Goal: Task Accomplishment & Management: Use online tool/utility

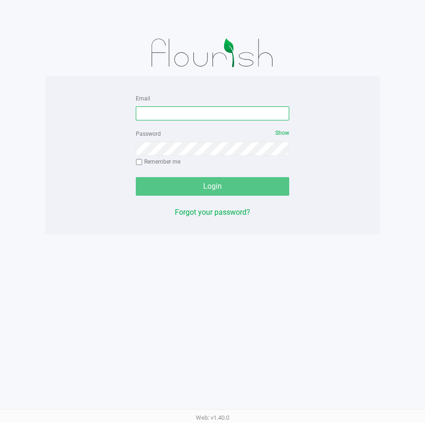
click at [207, 116] on input "Email" at bounding box center [212, 114] width 153 height 14
type input "[EMAIL_ADDRESS][DOMAIN_NAME]"
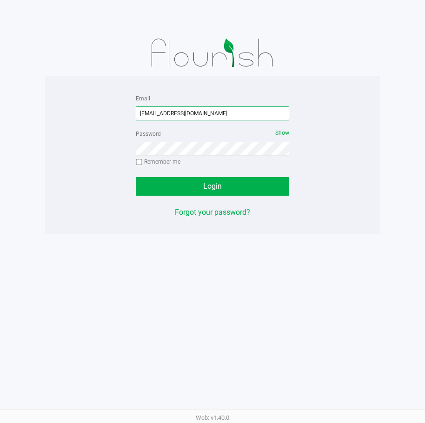
click at [186, 113] on input "[EMAIL_ADDRESS][DOMAIN_NAME]" at bounding box center [212, 114] width 153 height 14
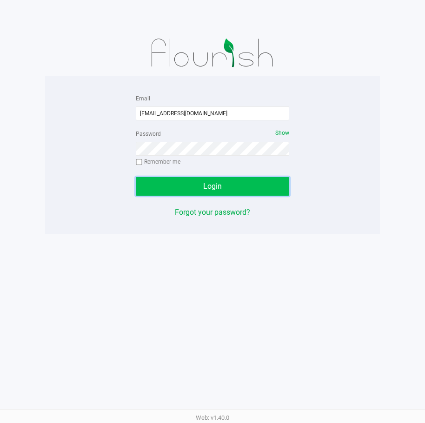
click at [211, 183] on span "Login" at bounding box center [212, 186] width 19 height 9
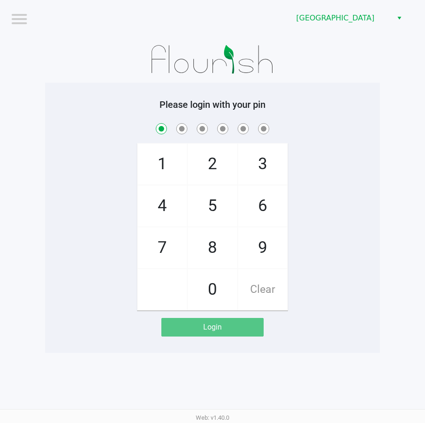
checkbox input "true"
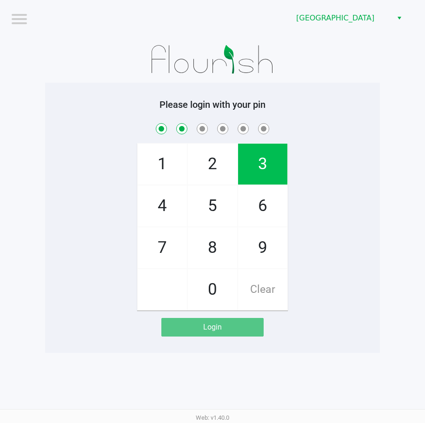
checkbox input "true"
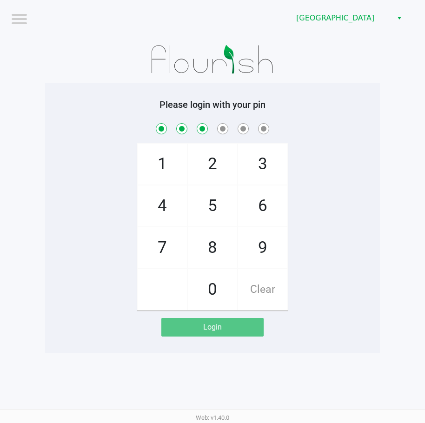
checkbox input "true"
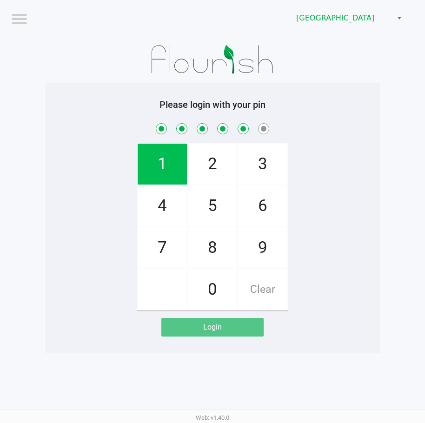
checkbox input "true"
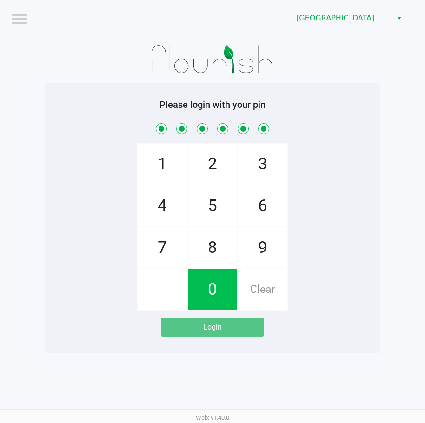
checkbox input "true"
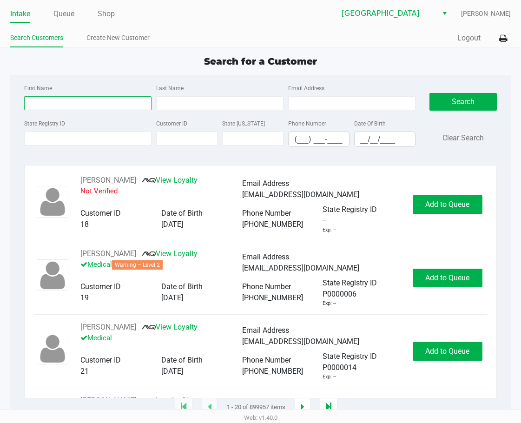
click at [42, 102] on input "First Name" at bounding box center [87, 103] width 127 height 14
type input "royce"
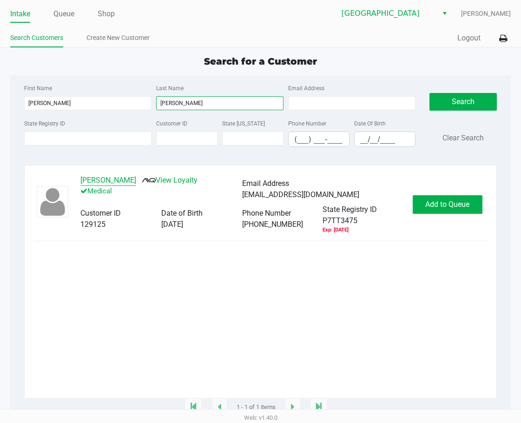
type input "albritton"
click at [112, 178] on button "ROYCE ALBRITTON" at bounding box center [108, 180] width 56 height 11
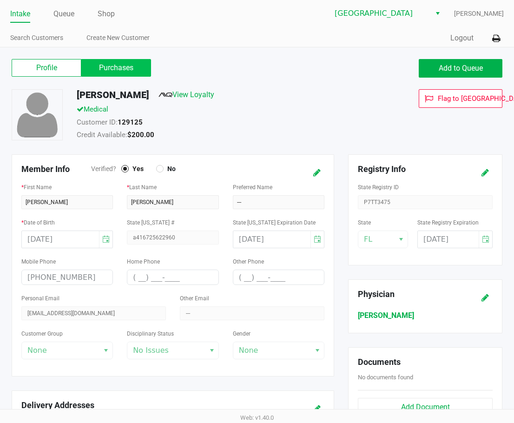
click at [124, 68] on label "Purchases" at bounding box center [116, 68] width 70 height 18
click at [0, 0] on 1 "Purchases" at bounding box center [0, 0] width 0 height 0
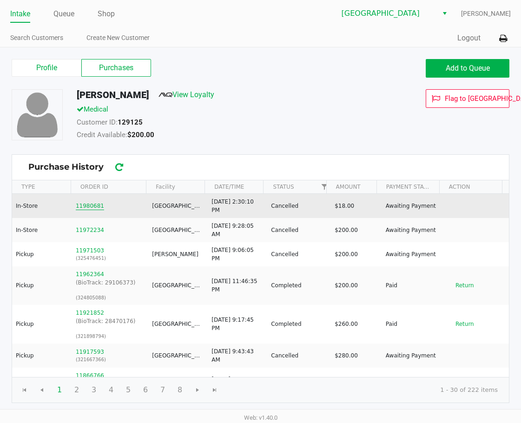
click at [91, 206] on button "11980681" at bounding box center [90, 206] width 28 height 8
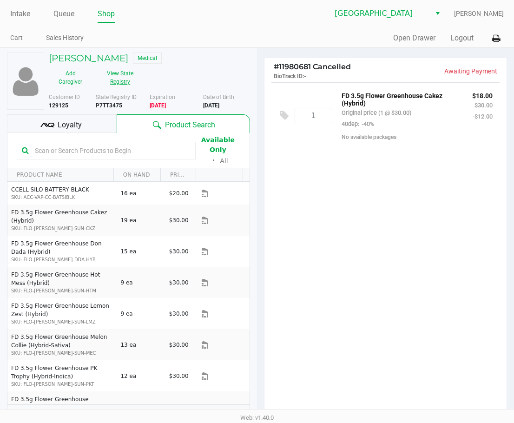
click at [114, 72] on button "View State Registry" at bounding box center [118, 77] width 50 height 23
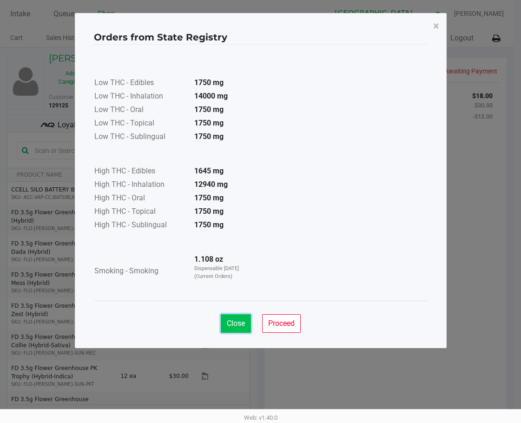
click at [228, 322] on span "Close" at bounding box center [236, 323] width 18 height 9
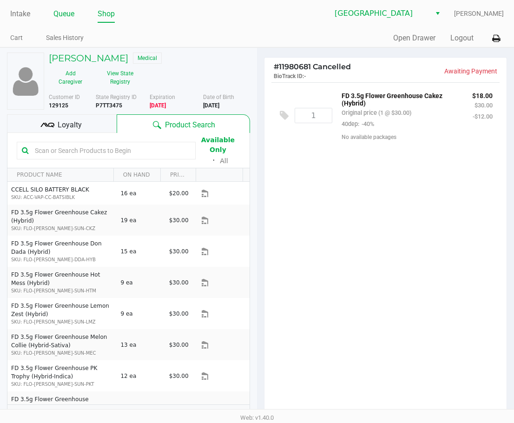
click at [68, 17] on link "Queue" at bounding box center [63, 13] width 21 height 13
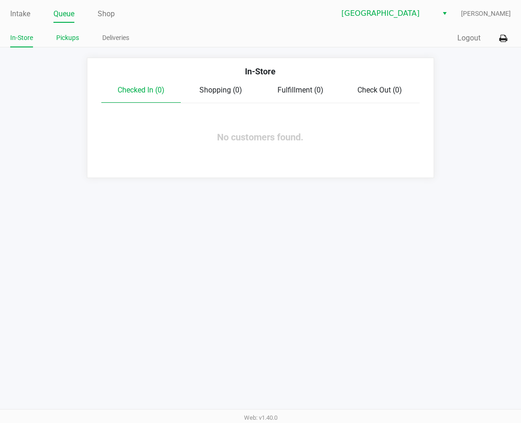
click at [64, 40] on link "Pickups" at bounding box center [67, 38] width 23 height 12
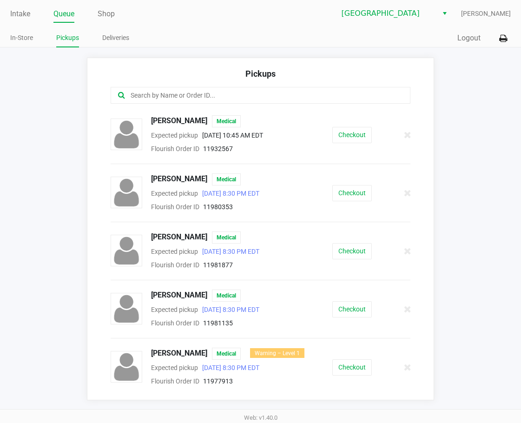
click at [149, 99] on input "text" at bounding box center [258, 95] width 257 height 11
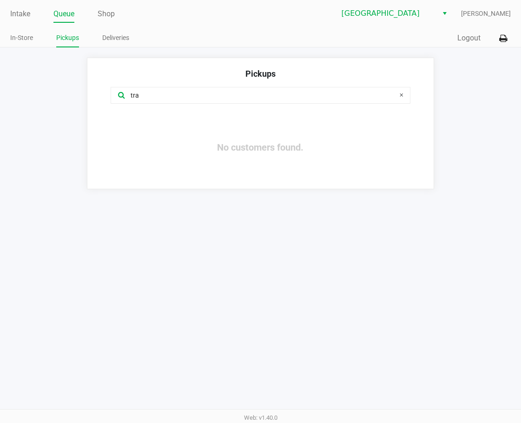
type input "tra"
drag, startPoint x: 34, startPoint y: 13, endPoint x: 27, endPoint y: 9, distance: 8.1
click at [32, 12] on ul "Intake Queue Shop" at bounding box center [135, 15] width 250 height 16
click at [27, 9] on link "Intake" at bounding box center [20, 13] width 20 height 13
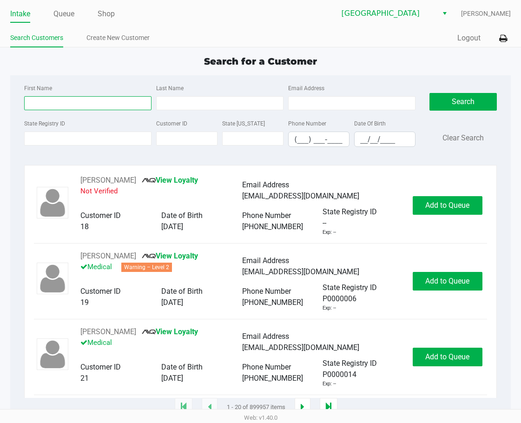
click at [60, 108] on input "First Name" at bounding box center [87, 103] width 127 height 14
type input "travis"
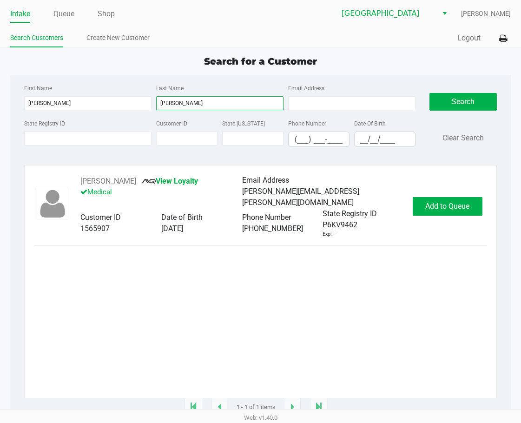
type input "stepro"
click at [425, 210] on span "Add to Queue" at bounding box center [448, 206] width 44 height 9
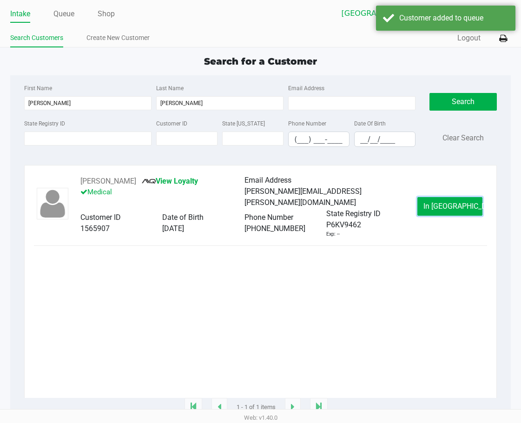
click at [425, 210] on button "In Queue" at bounding box center [450, 206] width 65 height 19
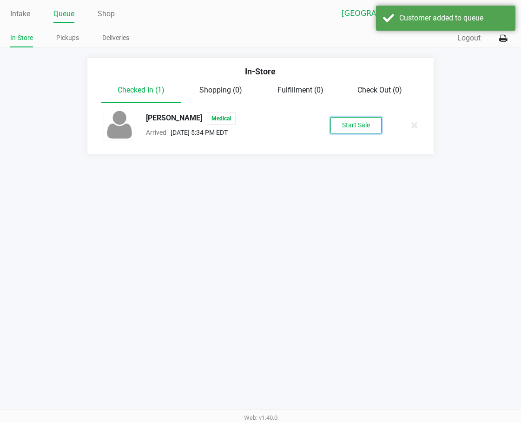
click at [367, 122] on button "Start Sale" at bounding box center [356, 125] width 51 height 16
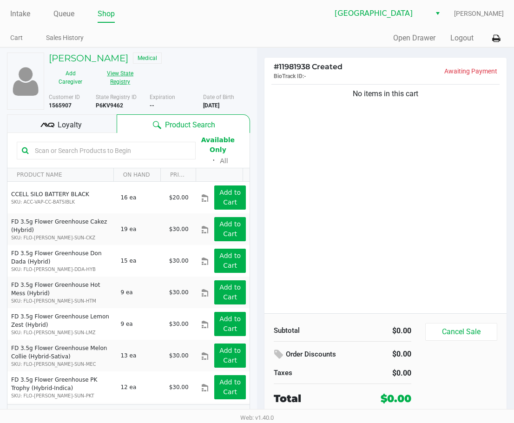
click at [131, 74] on button "View State Registry" at bounding box center [118, 77] width 50 height 23
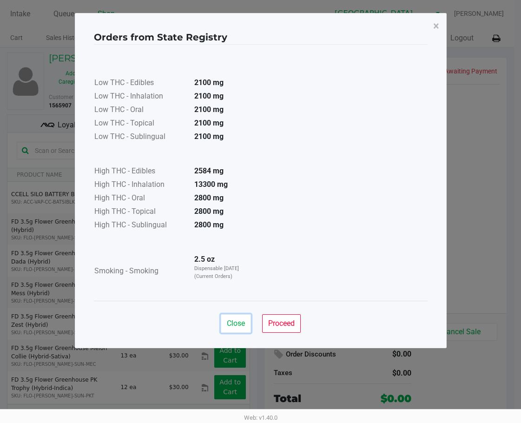
drag, startPoint x: 242, startPoint y: 317, endPoint x: 336, endPoint y: 254, distance: 113.0
click at [242, 317] on button "Close" at bounding box center [236, 323] width 30 height 19
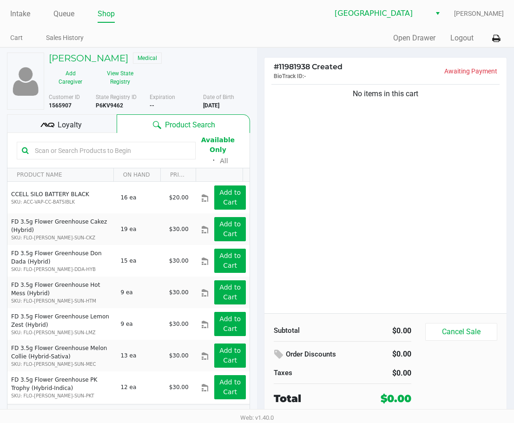
click at [386, 238] on div "No items in this cart" at bounding box center [386, 197] width 242 height 231
click at [15, 16] on link "Intake" at bounding box center [20, 13] width 20 height 13
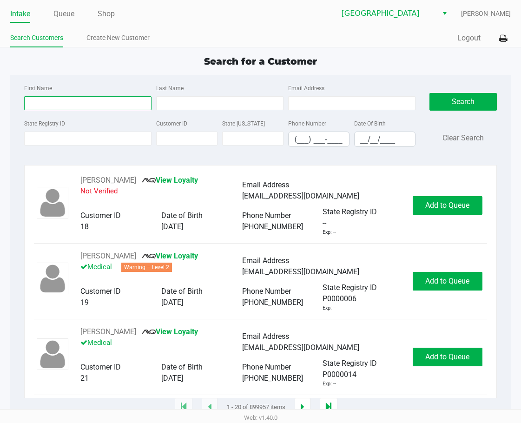
click at [73, 106] on input "First Name" at bounding box center [87, 103] width 127 height 14
type input "mig"
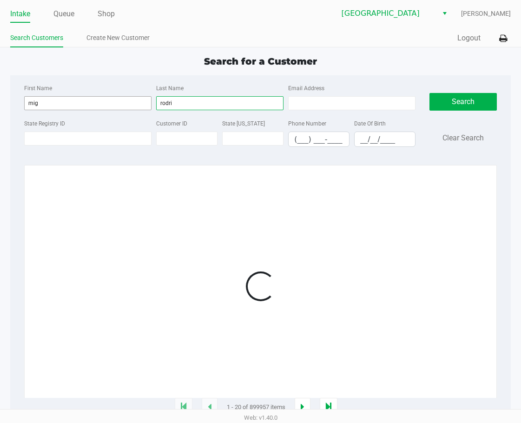
type input "rodri"
click at [45, 100] on input "mig" at bounding box center [87, 103] width 127 height 14
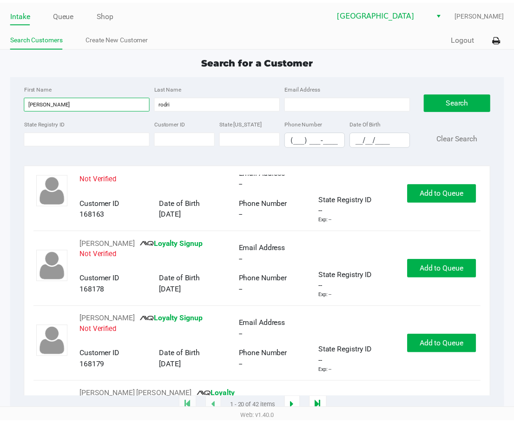
scroll to position [512, 0]
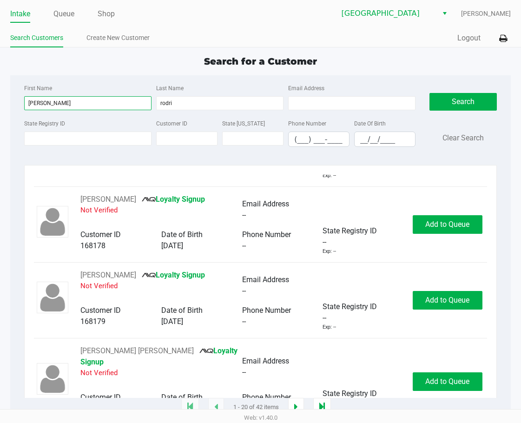
type input "manuel"
click at [370, 140] on input "__/__/____" at bounding box center [385, 139] width 60 height 14
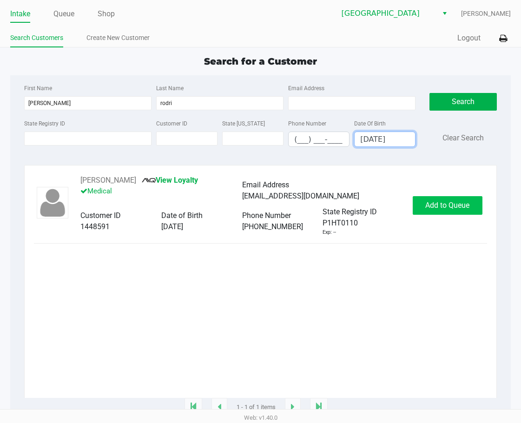
type input "03/17/1990"
click at [425, 207] on span "Add to Queue" at bounding box center [448, 205] width 44 height 9
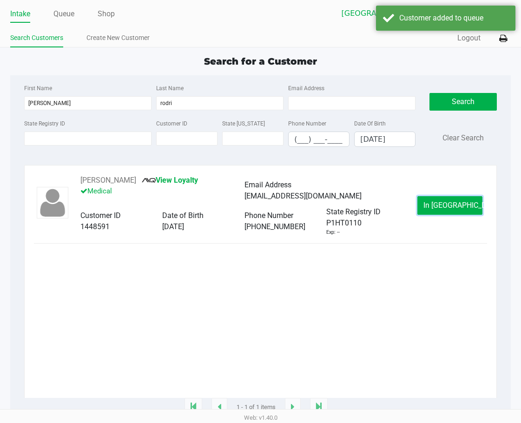
click at [425, 207] on span "In Queue" at bounding box center [463, 205] width 78 height 9
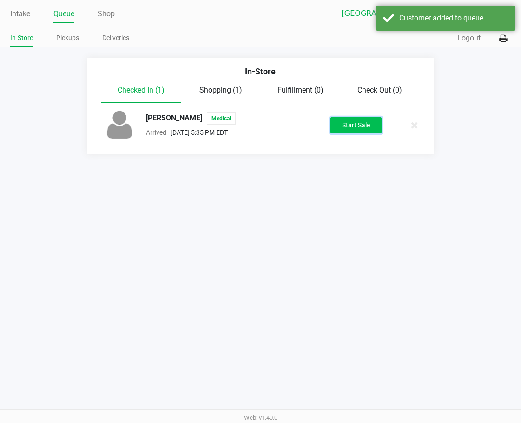
click at [363, 125] on button "Start Sale" at bounding box center [356, 125] width 51 height 16
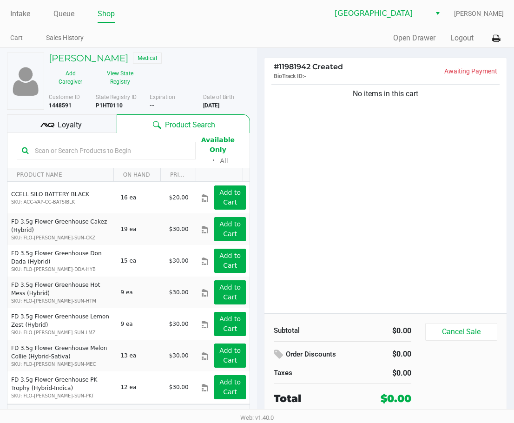
click at [335, 209] on div "No items in this cart" at bounding box center [386, 197] width 242 height 231
click at [25, 13] on link "Intake" at bounding box center [20, 13] width 20 height 13
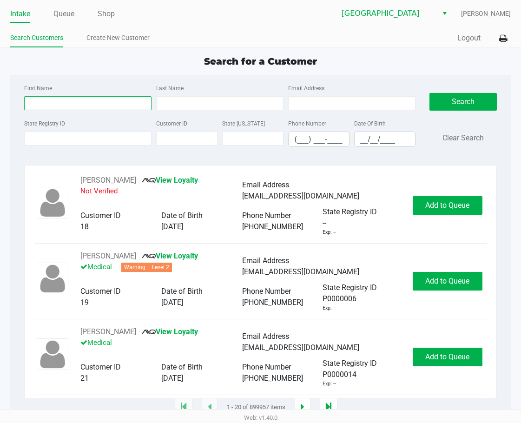
click at [93, 104] on input "First Name" at bounding box center [87, 103] width 127 height 14
type input "joan"
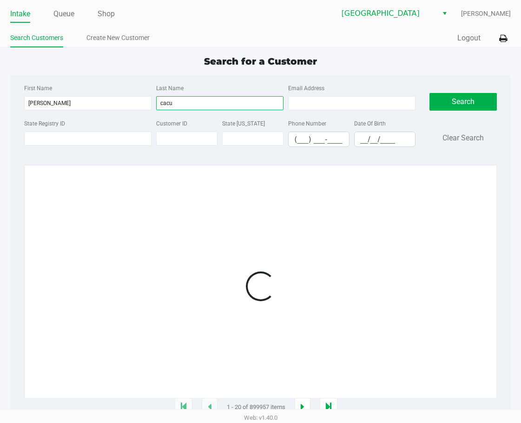
type input "cacu"
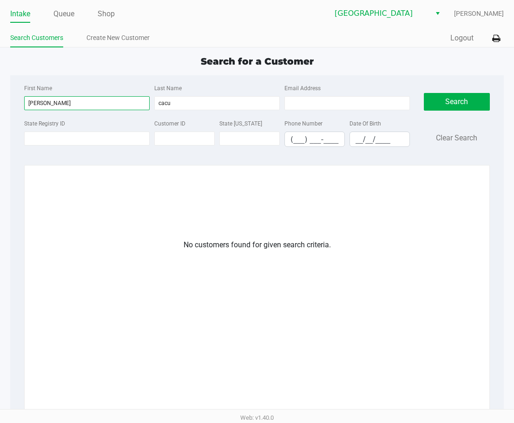
click at [64, 104] on input "joan" at bounding box center [87, 103] width 126 height 14
type input "joa"
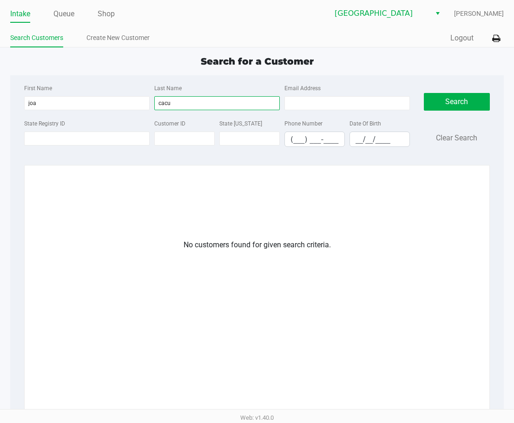
click at [193, 103] on input "cacu" at bounding box center [217, 103] width 126 height 14
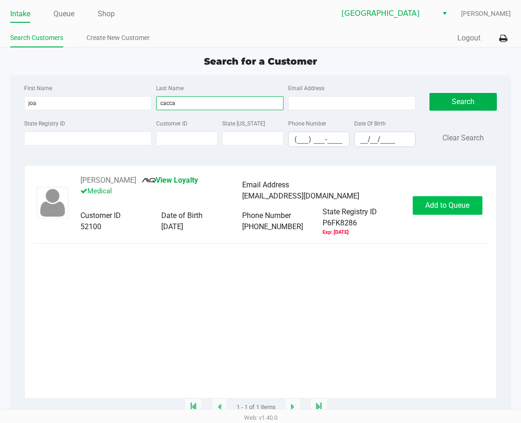
type input "cacca"
click at [425, 207] on span "Add to Queue" at bounding box center [448, 205] width 44 height 9
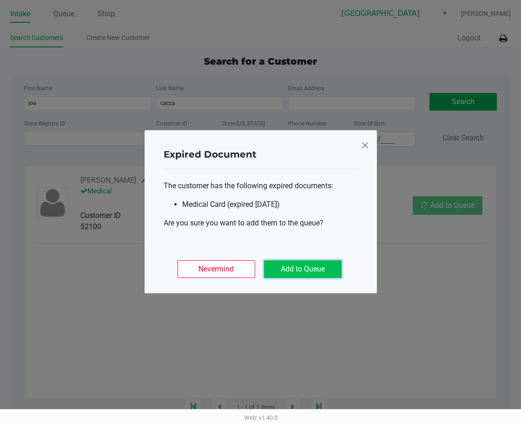
click at [299, 266] on button "Add to Queue" at bounding box center [303, 269] width 78 height 18
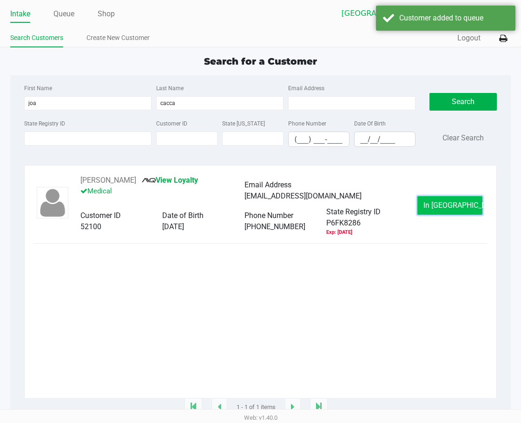
click at [421, 207] on button "In Queue" at bounding box center [450, 205] width 65 height 19
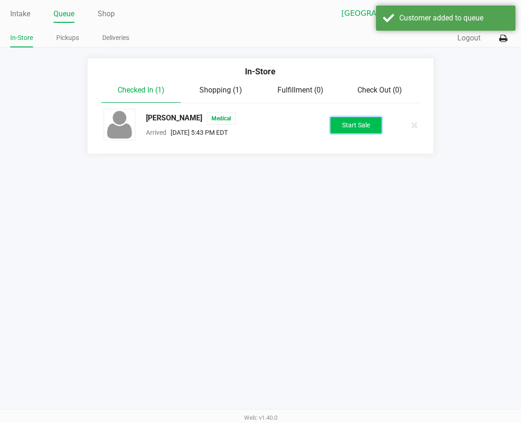
click at [353, 130] on button "Start Sale" at bounding box center [356, 125] width 51 height 16
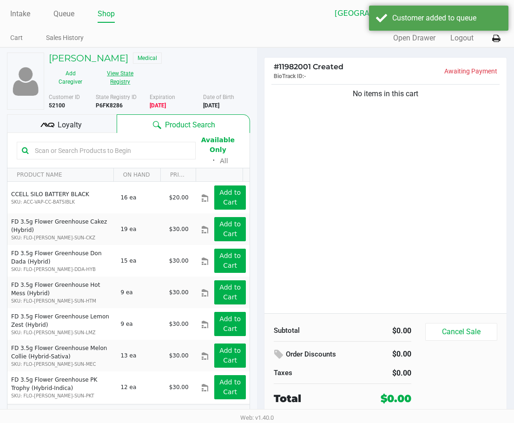
click at [116, 79] on button "View State Registry" at bounding box center [118, 77] width 50 height 23
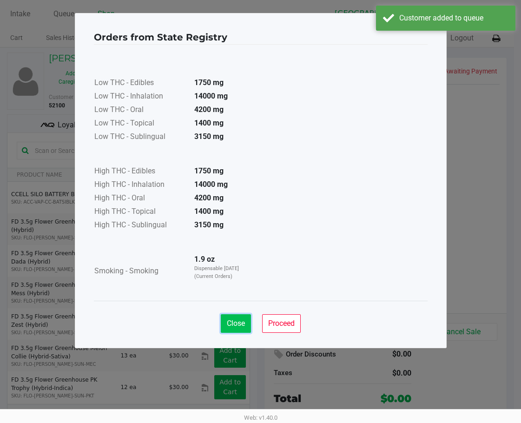
click at [230, 320] on span "Close" at bounding box center [236, 323] width 18 height 9
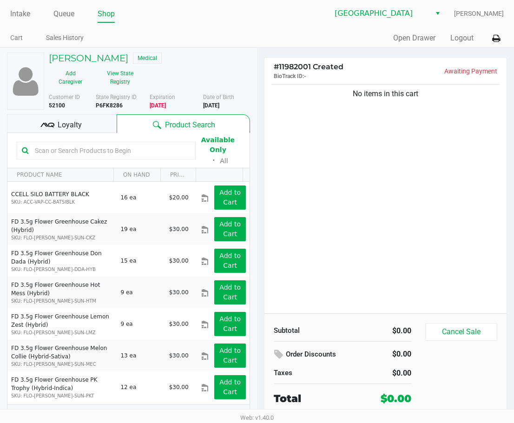
click at [100, 130] on div "Loyalty" at bounding box center [62, 123] width 110 height 19
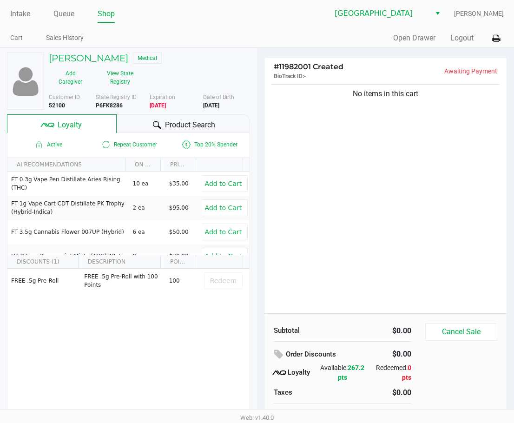
click at [337, 201] on div "No items in this cart" at bounding box center [386, 197] width 242 height 231
click at [318, 220] on div "No items in this cart" at bounding box center [386, 197] width 242 height 231
click at [126, 55] on h5 "JOANNE CACCAMISI" at bounding box center [89, 58] width 80 height 11
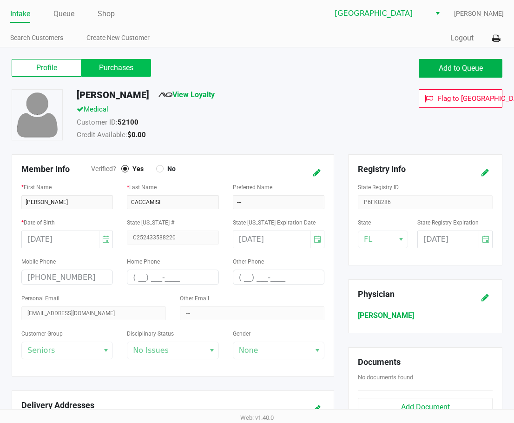
click at [128, 63] on label "Purchases" at bounding box center [116, 68] width 70 height 18
click at [0, 0] on 1 "Purchases" at bounding box center [0, 0] width 0 height 0
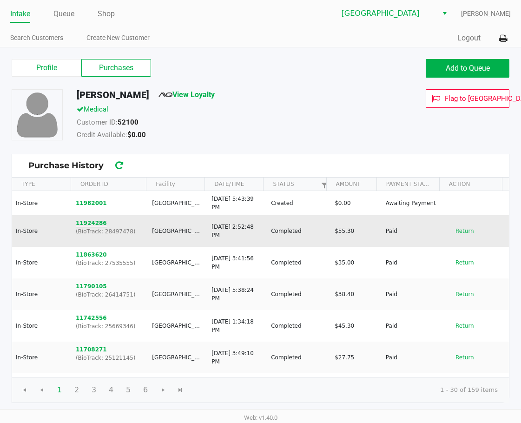
click at [93, 224] on button "11924286" at bounding box center [91, 223] width 31 height 8
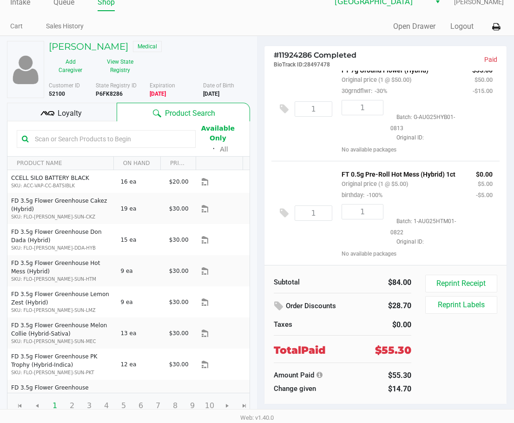
scroll to position [85, 0]
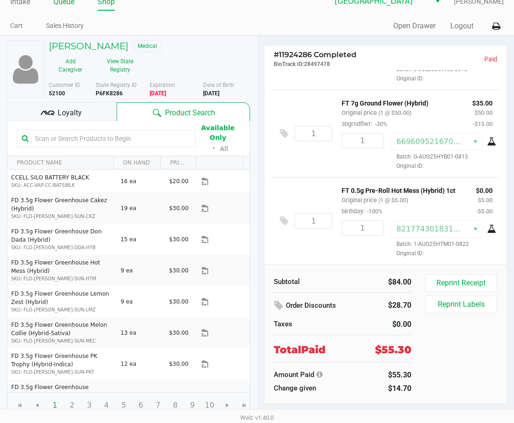
click at [62, 5] on link "Queue" at bounding box center [63, 1] width 21 height 13
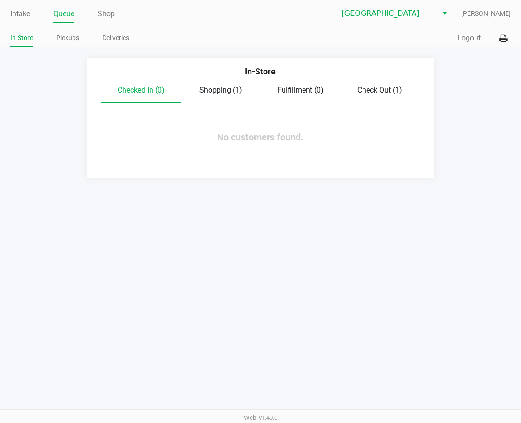
click at [220, 92] on span "Shopping (1)" at bounding box center [221, 90] width 43 height 9
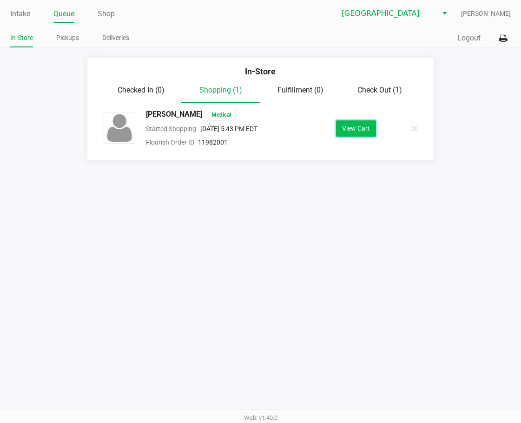
click at [344, 130] on button "View Cart" at bounding box center [356, 128] width 40 height 16
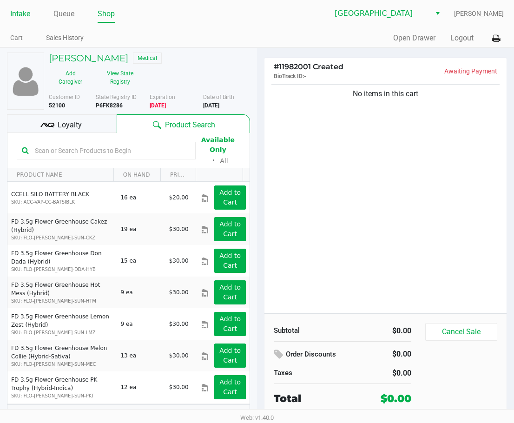
click at [20, 12] on link "Intake" at bounding box center [20, 13] width 20 height 13
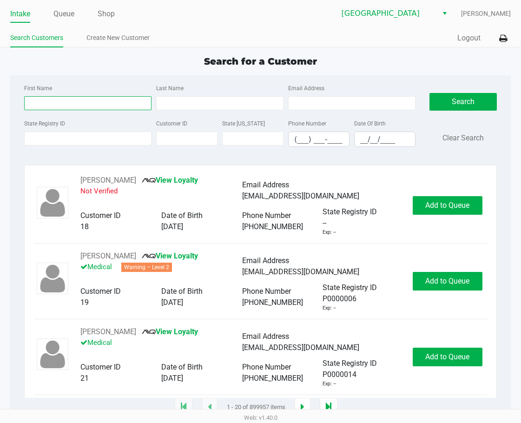
click at [53, 99] on input "First Name" at bounding box center [87, 103] width 127 height 14
type input "richard"
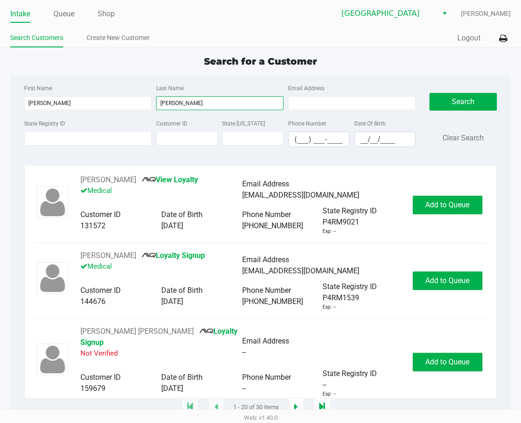
scroll to position [465, 0]
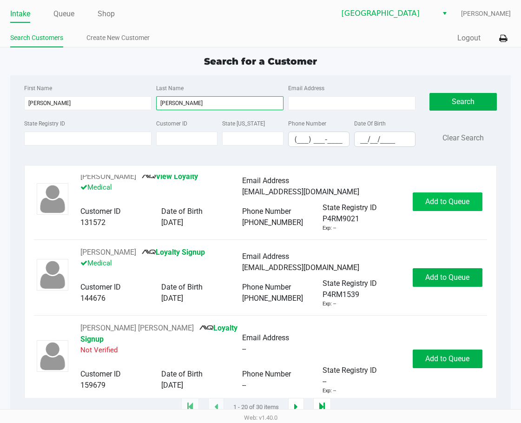
type input "johnson"
click at [425, 198] on span "Add to Queue" at bounding box center [448, 201] width 44 height 9
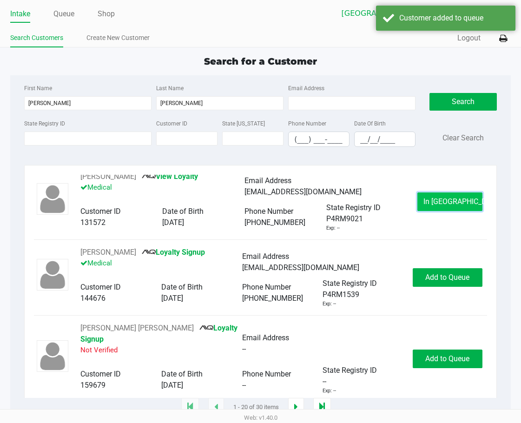
click at [425, 197] on span "In Queue" at bounding box center [463, 201] width 78 height 9
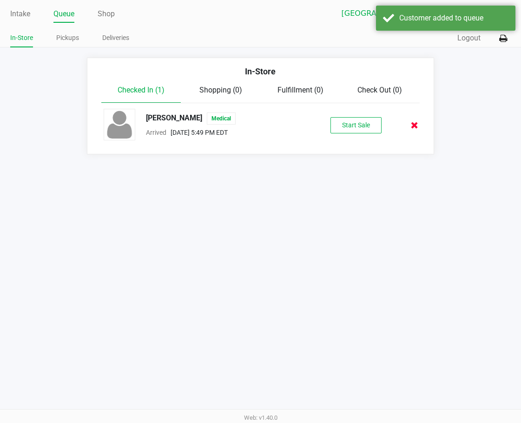
click at [412, 127] on icon at bounding box center [414, 125] width 7 height 7
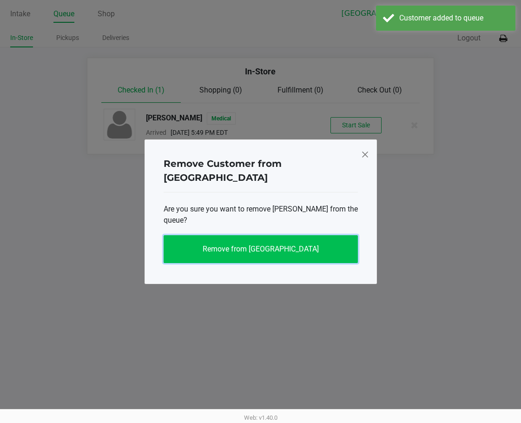
click at [275, 245] on span "Remove from Queue" at bounding box center [261, 249] width 116 height 9
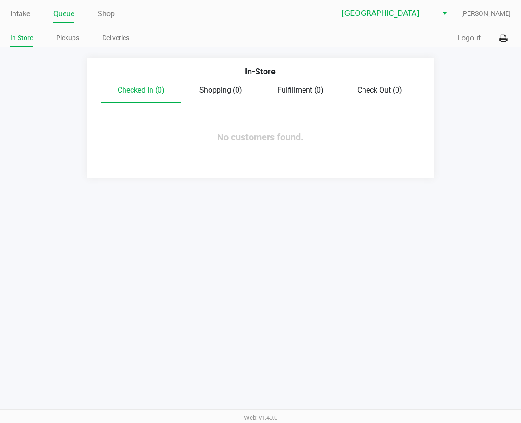
click at [22, 6] on div "Intake Queue Shop" at bounding box center [135, 13] width 250 height 17
click at [20, 11] on link "Intake" at bounding box center [20, 13] width 20 height 13
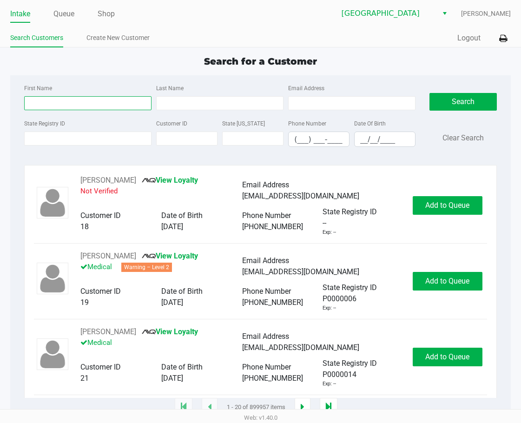
click at [60, 107] on input "First Name" at bounding box center [87, 103] width 127 height 14
type input "richard"
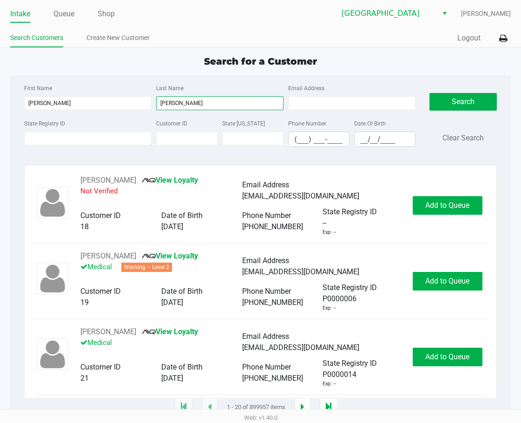
type input "johnson"
click at [372, 142] on input "__/__/____" at bounding box center [385, 139] width 60 height 14
click at [359, 138] on input "__/__/____" at bounding box center [385, 139] width 60 height 14
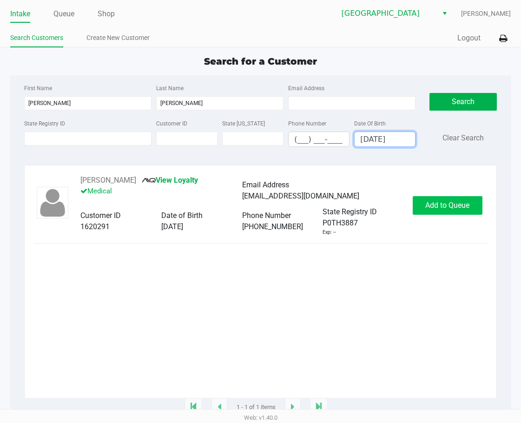
type input "08/22/1985"
click at [425, 209] on span "Add to Queue" at bounding box center [448, 205] width 44 height 9
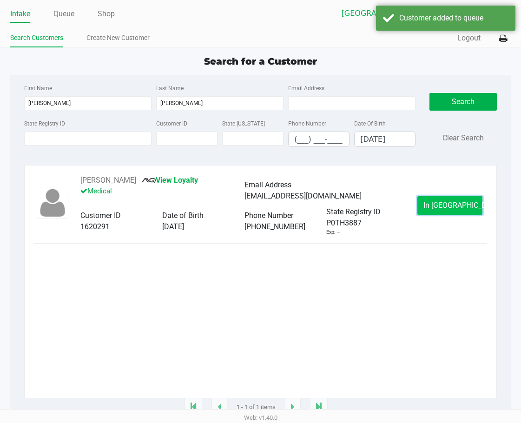
click at [425, 205] on span "In Queue" at bounding box center [463, 205] width 78 height 9
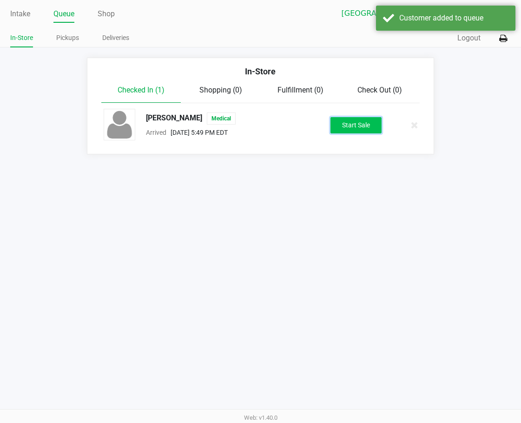
click at [352, 133] on button "Start Sale" at bounding box center [356, 125] width 51 height 16
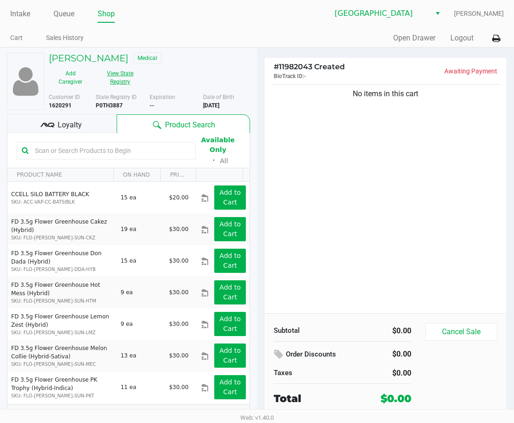
click at [115, 83] on button "View State Registry" at bounding box center [118, 77] width 50 height 23
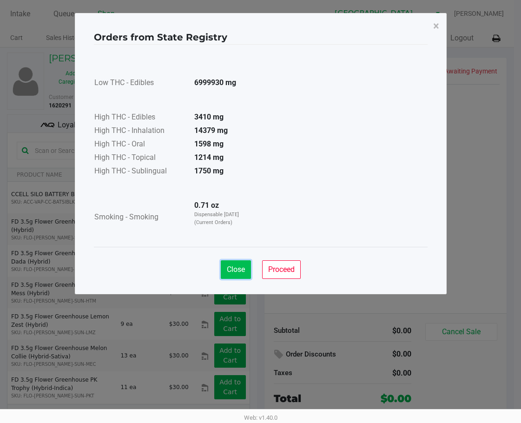
click at [230, 269] on span "Close" at bounding box center [236, 269] width 18 height 9
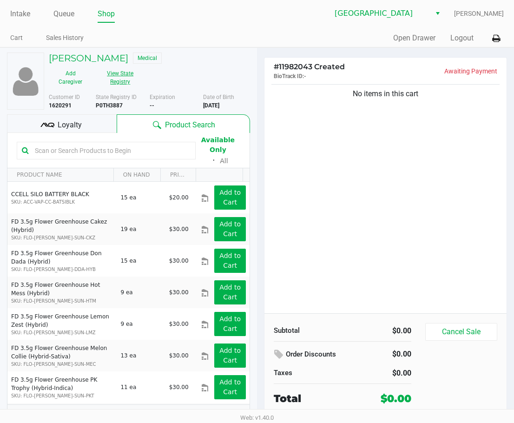
click at [116, 79] on button "View State Registry" at bounding box center [118, 77] width 50 height 23
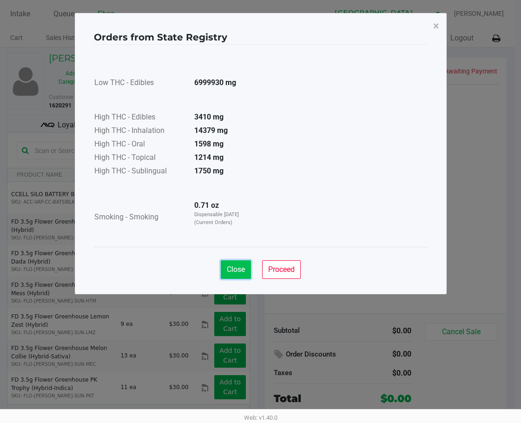
click at [232, 265] on button "Close" at bounding box center [236, 269] width 30 height 19
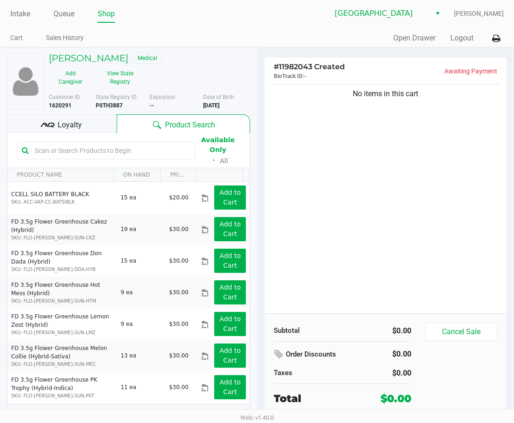
drag, startPoint x: 316, startPoint y: 131, endPoint x: 166, endPoint y: 46, distance: 173.1
click at [309, 123] on div "No items in this cart" at bounding box center [386, 197] width 242 height 231
click at [16, 11] on link "Intake" at bounding box center [20, 13] width 20 height 13
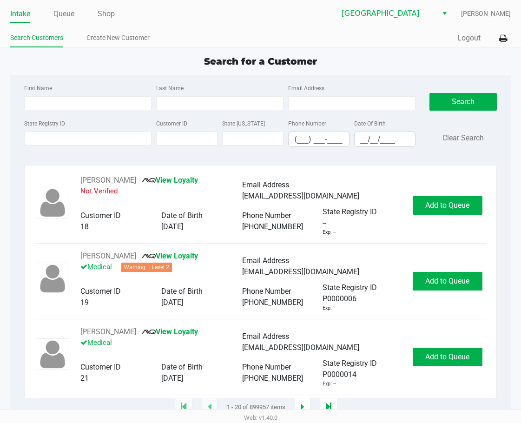
drag, startPoint x: 73, startPoint y: 113, endPoint x: 68, endPoint y: 107, distance: 7.9
click at [73, 113] on div "First Name Last Name Email Address" at bounding box center [220, 99] width 396 height 35
click at [67, 106] on input "First Name" at bounding box center [87, 103] width 127 height 14
type input "melissa"
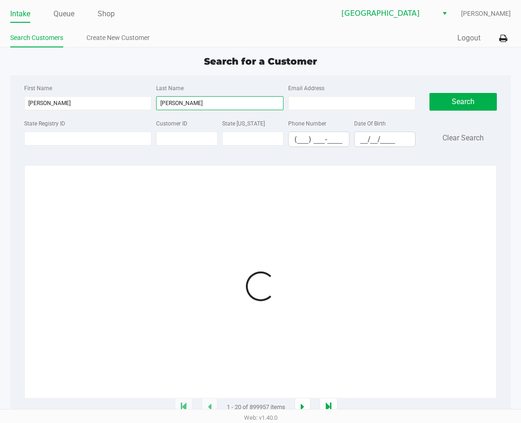
type input "johnson"
click at [371, 139] on input "__/__/____" at bounding box center [385, 139] width 60 height 14
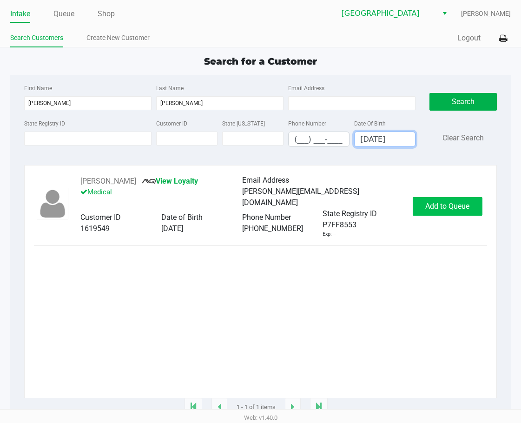
type input "05/19/1983"
click at [425, 201] on button "Add to Queue" at bounding box center [448, 206] width 70 height 19
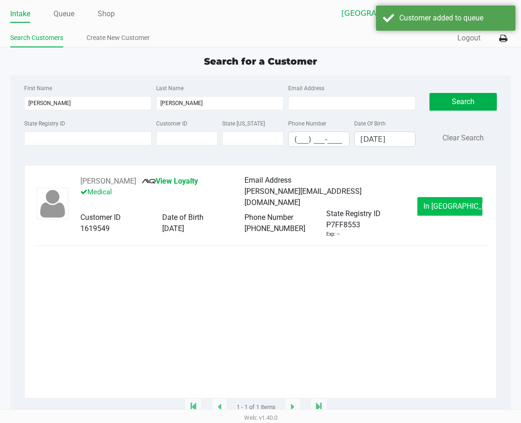
click at [425, 205] on span "In Queue" at bounding box center [463, 206] width 78 height 9
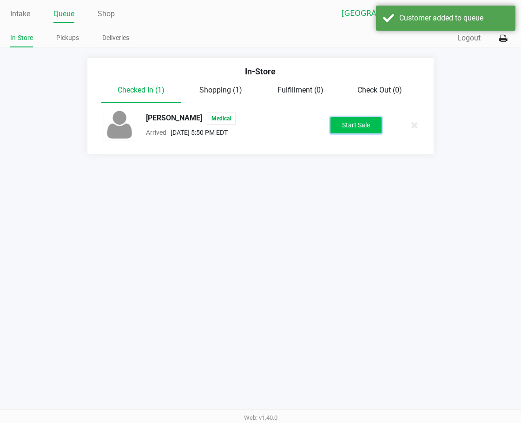
click at [369, 126] on button "Start Sale" at bounding box center [356, 125] width 51 height 16
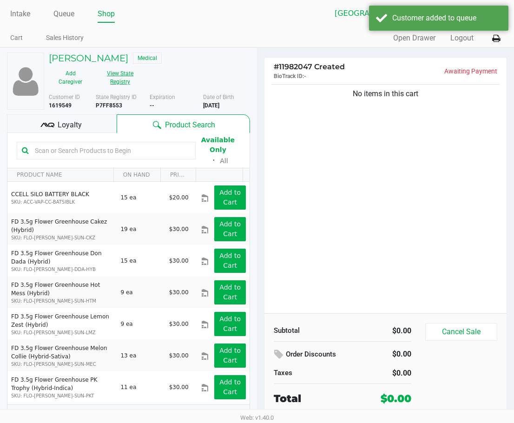
click at [131, 81] on button "View State Registry" at bounding box center [118, 77] width 50 height 23
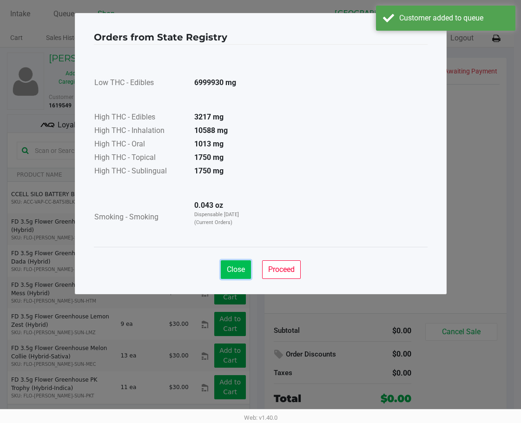
click at [233, 268] on span "Close" at bounding box center [236, 269] width 18 height 9
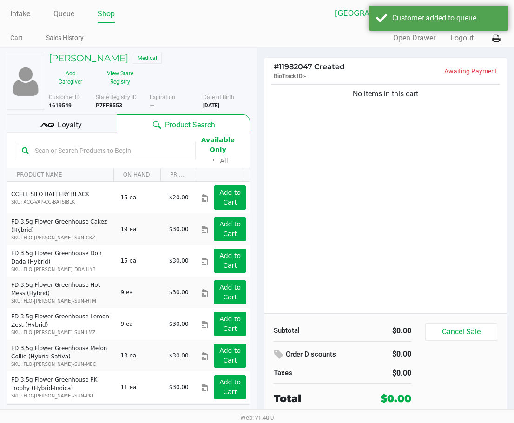
click at [309, 167] on div "No items in this cart" at bounding box center [386, 197] width 242 height 231
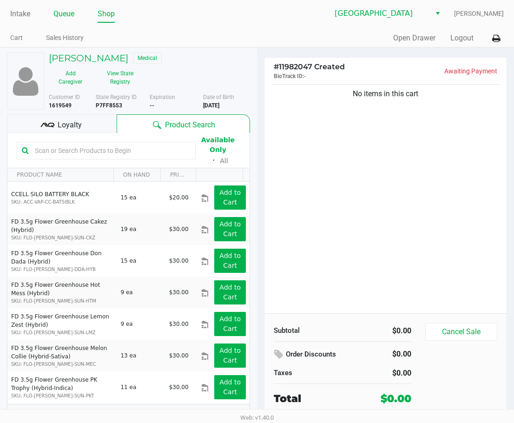
click at [61, 17] on link "Queue" at bounding box center [63, 13] width 21 height 13
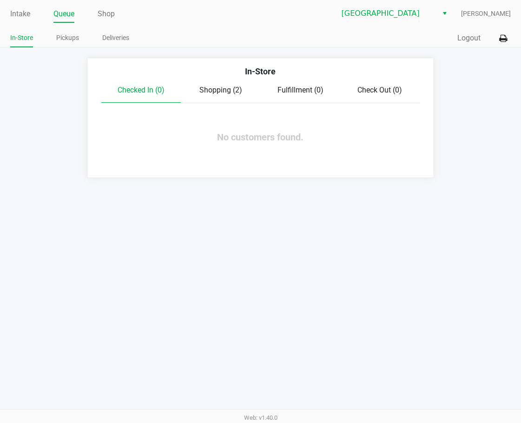
click at [223, 87] on span "Shopping (2)" at bounding box center [221, 90] width 43 height 9
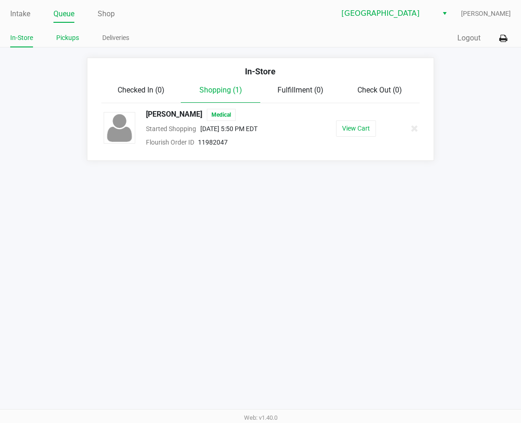
click at [75, 34] on link "Pickups" at bounding box center [67, 38] width 23 height 12
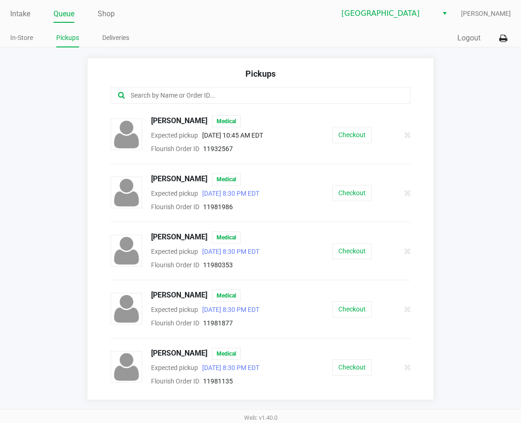
click at [177, 94] on input "text" at bounding box center [258, 95] width 257 height 11
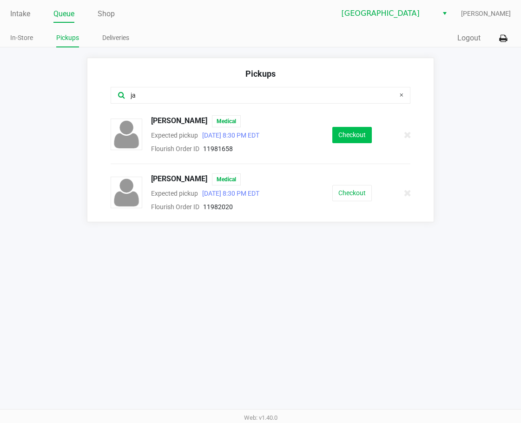
type input "ja"
click at [351, 139] on button "Checkout" at bounding box center [353, 135] width 40 height 16
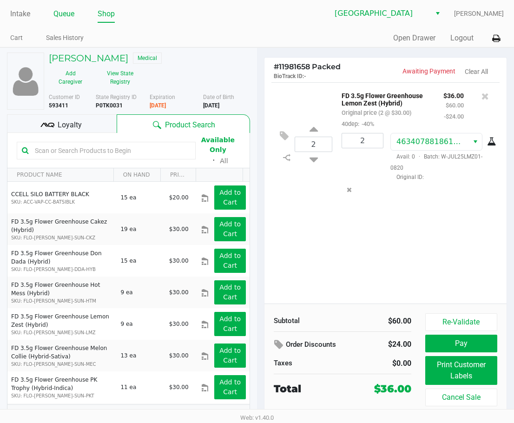
click at [56, 11] on link "Queue" at bounding box center [63, 13] width 21 height 13
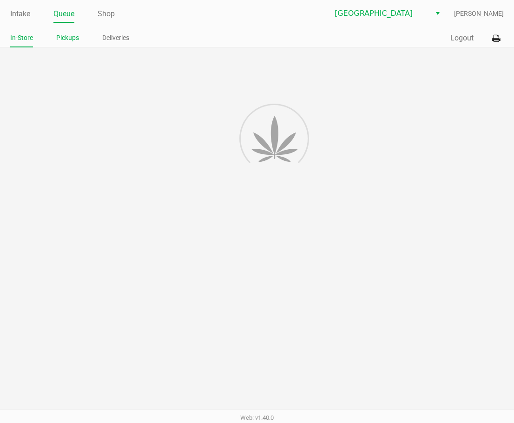
click at [69, 35] on link "Pickups" at bounding box center [67, 38] width 23 height 12
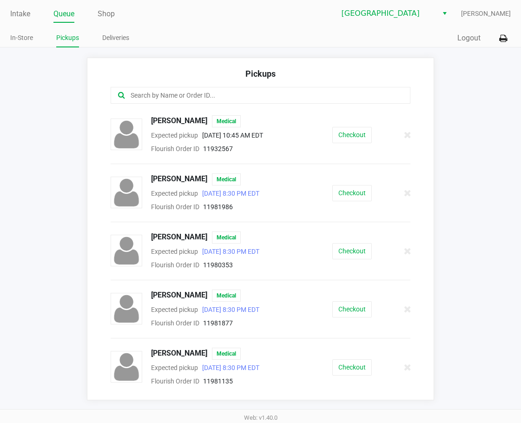
click at [170, 99] on input "text" at bounding box center [258, 95] width 257 height 11
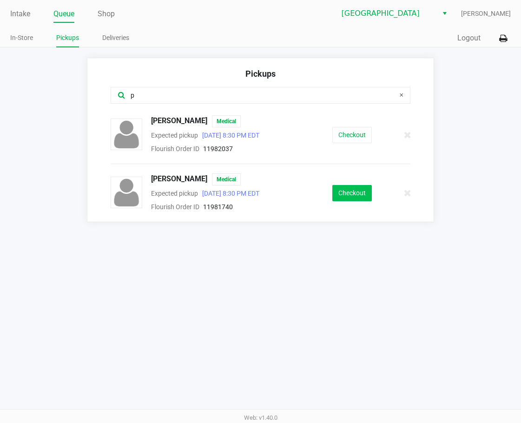
type input "p"
click at [366, 197] on button "Checkout" at bounding box center [353, 193] width 40 height 16
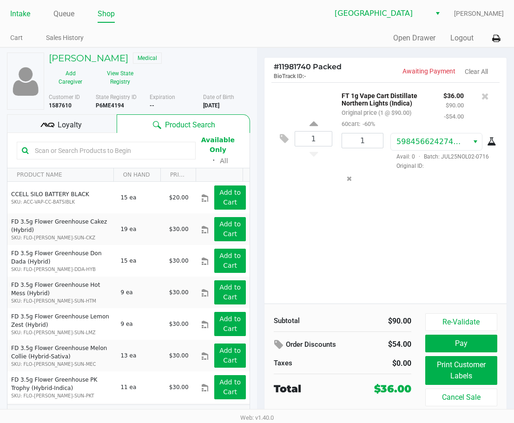
click at [15, 16] on link "Intake" at bounding box center [20, 13] width 20 height 13
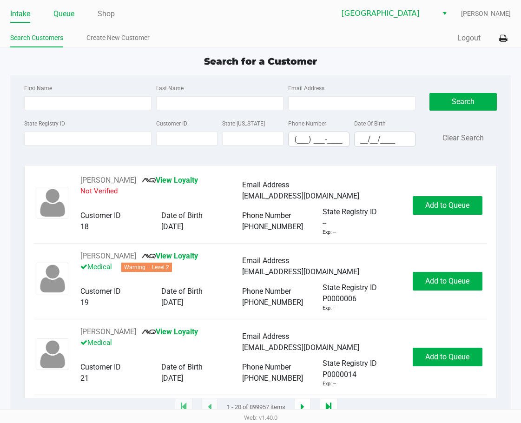
click at [71, 16] on link "Queue" at bounding box center [63, 13] width 21 height 13
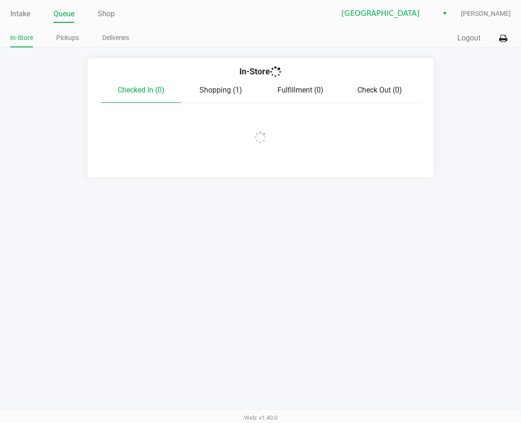
click at [60, 43] on link "Pickups" at bounding box center [67, 38] width 23 height 12
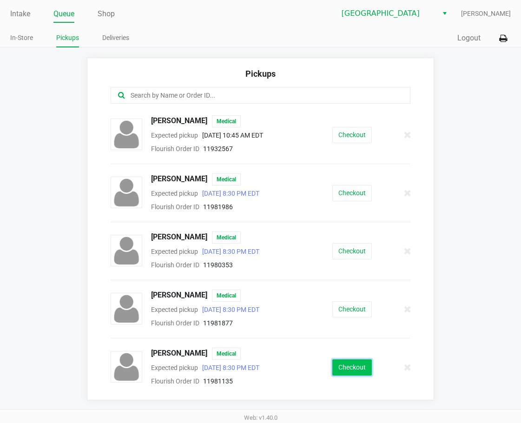
click at [353, 366] on button "Checkout" at bounding box center [353, 368] width 40 height 16
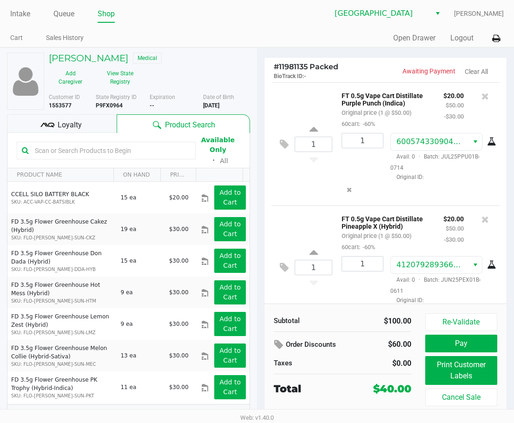
drag, startPoint x: 191, startPoint y: 62, endPoint x: 186, endPoint y: 58, distance: 6.3
click at [186, 58] on div "CODY TAYLOR Medical" at bounding box center [149, 59] width 215 height 13
click at [28, 12] on link "Intake" at bounding box center [20, 13] width 20 height 13
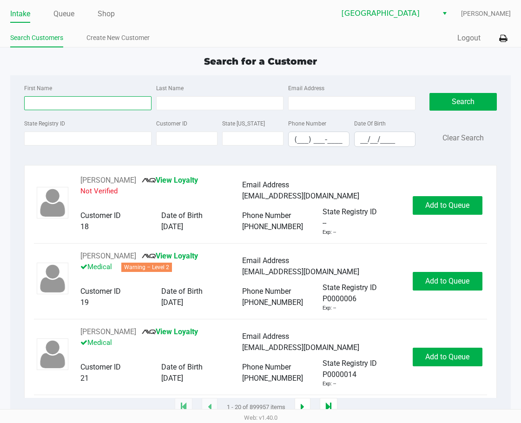
click at [73, 103] on input "First Name" at bounding box center [87, 103] width 127 height 14
type input "christian"
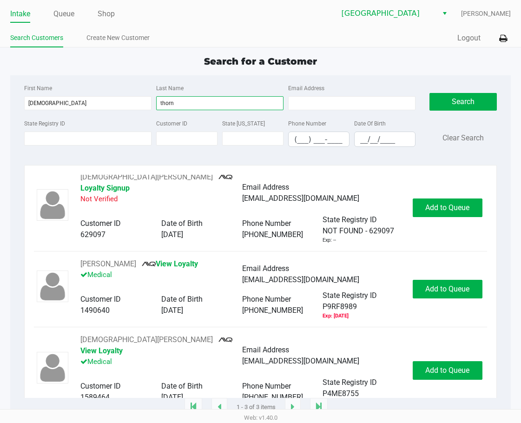
scroll to position [4, 0]
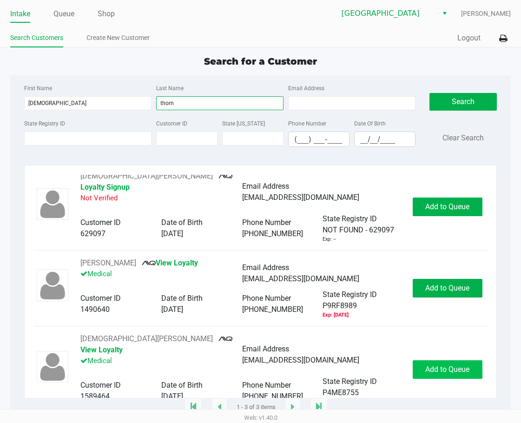
type input "thorn"
click at [425, 365] on span "Add to Queue" at bounding box center [448, 369] width 44 height 9
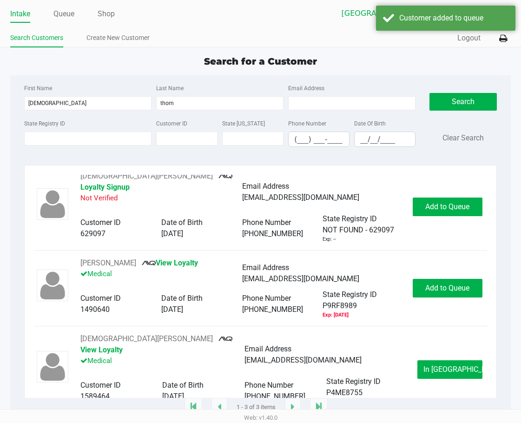
click at [425, 365] on span "In Queue" at bounding box center [463, 369] width 78 height 9
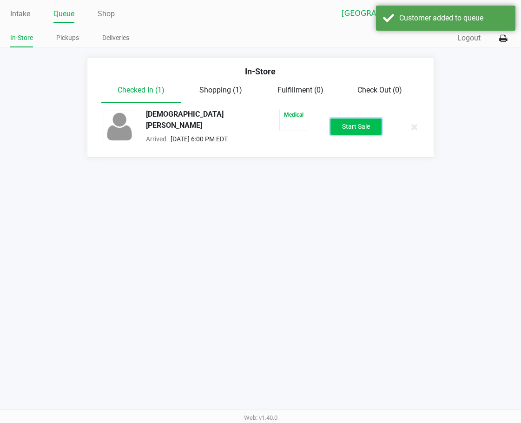
click at [356, 127] on button "Start Sale" at bounding box center [356, 127] width 51 height 16
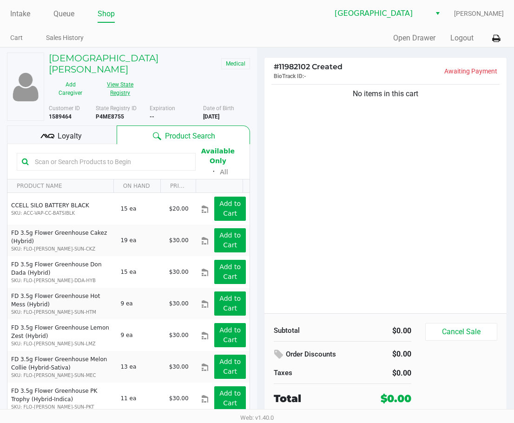
click at [125, 86] on button "View State Registry" at bounding box center [118, 88] width 50 height 23
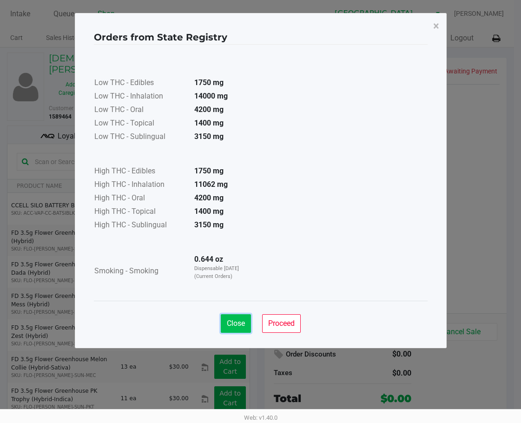
click at [234, 322] on span "Close" at bounding box center [236, 323] width 18 height 9
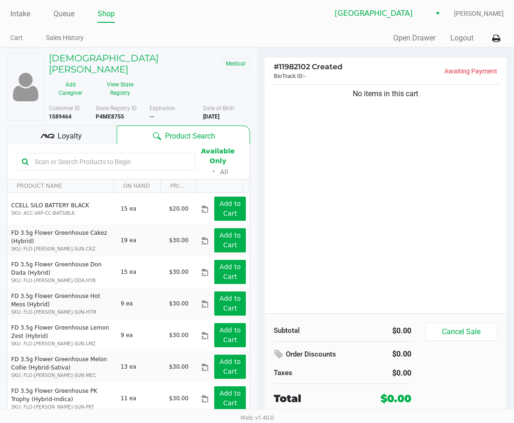
click at [66, 131] on span "Loyalty" at bounding box center [70, 136] width 24 height 11
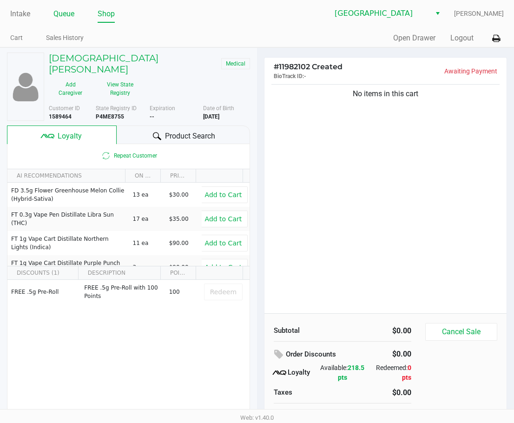
click at [55, 15] on link "Queue" at bounding box center [63, 13] width 21 height 13
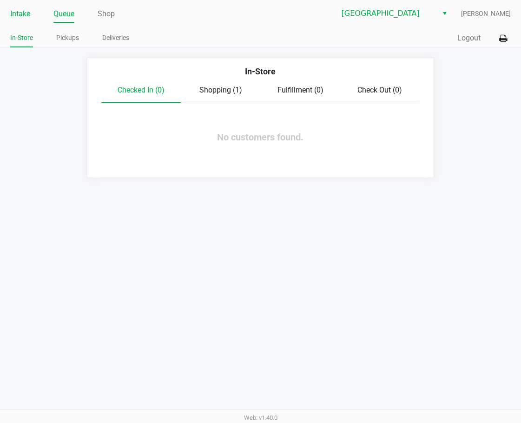
click at [27, 16] on link "Intake" at bounding box center [20, 13] width 20 height 13
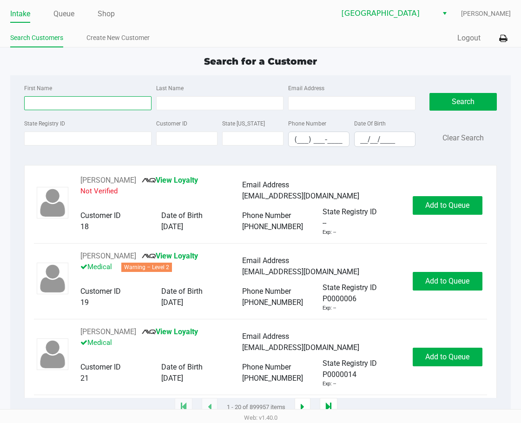
click at [79, 101] on input "First Name" at bounding box center [87, 103] width 127 height 14
type input "micheal"
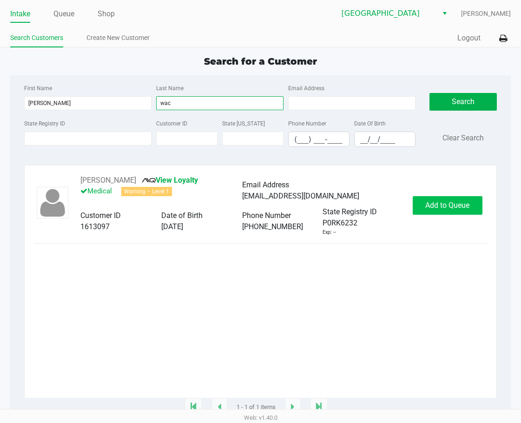
type input "wac"
click at [413, 209] on button "Add to Queue" at bounding box center [448, 205] width 70 height 19
click at [425, 211] on div "Add to Queue" at bounding box center [448, 205] width 70 height 19
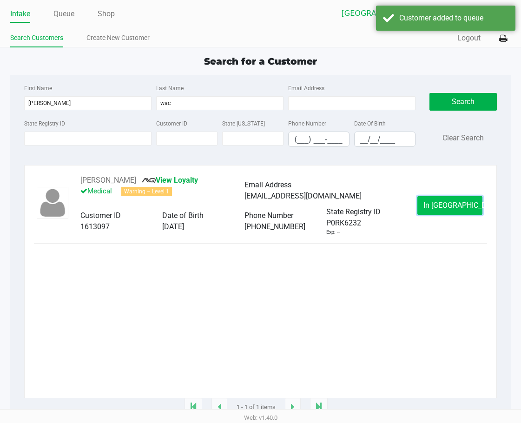
click at [425, 211] on button "In Queue" at bounding box center [450, 205] width 65 height 19
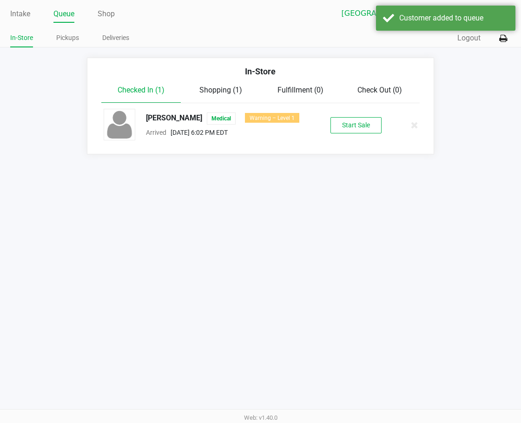
click at [370, 127] on button "Start Sale" at bounding box center [356, 125] width 51 height 16
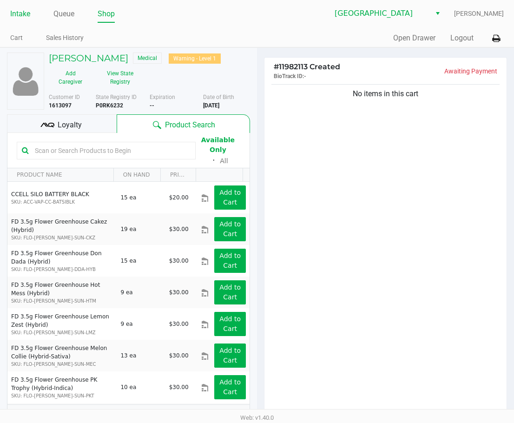
click at [17, 15] on link "Intake" at bounding box center [20, 13] width 20 height 13
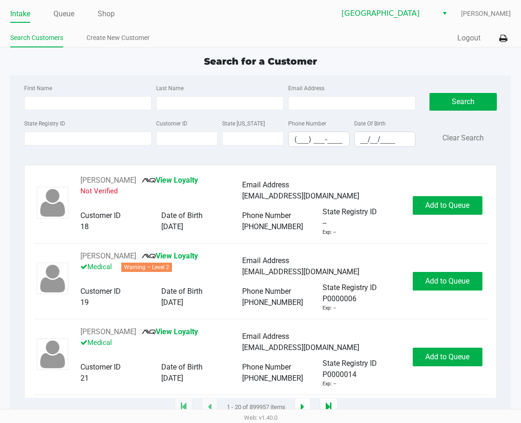
click at [102, 73] on div "Search for a Customer First Name Last Name Email Address State Registry ID Cust…" at bounding box center [260, 230] width 500 height 353
click at [83, 107] on input "First Name" at bounding box center [87, 103] width 127 height 14
type input "jason"
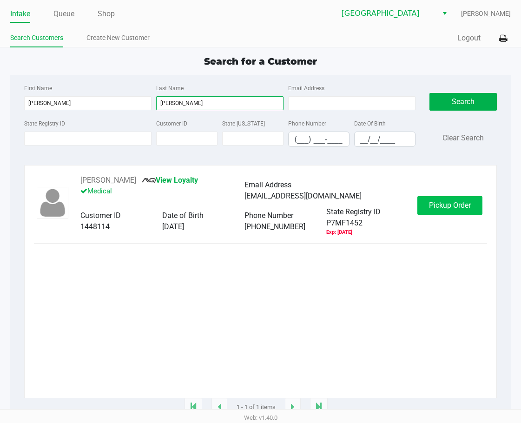
type input "kollar"
click at [422, 204] on button "Pickup Order" at bounding box center [450, 205] width 65 height 19
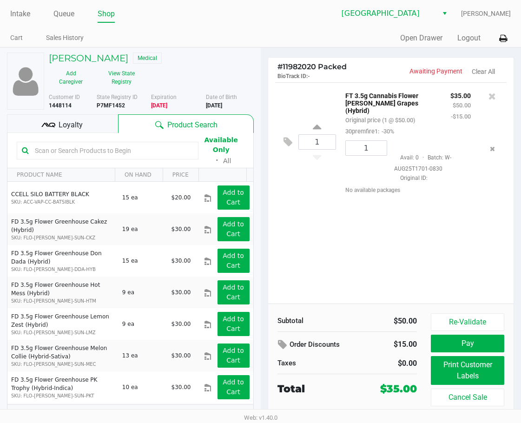
click at [334, 212] on div "1 FT 3.5g Cannabis Flower Gaspar's Grapes (Hybrid) Original price (1 @ $50.00) …" at bounding box center [391, 192] width 246 height 221
click at [425, 251] on div "1 FT 3.5g Cannabis Flower Gaspar's Grapes (Hybrid) Original price (1 @ $50.00) …" at bounding box center [391, 192] width 246 height 221
drag, startPoint x: 346, startPoint y: 240, endPoint x: 286, endPoint y: 195, distance: 75.1
click at [346, 240] on div "1 FT 3.5g Cannabis Flower Gaspar's Grapes (Hybrid) Original price (1 @ $50.00) …" at bounding box center [391, 192] width 246 height 221
click at [72, 19] on link "Queue" at bounding box center [63, 13] width 21 height 13
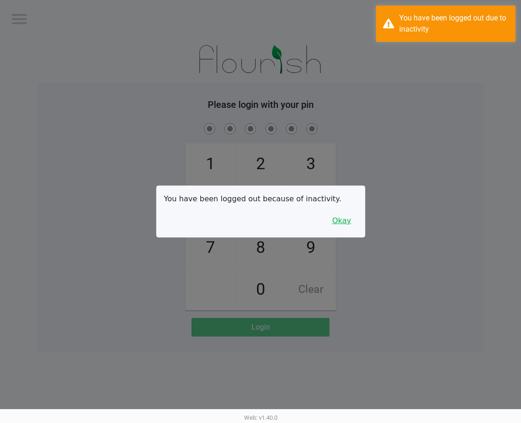
click at [339, 219] on button "Okay" at bounding box center [342, 221] width 31 height 18
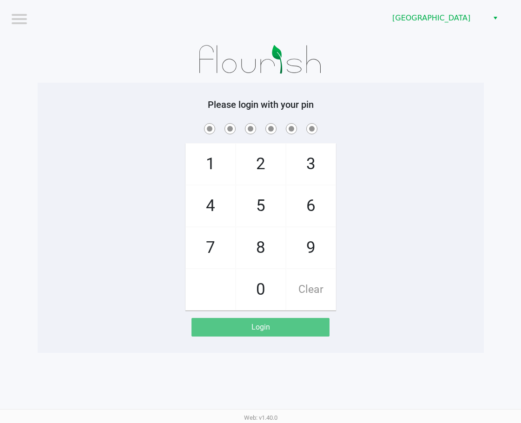
drag, startPoint x: 418, startPoint y: 240, endPoint x: 412, endPoint y: 236, distance: 7.3
click at [415, 240] on div "1 4 7 2 5 8 0 3 6 9 Clear" at bounding box center [261, 215] width 447 height 189
checkbox input "true"
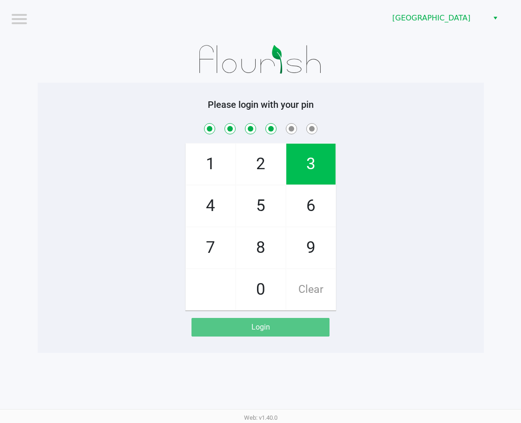
checkbox input "true"
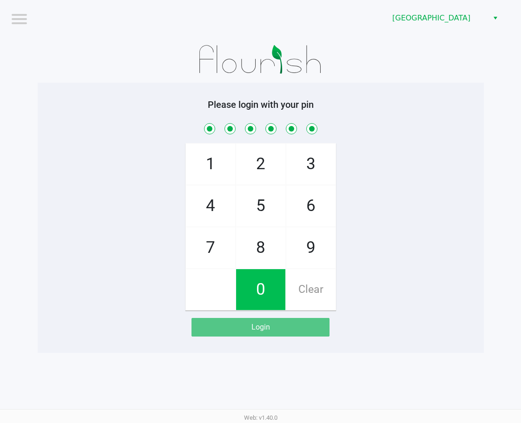
checkbox input "true"
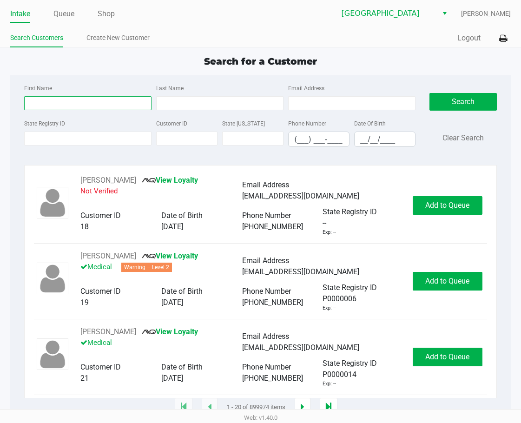
click at [65, 97] on input "First Name" at bounding box center [87, 103] width 127 height 14
type input "randy"
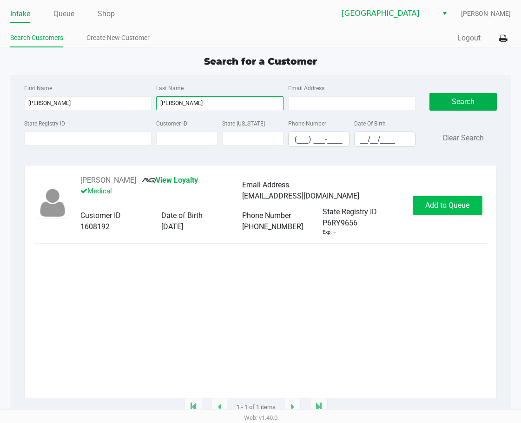
type input "nguyen"
click at [425, 207] on span "Add to Queue" at bounding box center [448, 205] width 44 height 9
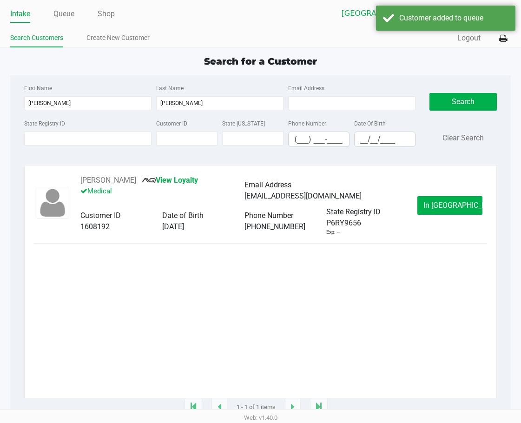
click at [425, 207] on span "In Queue" at bounding box center [463, 205] width 78 height 9
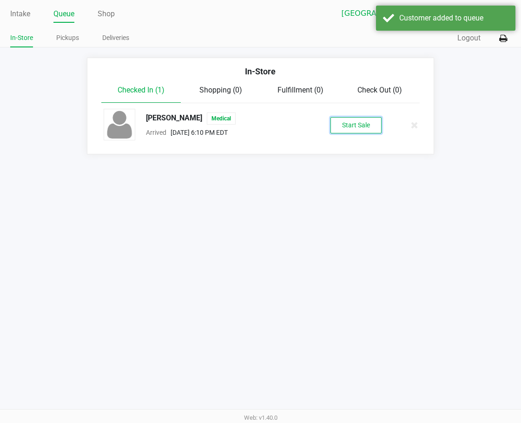
click at [344, 129] on button "Start Sale" at bounding box center [356, 125] width 51 height 16
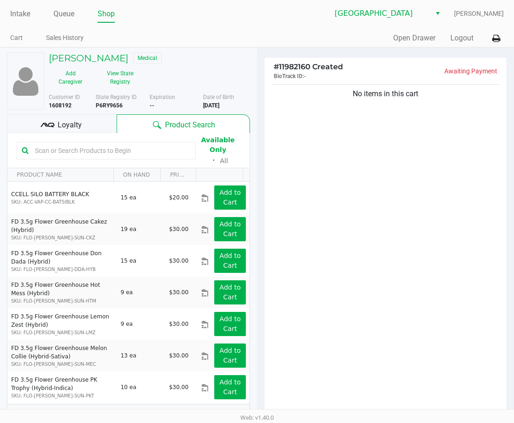
click at [344, 218] on div "No items in this cart" at bounding box center [386, 248] width 242 height 333
click at [67, 12] on link "Queue" at bounding box center [63, 13] width 21 height 13
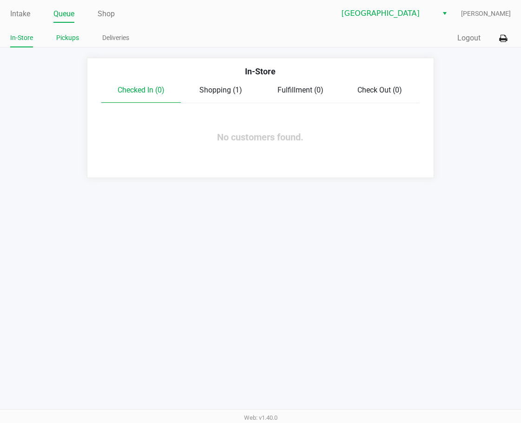
click at [79, 36] on link "Pickups" at bounding box center [67, 38] width 23 height 12
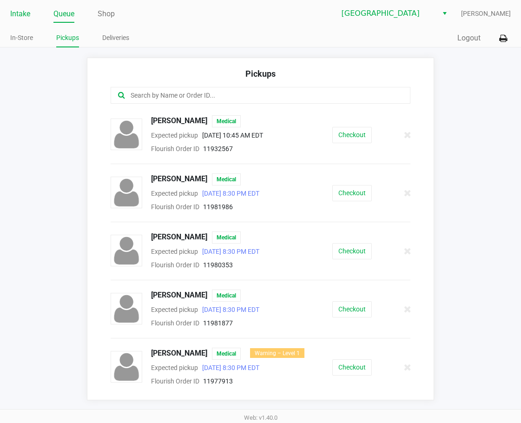
click at [29, 15] on link "Intake" at bounding box center [20, 13] width 20 height 13
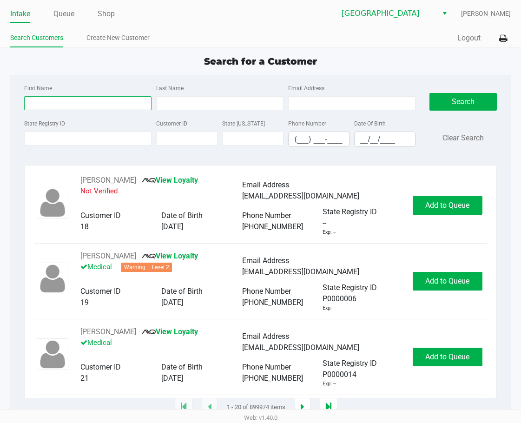
click at [67, 96] on input "First Name" at bounding box center [87, 103] width 127 height 14
type input "amos"
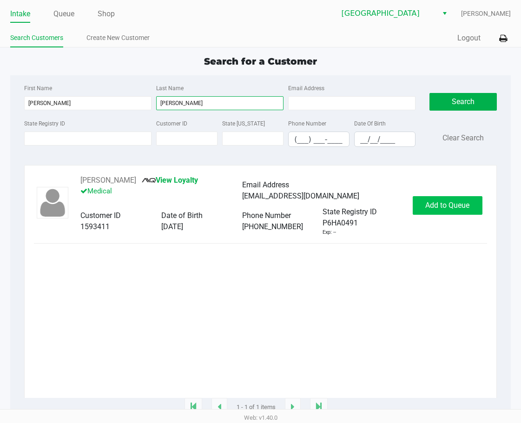
type input "mills"
click at [425, 201] on button "Add to Queue" at bounding box center [448, 205] width 70 height 19
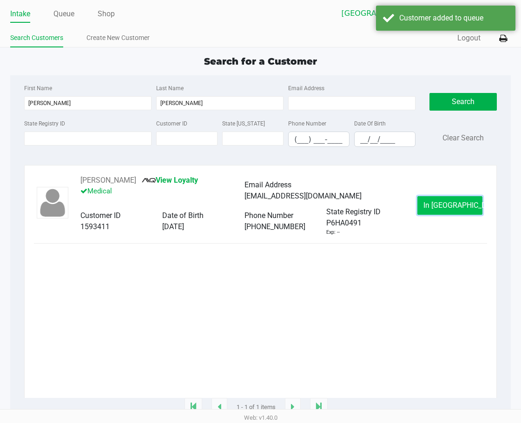
click at [425, 207] on button "In Queue" at bounding box center [450, 205] width 65 height 19
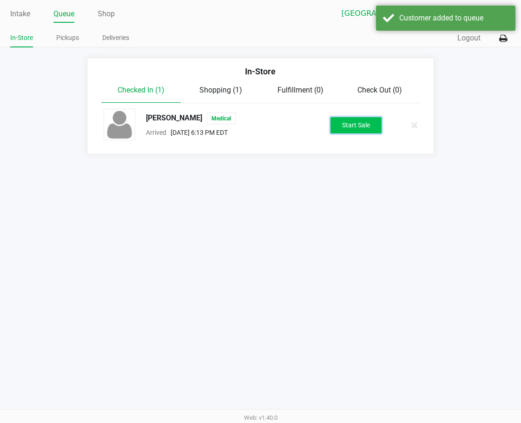
click at [363, 127] on button "Start Sale" at bounding box center [356, 125] width 51 height 16
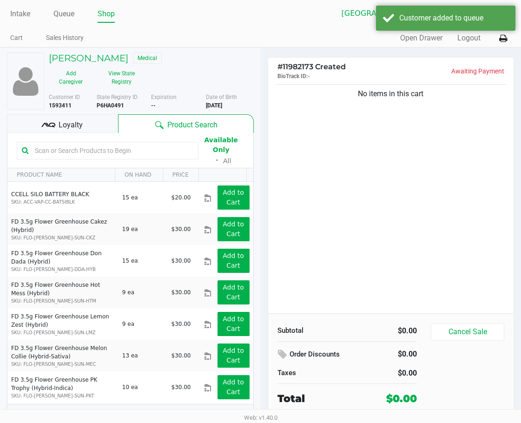
click at [318, 160] on div "No items in this cart" at bounding box center [391, 197] width 246 height 231
click at [145, 66] on button "View State Registry" at bounding box center [118, 77] width 51 height 23
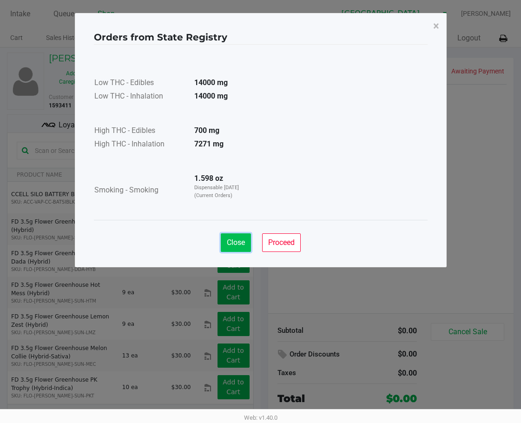
click at [236, 238] on span "Close" at bounding box center [236, 242] width 18 height 9
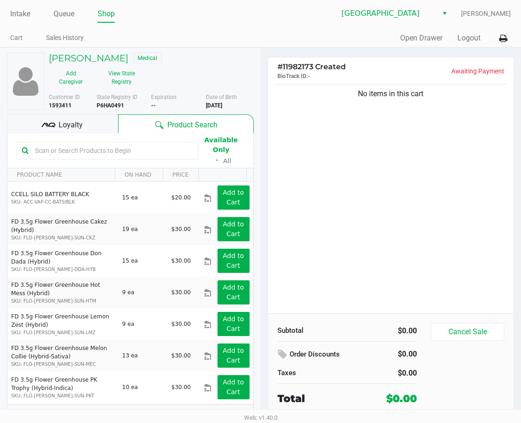
click at [279, 147] on div "No items in this cart" at bounding box center [391, 197] width 246 height 231
click at [95, 114] on div "Loyalty" at bounding box center [62, 123] width 111 height 19
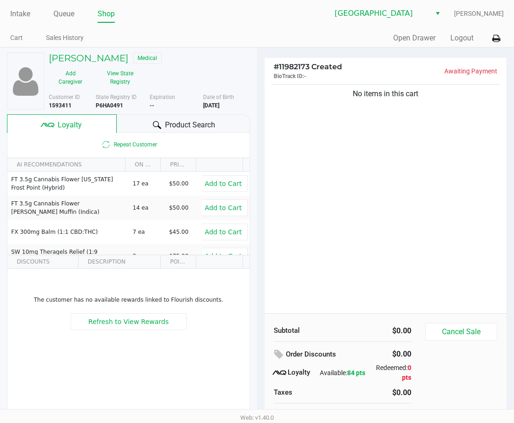
drag, startPoint x: 359, startPoint y: 251, endPoint x: 364, endPoint y: 253, distance: 5.6
click at [359, 250] on div "No items in this cart" at bounding box center [386, 197] width 242 height 231
click at [402, 247] on div "No items in this cart" at bounding box center [386, 197] width 242 height 231
click at [24, 15] on link "Intake" at bounding box center [20, 13] width 20 height 13
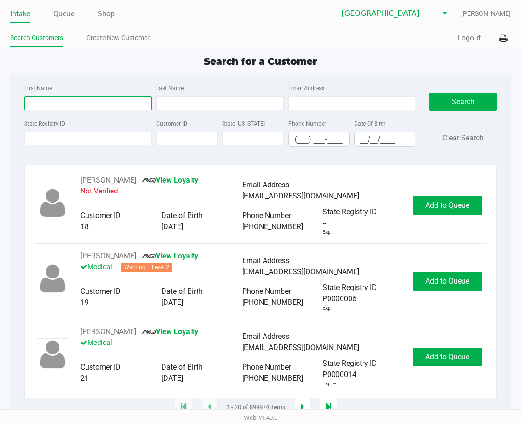
click at [51, 107] on input "First Name" at bounding box center [87, 103] width 127 height 14
type input "danielle"
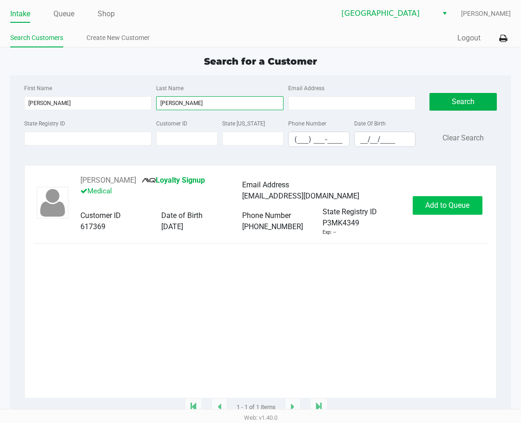
type input "stephens"
click at [425, 211] on button "Add to Queue" at bounding box center [448, 205] width 70 height 19
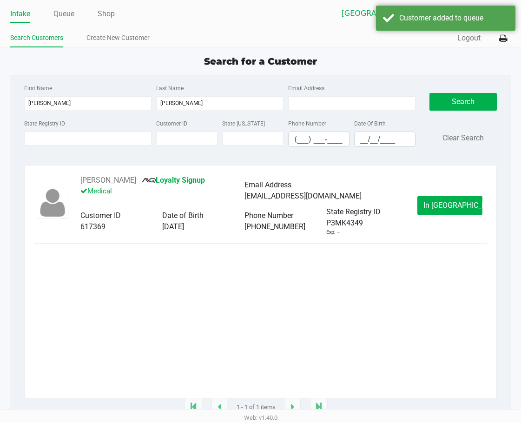
click at [425, 211] on button "In Queue" at bounding box center [450, 205] width 65 height 19
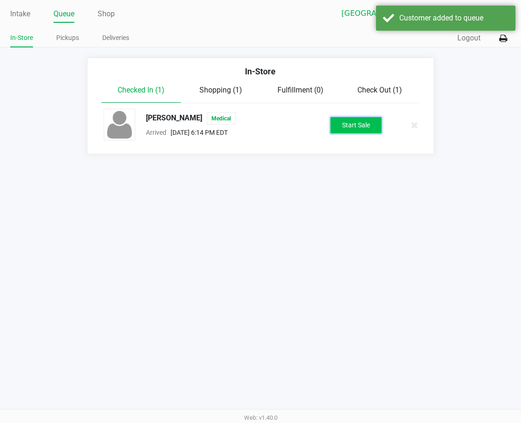
click at [362, 125] on button "Start Sale" at bounding box center [356, 125] width 51 height 16
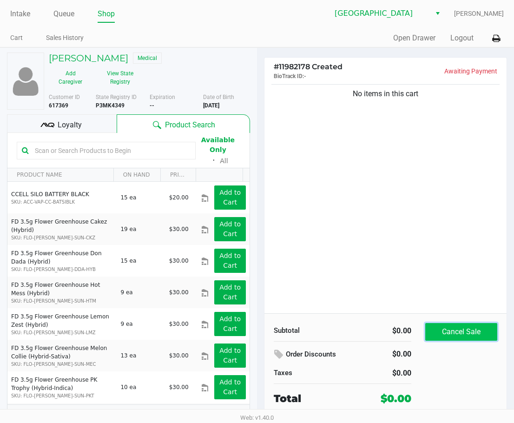
click at [425, 336] on button "Cancel Sale" at bounding box center [462, 332] width 72 height 18
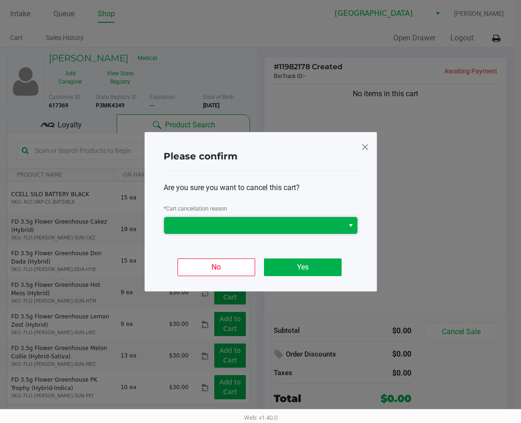
click at [333, 231] on span at bounding box center [254, 225] width 169 height 11
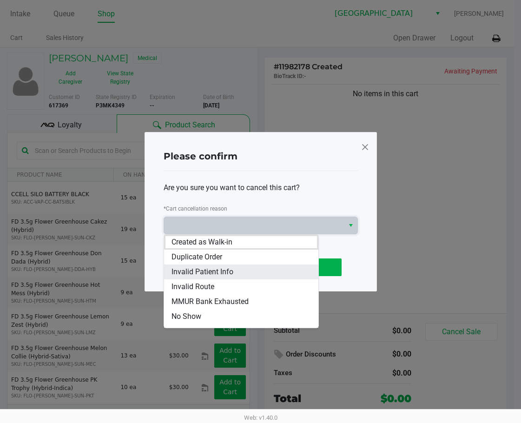
click at [205, 273] on span "Invalid Patient Info" at bounding box center [203, 272] width 62 height 11
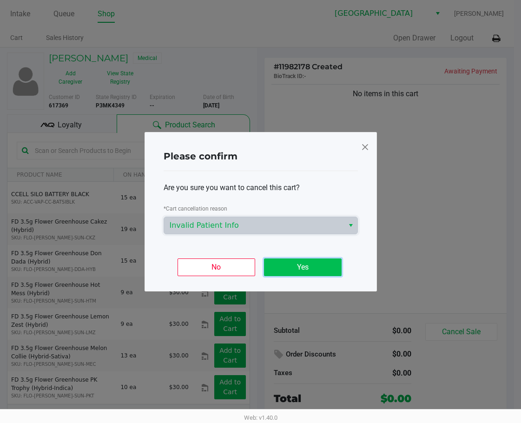
click at [302, 265] on button "Yes" at bounding box center [303, 268] width 78 height 18
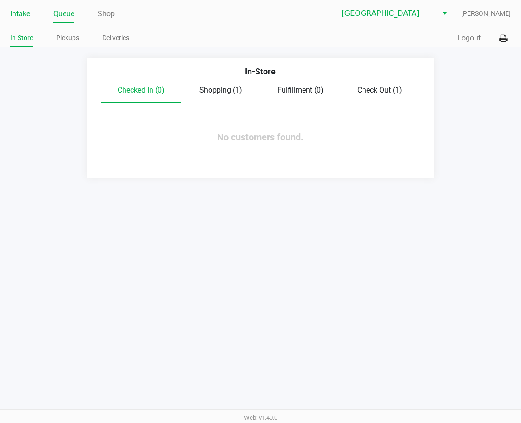
click at [22, 10] on link "Intake" at bounding box center [20, 13] width 20 height 13
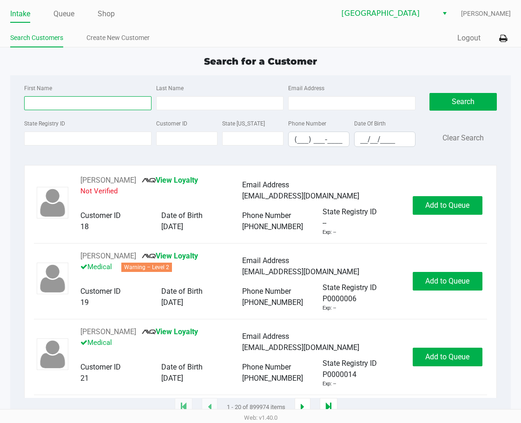
click at [46, 107] on input "First Name" at bounding box center [87, 103] width 127 height 14
type input "daniele"
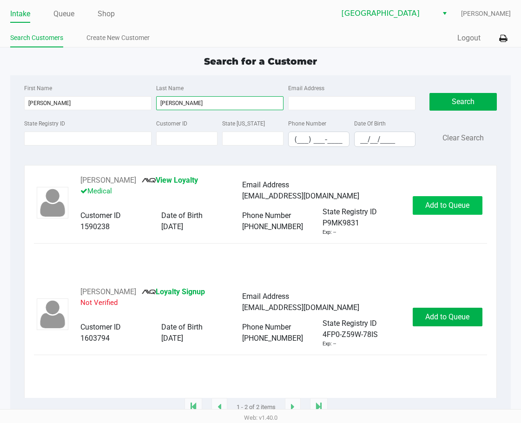
type input "stephens"
click at [425, 201] on button "Add to Queue" at bounding box center [448, 205] width 70 height 19
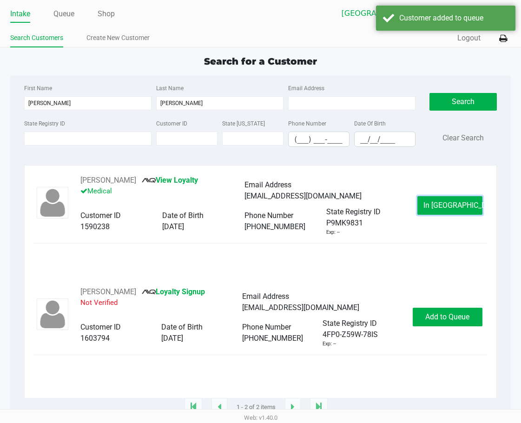
click at [425, 203] on button "In Queue" at bounding box center [450, 205] width 65 height 19
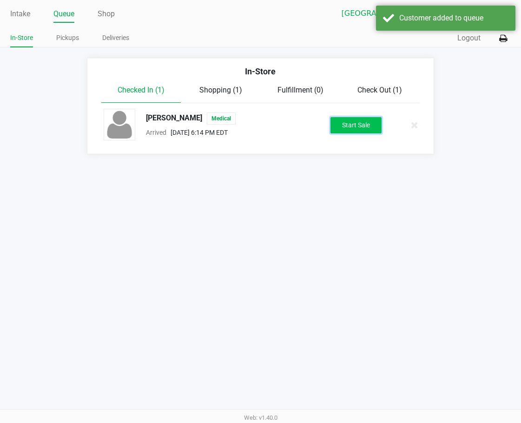
click at [367, 128] on button "Start Sale" at bounding box center [356, 125] width 51 height 16
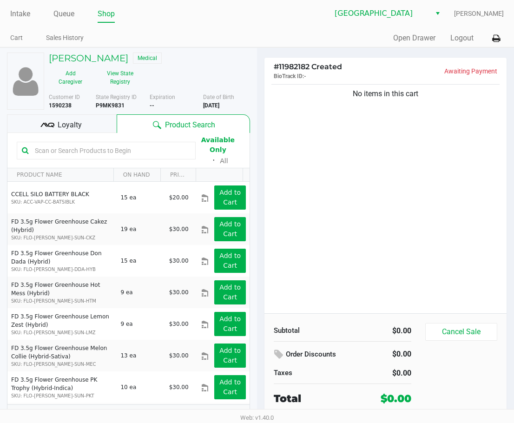
drag, startPoint x: 342, startPoint y: 209, endPoint x: 287, endPoint y: 132, distance: 95.6
click at [343, 208] on div "No items in this cart" at bounding box center [386, 197] width 242 height 231
click at [118, 81] on button "View State Registry" at bounding box center [118, 77] width 50 height 23
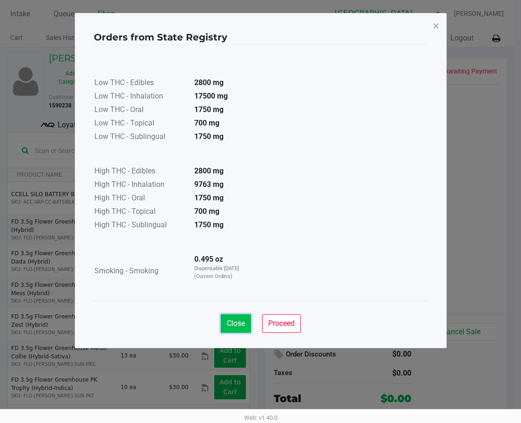
click at [233, 319] on span "Close" at bounding box center [236, 323] width 18 height 9
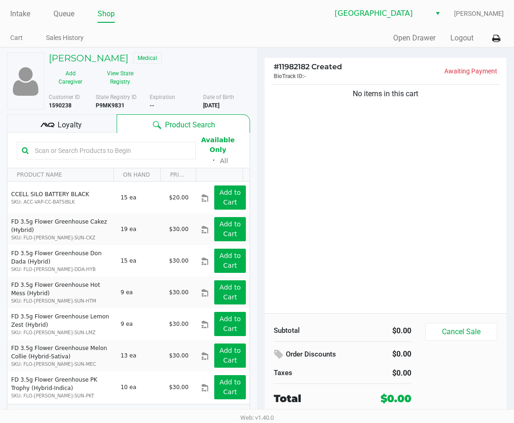
click at [300, 212] on div "No items in this cart" at bounding box center [386, 197] width 242 height 231
click at [63, 12] on link "Queue" at bounding box center [63, 13] width 21 height 13
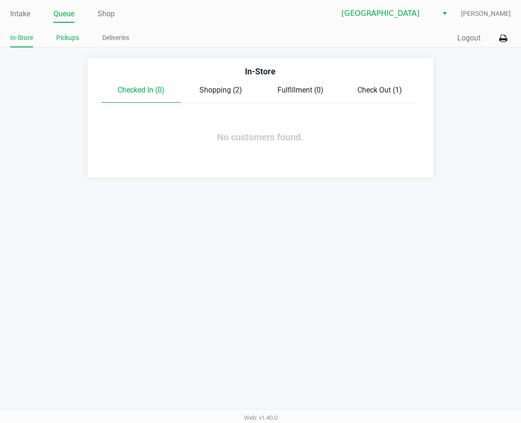
click at [61, 39] on link "Pickups" at bounding box center [67, 38] width 23 height 12
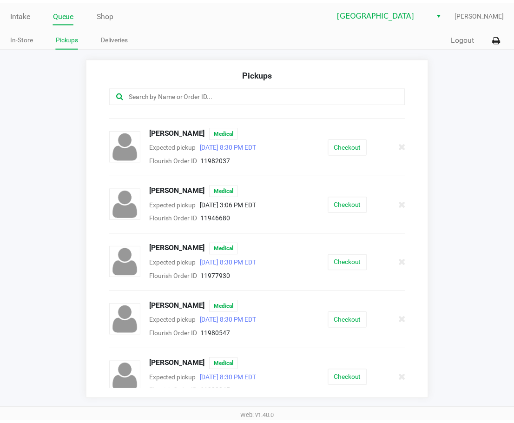
scroll to position [636, 0]
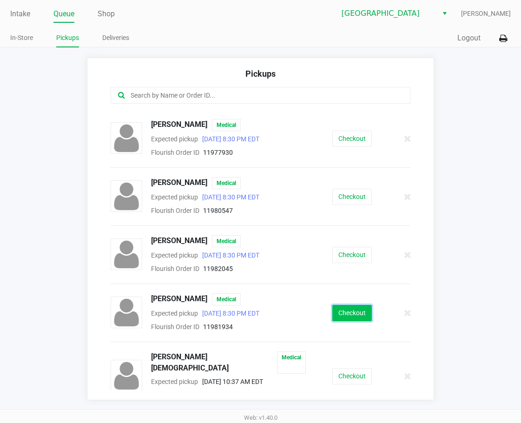
click at [345, 315] on button "Checkout" at bounding box center [353, 313] width 40 height 16
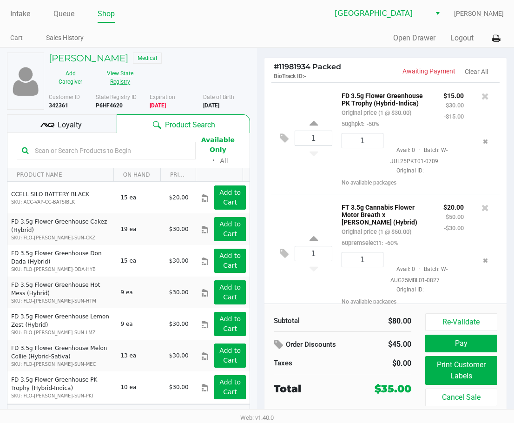
click at [118, 85] on button "View State Registry" at bounding box center [118, 77] width 50 height 23
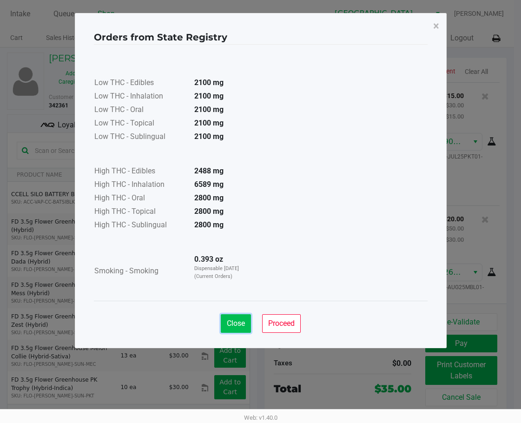
click at [240, 324] on span "Close" at bounding box center [236, 323] width 18 height 9
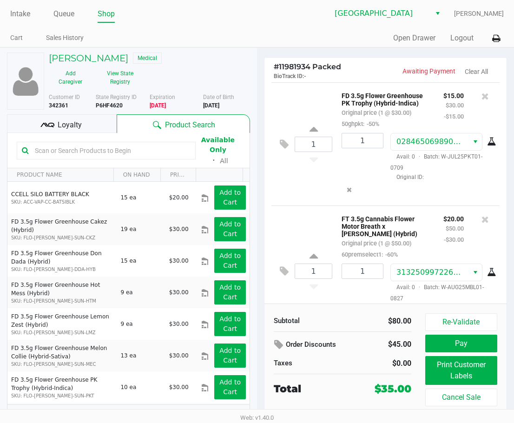
click at [86, 126] on div "Loyalty" at bounding box center [62, 123] width 110 height 19
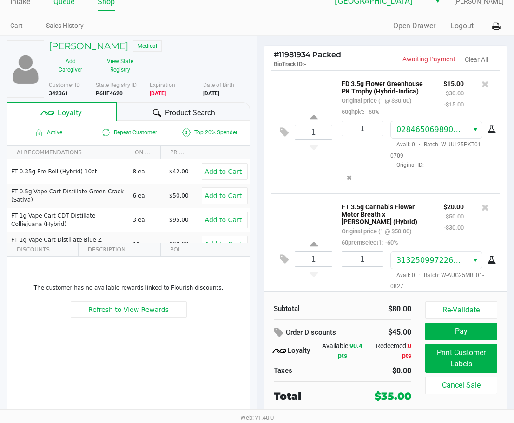
click at [69, 4] on link "Queue" at bounding box center [63, 1] width 21 height 13
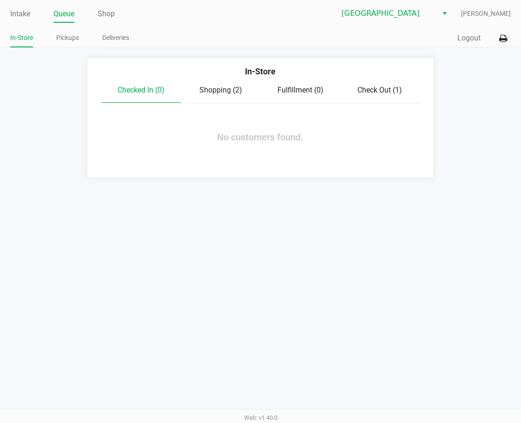
click at [191, 268] on div "Intake Queue Shop Lakeland WC Jon Knupp In-Store Pickups Deliveries Quick Sale …" at bounding box center [260, 211] width 521 height 423
click at [64, 38] on link "Pickups" at bounding box center [67, 38] width 23 height 12
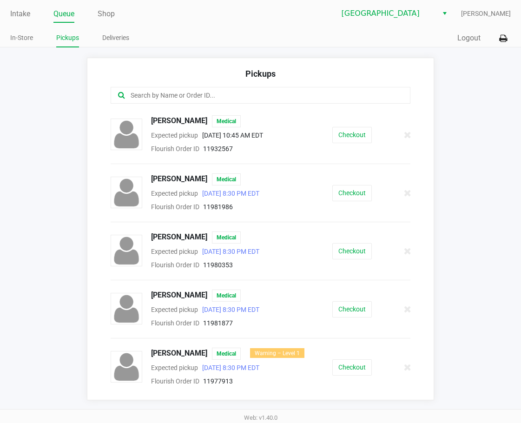
click at [156, 91] on input "text" at bounding box center [258, 95] width 257 height 11
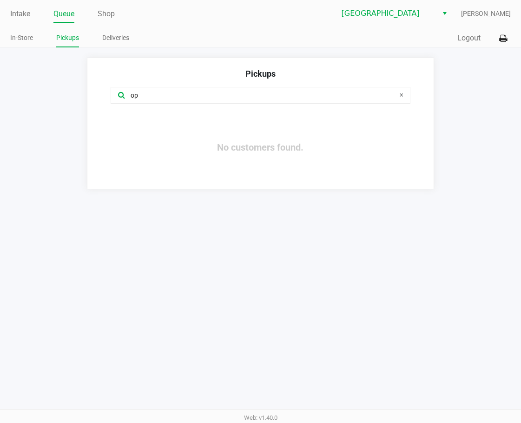
type input "o"
type input "pe"
click at [24, 7] on li "Intake" at bounding box center [20, 15] width 20 height 16
click at [23, 12] on link "Intake" at bounding box center [20, 13] width 20 height 13
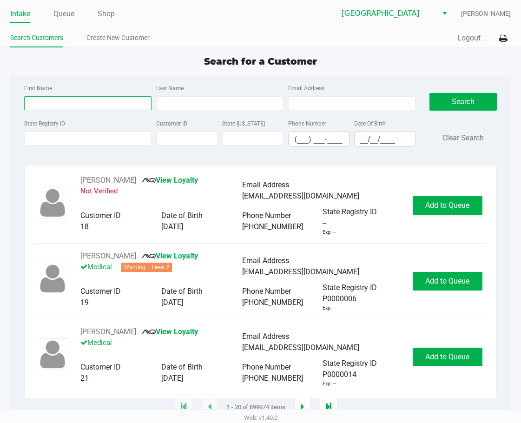
drag, startPoint x: 48, startPoint y: 99, endPoint x: 52, endPoint y: 96, distance: 5.3
click at [48, 99] on input "First Name" at bounding box center [87, 103] width 127 height 14
type input "peter"
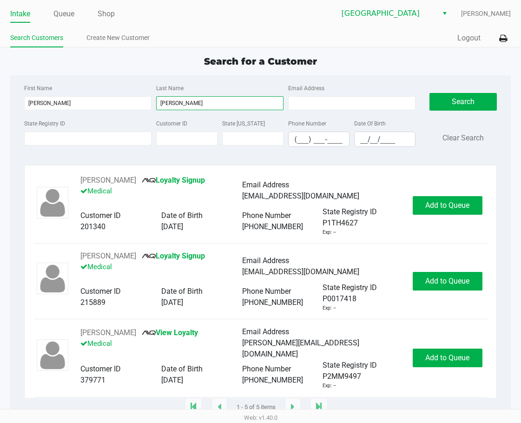
type input "rivera"
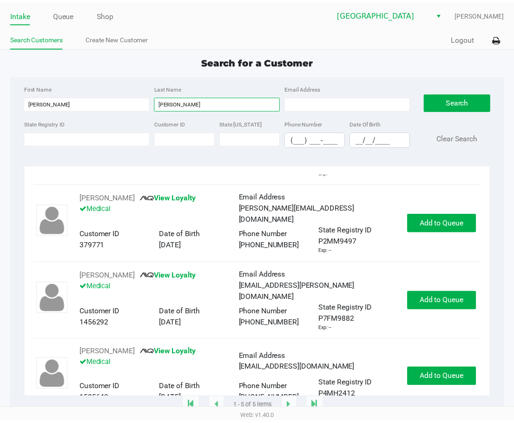
scroll to position [140, 0]
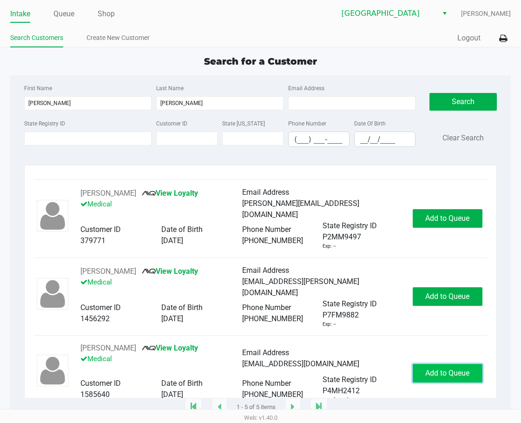
click at [413, 367] on button "Add to Queue" at bounding box center [448, 373] width 70 height 19
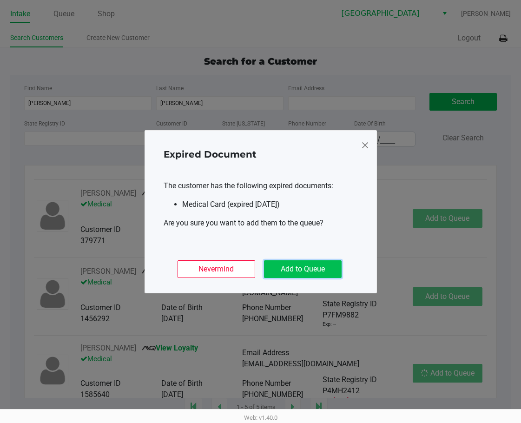
click at [317, 274] on button "Add to Queue" at bounding box center [303, 269] width 78 height 18
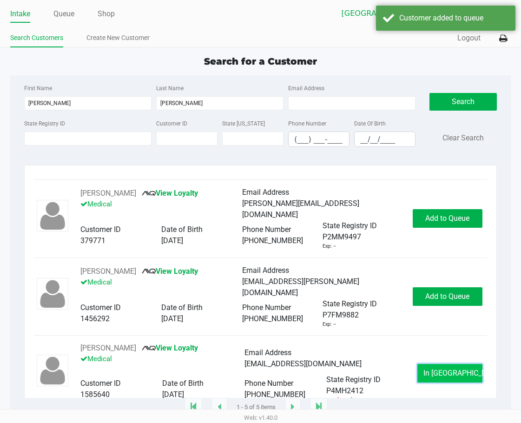
click at [425, 374] on span "In Queue" at bounding box center [463, 373] width 78 height 9
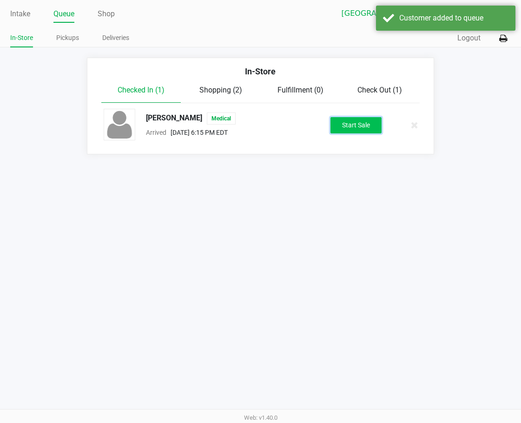
click at [357, 127] on button "Start Sale" at bounding box center [356, 125] width 51 height 16
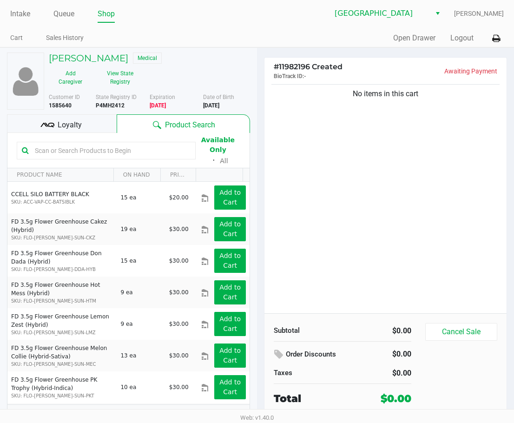
click at [335, 204] on div "No items in this cart" at bounding box center [386, 197] width 242 height 231
click at [119, 76] on button "View State Registry" at bounding box center [118, 77] width 50 height 23
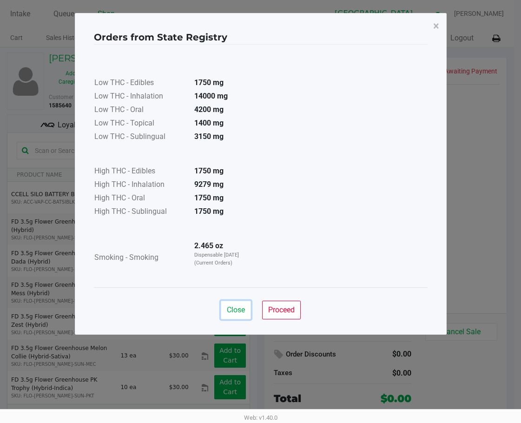
drag, startPoint x: 233, startPoint y: 309, endPoint x: 295, endPoint y: 223, distance: 106.2
click at [233, 309] on span "Close" at bounding box center [236, 310] width 18 height 9
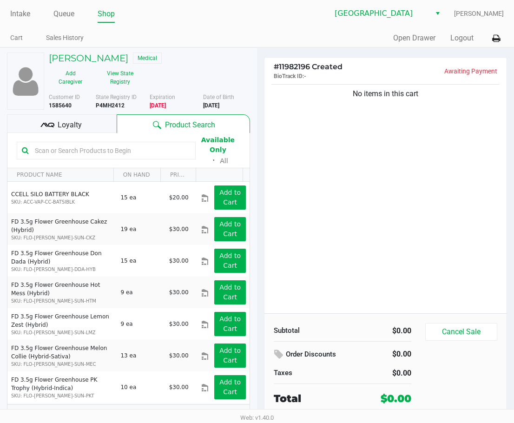
drag, startPoint x: 369, startPoint y: 131, endPoint x: 360, endPoint y: 127, distance: 9.6
click at [88, 127] on div "Loyalty" at bounding box center [62, 123] width 110 height 19
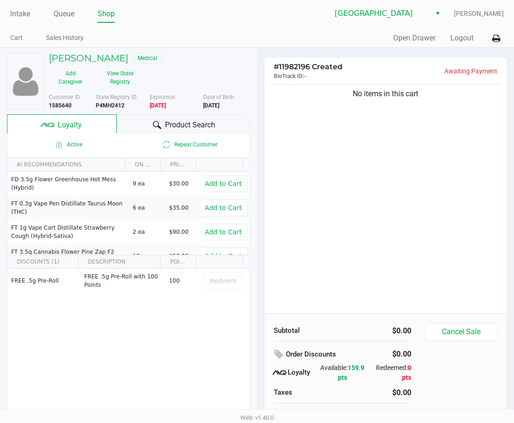
click at [334, 222] on div "No items in this cart" at bounding box center [386, 197] width 242 height 231
click at [330, 220] on div "No items in this cart" at bounding box center [386, 197] width 242 height 231
click at [55, 16] on link "Queue" at bounding box center [63, 13] width 21 height 13
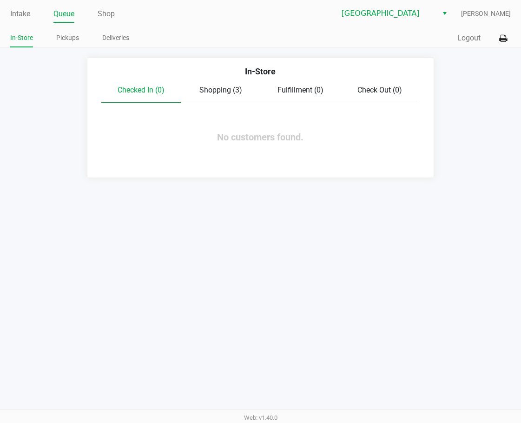
click at [291, 240] on div "Intake Queue Shop Lakeland WC Jon Knupp In-Store Pickups Deliveries Quick Sale …" at bounding box center [260, 211] width 521 height 423
click at [14, 8] on link "Intake" at bounding box center [20, 13] width 20 height 13
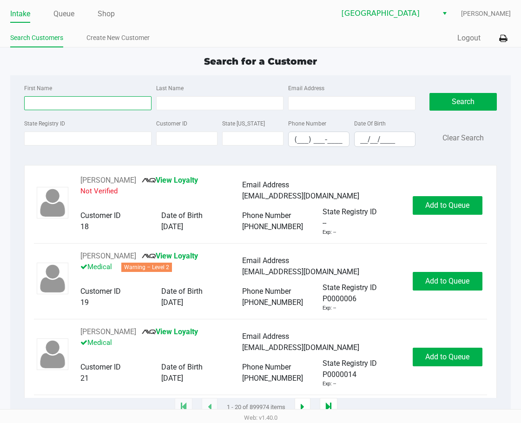
click at [68, 108] on input "First Name" at bounding box center [87, 103] width 127 height 14
type input "chris"
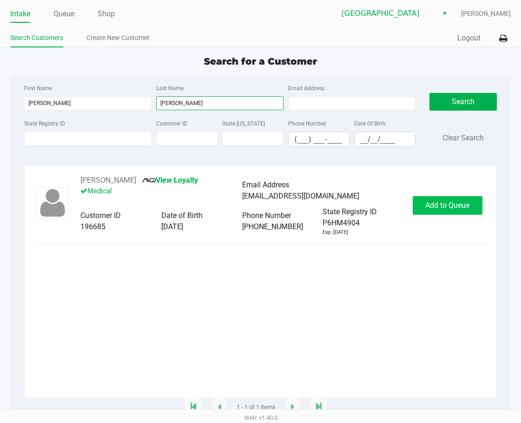
type input "kreeger"
click at [425, 210] on span "Add to Queue" at bounding box center [448, 205] width 44 height 9
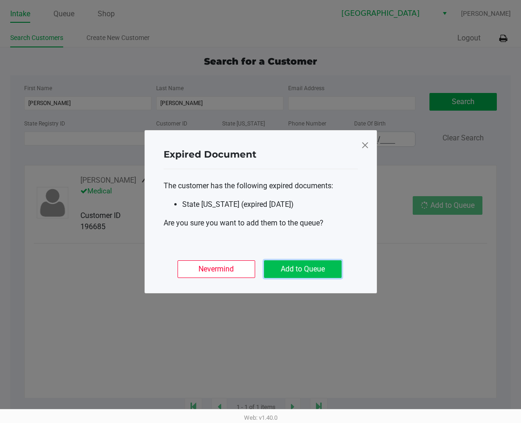
click at [332, 265] on button "Add to Queue" at bounding box center [303, 269] width 78 height 18
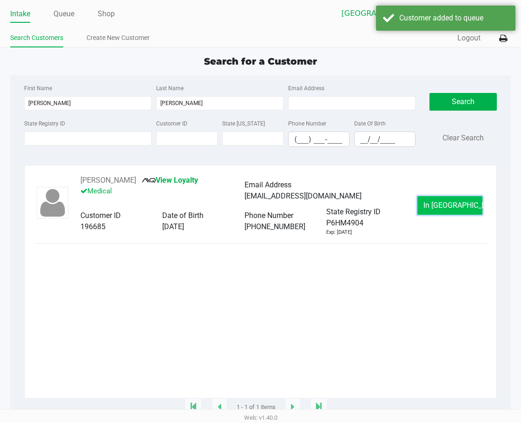
click at [425, 202] on span "In Queue" at bounding box center [463, 205] width 78 height 9
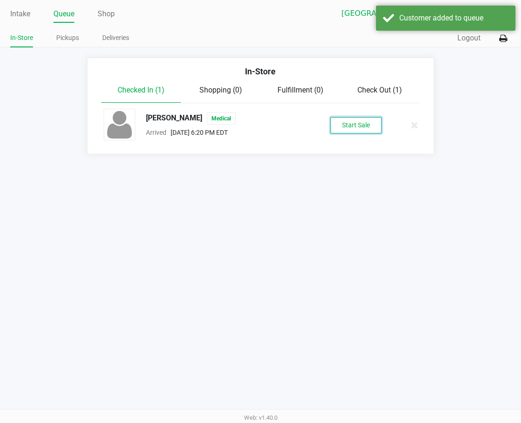
click at [348, 129] on button "Start Sale" at bounding box center [356, 125] width 51 height 16
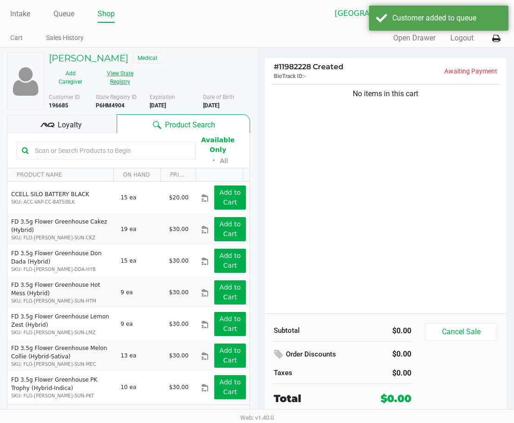
click at [103, 88] on button "View State Registry" at bounding box center [118, 77] width 50 height 23
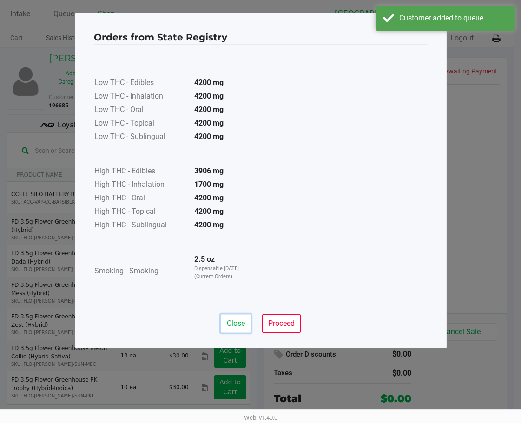
drag, startPoint x: 240, startPoint y: 322, endPoint x: 314, endPoint y: 207, distance: 137.5
click at [240, 322] on span "Close" at bounding box center [236, 323] width 18 height 9
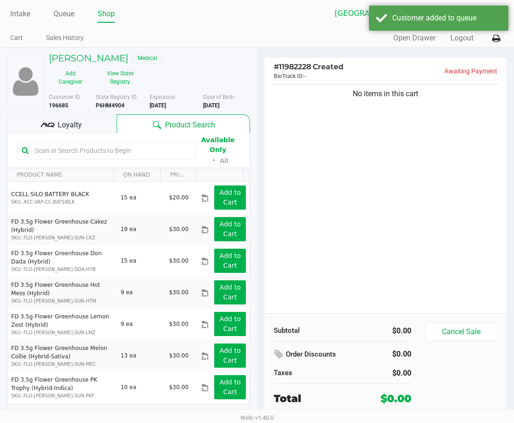
click at [343, 159] on div "Low THC - Edibles 4200 mg Low THC - Inhalation 4200 mg Low THC - Oral 4200 mg L…" at bounding box center [257, 150] width 334 height 234
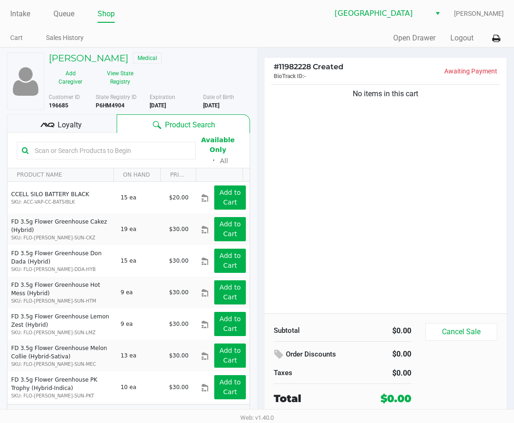
click at [95, 129] on div "Loyalty" at bounding box center [62, 123] width 110 height 19
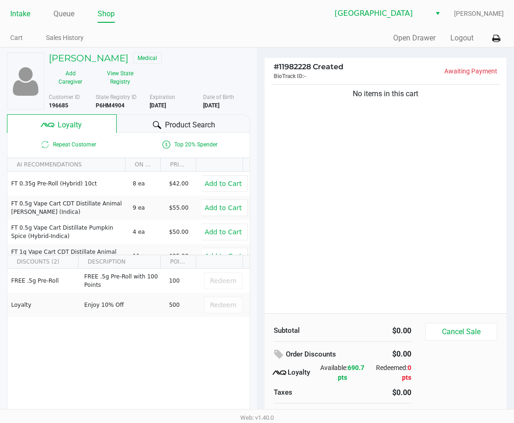
click at [20, 22] on li "Intake" at bounding box center [20, 15] width 20 height 16
click at [20, 13] on link "Intake" at bounding box center [20, 13] width 20 height 13
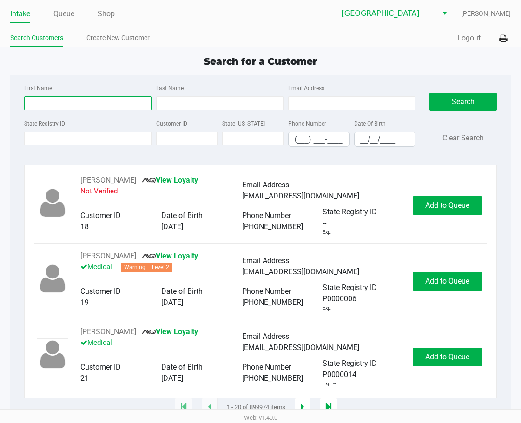
click at [66, 106] on input "First Name" at bounding box center [87, 103] width 127 height 14
type input "justin"
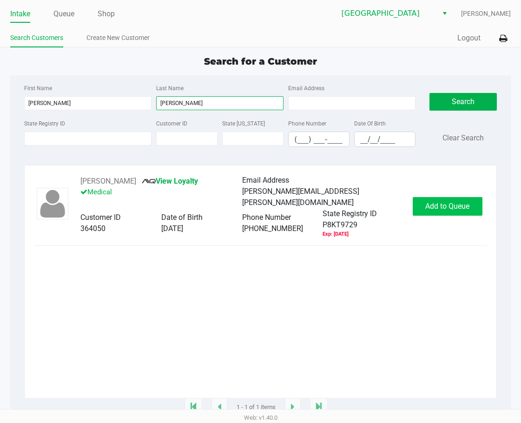
type input "lipham"
click at [425, 211] on button "Add to Queue" at bounding box center [448, 206] width 70 height 19
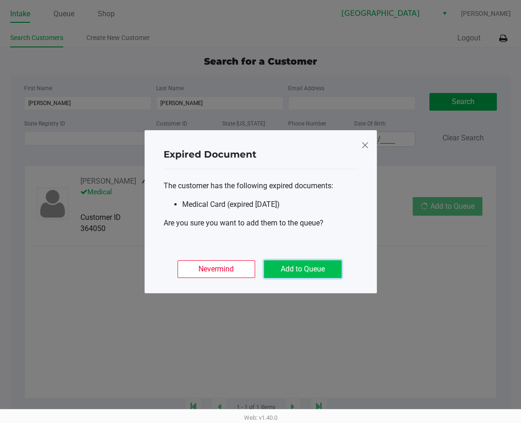
click at [322, 269] on button "Add to Queue" at bounding box center [303, 269] width 78 height 18
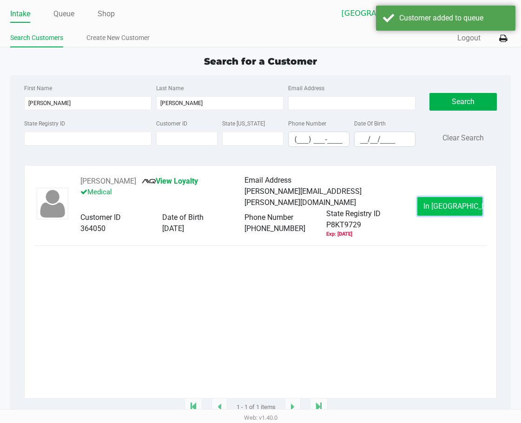
click at [425, 205] on span "In Queue" at bounding box center [463, 206] width 78 height 9
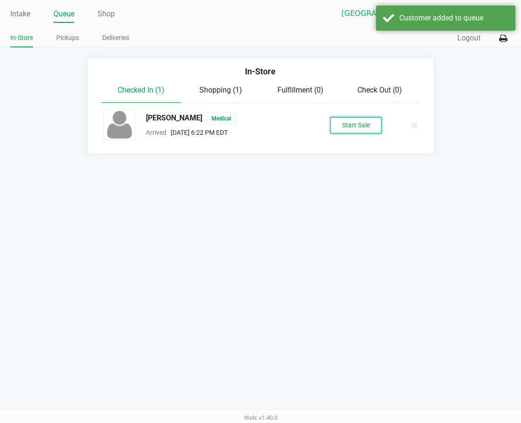
click at [354, 127] on button "Start Sale" at bounding box center [356, 125] width 51 height 16
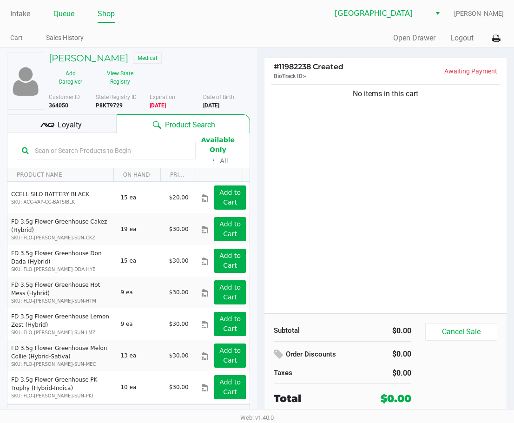
click at [61, 12] on link "Queue" at bounding box center [63, 13] width 21 height 13
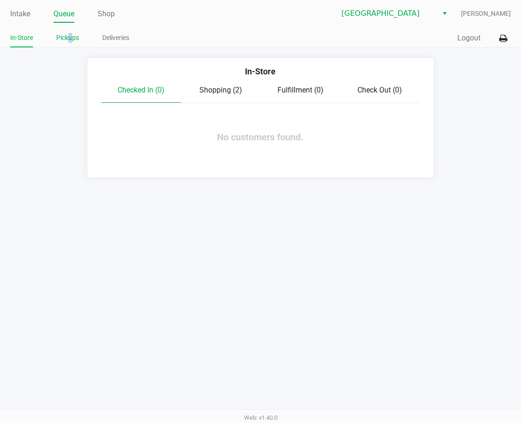
click at [71, 35] on link "Pickups" at bounding box center [67, 38] width 23 height 12
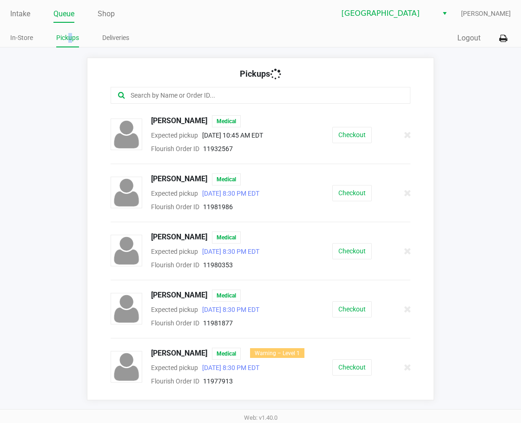
click at [71, 35] on link "Pickups" at bounding box center [67, 38] width 23 height 12
click at [69, 34] on link "Pickups" at bounding box center [67, 38] width 23 height 12
click at [351, 193] on button "Checkout" at bounding box center [353, 193] width 40 height 16
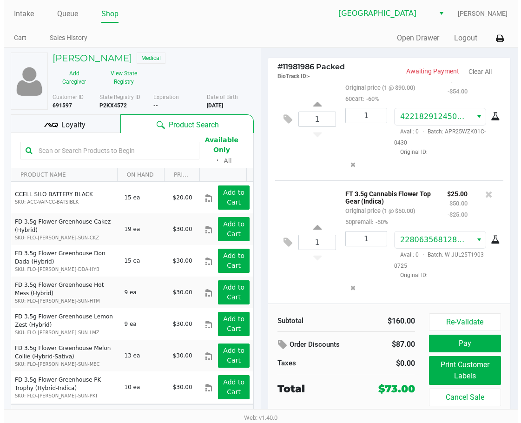
scroll to position [140, 0]
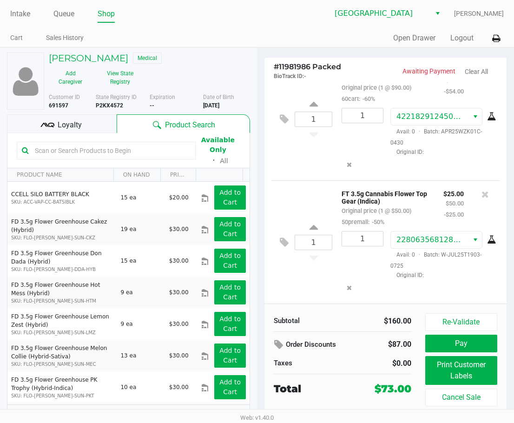
click at [75, 17] on ul "Intake Queue Shop" at bounding box center [133, 15] width 247 height 16
click at [72, 13] on link "Queue" at bounding box center [63, 13] width 21 height 13
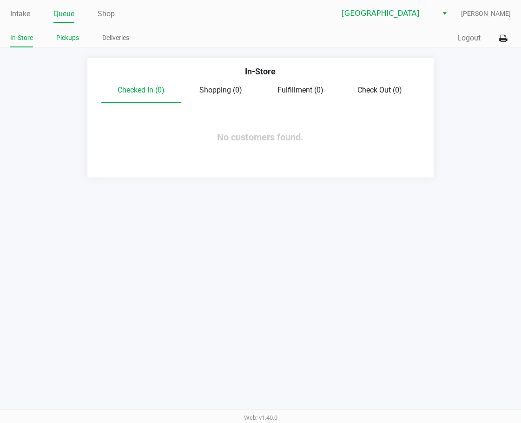
click at [62, 38] on link "Pickups" at bounding box center [67, 38] width 23 height 12
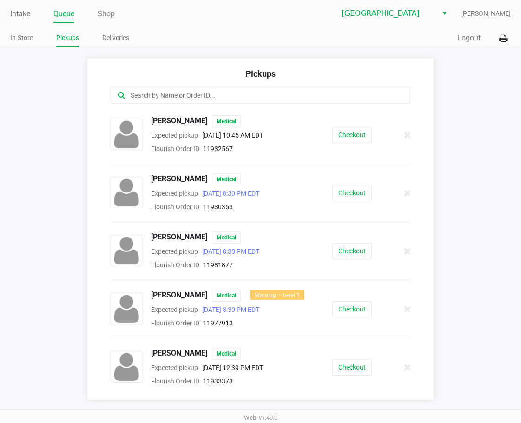
click at [184, 95] on input "text" at bounding box center [258, 95] width 257 height 11
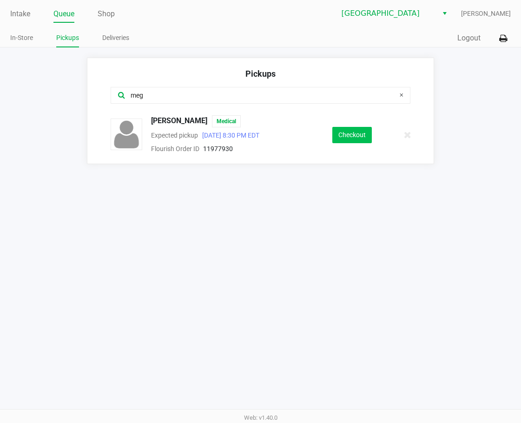
type input "meg"
click at [357, 137] on button "Checkout" at bounding box center [353, 135] width 40 height 16
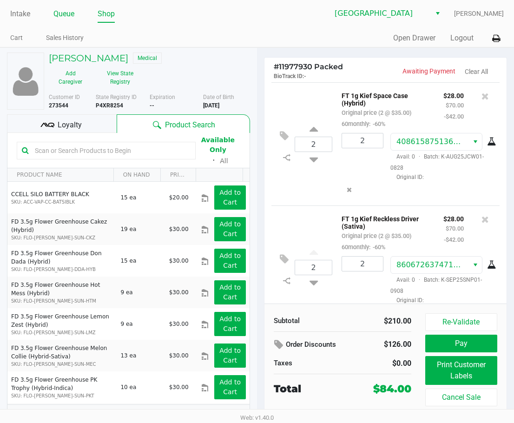
click at [65, 15] on link "Queue" at bounding box center [63, 13] width 21 height 13
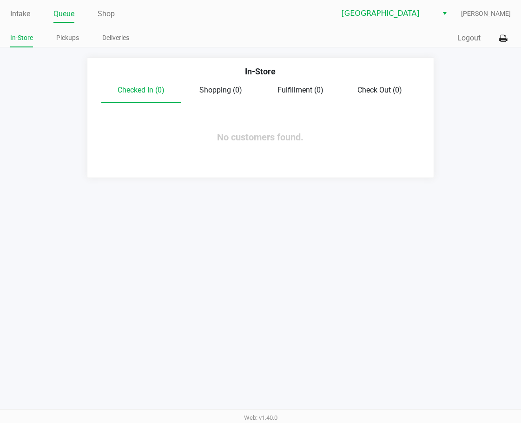
click at [80, 109] on app-queue-list "In-Store Checked In (0) Shopping (0) Fulfillment (0) Check Out (0) No customers…" at bounding box center [260, 118] width 521 height 120
click at [63, 31] on div "In-Store Pickups Deliveries" at bounding box center [135, 38] width 250 height 17
click at [66, 34] on link "Pickups" at bounding box center [67, 38] width 23 height 12
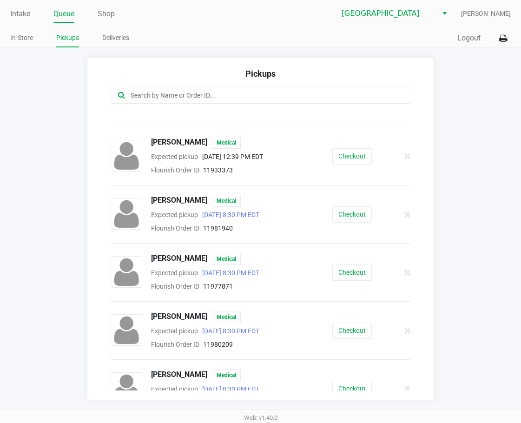
scroll to position [279, 0]
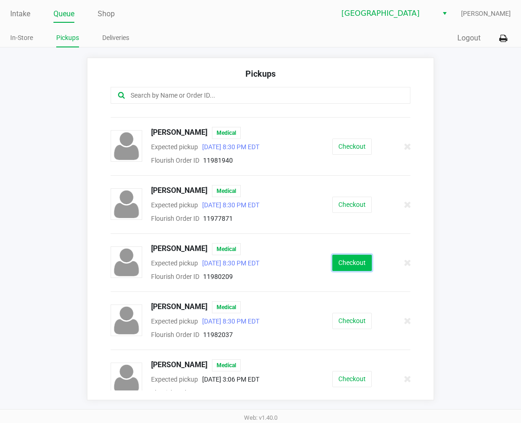
click at [333, 264] on button "Checkout" at bounding box center [353, 263] width 40 height 16
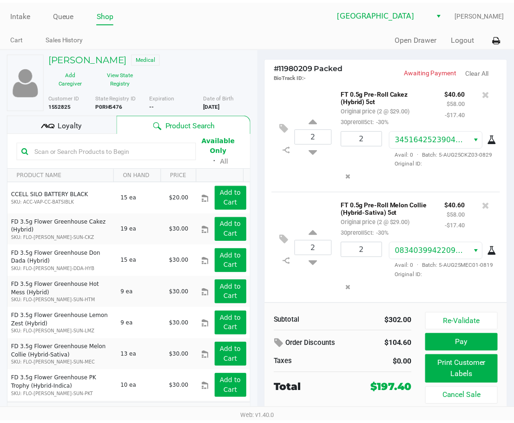
scroll to position [407, 0]
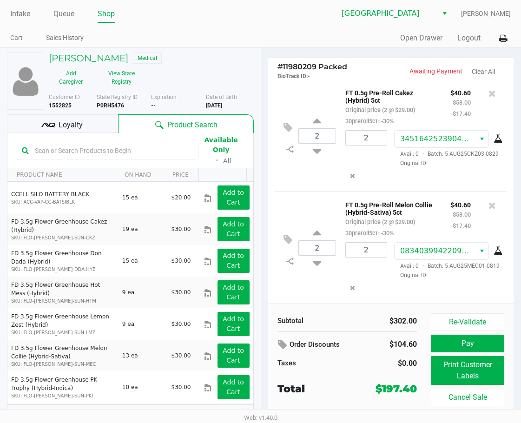
click at [83, 114] on div "Loyalty" at bounding box center [62, 123] width 111 height 19
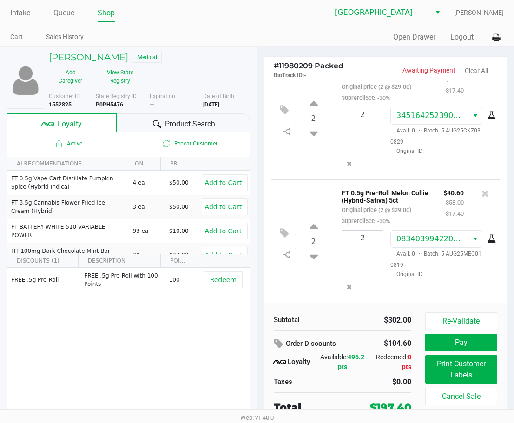
scroll to position [3, 0]
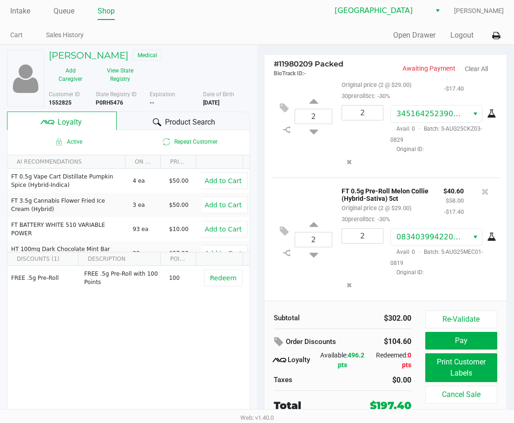
drag, startPoint x: 67, startPoint y: 11, endPoint x: 67, endPoint y: 28, distance: 17.2
click at [67, 11] on link "Queue" at bounding box center [63, 11] width 21 height 13
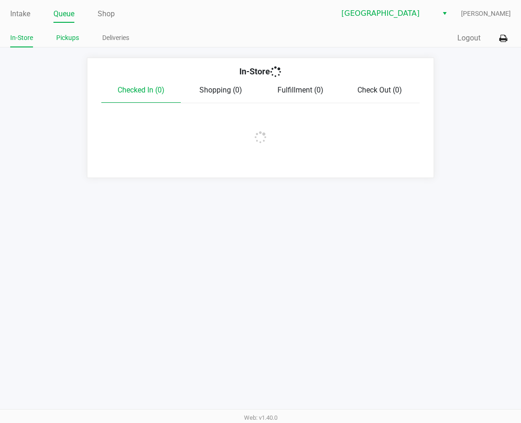
click at [67, 38] on link "Pickups" at bounding box center [67, 38] width 23 height 12
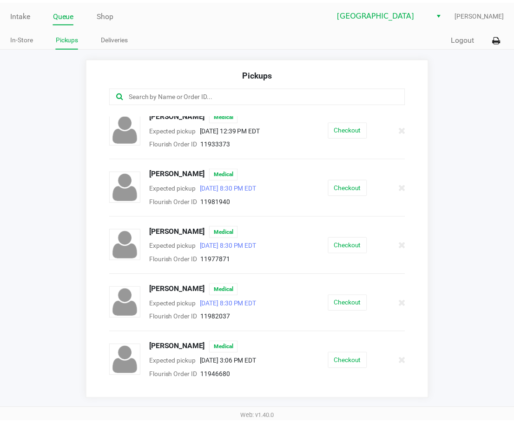
scroll to position [326, 0]
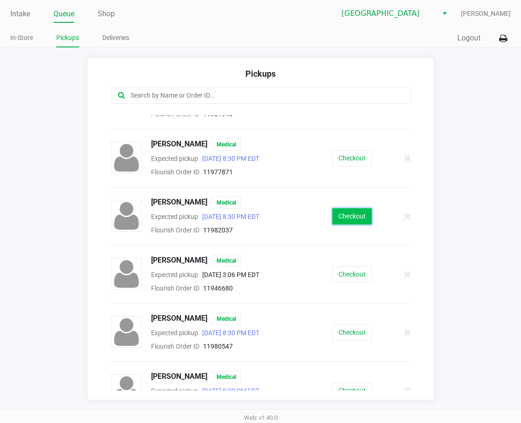
click at [340, 216] on button "Checkout" at bounding box center [353, 216] width 40 height 16
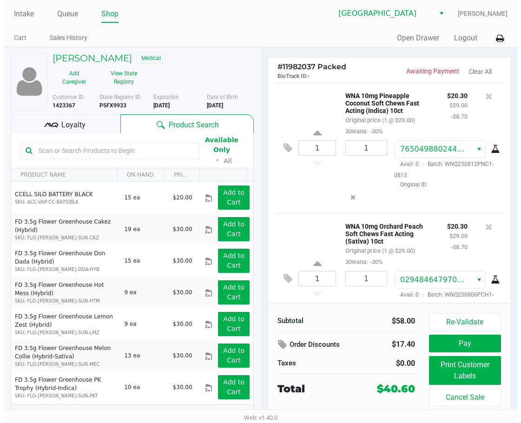
scroll to position [43, 0]
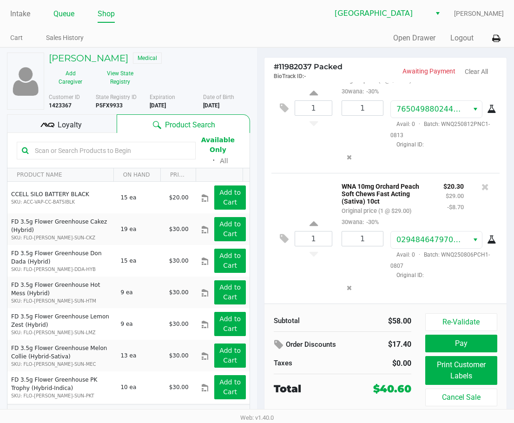
click at [61, 13] on link "Queue" at bounding box center [63, 13] width 21 height 13
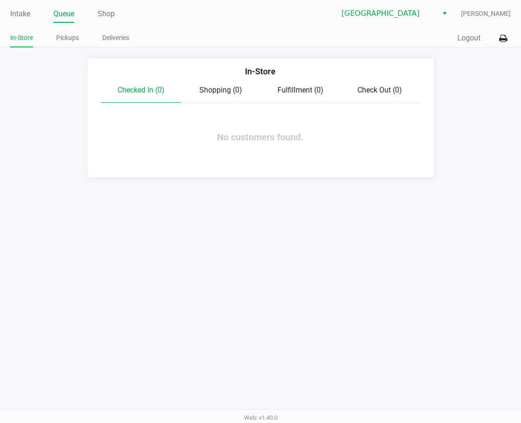
click at [18, 133] on app-queue-list "In-Store Checked In (0) Shopping (0) Fulfillment (0) Check Out (0) No customers…" at bounding box center [260, 118] width 521 height 120
click at [25, 153] on app-queue-list "In-Store Checked In (0) Shopping (0) Fulfillment (0) Check Out (0) No customers…" at bounding box center [260, 118] width 521 height 120
click at [23, 12] on link "Intake" at bounding box center [20, 13] width 20 height 13
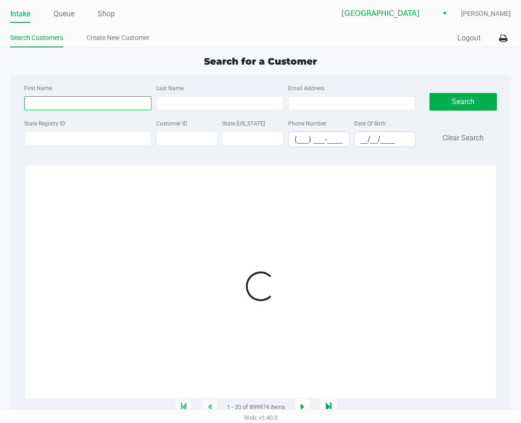
click at [77, 97] on input "First Name" at bounding box center [87, 103] width 127 height 14
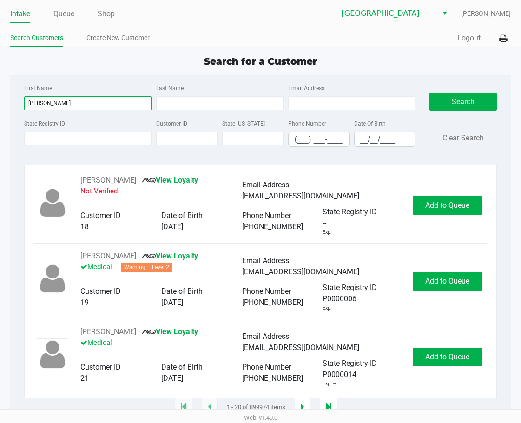
type input "ethan"
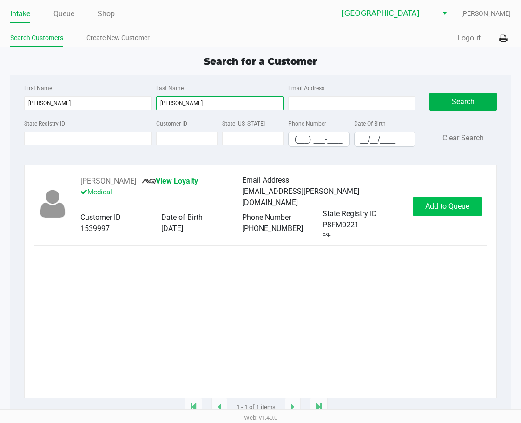
type input "isom"
click at [425, 203] on span "Add to Queue" at bounding box center [448, 206] width 44 height 9
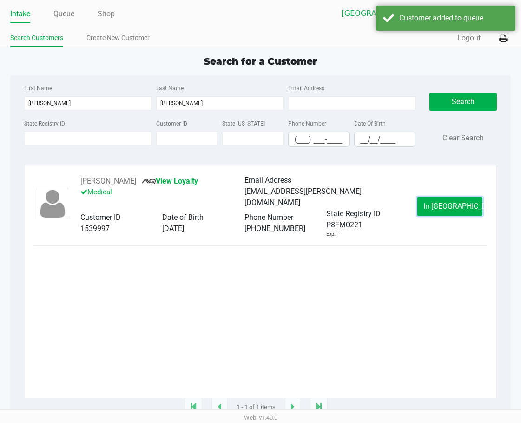
click at [425, 203] on span "In Queue" at bounding box center [463, 206] width 78 height 9
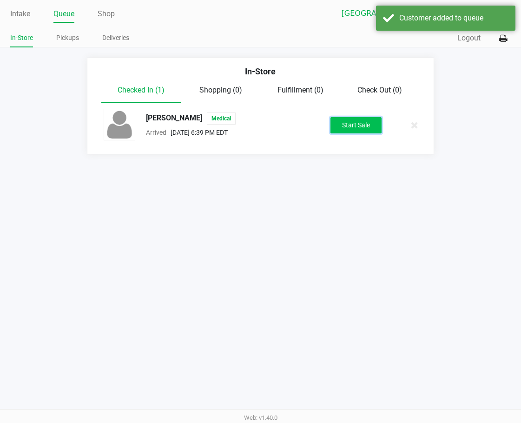
click at [369, 129] on button "Start Sale" at bounding box center [356, 125] width 51 height 16
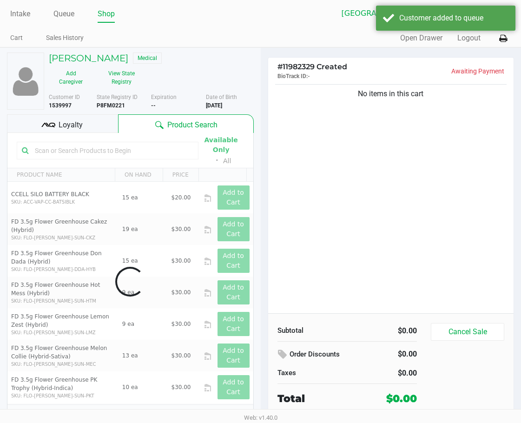
click at [312, 246] on div "No items in this cart" at bounding box center [391, 197] width 246 height 231
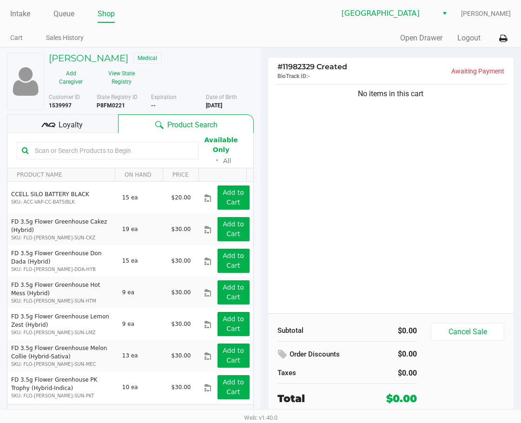
click at [412, 199] on div "No items in this cart" at bounding box center [391, 197] width 246 height 231
click at [145, 66] on button "View State Registry" at bounding box center [118, 77] width 51 height 23
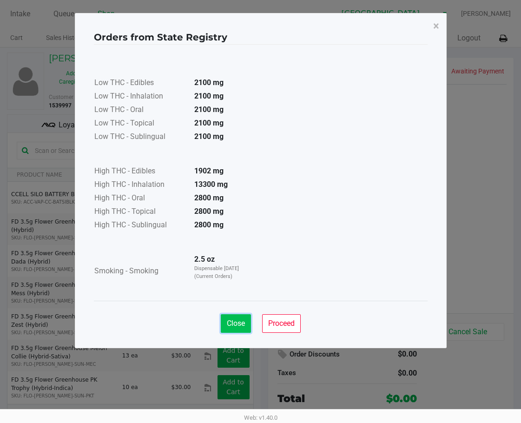
click at [245, 325] on button "Close" at bounding box center [236, 323] width 30 height 19
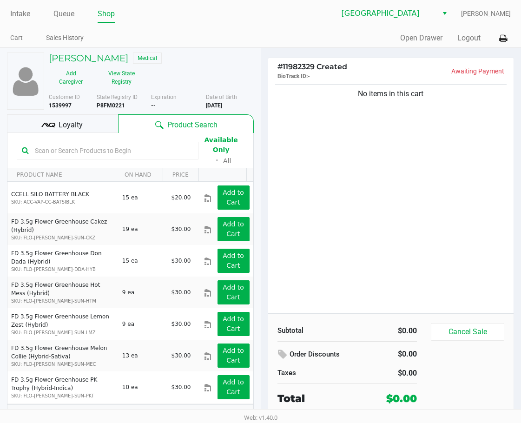
click at [331, 174] on div "No items in this cart" at bounding box center [391, 197] width 246 height 231
click at [83, 114] on div "Loyalty" at bounding box center [62, 123] width 111 height 19
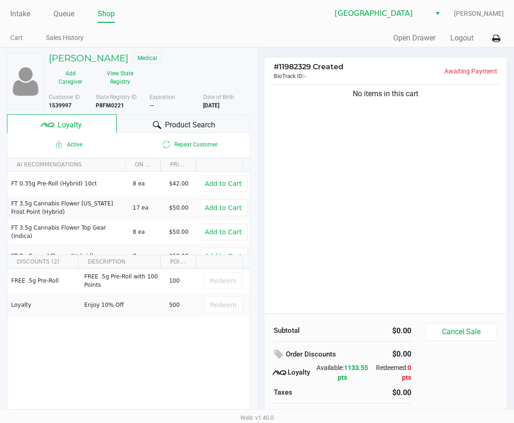
click at [337, 207] on div "No items in this cart" at bounding box center [386, 197] width 242 height 231
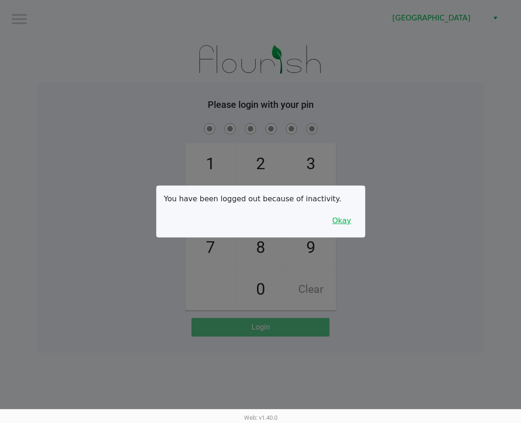
click at [351, 213] on button "Okay" at bounding box center [342, 221] width 31 height 18
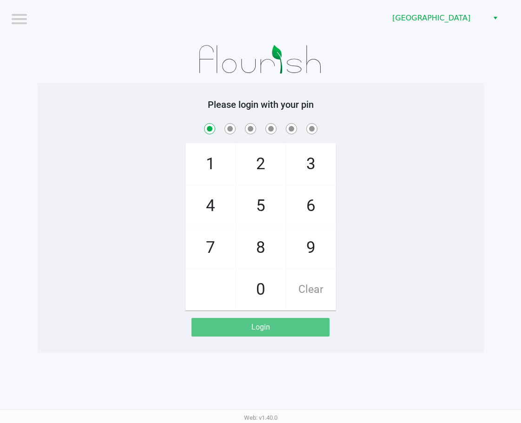
checkbox input "true"
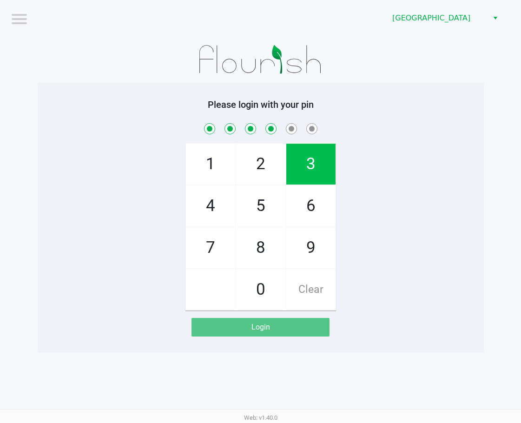
checkbox input "true"
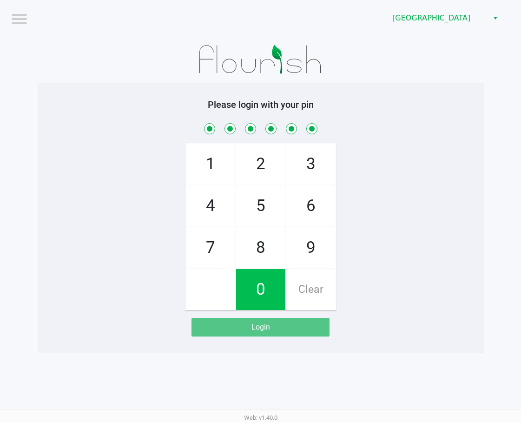
checkbox input "true"
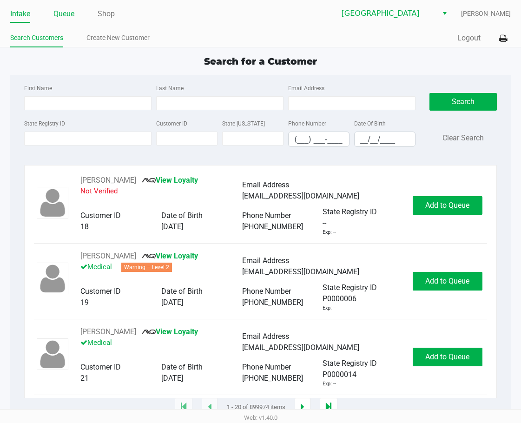
click at [68, 14] on link "Queue" at bounding box center [63, 13] width 21 height 13
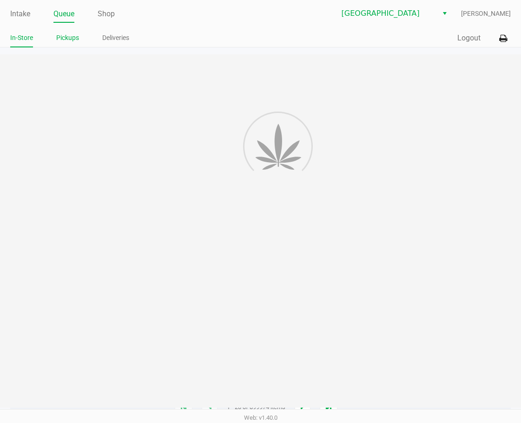
click at [67, 41] on link "Pickups" at bounding box center [67, 38] width 23 height 12
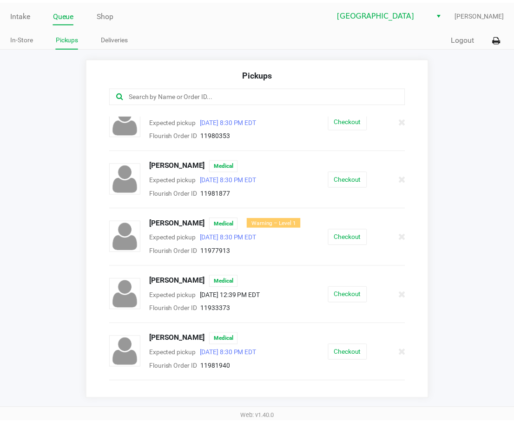
scroll to position [140, 0]
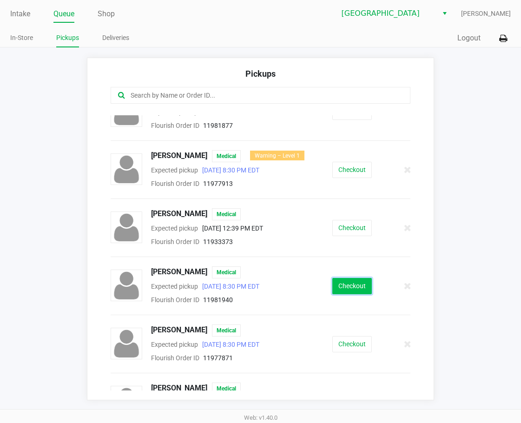
click at [358, 282] on button "Checkout" at bounding box center [353, 286] width 40 height 16
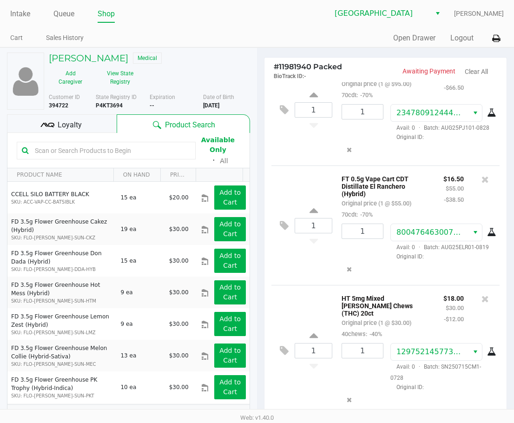
scroll to position [187, 0]
click at [69, 9] on link "Queue" at bounding box center [63, 13] width 21 height 13
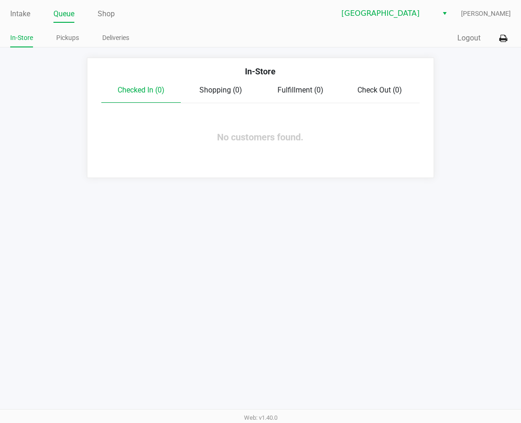
click at [76, 111] on app-queue-list "In-Store Checked In (0) Shopping (0) Fulfillment (0) Check Out (0) No customers…" at bounding box center [260, 118] width 521 height 120
click at [30, 13] on link "Intake" at bounding box center [20, 13] width 20 height 13
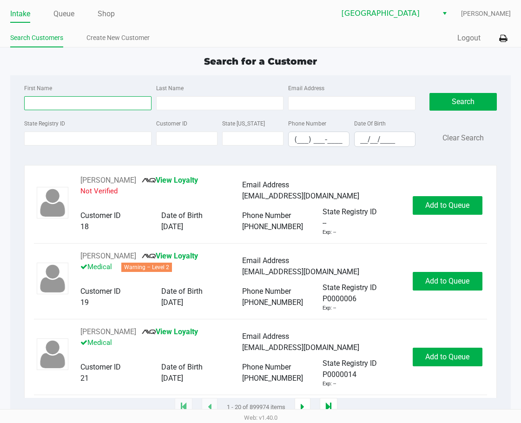
click at [66, 102] on input "First Name" at bounding box center [87, 103] width 127 height 14
type input "chris"
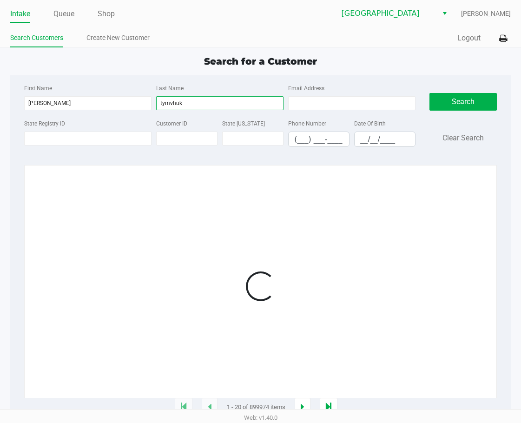
click at [172, 105] on input "tymvhuk" at bounding box center [219, 103] width 127 height 14
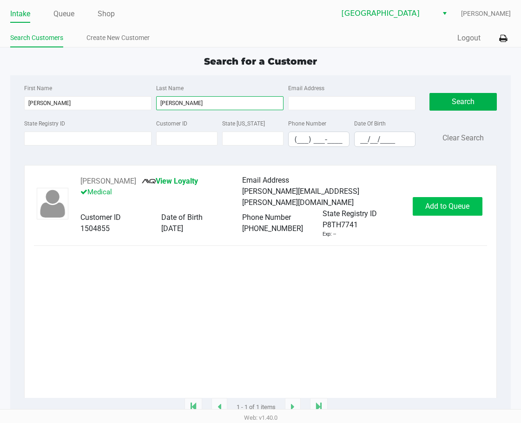
type input "tymchuk"
click at [425, 208] on span "Add to Queue" at bounding box center [448, 206] width 44 height 9
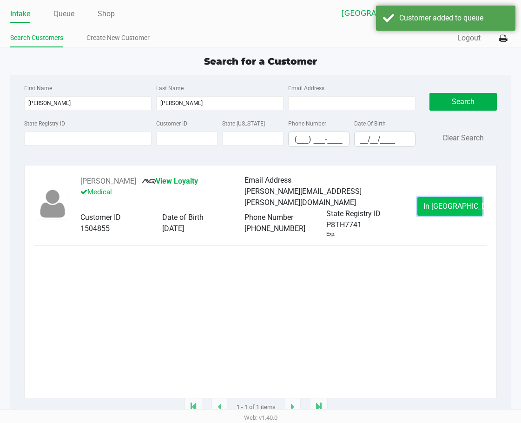
click at [425, 208] on span "In Queue" at bounding box center [463, 206] width 78 height 9
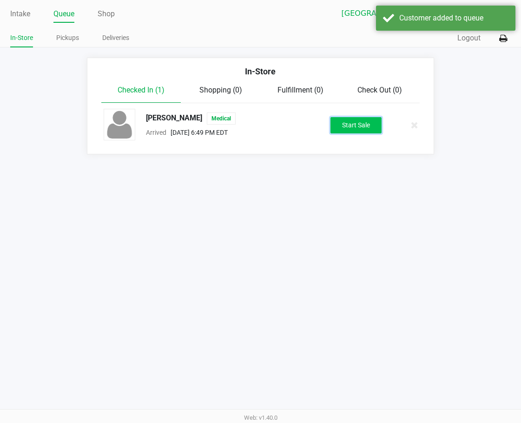
click at [353, 127] on button "Start Sale" at bounding box center [356, 125] width 51 height 16
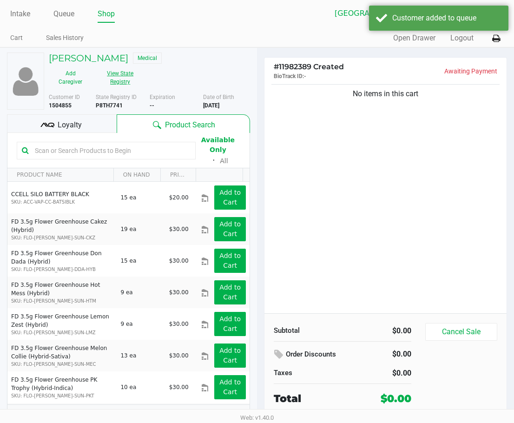
click at [115, 80] on button "View State Registry" at bounding box center [118, 77] width 50 height 23
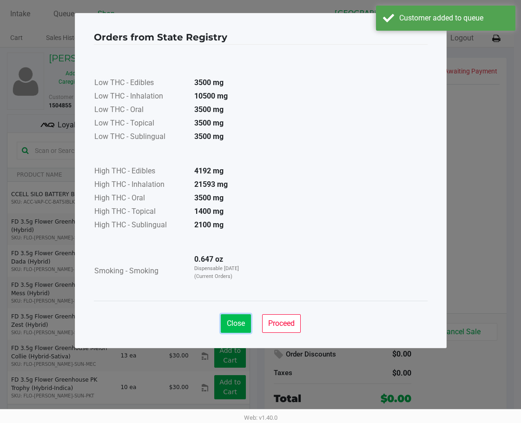
click at [239, 325] on span "Close" at bounding box center [236, 323] width 18 height 9
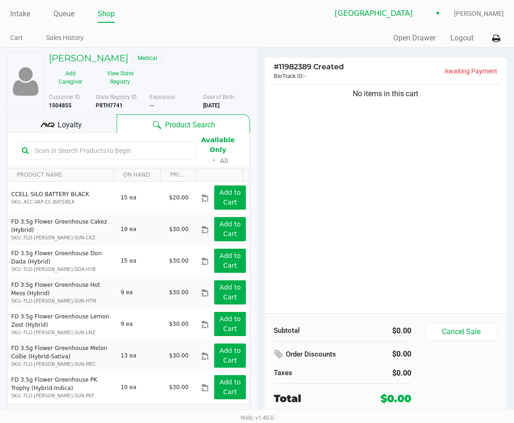
click at [86, 126] on div "Loyalty" at bounding box center [62, 123] width 110 height 19
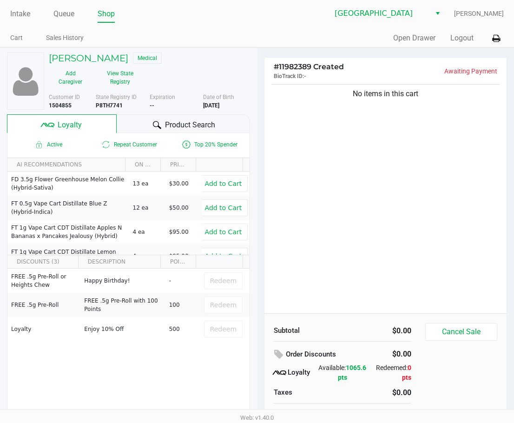
click at [342, 213] on div "No items in this cart" at bounding box center [386, 197] width 242 height 231
click at [24, 14] on link "Intake" at bounding box center [20, 13] width 20 height 13
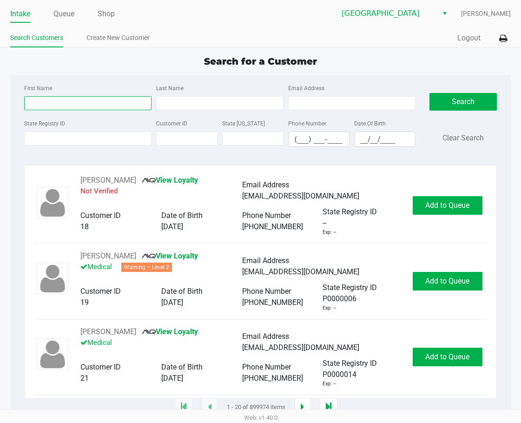
click at [53, 99] on input "First Name" at bounding box center [87, 103] width 127 height 14
type input "tiff"
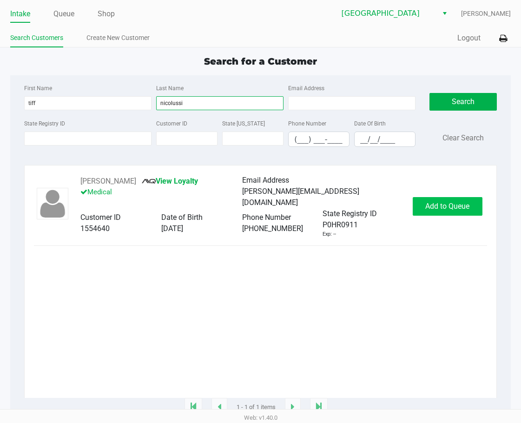
type input "nicolussi"
click at [425, 211] on button "Add to Queue" at bounding box center [448, 206] width 70 height 19
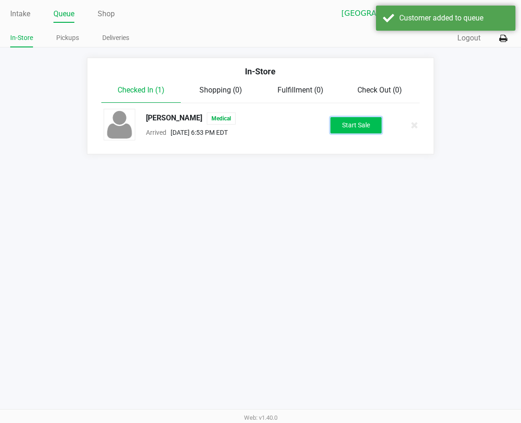
click at [351, 130] on button "Start Sale" at bounding box center [356, 125] width 51 height 16
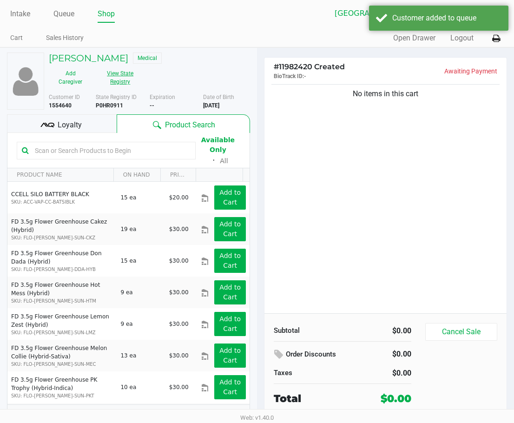
click at [130, 80] on button "View State Registry" at bounding box center [118, 77] width 50 height 23
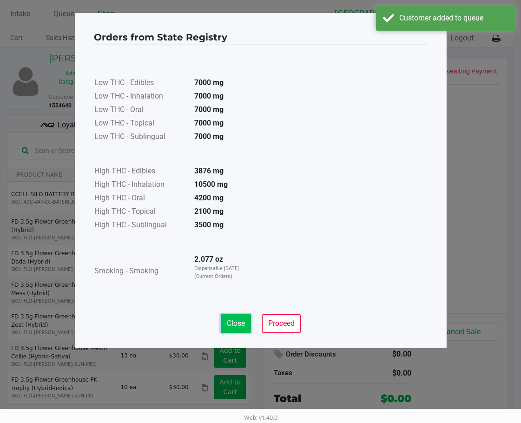
click at [233, 320] on button "Close" at bounding box center [236, 323] width 30 height 19
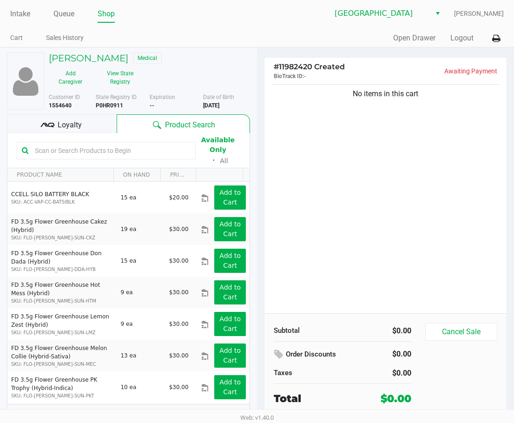
click at [72, 127] on span "Loyalty" at bounding box center [70, 125] width 24 height 11
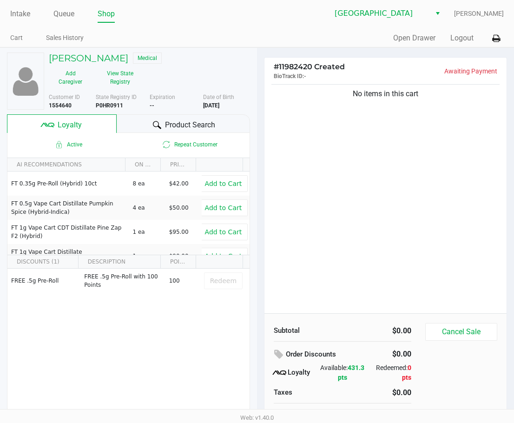
click at [339, 206] on div "No items in this cart" at bounding box center [386, 197] width 242 height 231
drag, startPoint x: 28, startPoint y: 13, endPoint x: 30, endPoint y: 27, distance: 14.5
click at [28, 13] on link "Intake" at bounding box center [20, 13] width 20 height 13
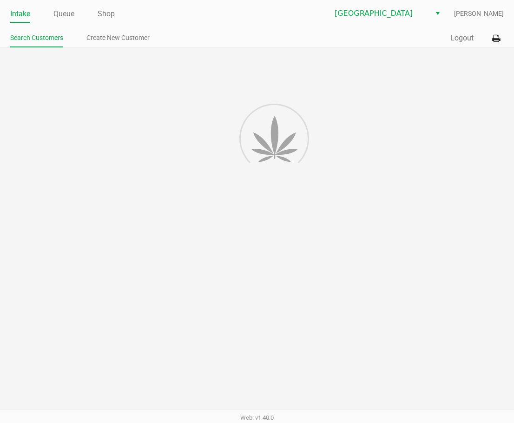
click at [60, 117] on div at bounding box center [257, 241] width 514 height 388
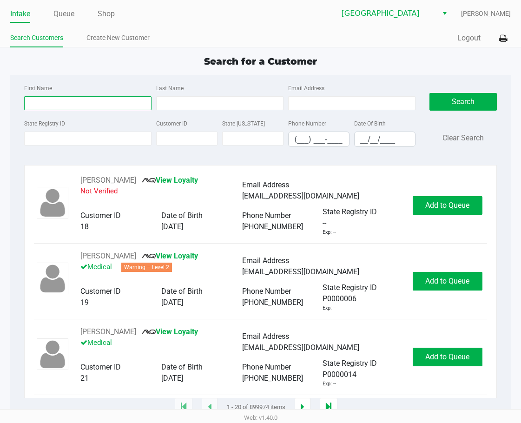
click at [61, 109] on input "First Name" at bounding box center [87, 103] width 127 height 14
type input "lucinda"
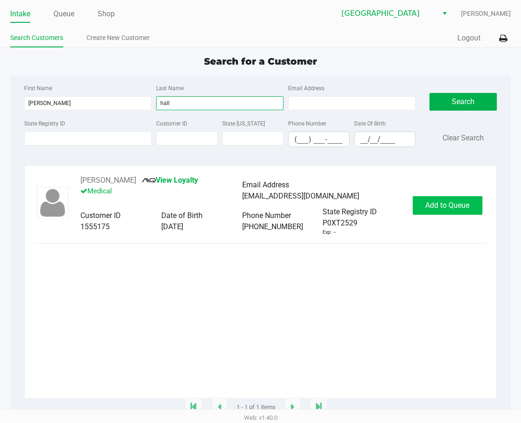
type input "hall"
click at [425, 211] on button "Add to Queue" at bounding box center [448, 205] width 70 height 19
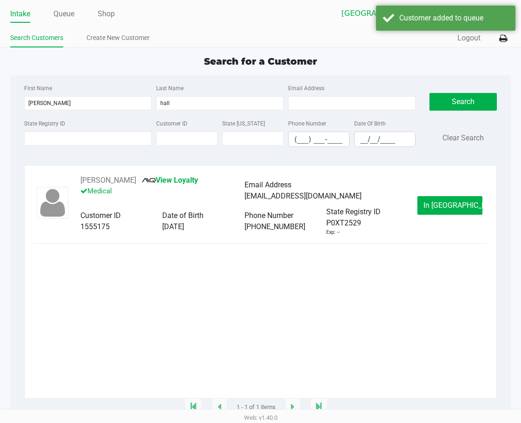
click at [425, 209] on span "In Queue" at bounding box center [463, 205] width 78 height 9
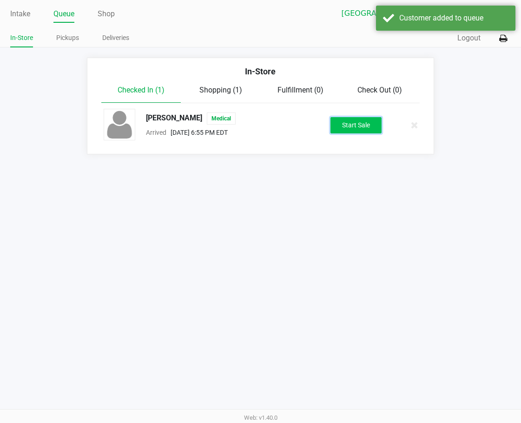
click at [357, 130] on button "Start Sale" at bounding box center [356, 125] width 51 height 16
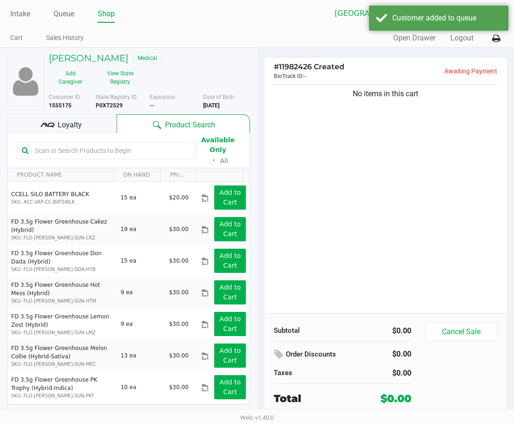
click at [340, 195] on div "No items in this cart" at bounding box center [386, 197] width 242 height 231
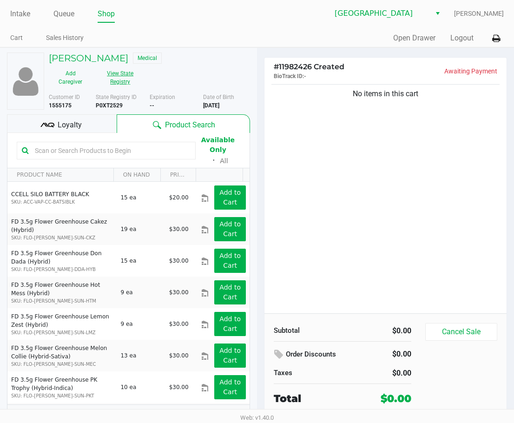
click at [122, 79] on button "View State Registry" at bounding box center [118, 77] width 50 height 23
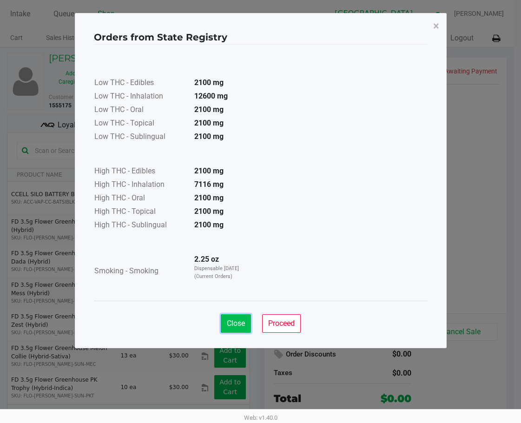
click at [228, 323] on span "Close" at bounding box center [236, 323] width 18 height 9
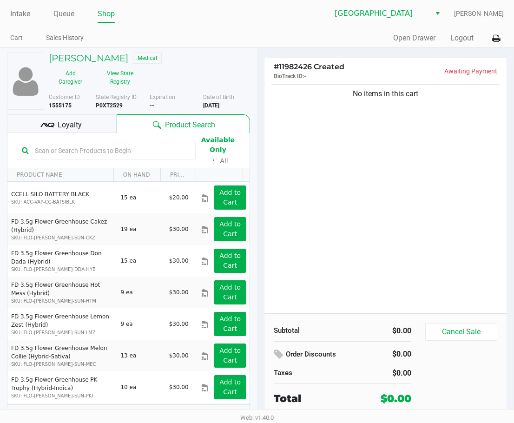
click at [299, 214] on div "Low THC - Edibles 2100 mg Low THC - Inhalation 12600 mg Low THC - Oral 2100 mg …" at bounding box center [257, 150] width 334 height 234
click at [65, 17] on link "Queue" at bounding box center [63, 13] width 21 height 13
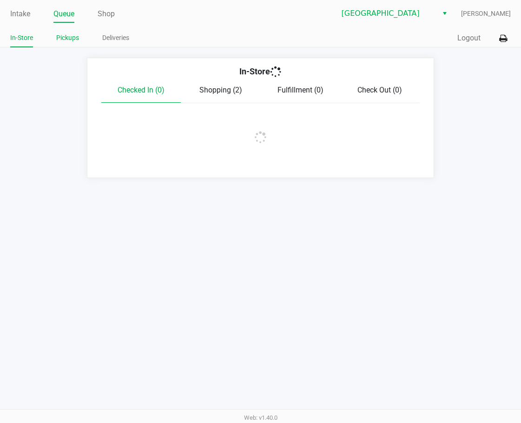
click at [64, 40] on link "Pickups" at bounding box center [67, 38] width 23 height 12
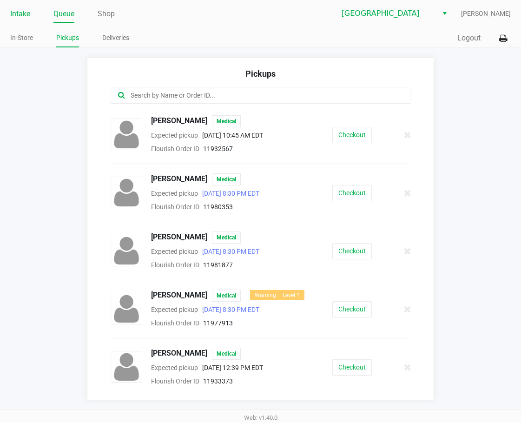
click at [21, 16] on link "Intake" at bounding box center [20, 13] width 20 height 13
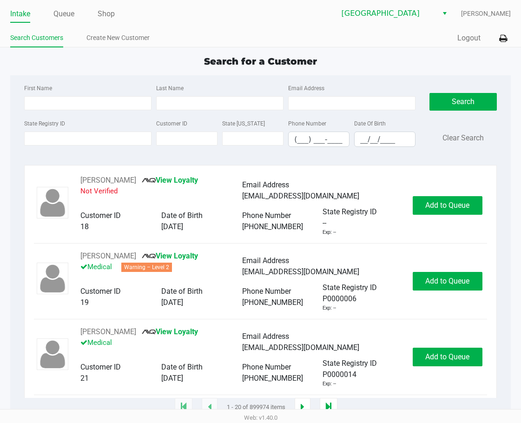
click at [70, 113] on div "First Name Last Name Email Address" at bounding box center [220, 99] width 396 height 35
click at [66, 109] on input "First Name" at bounding box center [87, 103] width 127 height 14
type input "anneke"
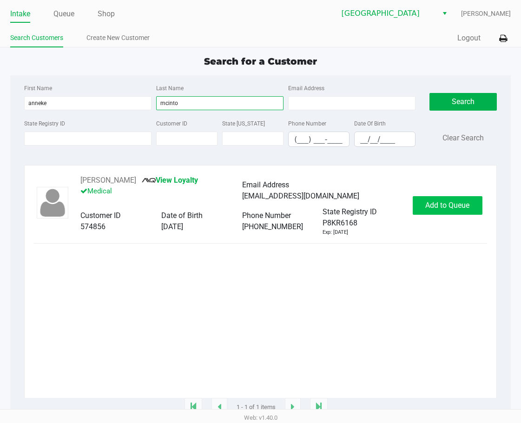
type input "mcinto"
click at [425, 199] on button "Add to Queue" at bounding box center [448, 205] width 70 height 19
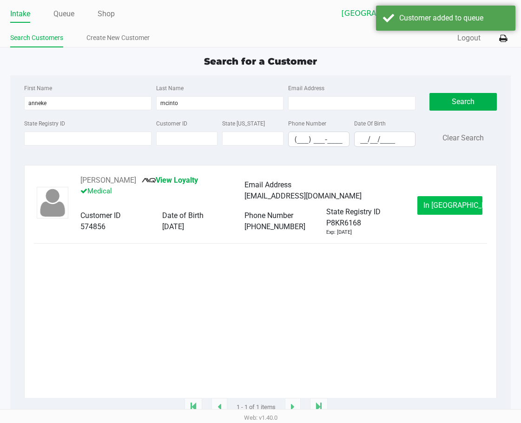
click at [425, 208] on span "In Queue" at bounding box center [463, 205] width 78 height 9
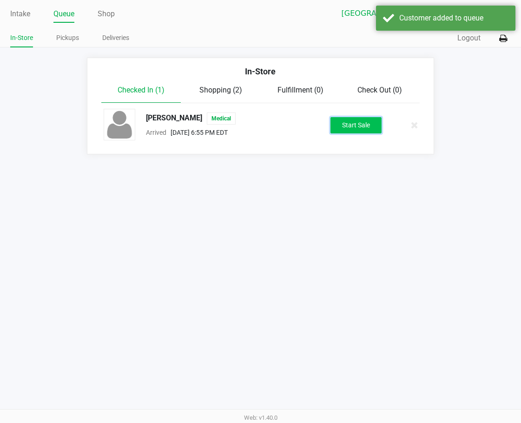
click at [354, 127] on button "Start Sale" at bounding box center [356, 125] width 51 height 16
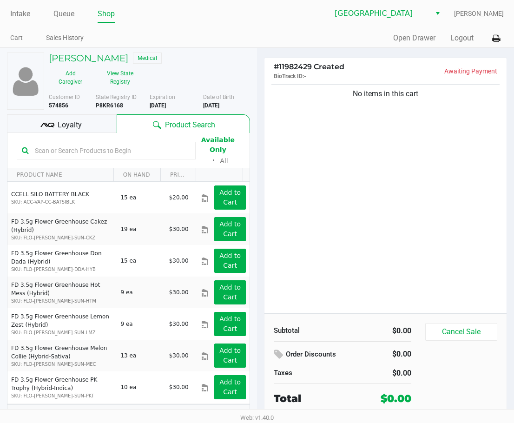
drag, startPoint x: 319, startPoint y: 161, endPoint x: 195, endPoint y: 106, distance: 134.9
click at [318, 160] on div "No items in this cart" at bounding box center [386, 197] width 242 height 231
click at [110, 76] on button "View State Registry" at bounding box center [118, 77] width 50 height 23
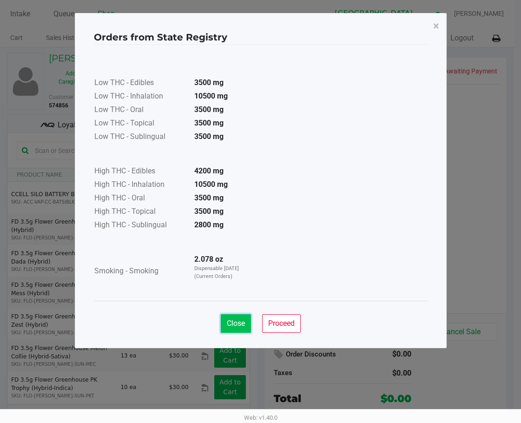
click at [231, 320] on span "Close" at bounding box center [236, 323] width 18 height 9
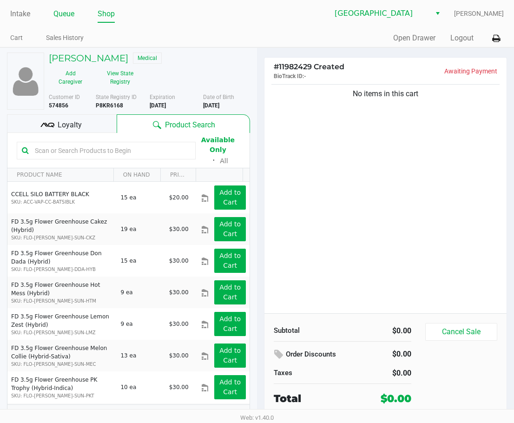
click at [73, 11] on link "Queue" at bounding box center [63, 13] width 21 height 13
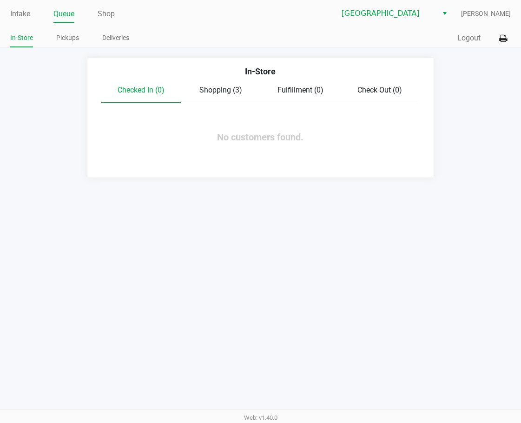
click at [208, 87] on span "Shopping (3)" at bounding box center [221, 90] width 43 height 9
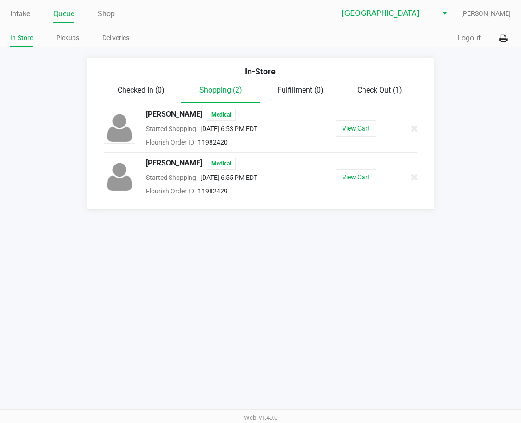
click at [24, 209] on app-queue-list "In-Store Checked In (0) Shopping (2) Fulfillment (0) Check Out (1) TIFFANY NICO…" at bounding box center [260, 134] width 521 height 152
click at [19, 10] on link "Intake" at bounding box center [20, 13] width 20 height 13
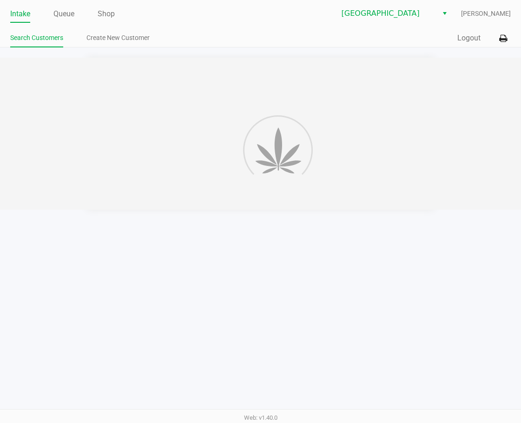
click at [68, 107] on div at bounding box center [260, 134] width 521 height 152
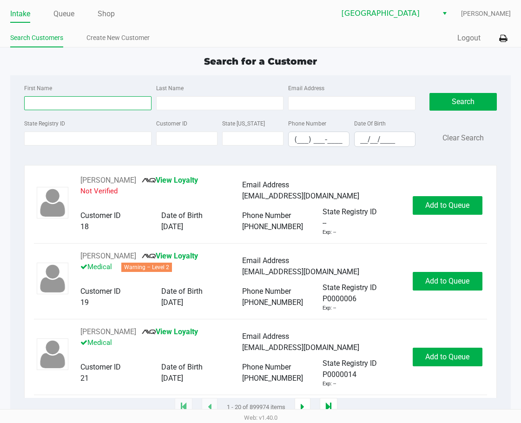
click at [49, 109] on input "First Name" at bounding box center [87, 103] width 127 height 14
type input "mark"
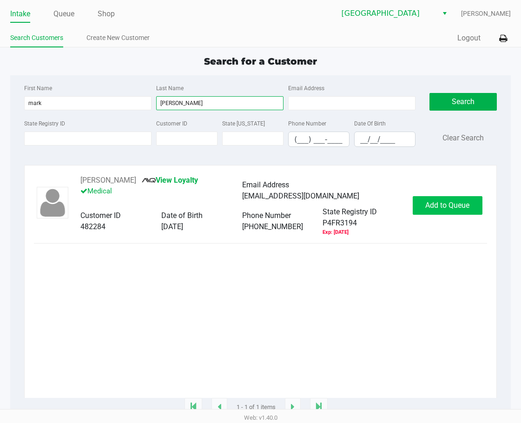
type input "alessandroni"
click at [425, 199] on button "Add to Queue" at bounding box center [448, 205] width 70 height 19
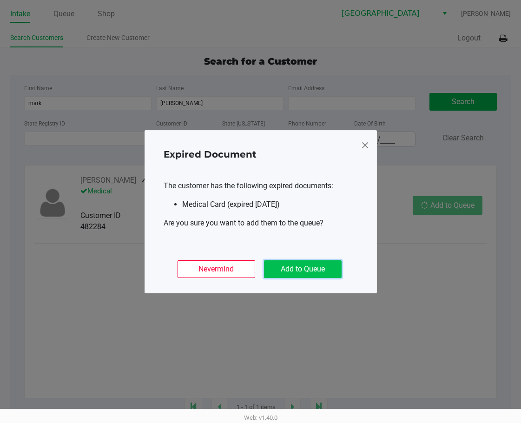
click at [318, 266] on button "Add to Queue" at bounding box center [303, 269] width 78 height 18
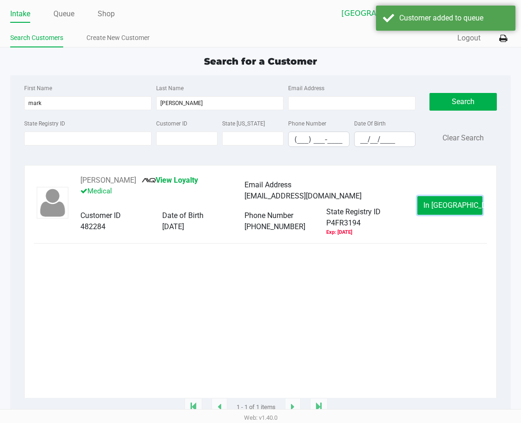
click at [425, 207] on span "In Queue" at bounding box center [463, 205] width 78 height 9
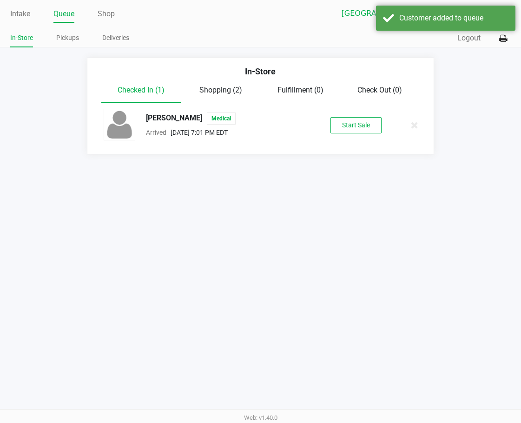
click at [368, 124] on button "Start Sale" at bounding box center [356, 125] width 51 height 16
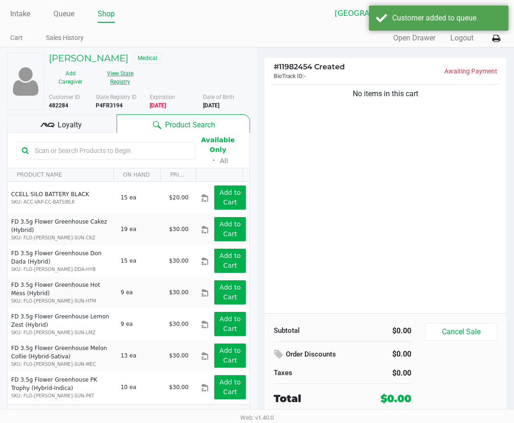
click at [120, 71] on button "View State Registry" at bounding box center [118, 77] width 50 height 23
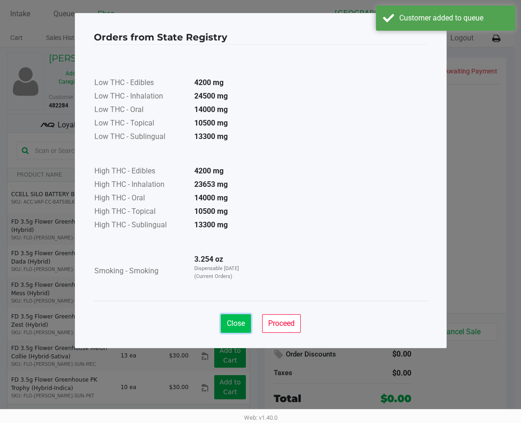
click at [232, 324] on span "Close" at bounding box center [236, 323] width 18 height 9
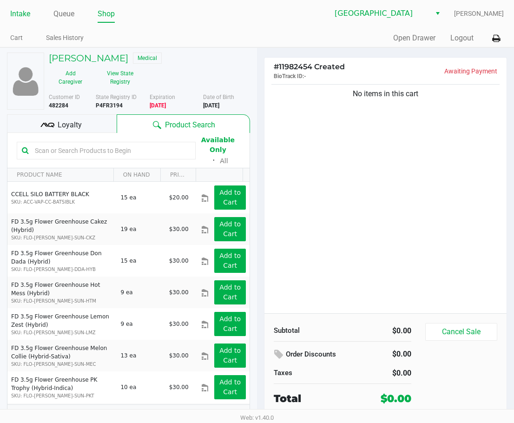
click at [19, 12] on link "Intake" at bounding box center [20, 13] width 20 height 13
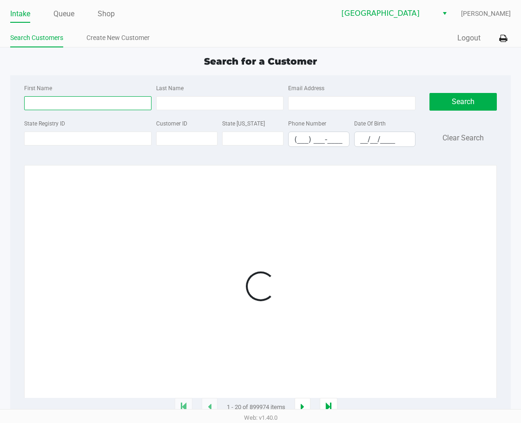
click at [52, 107] on input "First Name" at bounding box center [87, 103] width 127 height 14
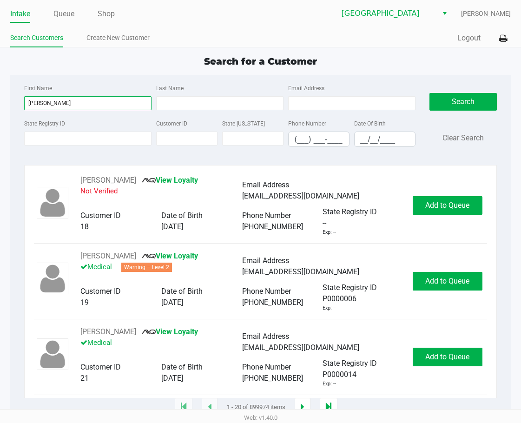
type input "ryan"
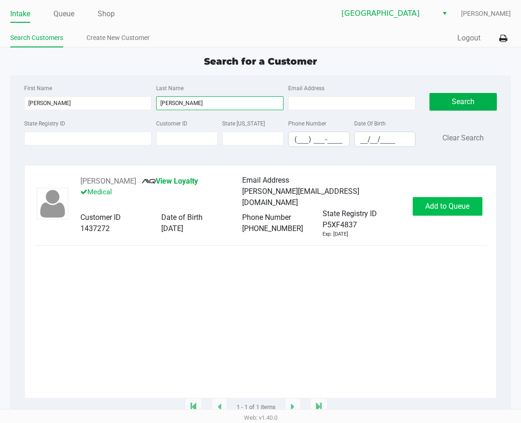
type input "rodems"
click at [425, 207] on span "Add to Queue" at bounding box center [448, 206] width 44 height 9
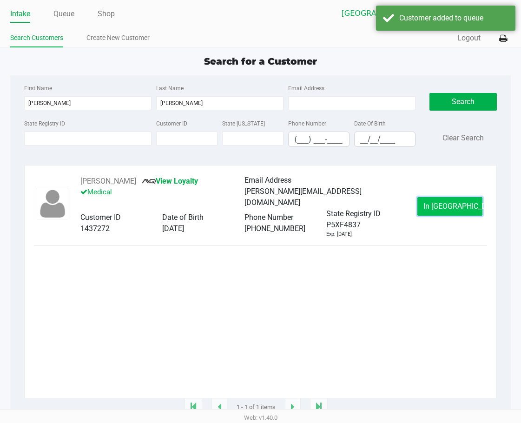
click at [425, 205] on button "In Queue" at bounding box center [450, 206] width 65 height 19
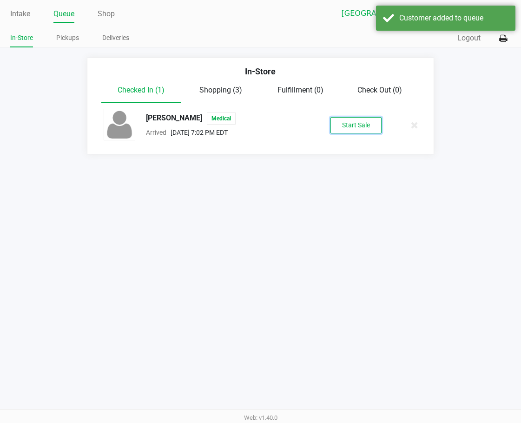
click at [355, 129] on button "Start Sale" at bounding box center [356, 125] width 51 height 16
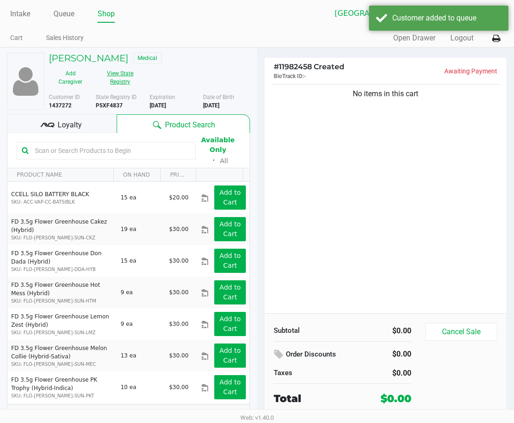
click at [132, 82] on button "View State Registry" at bounding box center [118, 77] width 50 height 23
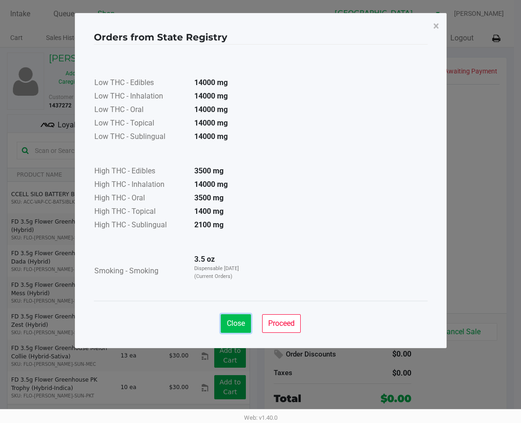
click at [229, 319] on span "Close" at bounding box center [236, 323] width 18 height 9
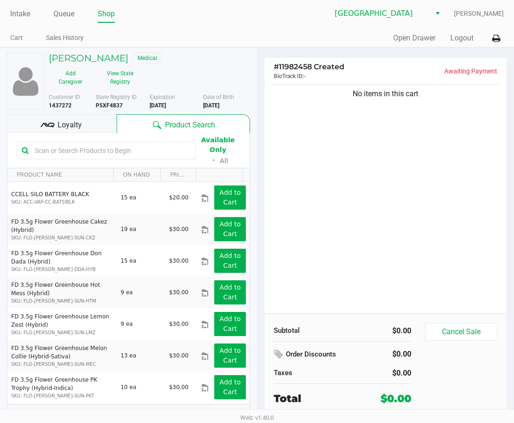
drag, startPoint x: 339, startPoint y: 224, endPoint x: 251, endPoint y: 147, distance: 117.3
click at [339, 224] on div "No items in this cart" at bounding box center [386, 197] width 242 height 231
click at [80, 23] on div "Intake Queue Shop Lakeland WC Jon Knupp Cart Sales History Quick Sale Open Draw…" at bounding box center [257, 23] width 514 height 47
click at [63, 19] on link "Queue" at bounding box center [63, 13] width 21 height 13
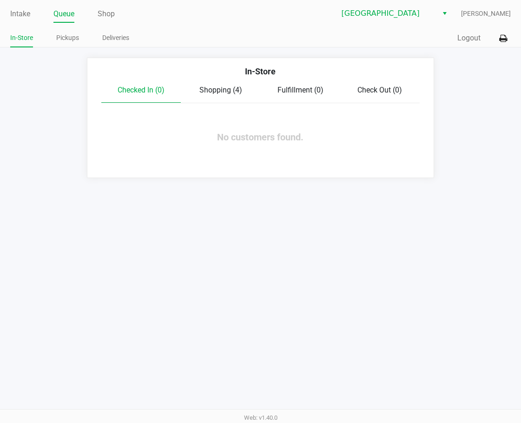
click at [73, 154] on app-queue-list "In-Store Checked In (0) Shopping (4) Fulfillment (0) Check Out (0) No customers…" at bounding box center [260, 118] width 521 height 120
click at [227, 92] on span "Shopping (1)" at bounding box center [221, 90] width 43 height 9
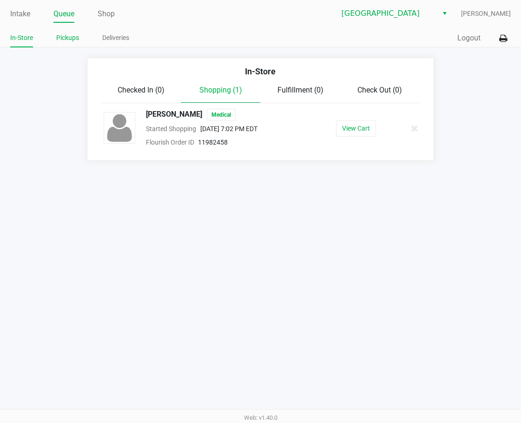
click at [68, 37] on link "Pickups" at bounding box center [67, 38] width 23 height 12
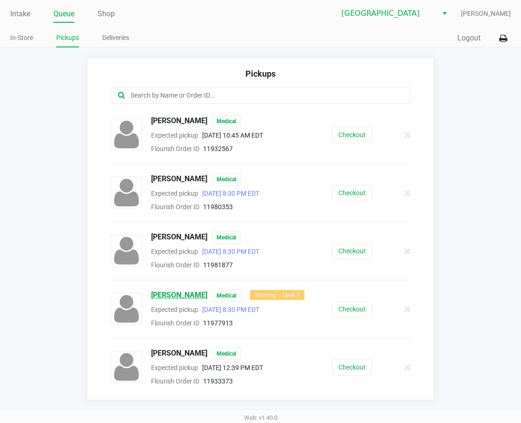
click at [199, 296] on span "DUSTIN ADERMAN" at bounding box center [179, 296] width 56 height 12
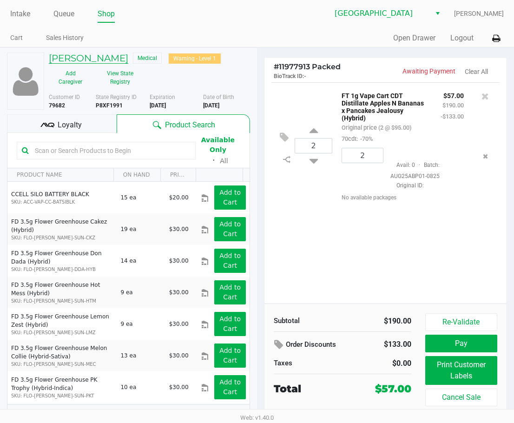
click at [105, 60] on h5 "DUSTIN ADERMAN" at bounding box center [89, 58] width 80 height 11
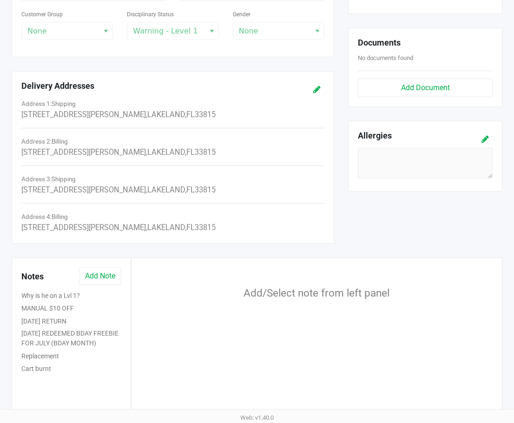
scroll to position [337, 0]
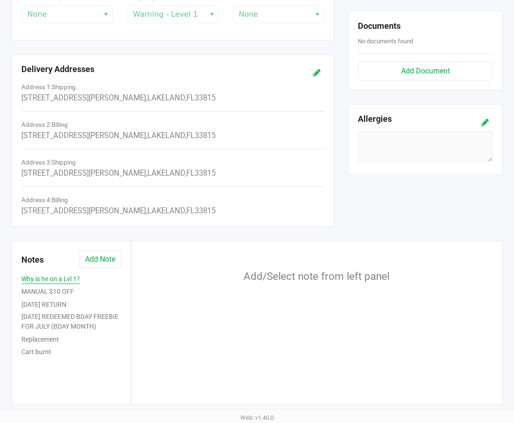
click at [70, 281] on button "Why is he on a Lvl 1?" at bounding box center [50, 279] width 59 height 10
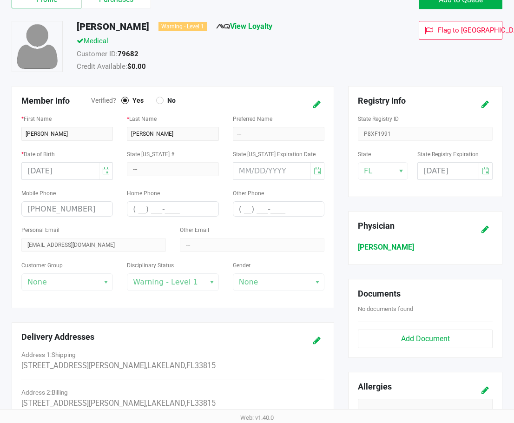
scroll to position [12, 0]
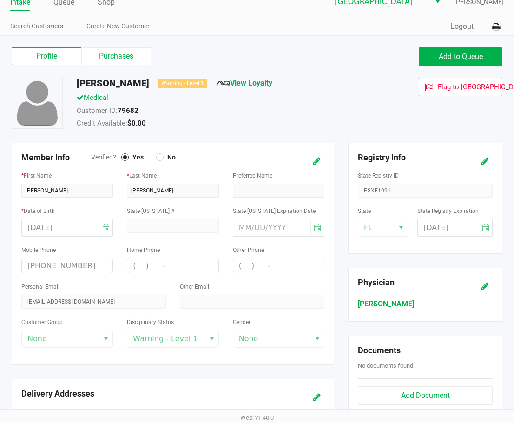
click at [315, 162] on icon at bounding box center [316, 161] width 7 height 7
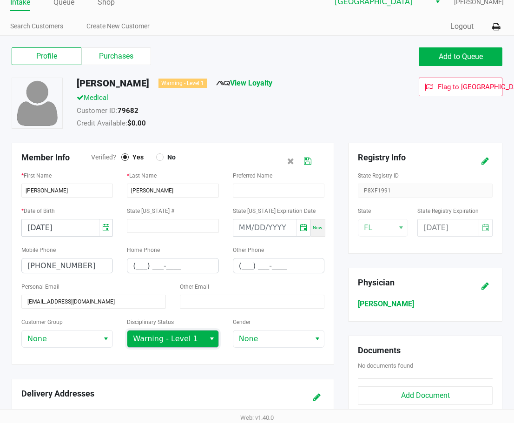
click at [194, 339] on span "Warning - Level 1" at bounding box center [166, 338] width 66 height 11
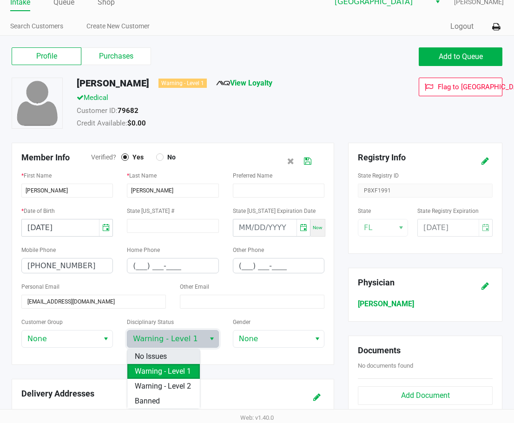
click at [172, 351] on li "No Issues" at bounding box center [163, 356] width 73 height 15
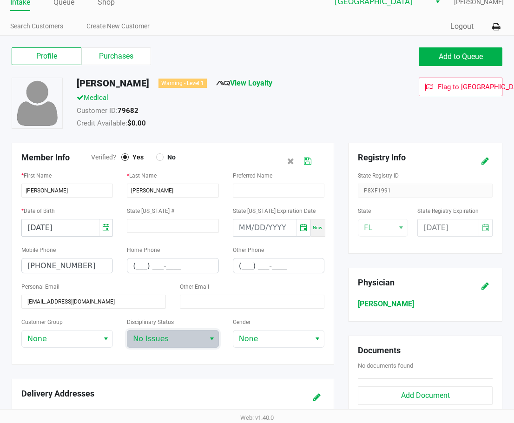
click at [307, 159] on icon at bounding box center [307, 161] width 7 height 7
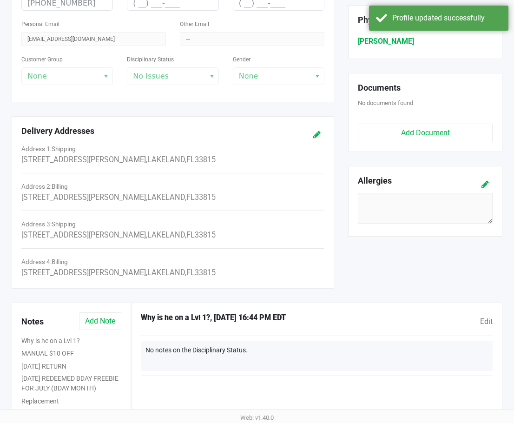
scroll to position [291, 0]
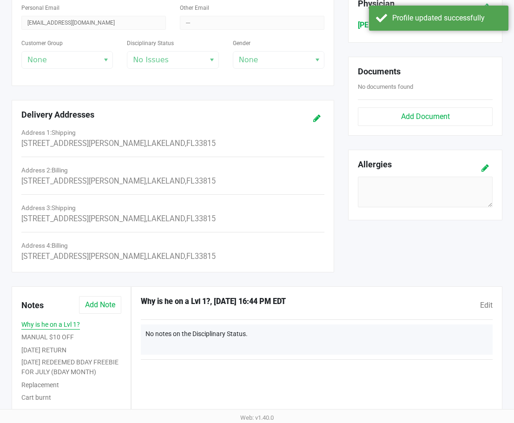
click at [70, 324] on button "Why is he on a Lvl 1?" at bounding box center [50, 325] width 59 height 10
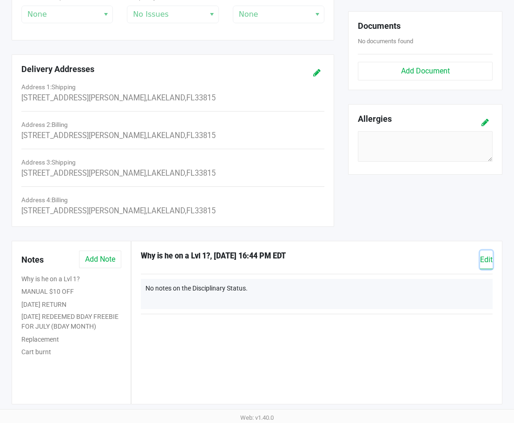
click at [425, 256] on span "Edit" at bounding box center [486, 259] width 13 height 9
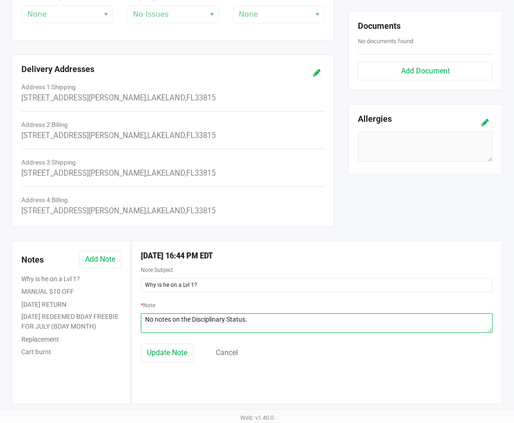
click at [259, 322] on textarea at bounding box center [317, 323] width 353 height 20
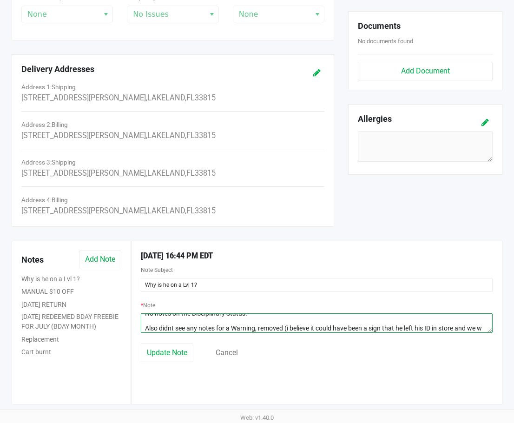
scroll to position [14, 0]
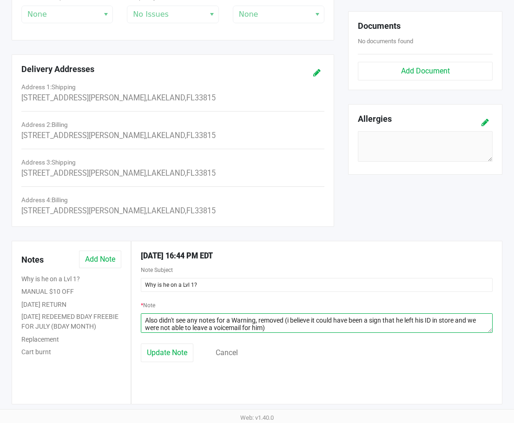
click at [293, 323] on textarea at bounding box center [317, 323] width 353 height 20
click at [291, 329] on textarea at bounding box center [317, 323] width 353 height 20
type textarea "No notes on the Disciplinary Status. Also didn't see any notes for a Warning, r…"
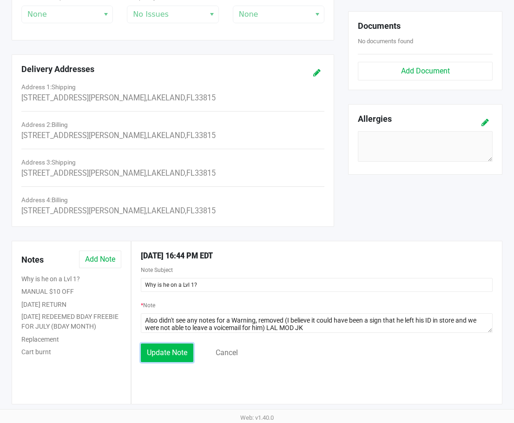
click at [146, 355] on button "Update Note" at bounding box center [167, 353] width 53 height 19
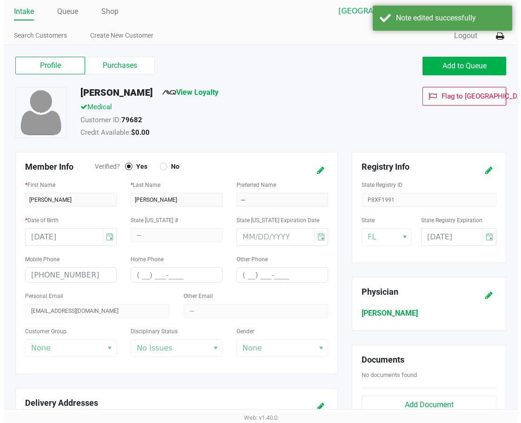
scroll to position [0, 0]
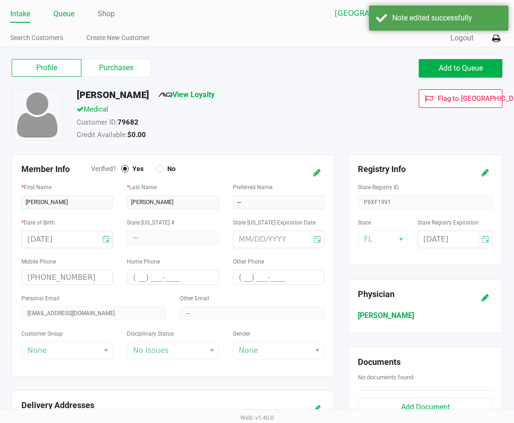
click at [57, 9] on link "Queue" at bounding box center [63, 13] width 21 height 13
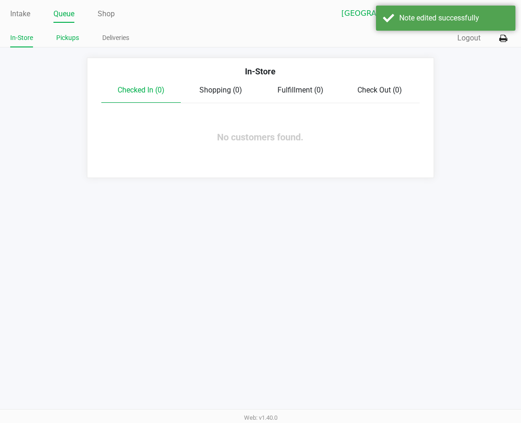
click at [70, 32] on link "Pickups" at bounding box center [67, 38] width 23 height 12
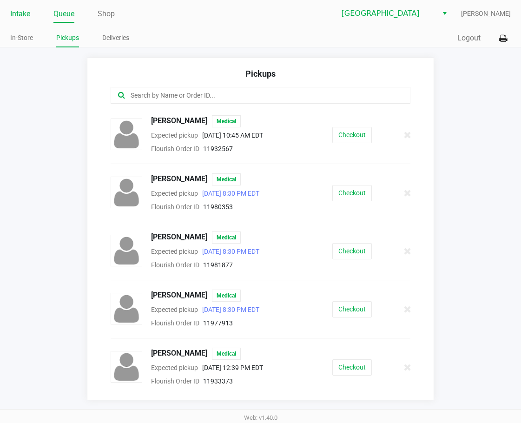
click at [25, 8] on link "Intake" at bounding box center [20, 13] width 20 height 13
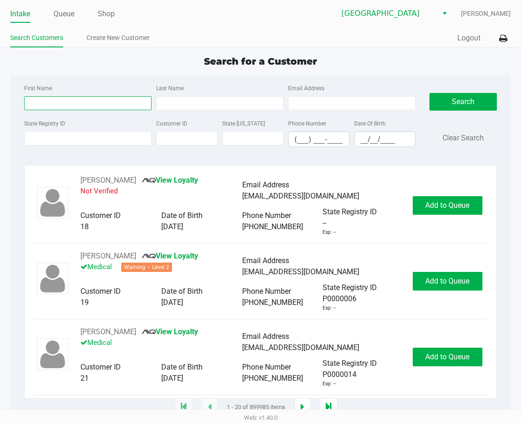
click at [80, 103] on input "First Name" at bounding box center [87, 103] width 127 height 14
type input "preston"
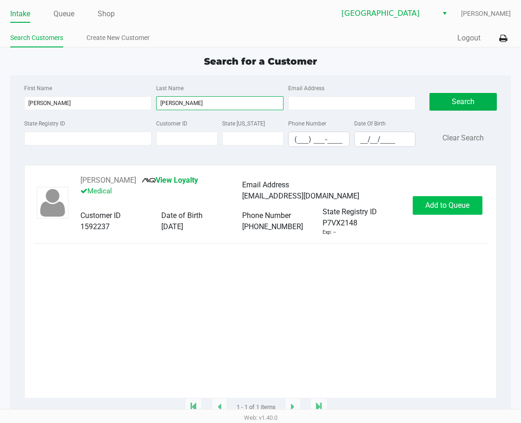
type input "darby"
click at [425, 203] on span "Add to Queue" at bounding box center [448, 205] width 44 height 9
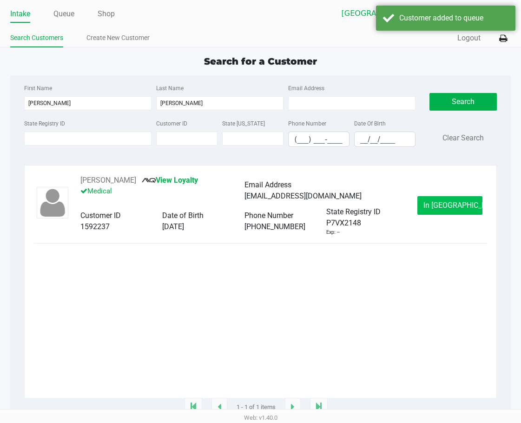
click at [425, 207] on span "In Queue" at bounding box center [463, 205] width 78 height 9
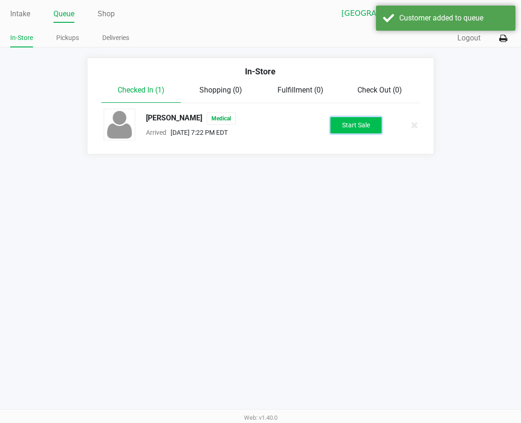
click at [349, 132] on button "Start Sale" at bounding box center [356, 125] width 51 height 16
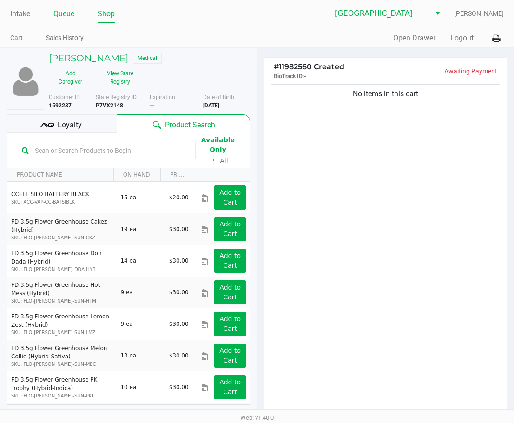
click at [64, 16] on link "Queue" at bounding box center [63, 13] width 21 height 13
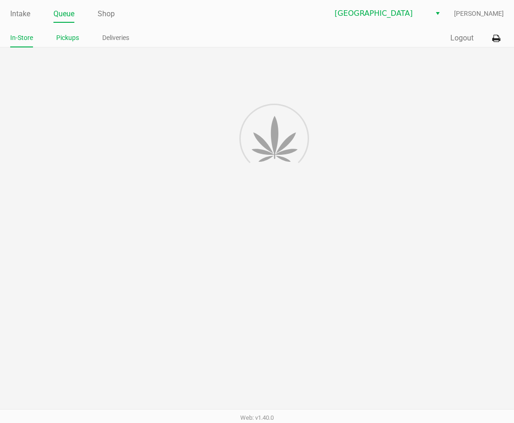
click at [69, 40] on link "Pickups" at bounding box center [67, 38] width 23 height 12
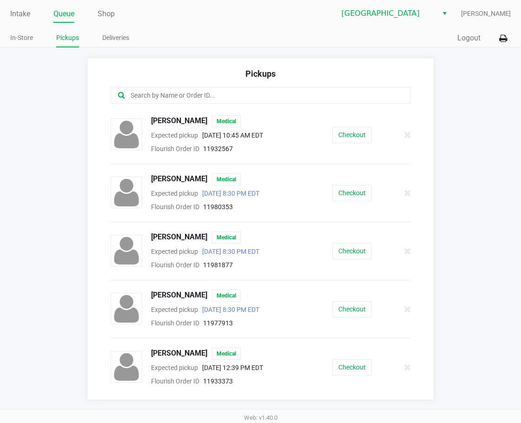
click at [170, 102] on div at bounding box center [261, 95] width 300 height 17
click at [173, 90] on div at bounding box center [261, 95] width 300 height 17
click at [177, 96] on input "text" at bounding box center [258, 95] width 257 height 11
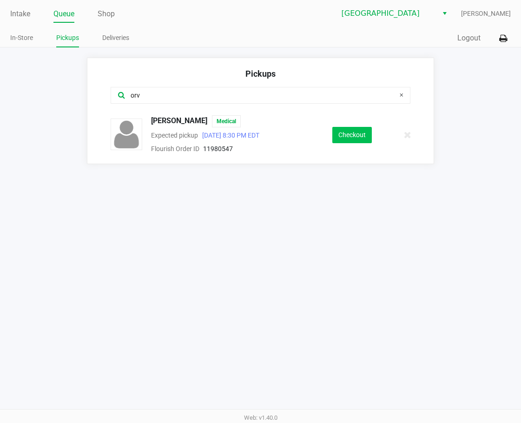
type input "orv"
click at [347, 133] on button "Checkout" at bounding box center [353, 135] width 40 height 16
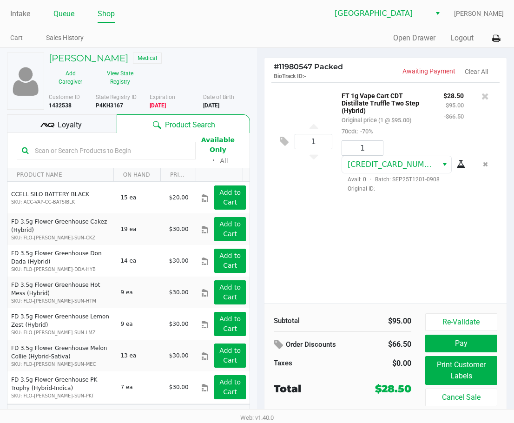
click at [65, 15] on link "Queue" at bounding box center [63, 13] width 21 height 13
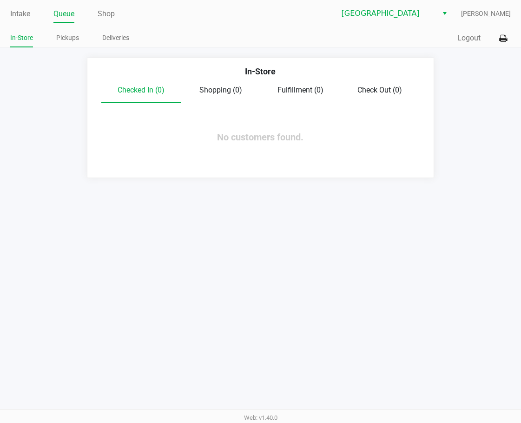
click at [87, 171] on div "In-Store Checked In (0) Shopping (0) Fulfillment (0) Check Out (0) No customers…" at bounding box center [260, 118] width 347 height 120
click at [18, 15] on link "Intake" at bounding box center [20, 13] width 20 height 13
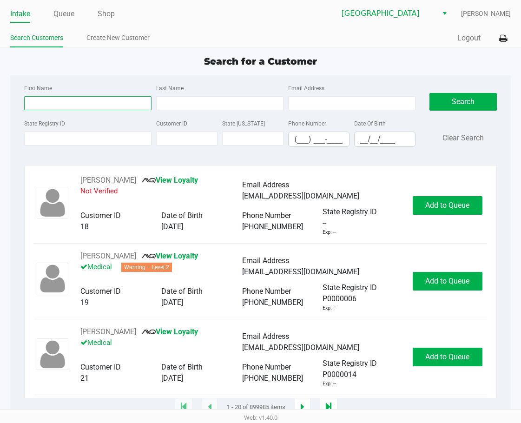
click at [79, 109] on input "First Name" at bounding box center [87, 103] width 127 height 14
type input "zac"
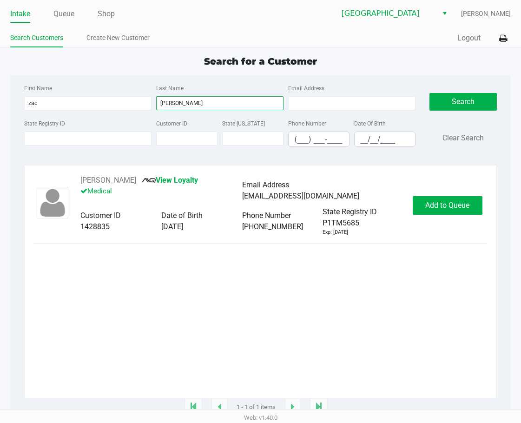
type input "santana"
click at [423, 205] on button "Add to Queue" at bounding box center [448, 205] width 70 height 19
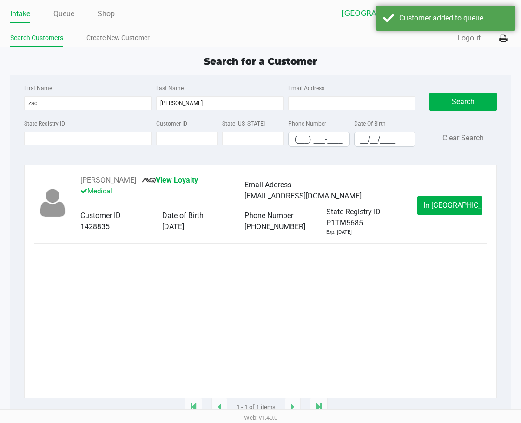
click at [425, 206] on button "In Queue" at bounding box center [450, 205] width 65 height 19
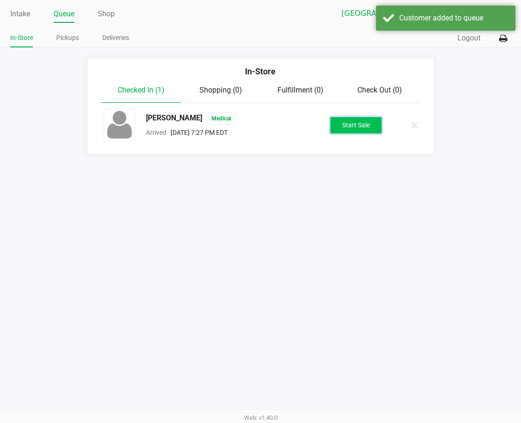
click at [355, 129] on button "Start Sale" at bounding box center [356, 125] width 51 height 16
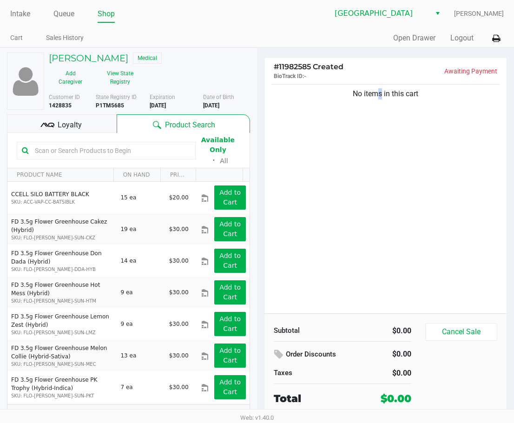
click at [375, 220] on div "No items in this cart" at bounding box center [386, 197] width 242 height 231
click at [59, 16] on link "Queue" at bounding box center [63, 13] width 21 height 13
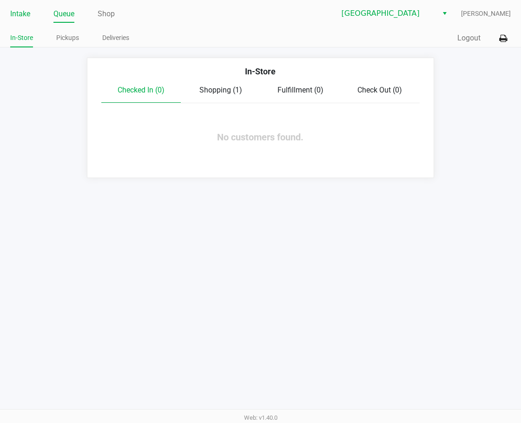
click at [19, 17] on link "Intake" at bounding box center [20, 13] width 20 height 13
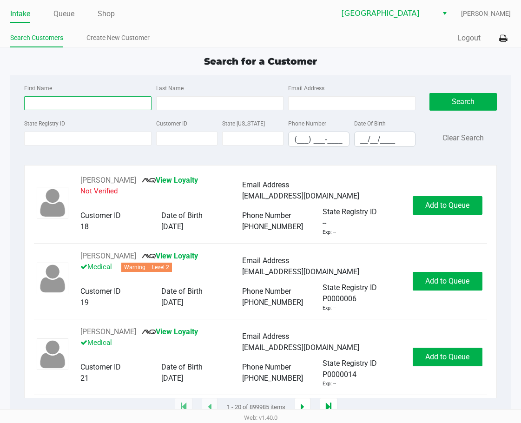
click at [69, 104] on input "First Name" at bounding box center [87, 103] width 127 height 14
type input "j"
type input "nat"
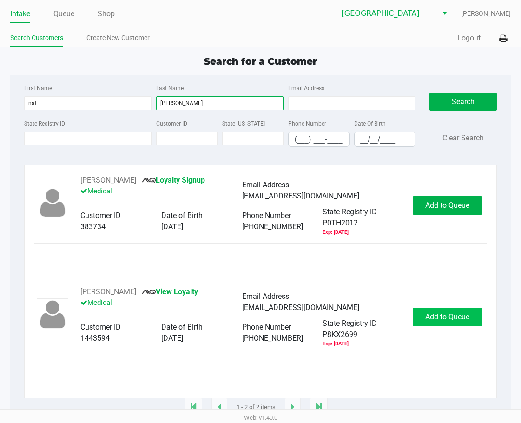
type input "beall"
click at [425, 316] on span "Add to Queue" at bounding box center [448, 317] width 44 height 9
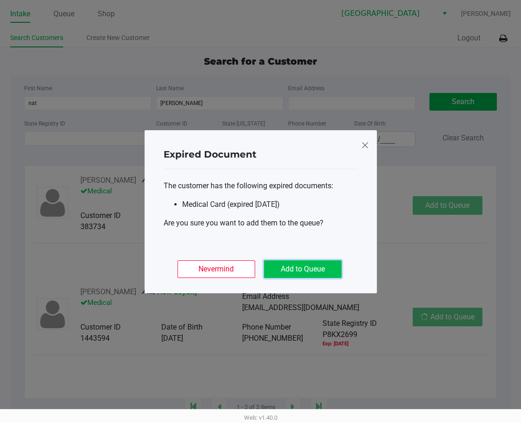
click at [322, 272] on button "Add to Queue" at bounding box center [303, 269] width 78 height 18
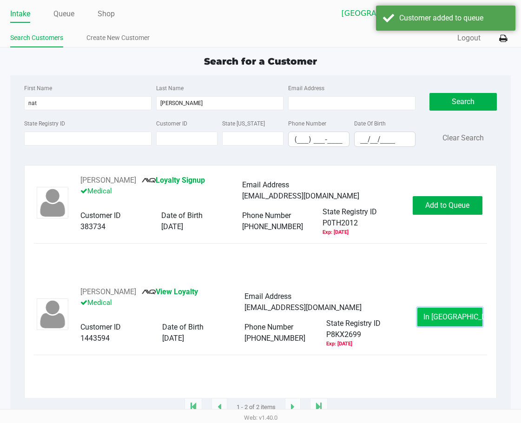
click at [425, 320] on button "In Queue" at bounding box center [450, 317] width 65 height 19
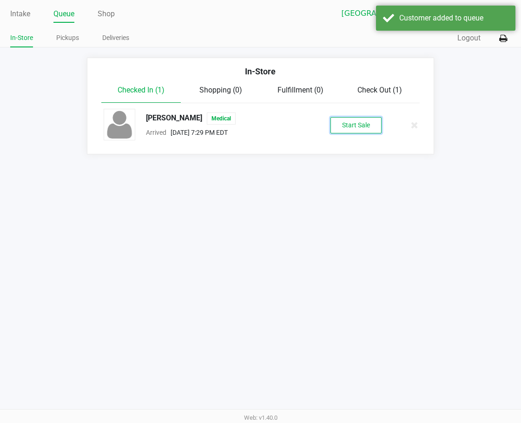
click at [343, 124] on button "Start Sale" at bounding box center [356, 125] width 51 height 16
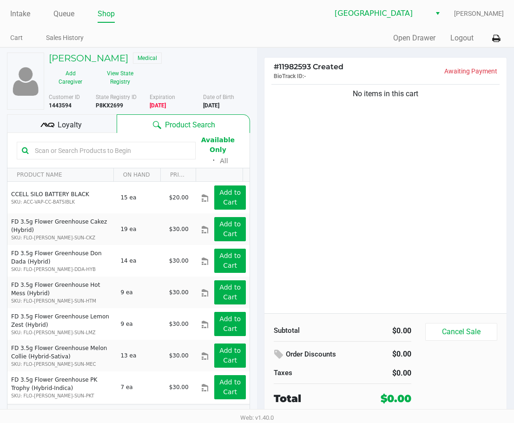
click at [405, 168] on div "No items in this cart" at bounding box center [386, 197] width 242 height 231
click at [62, 15] on link "Queue" at bounding box center [63, 13] width 21 height 13
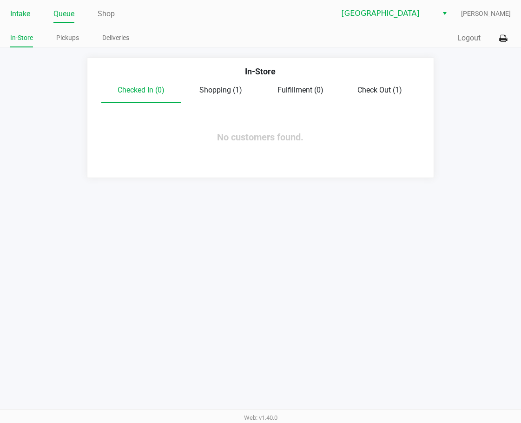
click at [25, 10] on link "Intake" at bounding box center [20, 13] width 20 height 13
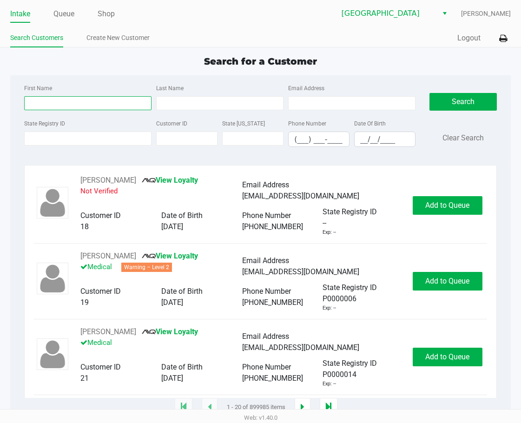
click at [79, 103] on input "First Name" at bounding box center [87, 103] width 127 height 14
type input "sarah"
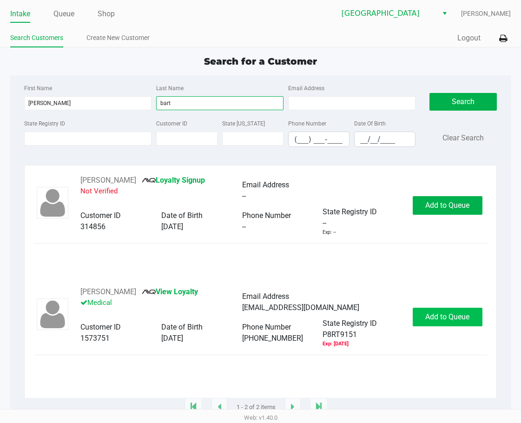
type input "bart"
click at [425, 324] on button "Add to Queue" at bounding box center [448, 317] width 70 height 19
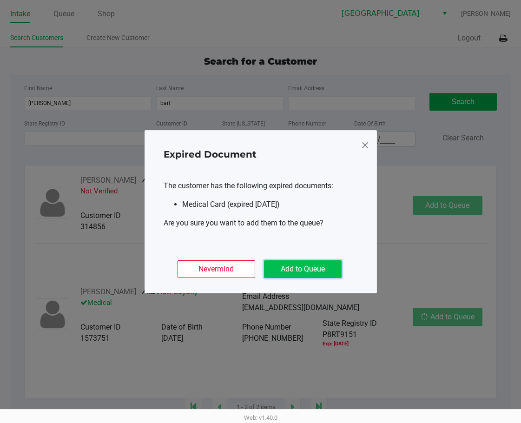
click at [321, 269] on button "Add to Queue" at bounding box center [303, 269] width 78 height 18
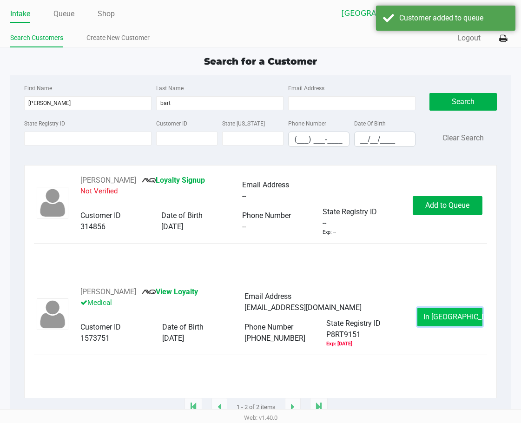
click at [425, 316] on span "In Queue" at bounding box center [463, 317] width 78 height 9
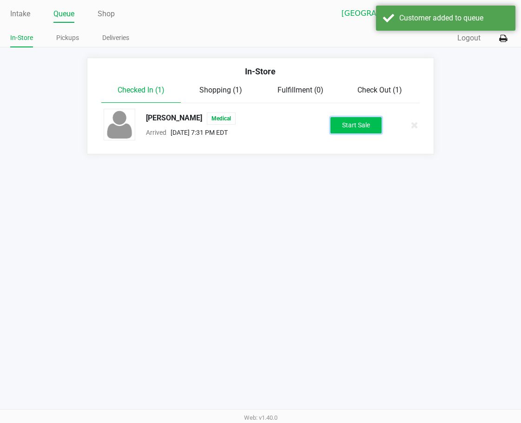
click at [349, 129] on button "Start Sale" at bounding box center [356, 125] width 51 height 16
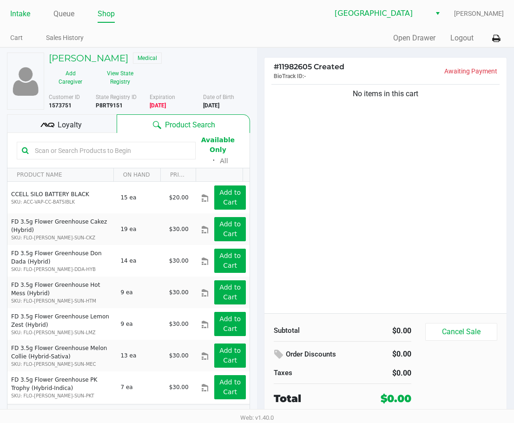
click at [22, 9] on link "Intake" at bounding box center [20, 13] width 20 height 13
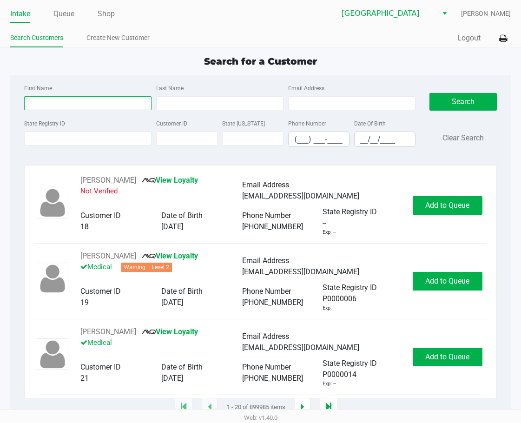
click at [95, 110] on input "First Name" at bounding box center [87, 103] width 127 height 14
type input "cass"
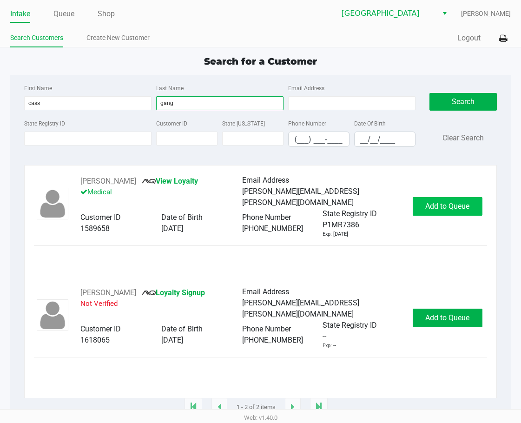
type input "gang"
click at [425, 204] on button "Add to Queue" at bounding box center [448, 206] width 70 height 19
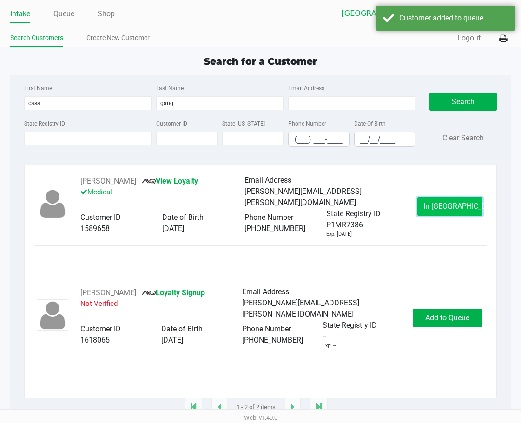
click at [425, 206] on button "In Queue" at bounding box center [450, 206] width 65 height 19
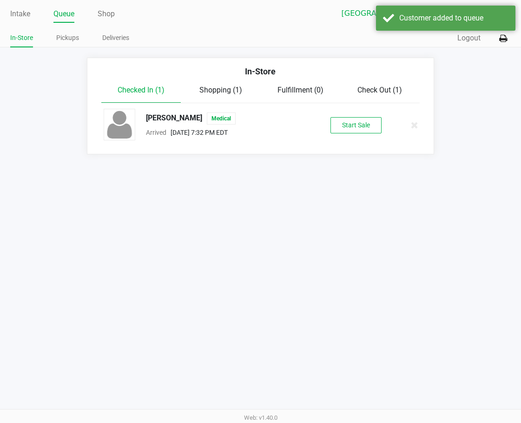
click at [364, 120] on button "Start Sale" at bounding box center [356, 125] width 51 height 16
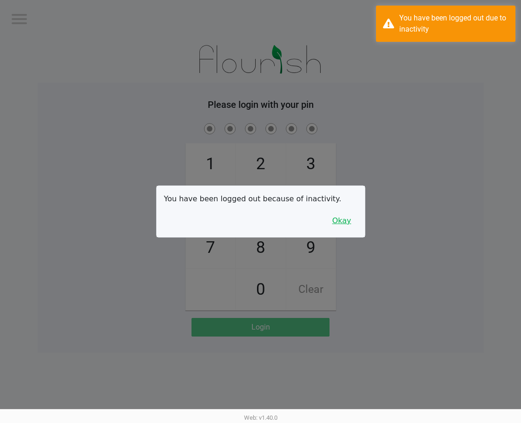
click at [348, 222] on button "Okay" at bounding box center [342, 221] width 31 height 18
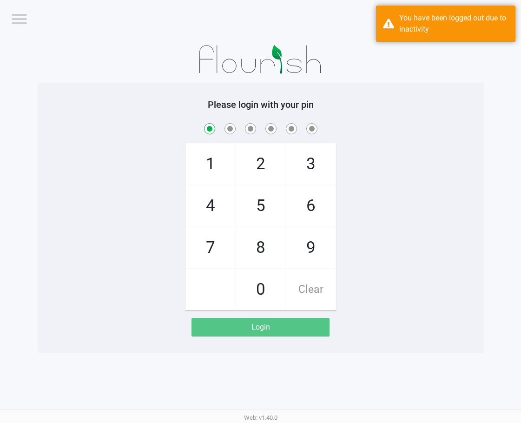
checkbox input "true"
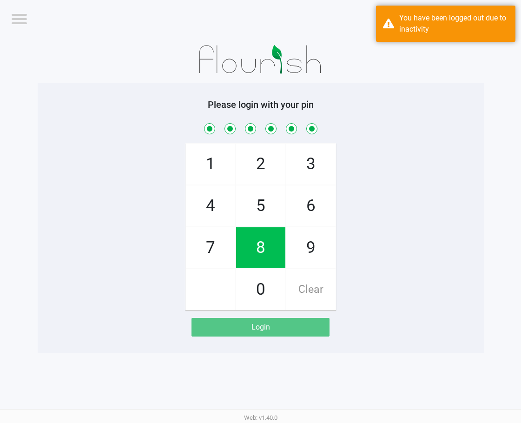
checkbox input "true"
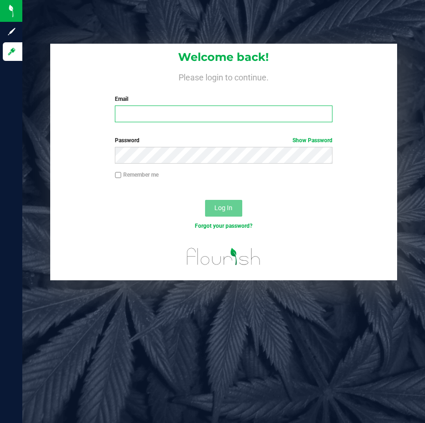
click at [154, 120] on input "Email" at bounding box center [224, 114] width 218 height 17
paste input "[EMAIL_ADDRESS][DOMAIN_NAME]"
type input "[EMAIL_ADDRESS][DOMAIN_NAME]"
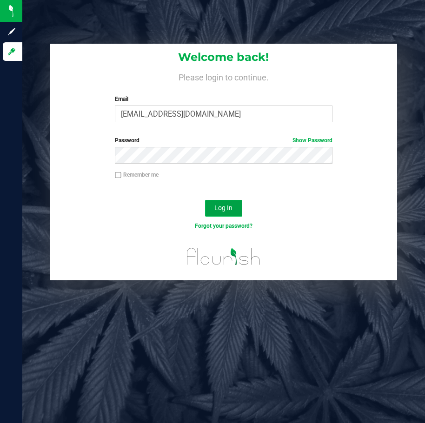
click at [227, 211] on span "Log In" at bounding box center [223, 207] width 18 height 7
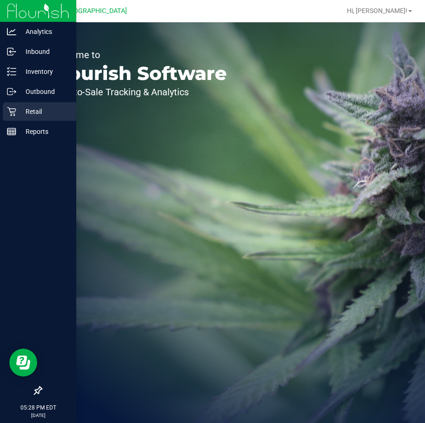
click at [17, 110] on p "Retail" at bounding box center [44, 111] width 56 height 11
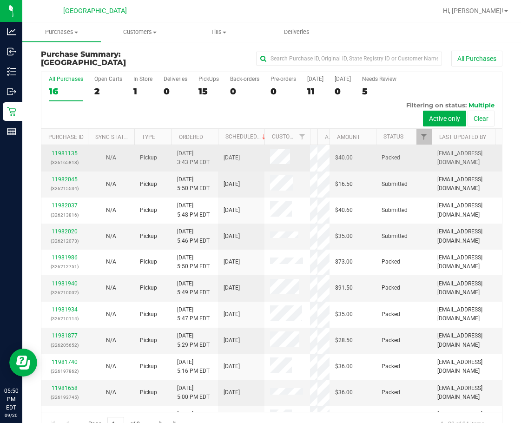
drag, startPoint x: 272, startPoint y: 138, endPoint x: 310, endPoint y: 145, distance: 38.4
click at [310, 145] on div "All Purchases 16 Open Carts 2 In Store 1 Deliveries 0 PickUps 15 Back-orders 0 …" at bounding box center [272, 254] width 462 height 365
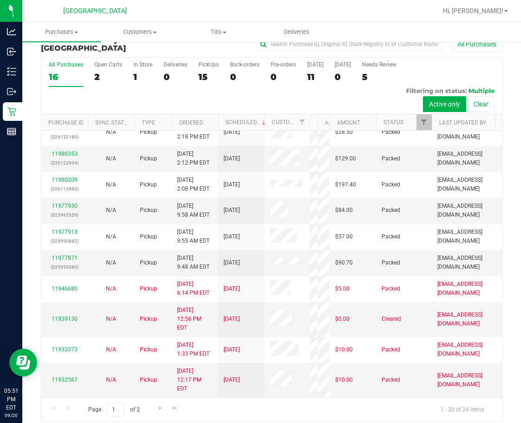
scroll to position [22, 0]
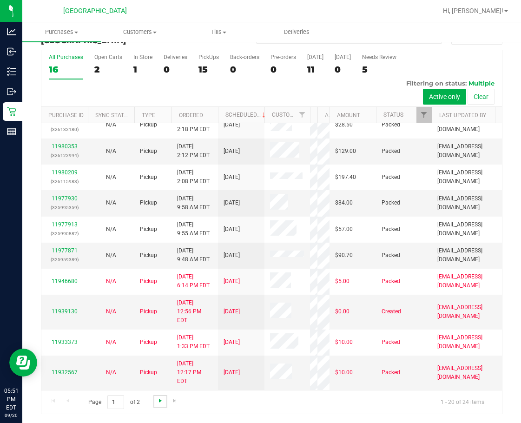
click at [160, 399] on span "Go to the next page" at bounding box center [160, 400] width 7 height 7
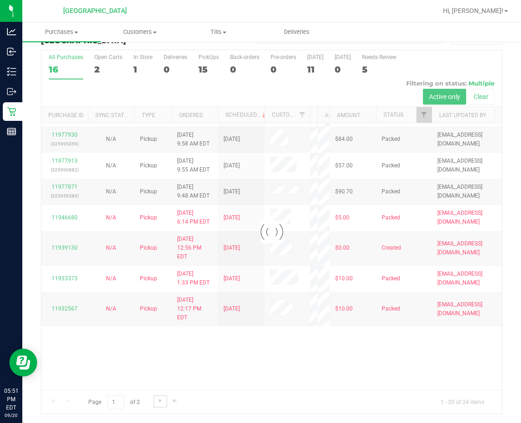
scroll to position [0, 0]
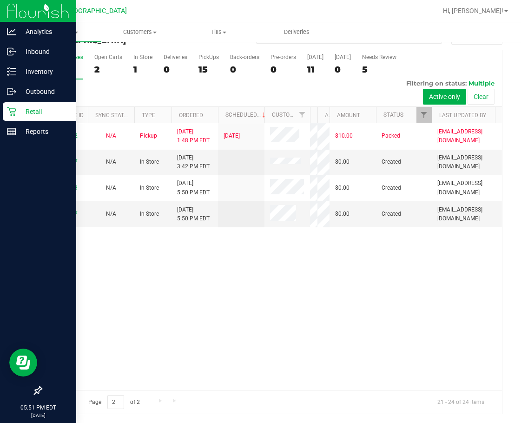
click at [13, 114] on icon at bounding box center [11, 111] width 9 height 9
click at [11, 111] on icon at bounding box center [11, 111] width 9 height 9
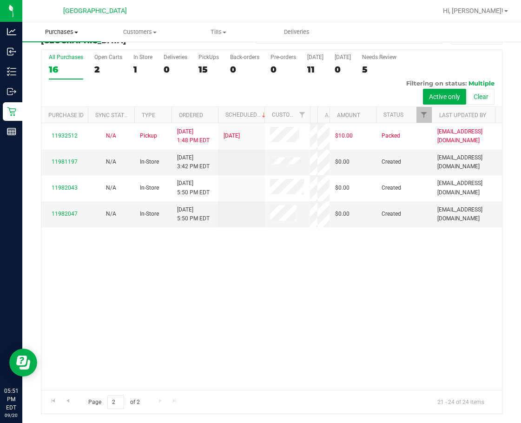
click at [73, 33] on span "Purchases" at bounding box center [61, 32] width 79 height 8
click at [57, 66] on span "Fulfillment" at bounding box center [51, 67] width 58 height 8
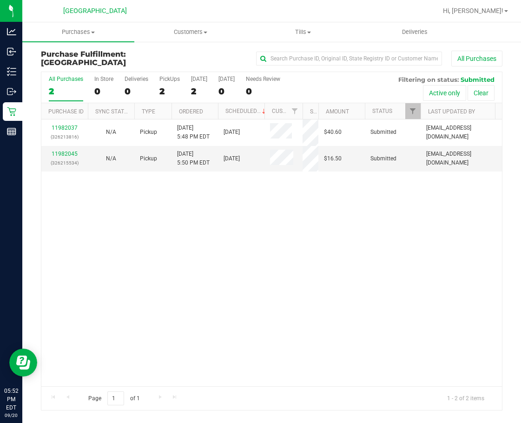
drag, startPoint x: 283, startPoint y: 110, endPoint x: 304, endPoint y: 113, distance: 21.2
click at [303, 112] on div "Purchase ID Sync Status Type Ordered Scheduled Customer State Registry ID Addre…" at bounding box center [268, 111] width 454 height 16
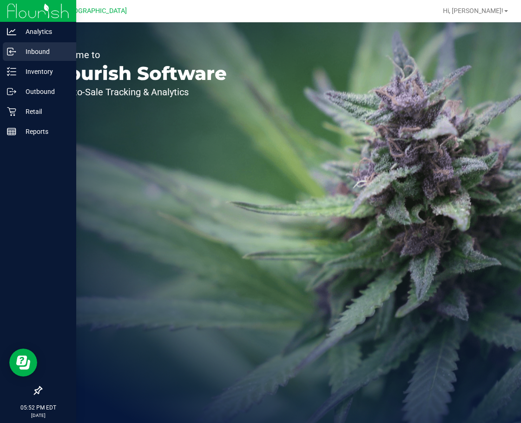
click at [26, 48] on p "Inbound" at bounding box center [44, 51] width 56 height 11
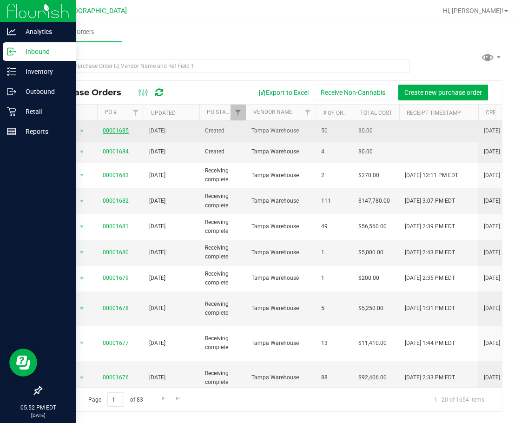
click at [114, 130] on link "00001685" at bounding box center [116, 130] width 26 height 7
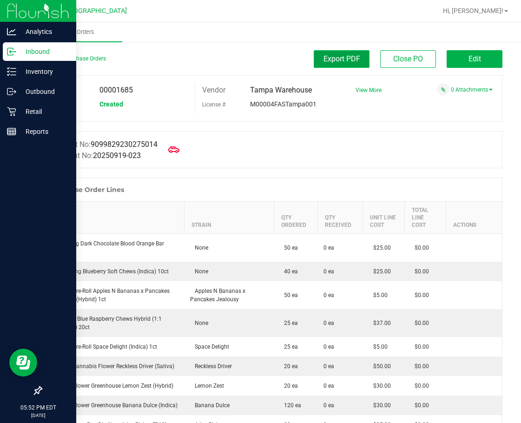
click at [345, 61] on span "Export PDF" at bounding box center [342, 58] width 37 height 9
click at [52, 62] on div "Back to Purchase Orders" at bounding box center [98, 58] width 115 height 17
click at [52, 58] on link "Back to Purchase Orders" at bounding box center [73, 58] width 65 height 7
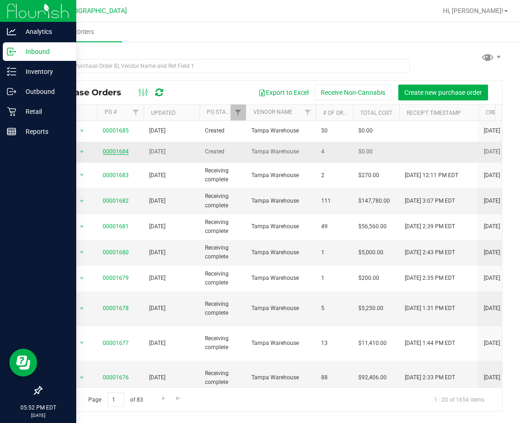
click at [123, 152] on link "00001684" at bounding box center [116, 151] width 26 height 7
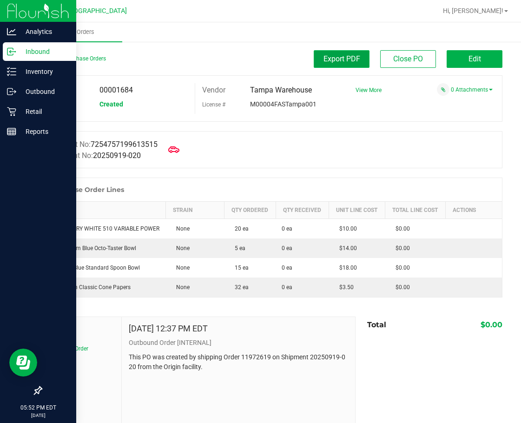
click at [357, 55] on button "Export PDF" at bounding box center [342, 59] width 56 height 18
click at [17, 75] on p "Inventory" at bounding box center [44, 71] width 56 height 11
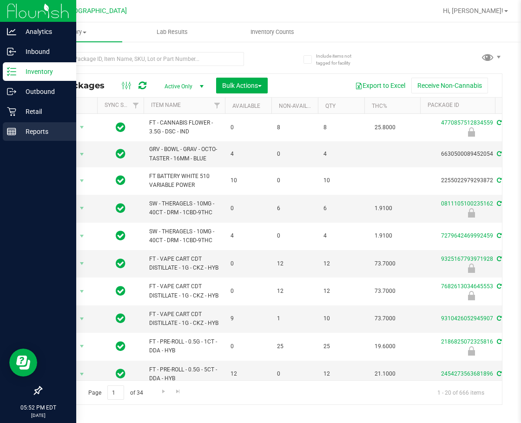
click at [25, 126] on p "Reports" at bounding box center [44, 131] width 56 height 11
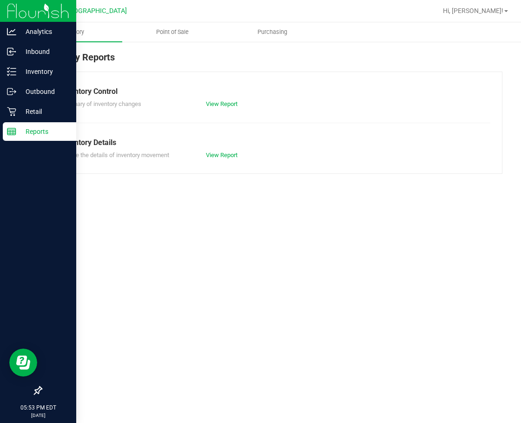
click at [25, 126] on p "Reports" at bounding box center [44, 131] width 56 height 11
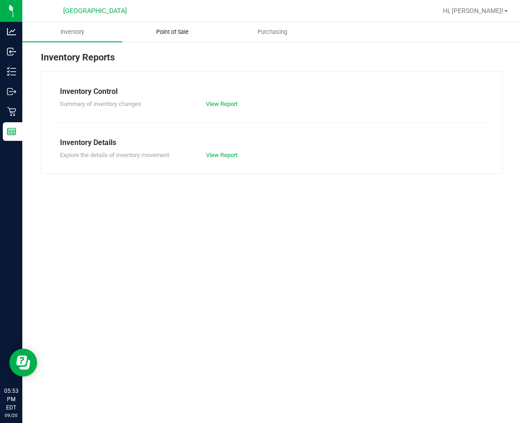
click at [166, 32] on span "Point of Sale" at bounding box center [173, 32] width 58 height 8
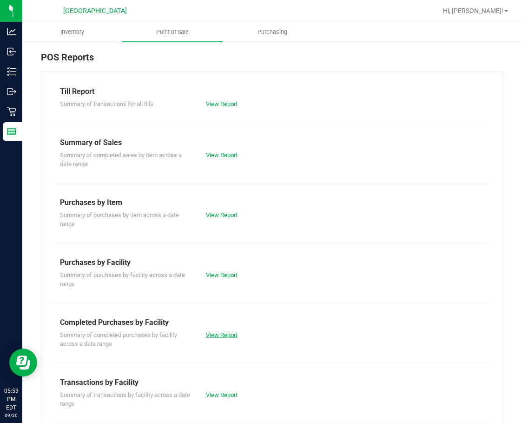
click at [213, 334] on link "View Report" at bounding box center [222, 335] width 32 height 7
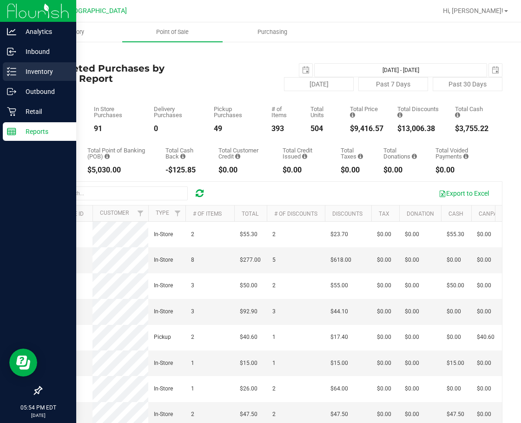
click at [13, 73] on icon at bounding box center [11, 71] width 9 height 9
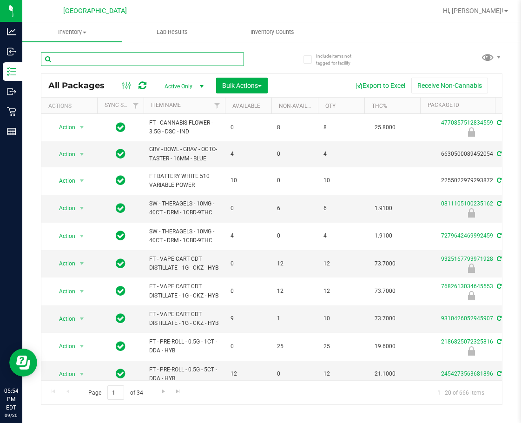
click at [105, 62] on input "text" at bounding box center [142, 59] width 203 height 14
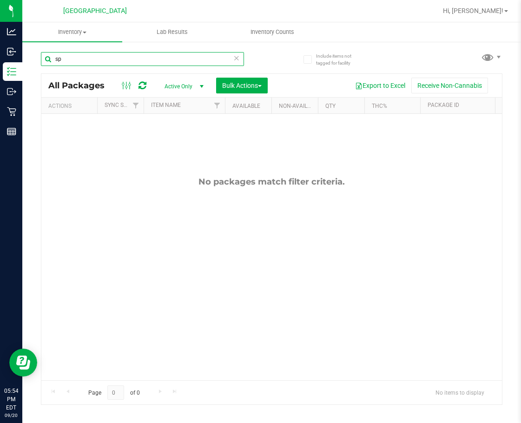
type input "s"
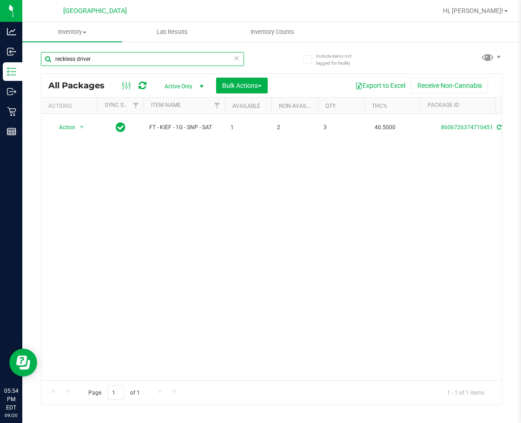
click at [108, 63] on input "reckless driver" at bounding box center [142, 59] width 203 height 14
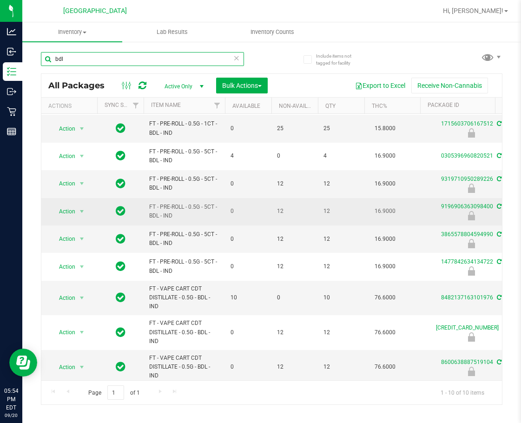
scroll to position [38, 0]
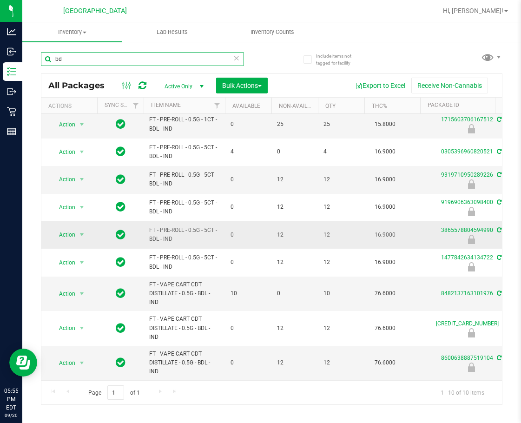
type input "b"
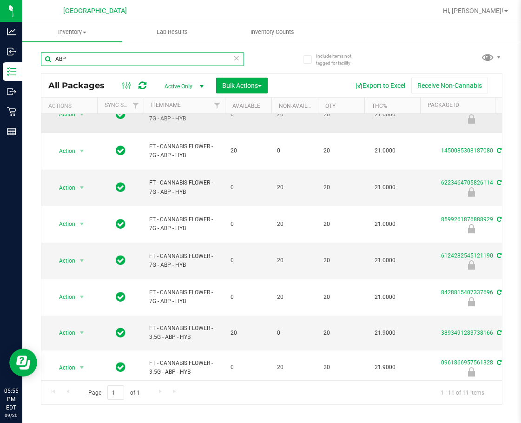
scroll to position [115, 0]
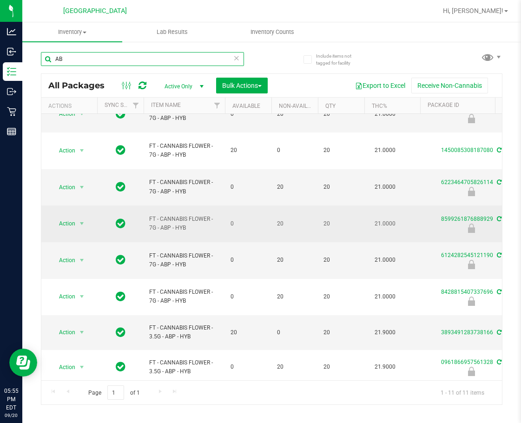
type input "A"
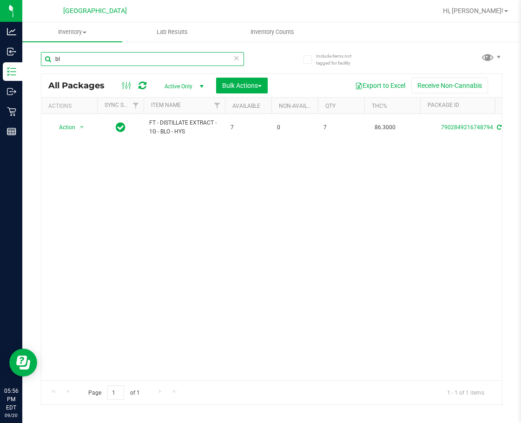
type input "b"
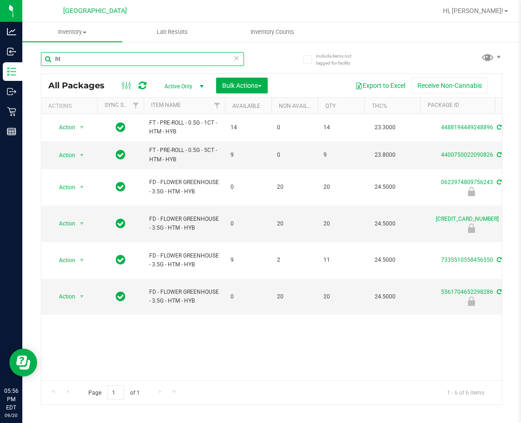
type input "h"
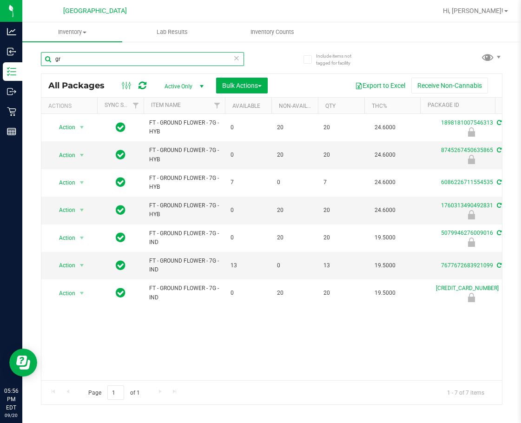
type input "g"
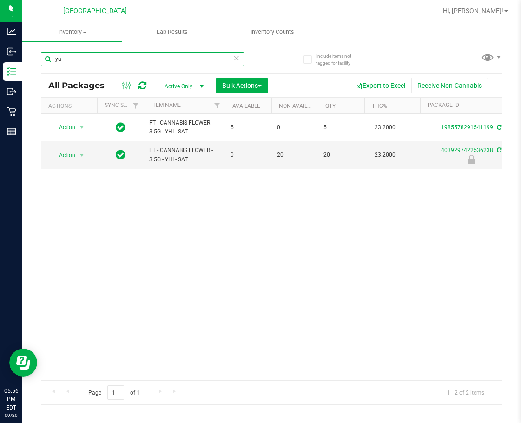
type input "y"
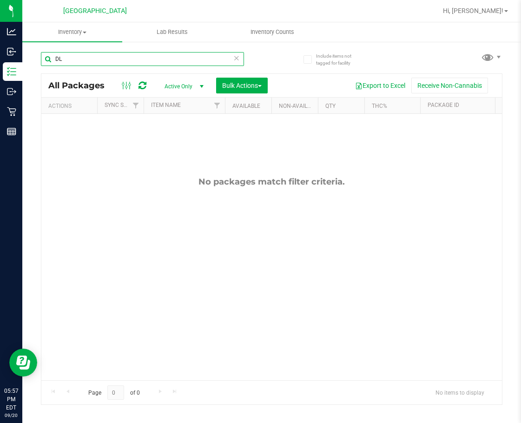
type input "D"
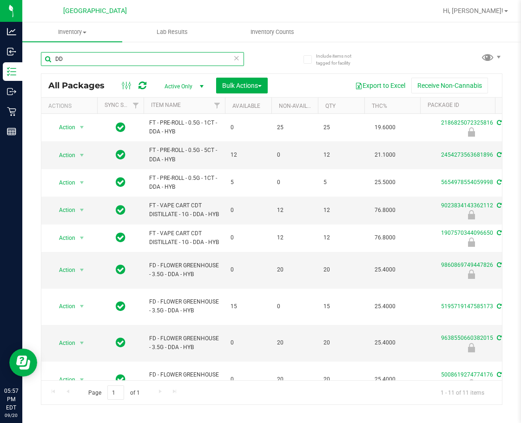
type input "D"
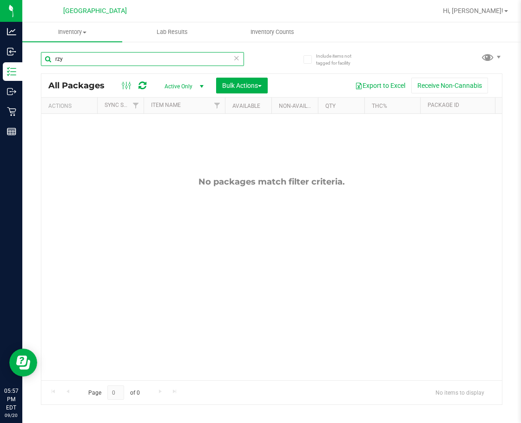
click at [97, 64] on input "rzy" at bounding box center [142, 59] width 203 height 14
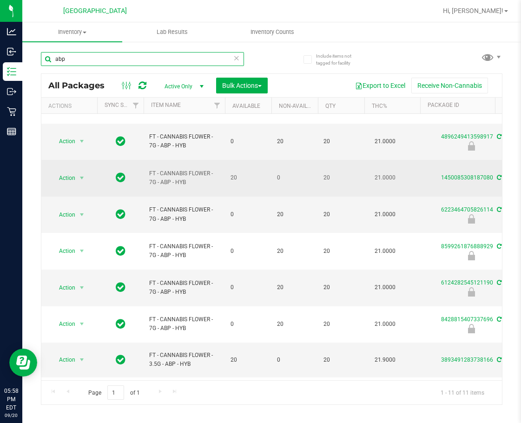
scroll to position [115, 0]
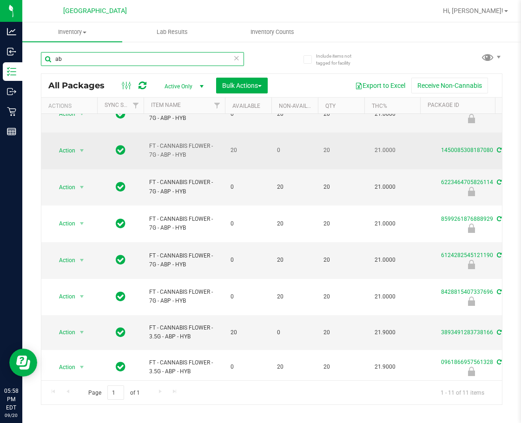
type input "a"
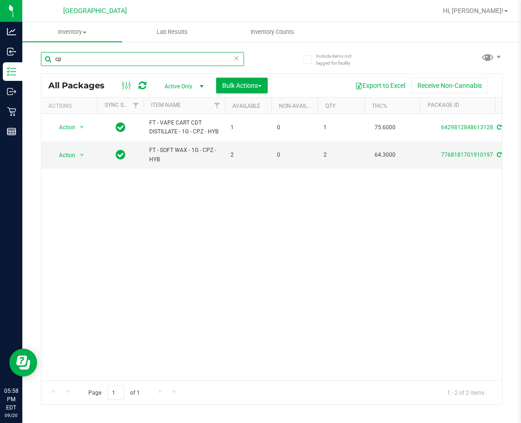
type input "c"
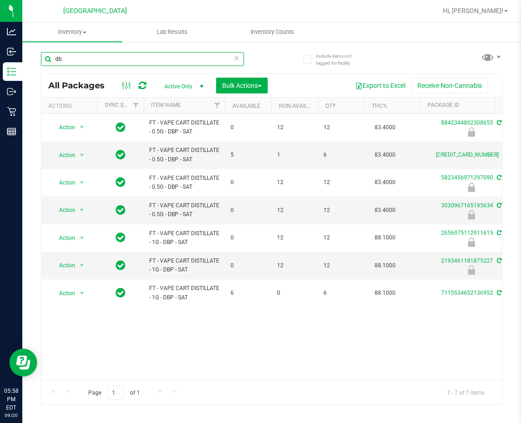
type input "d"
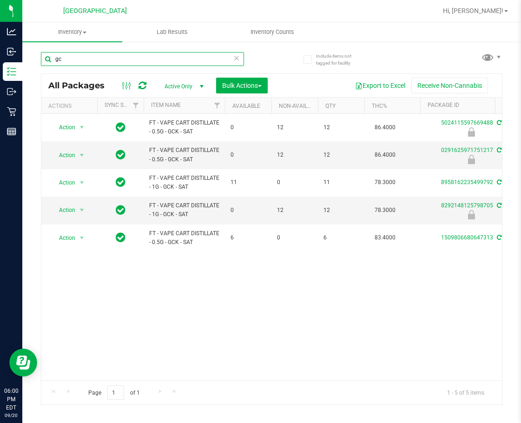
type input "g"
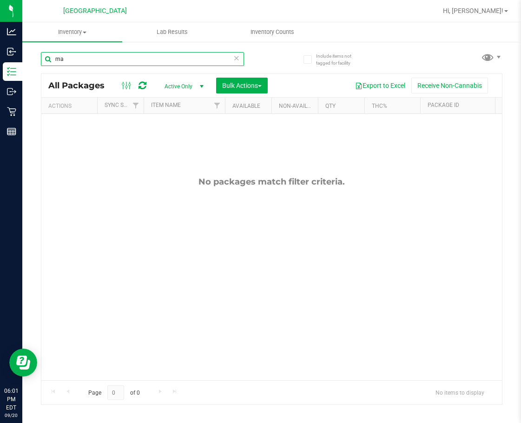
type input "m"
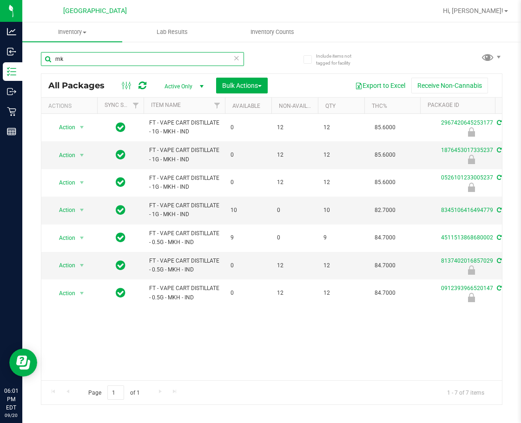
type input "m"
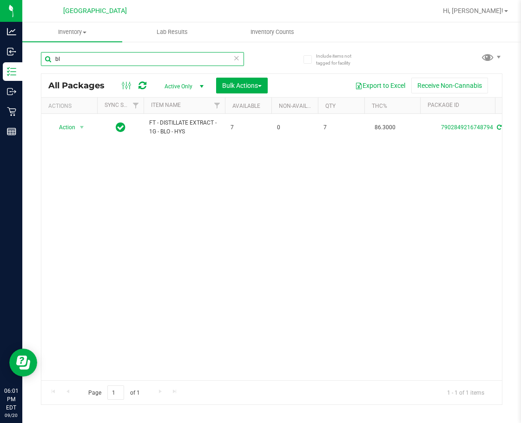
type input "b"
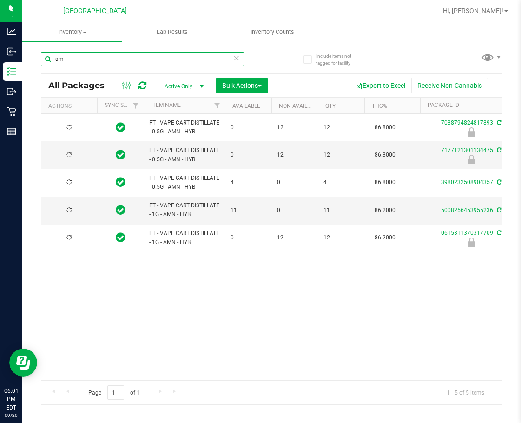
type input "a"
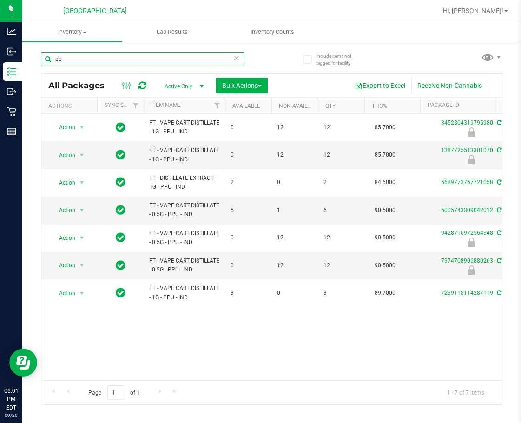
type input "p"
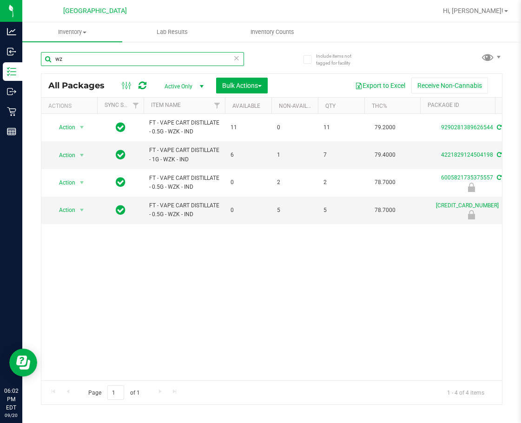
type input "w"
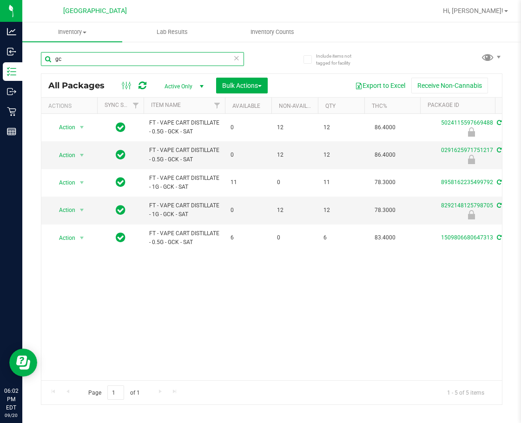
type input "g"
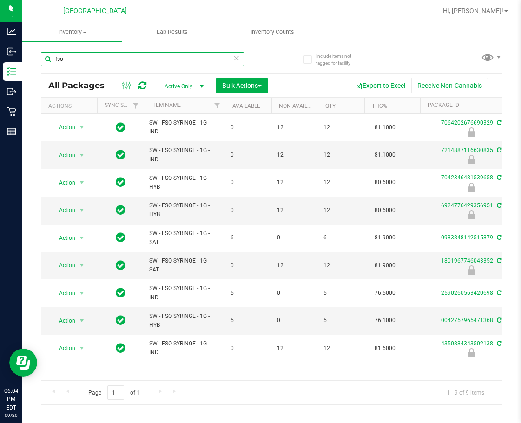
click at [120, 58] on input "fso" at bounding box center [142, 59] width 203 height 14
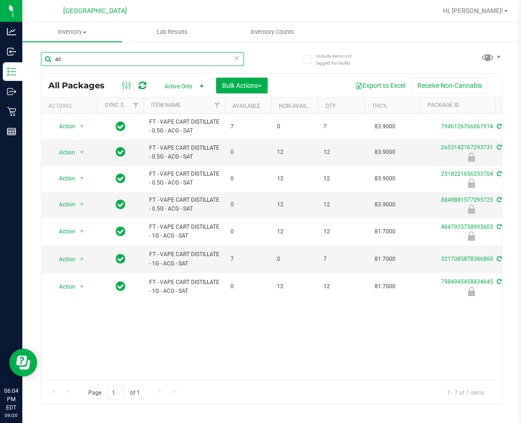
type input "a"
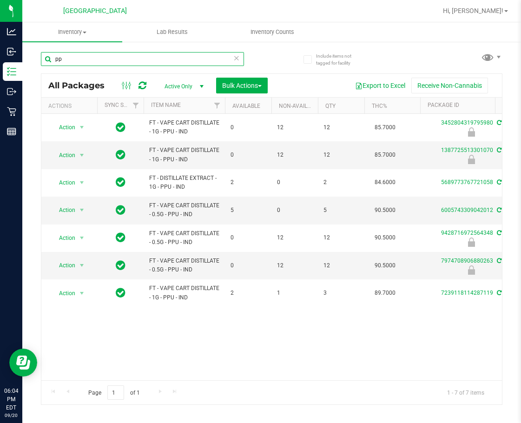
type input "p"
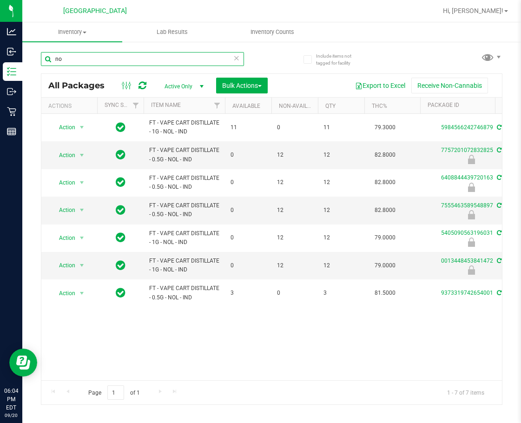
type input "n"
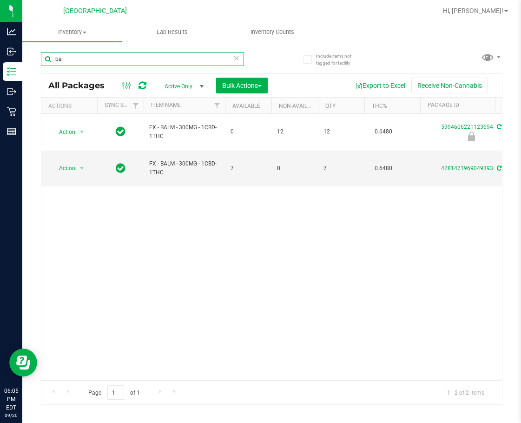
type input "b"
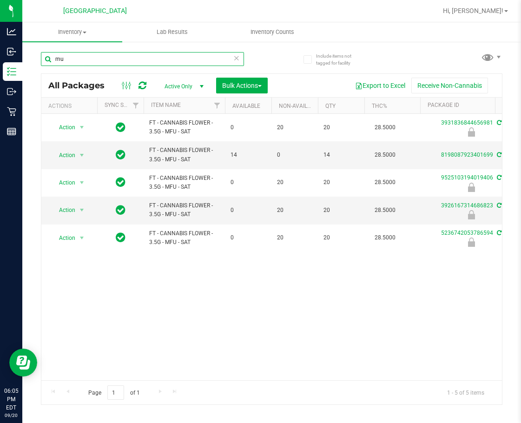
type input "m"
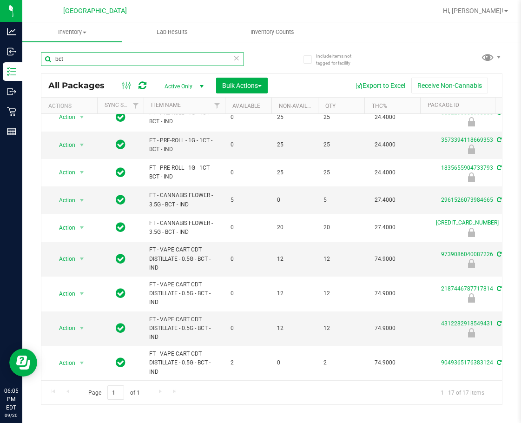
scroll to position [6, 0]
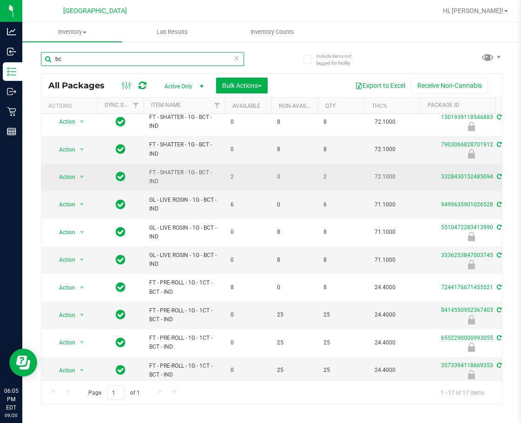
type input "b"
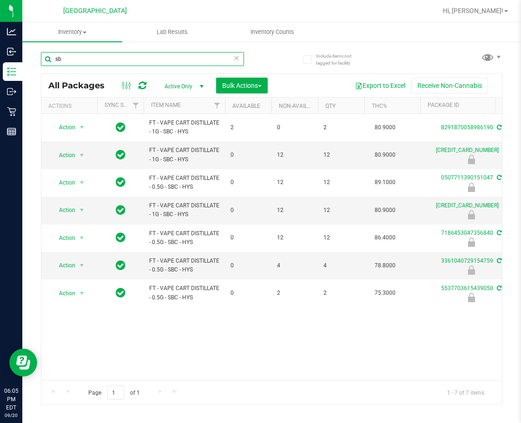
type input "s"
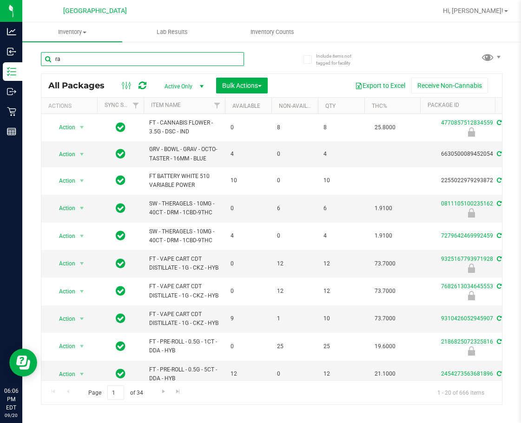
type input "raw"
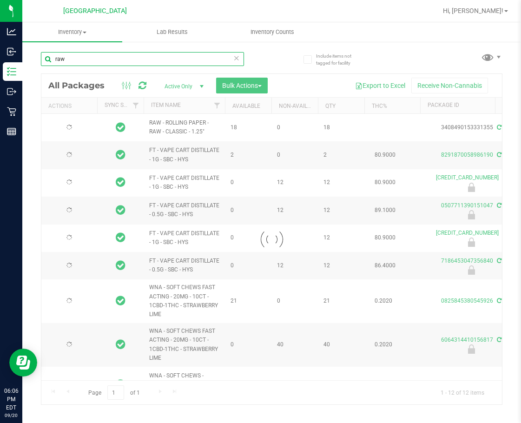
type input "2026-07-21"
type input "2025-07-21"
type input "2026-07-21"
type input "2025-07-21"
type input "2026-06-17"
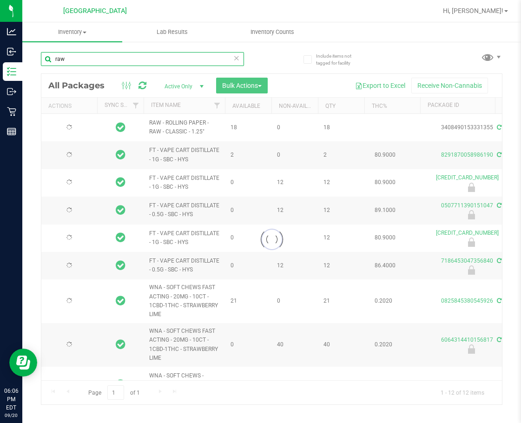
type input "2025-06-17"
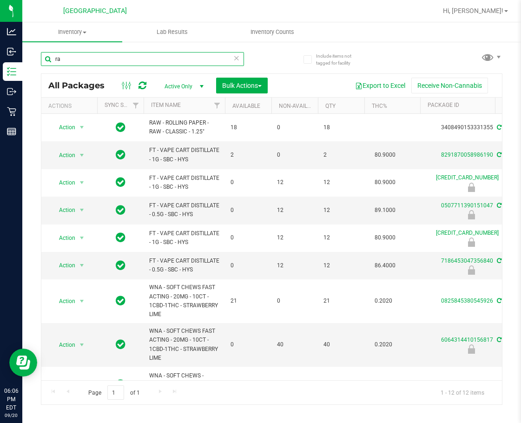
type input "r"
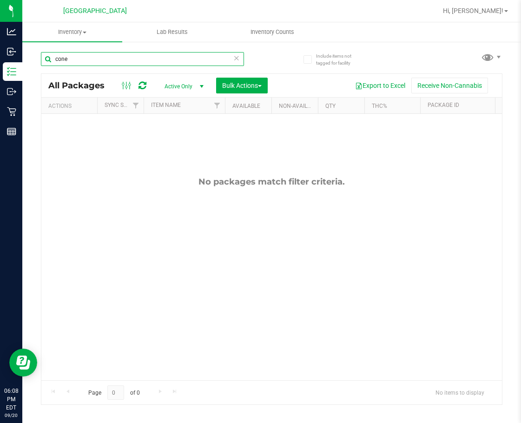
type input "cone"
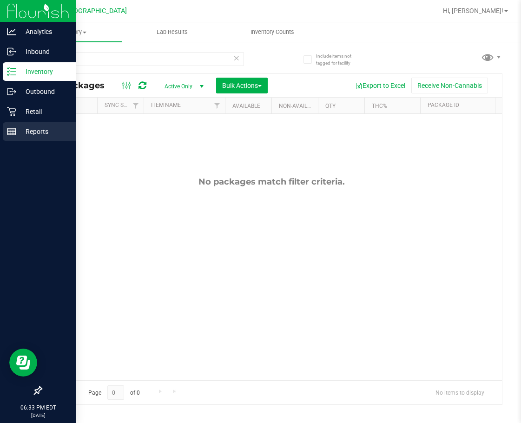
click at [20, 133] on p "Reports" at bounding box center [44, 131] width 56 height 11
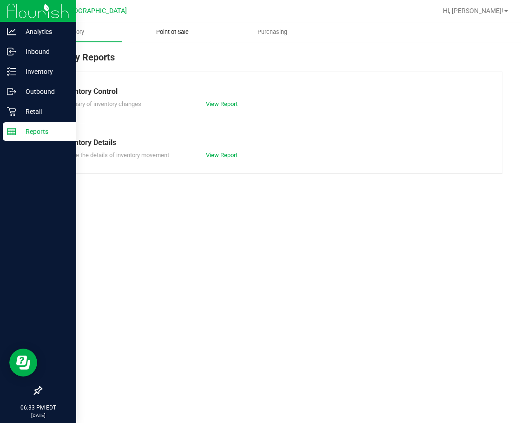
click at [166, 34] on span "Point of Sale" at bounding box center [173, 32] width 58 height 8
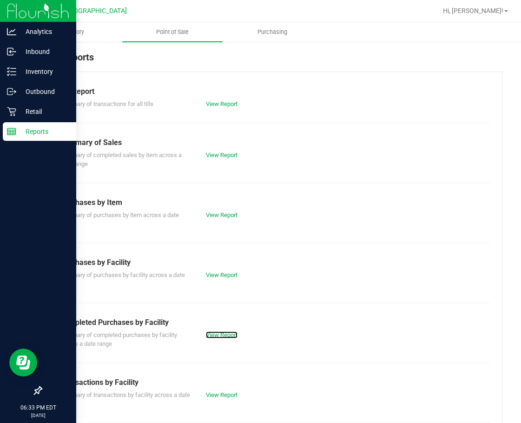
click at [220, 334] on link "View Report" at bounding box center [222, 335] width 32 height 7
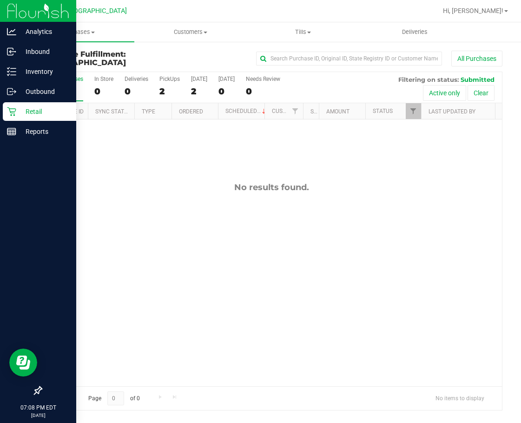
click at [12, 111] on icon at bounding box center [11, 111] width 9 height 9
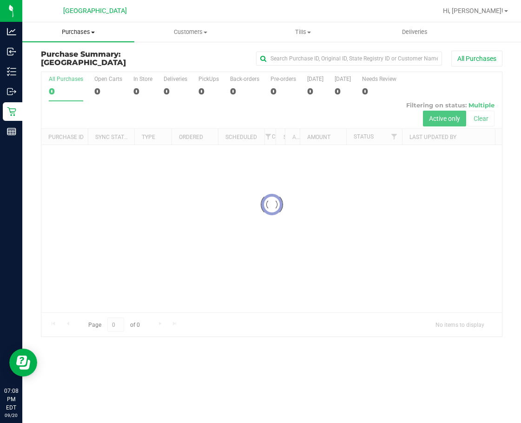
click at [89, 34] on span "Purchases" at bounding box center [78, 32] width 112 height 8
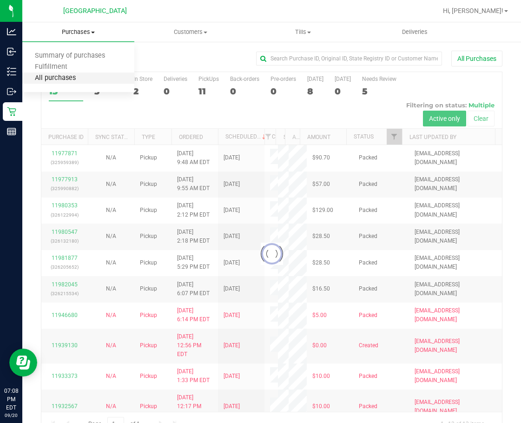
click at [71, 75] on span "All purchases" at bounding box center [55, 78] width 66 height 8
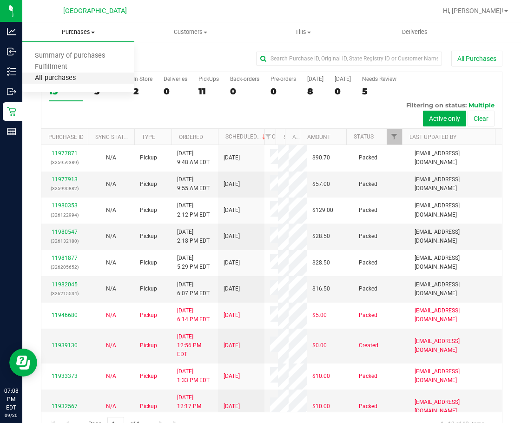
click at [71, 75] on span "All purchases" at bounding box center [55, 78] width 66 height 8
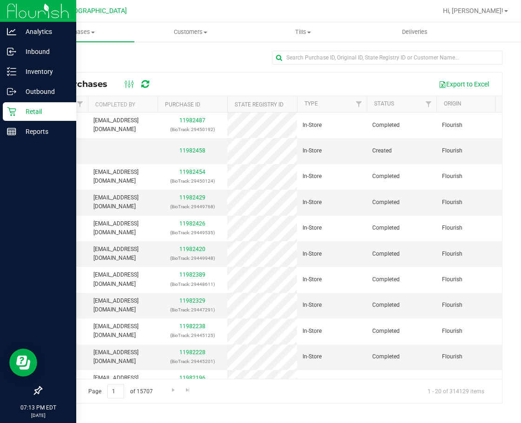
click at [9, 111] on icon at bounding box center [11, 111] width 9 height 9
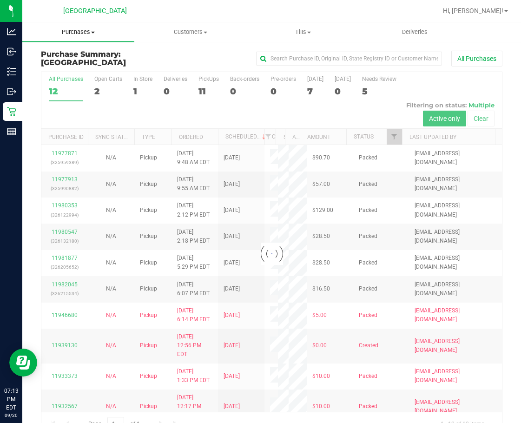
click at [90, 31] on span "Purchases" at bounding box center [78, 32] width 112 height 8
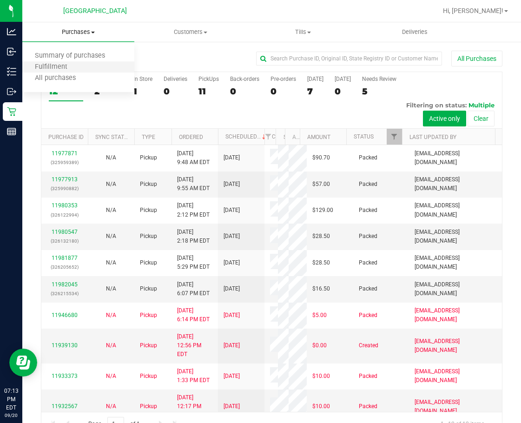
click at [84, 70] on li "Fulfillment" at bounding box center [78, 67] width 112 height 11
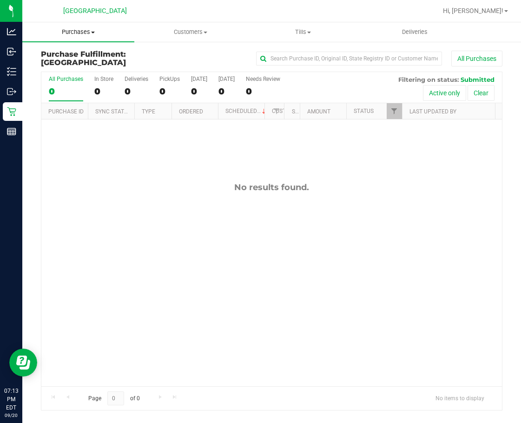
click at [79, 33] on span "Purchases" at bounding box center [78, 32] width 112 height 8
click at [74, 56] on span "Summary of purchases" at bounding box center [69, 56] width 95 height 8
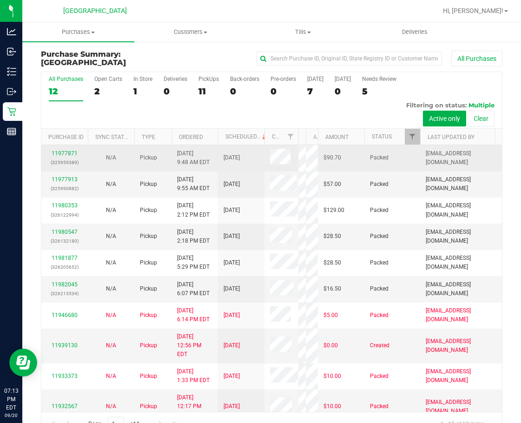
drag, startPoint x: 273, startPoint y: 132, endPoint x: 296, endPoint y: 145, distance: 26.0
click at [301, 138] on div "Purchase ID Sync Status Type Ordered Scheduled Customer State Registry ID Addre…" at bounding box center [268, 137] width 454 height 16
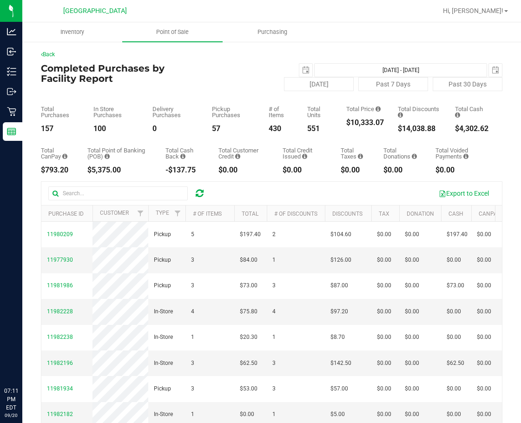
drag, startPoint x: 0, startPoint y: 0, endPoint x: 197, endPoint y: 192, distance: 275.0
click at [197, 192] on icon at bounding box center [200, 193] width 8 height 9
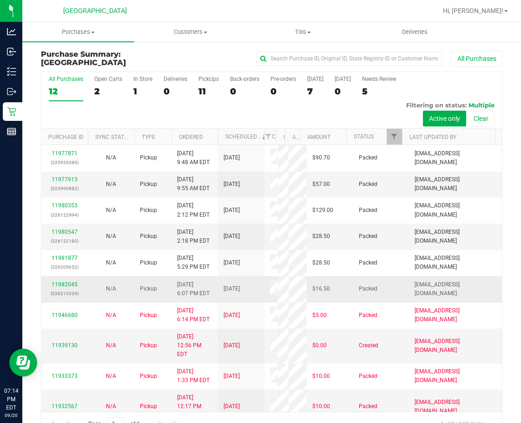
scroll to position [140, 0]
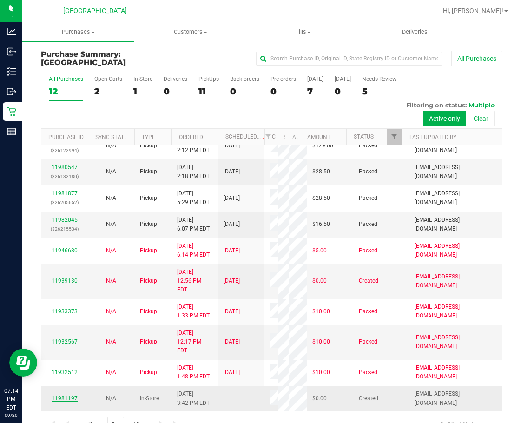
click at [72, 397] on link "11981197" at bounding box center [65, 398] width 26 height 7
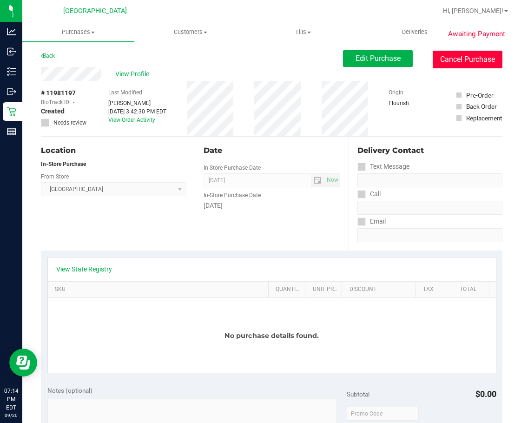
click at [457, 58] on button "Cancel Purchase" at bounding box center [468, 60] width 70 height 18
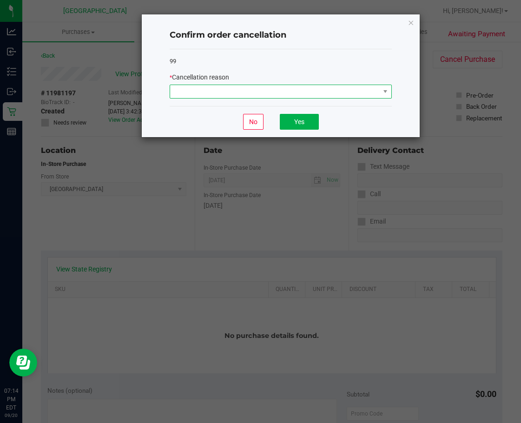
click at [315, 91] on span at bounding box center [275, 91] width 210 height 13
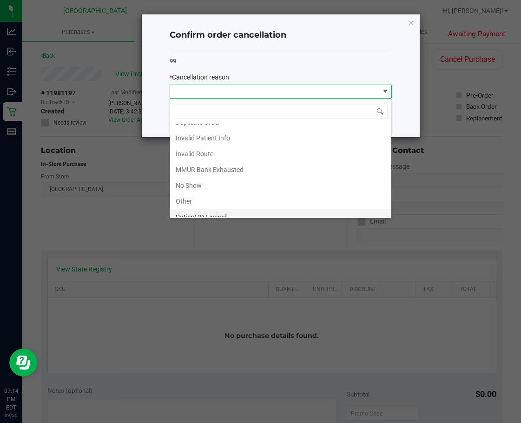
scroll to position [49, 0]
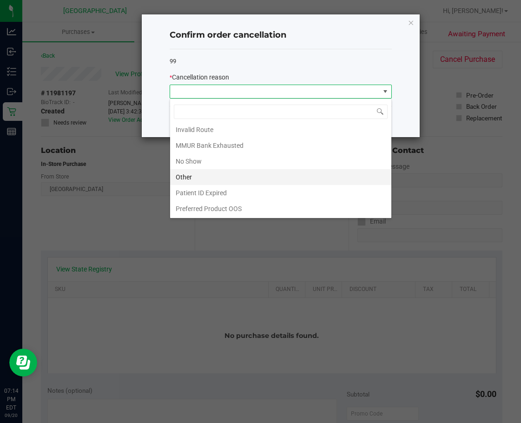
click at [200, 181] on li "Other" at bounding box center [280, 177] width 221 height 16
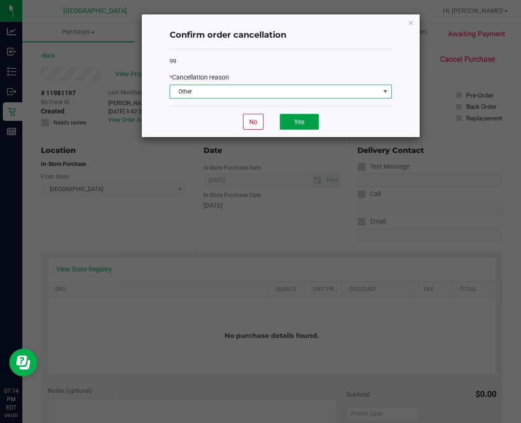
click at [292, 129] on button "Yes" at bounding box center [299, 122] width 39 height 16
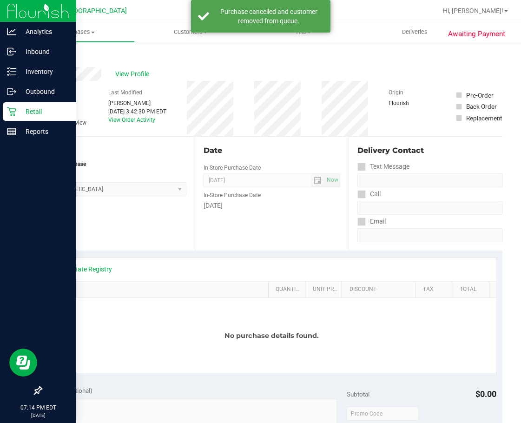
click at [12, 111] on icon at bounding box center [11, 111] width 9 height 9
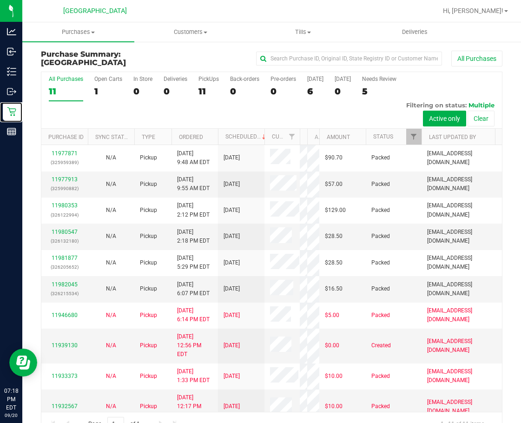
drag, startPoint x: 273, startPoint y: 137, endPoint x: 301, endPoint y: 142, distance: 28.8
click at [301, 142] on div "Purchase ID Sync Status Type Ordered Scheduled Customer State Registry ID Addre…" at bounding box center [268, 137] width 454 height 16
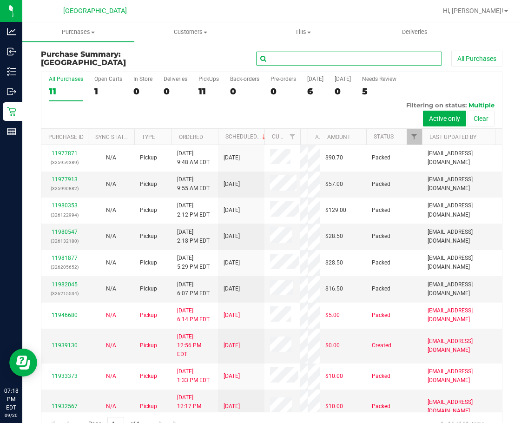
click at [346, 59] on input "text" at bounding box center [349, 59] width 186 height 14
paste input "326033311"
type input "326033311"
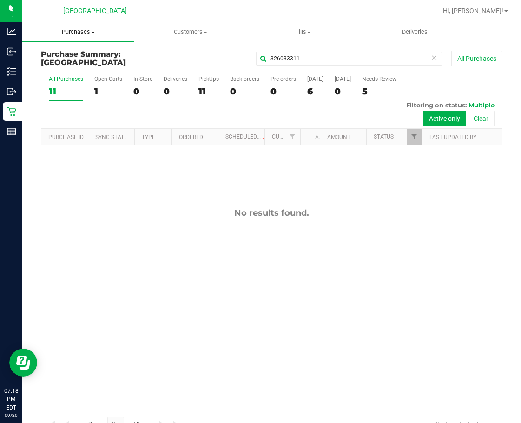
click at [77, 33] on span "Purchases" at bounding box center [78, 32] width 112 height 8
click at [76, 77] on span "All purchases" at bounding box center [55, 78] width 66 height 8
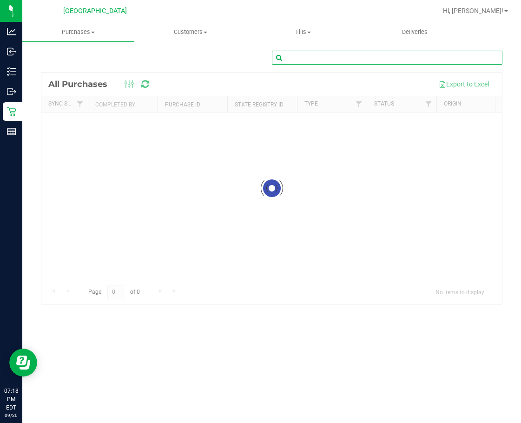
click at [285, 57] on input "text" at bounding box center [387, 58] width 231 height 14
paste input "326033311"
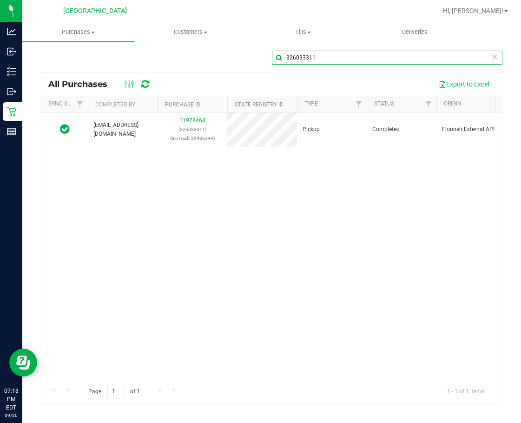
type input "326033311"
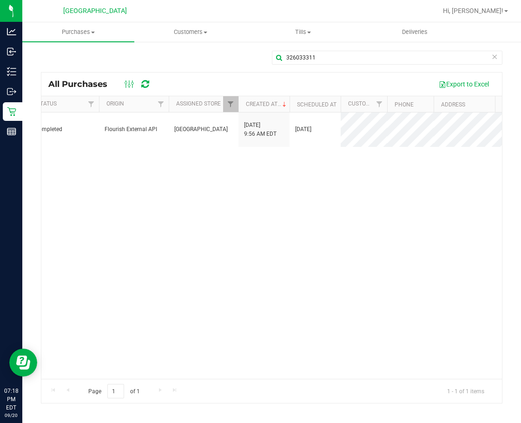
drag, startPoint x: 277, startPoint y: 169, endPoint x: 319, endPoint y: 170, distance: 42.3
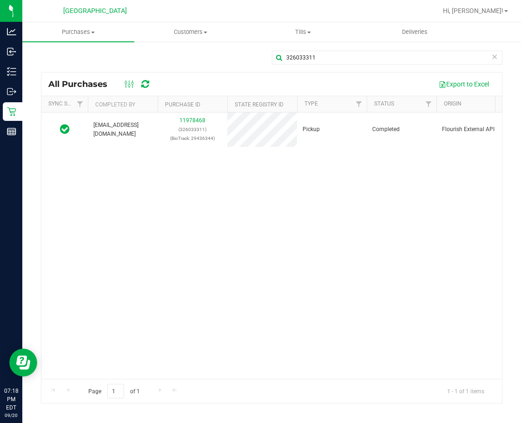
drag, startPoint x: 350, startPoint y: 168, endPoint x: 224, endPoint y: 169, distance: 125.6
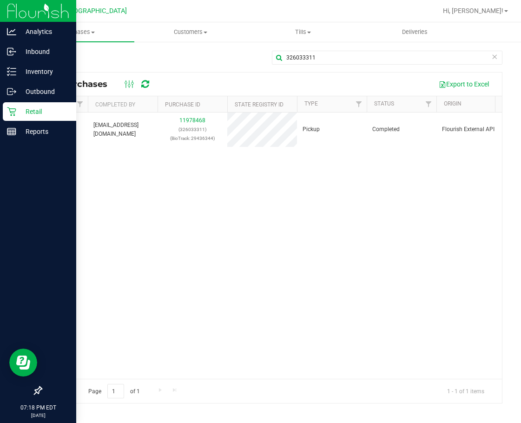
click at [14, 113] on icon at bounding box center [11, 111] width 9 height 9
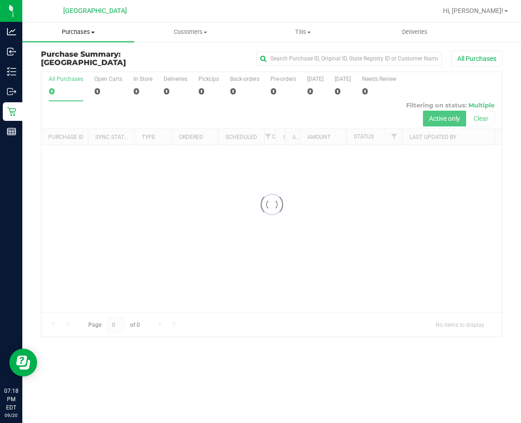
click at [91, 31] on span "Purchases" at bounding box center [78, 32] width 112 height 8
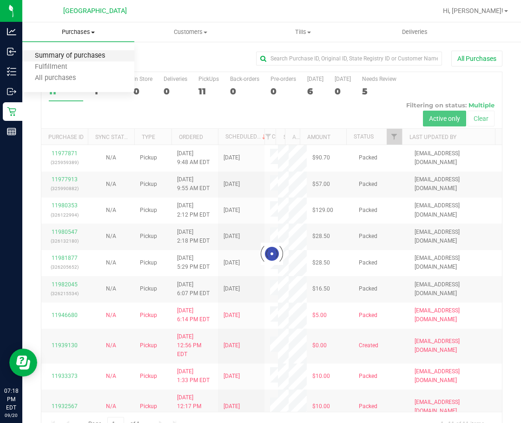
click at [68, 59] on span "Summary of purchases" at bounding box center [69, 56] width 95 height 8
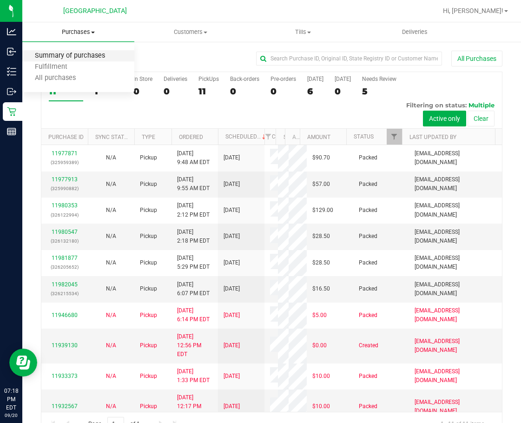
click at [68, 59] on span "Summary of purchases" at bounding box center [69, 56] width 95 height 8
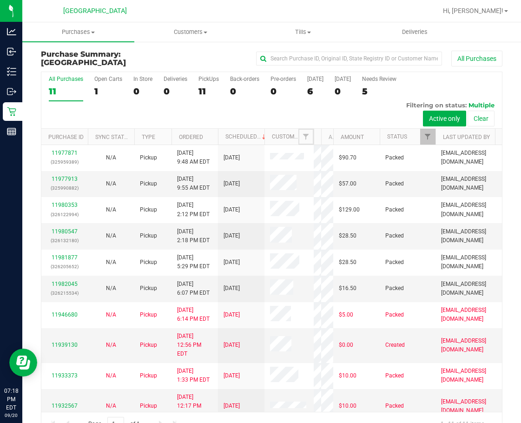
drag, startPoint x: 275, startPoint y: 138, endPoint x: 315, endPoint y: 138, distance: 40.5
click at [320, 136] on div "Purchase ID Sync Status Type Ordered Scheduled Customer State Registry ID Addre…" at bounding box center [268, 137] width 454 height 16
click at [81, 26] on uib-tab-heading "Purchases Summary of purchases Fulfillment All purchases" at bounding box center [78, 32] width 112 height 20
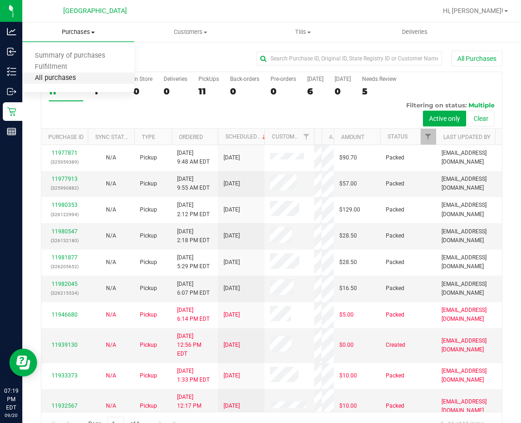
click at [71, 75] on span "All purchases" at bounding box center [55, 78] width 66 height 8
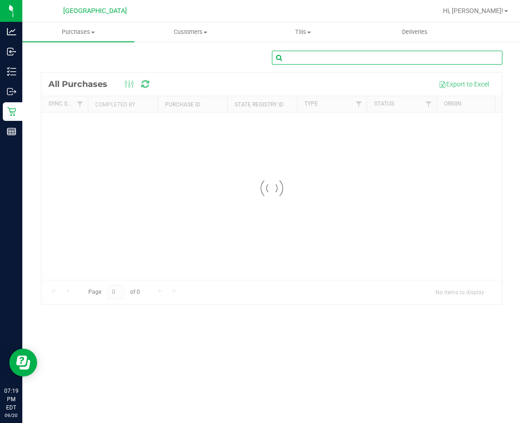
click at [336, 60] on input "text" at bounding box center [387, 58] width 231 height 14
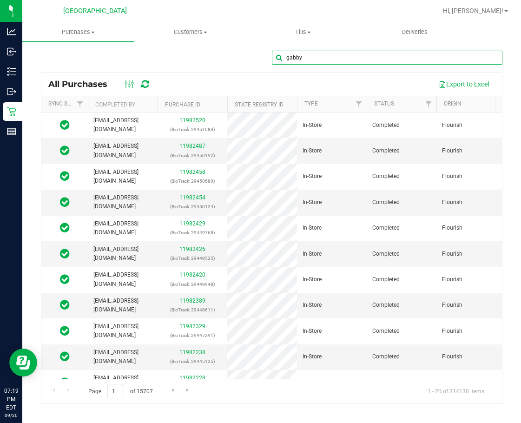
type input "gabby"
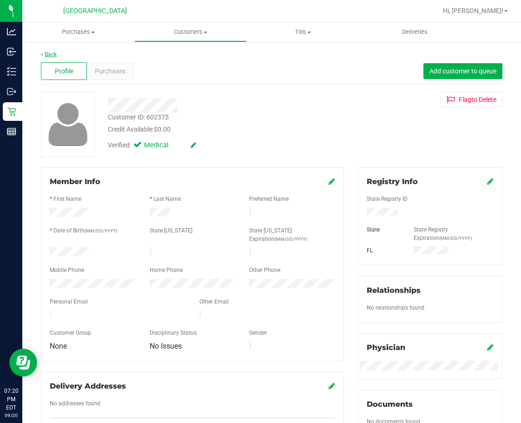
click at [56, 57] on link "Back" at bounding box center [49, 54] width 16 height 7
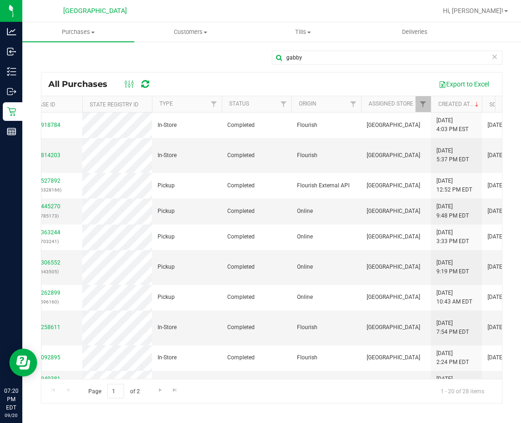
scroll to position [0, 166]
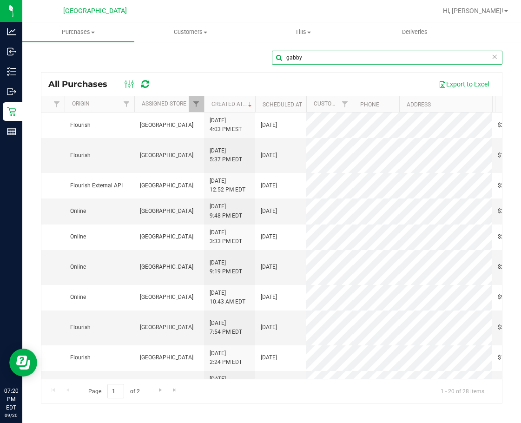
click at [313, 58] on input "gabby" at bounding box center [387, 58] width 231 height 14
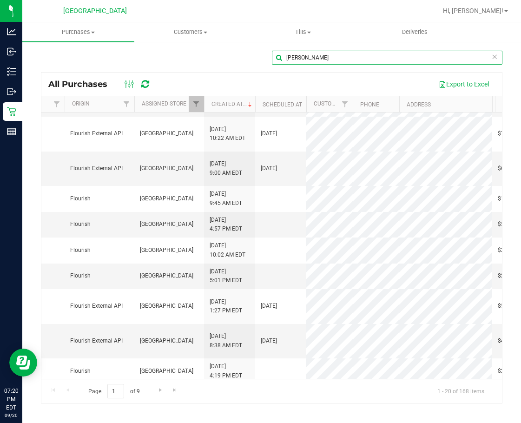
type input "[PERSON_NAME]"
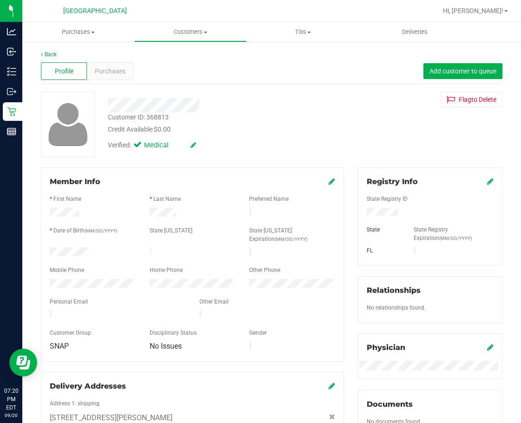
click at [120, 234] on div "* Date of Birth (MM/DD/YYYY)" at bounding box center [93, 232] width 100 height 11
click at [52, 52] on link "Back" at bounding box center [49, 54] width 16 height 7
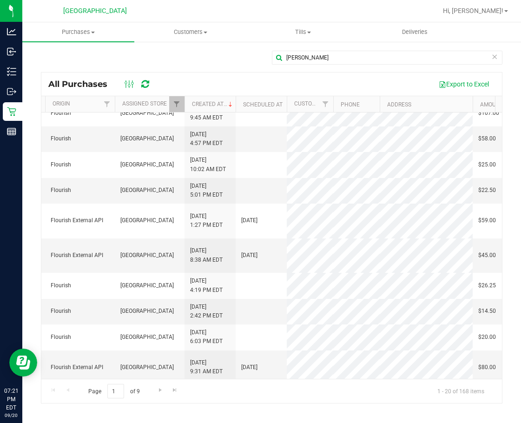
scroll to position [279, 392]
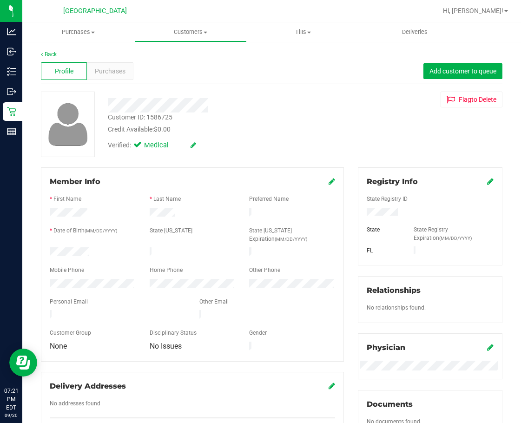
drag, startPoint x: 376, startPoint y: 118, endPoint x: 367, endPoint y: 114, distance: 9.0
click at [376, 118] on div "Customer ID: 1586725 Credit Available: $0.00 Verified: Medical Flag to [GEOGRAP…" at bounding box center [272, 125] width 476 height 66
click at [51, 52] on link "Back" at bounding box center [49, 54] width 16 height 7
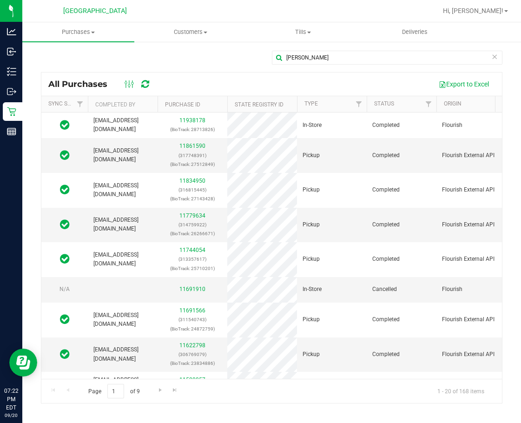
drag, startPoint x: 221, startPoint y: 380, endPoint x: 251, endPoint y: 380, distance: 29.8
click at [251, 380] on div "Page 1 of 9 1 - 20 of 168 items" at bounding box center [271, 391] width 461 height 24
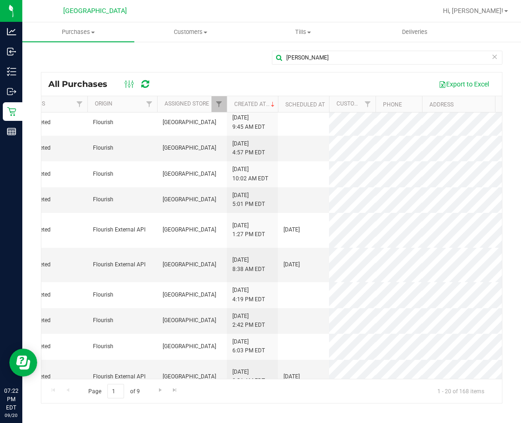
scroll to position [279, 349]
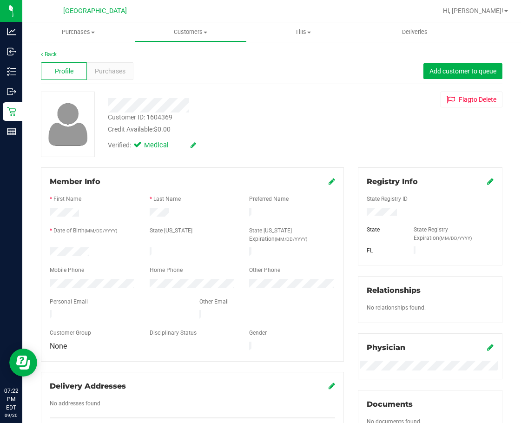
click at [75, 246] on div at bounding box center [193, 247] width 286 height 2
click at [53, 54] on link "Back" at bounding box center [49, 54] width 16 height 7
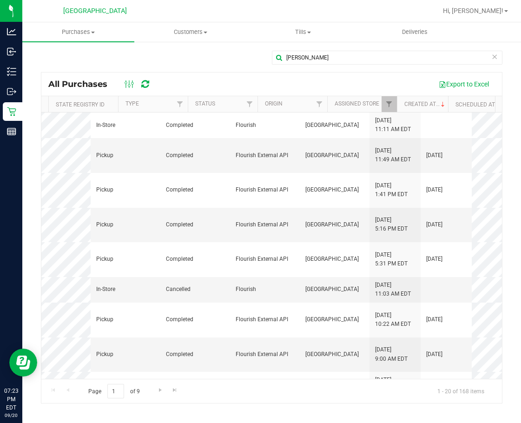
scroll to position [0, 207]
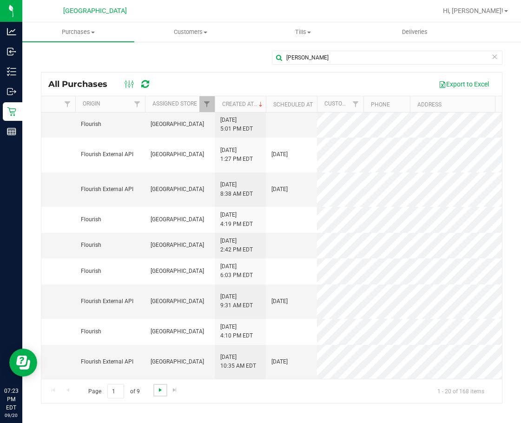
click at [159, 391] on span "Go to the next page" at bounding box center [160, 390] width 7 height 7
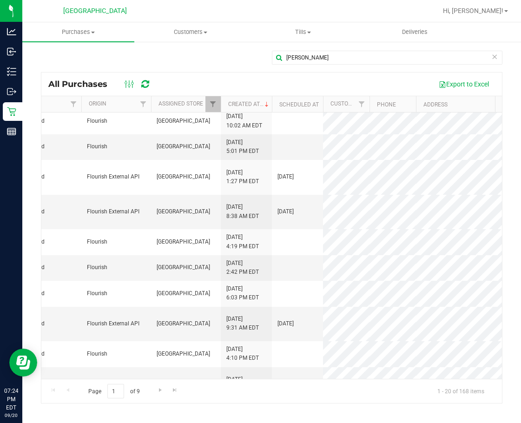
scroll to position [345, 355]
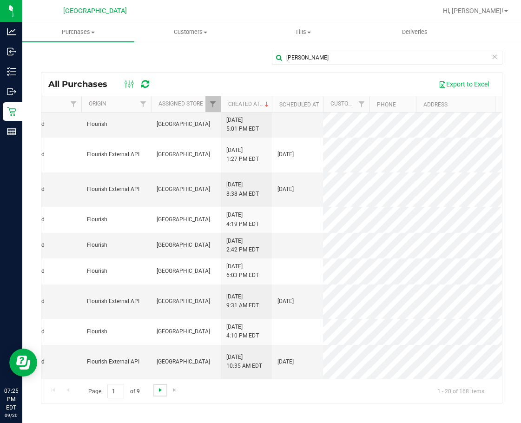
click at [161, 393] on span "Go to the next page" at bounding box center [160, 390] width 7 height 7
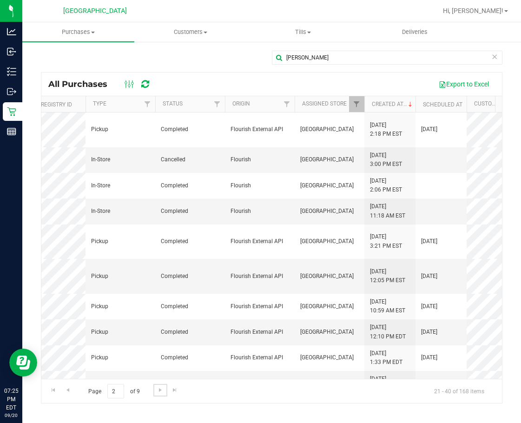
scroll to position [0, 232]
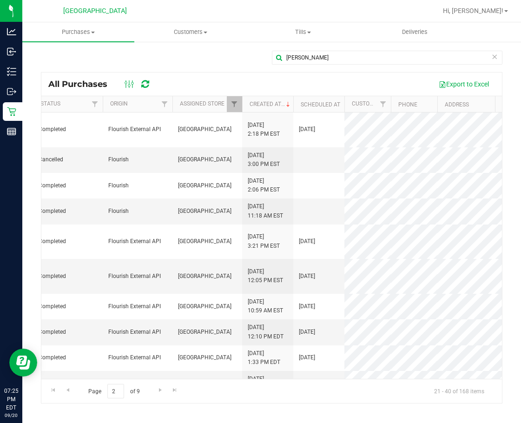
drag, startPoint x: 331, startPoint y: 81, endPoint x: 377, endPoint y: 109, distance: 54.1
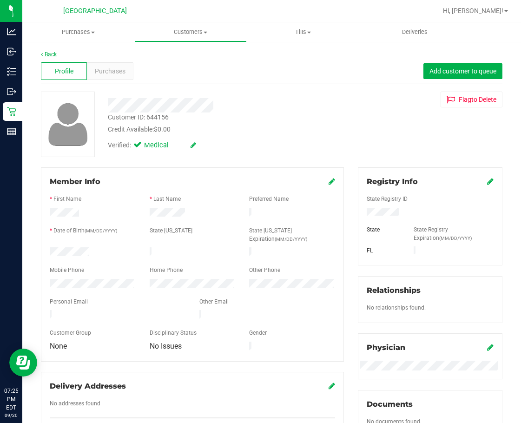
click at [50, 56] on link "Back" at bounding box center [49, 54] width 16 height 7
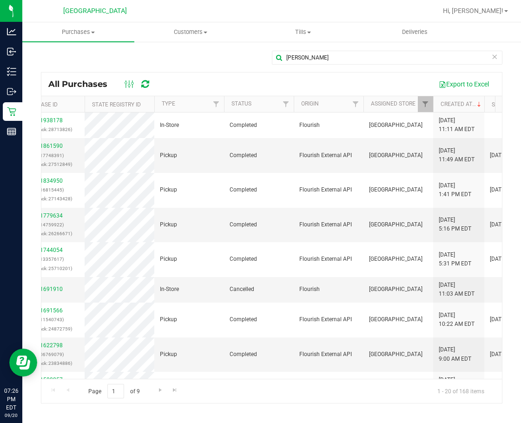
scroll to position [0, 142]
click at [162, 393] on span "Go to the next page" at bounding box center [160, 390] width 7 height 7
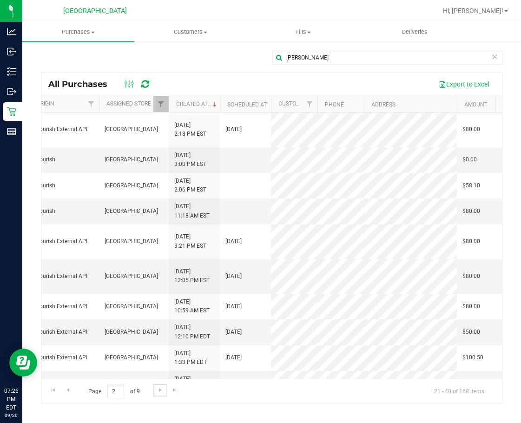
scroll to position [0, 438]
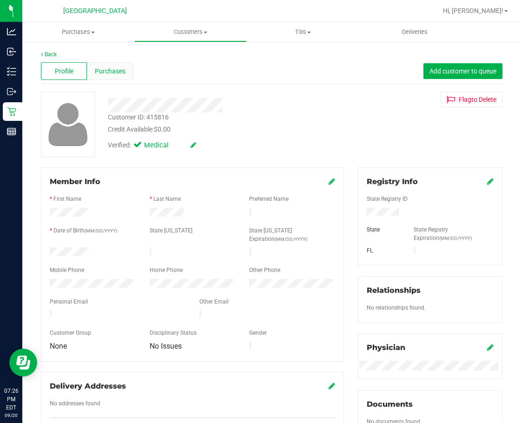
click at [116, 74] on span "Purchases" at bounding box center [110, 72] width 31 height 10
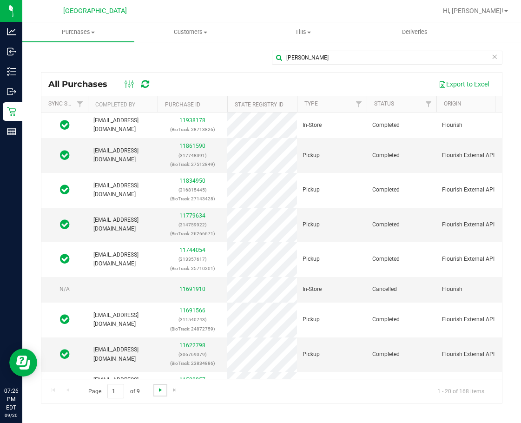
click at [160, 390] on span "Go to the next page" at bounding box center [160, 390] width 7 height 7
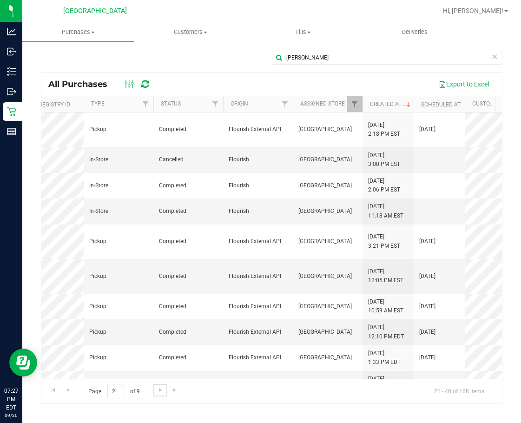
scroll to position [0, 243]
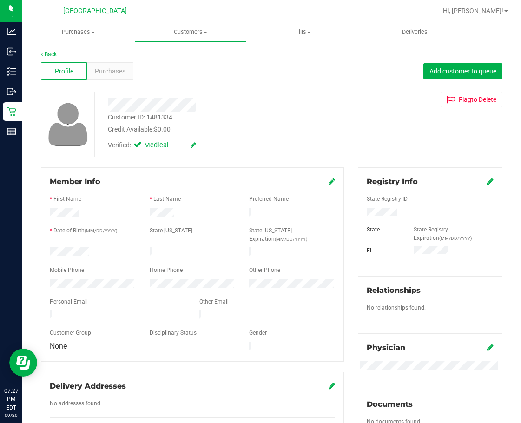
click at [56, 52] on link "Back" at bounding box center [49, 54] width 16 height 7
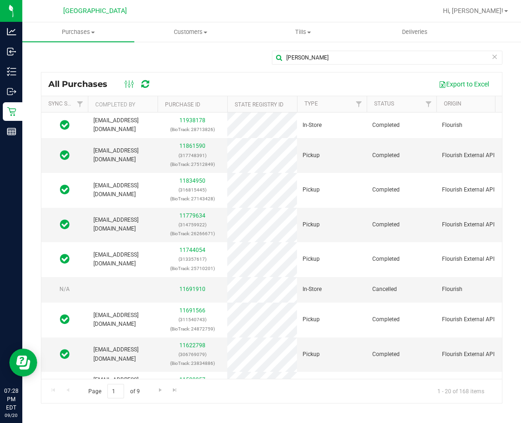
drag, startPoint x: 215, startPoint y: 74, endPoint x: 299, endPoint y: 78, distance: 83.8
click at [314, 59] on input "[PERSON_NAME]" at bounding box center [387, 58] width 231 height 14
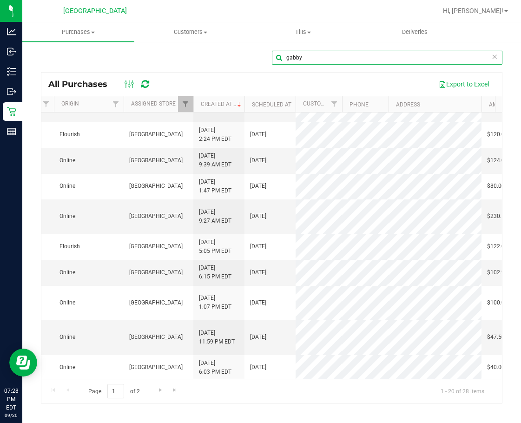
scroll to position [255, 383]
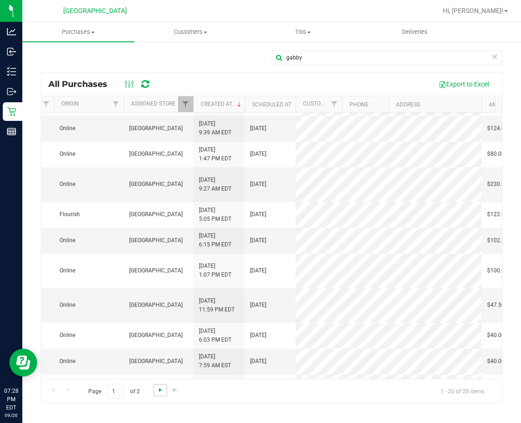
click at [160, 389] on span "Go to the next page" at bounding box center [160, 390] width 7 height 7
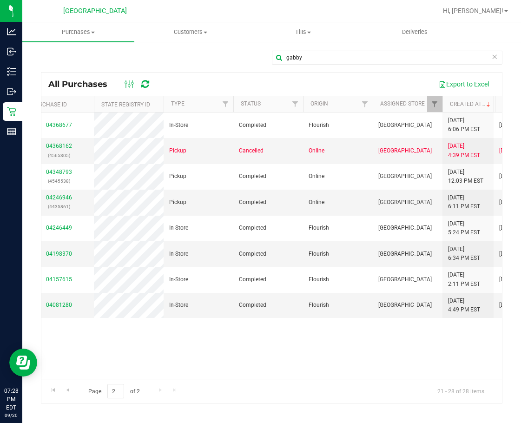
scroll to position [0, 307]
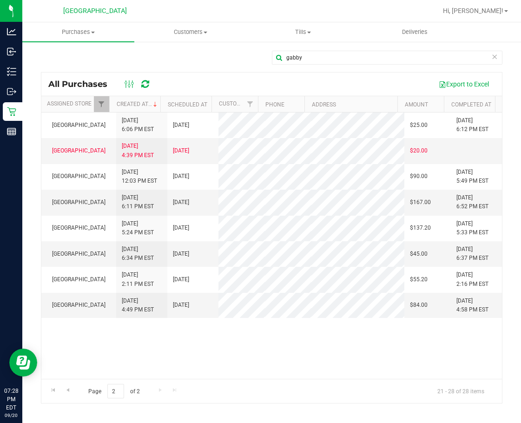
drag, startPoint x: 246, startPoint y: 330, endPoint x: 326, endPoint y: 336, distance: 79.7
click at [345, 61] on input "gabby" at bounding box center [387, 58] width 231 height 14
type input "gabbi"
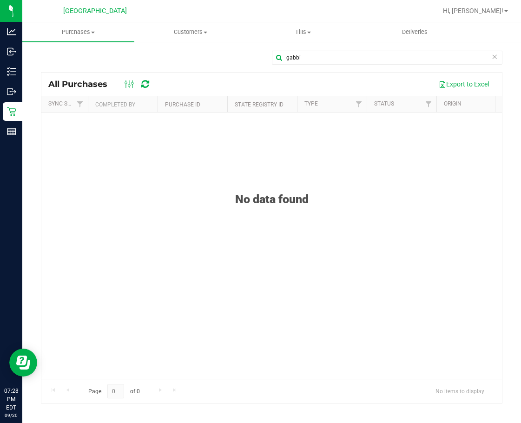
drag, startPoint x: 390, startPoint y: 173, endPoint x: 207, endPoint y: 183, distance: 182.6
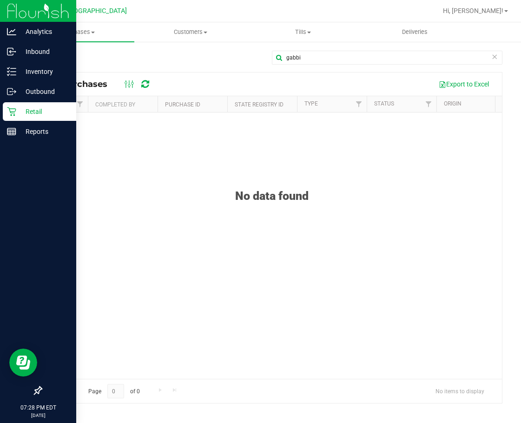
click at [15, 117] on div "Retail" at bounding box center [39, 111] width 73 height 19
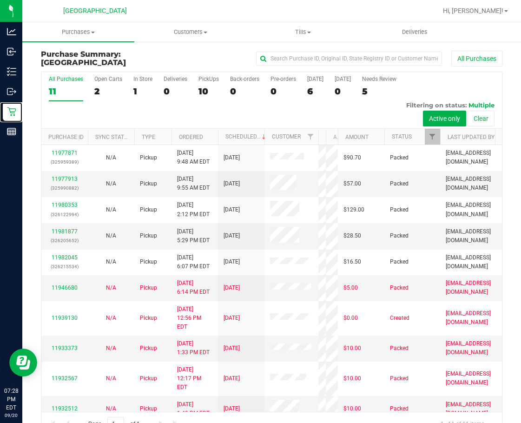
drag, startPoint x: 273, startPoint y: 135, endPoint x: 327, endPoint y: 137, distance: 53.5
click at [326, 137] on div "Purchase ID Sync Status Type Ordered Scheduled Customer State Registry ID Addre…" at bounding box center [268, 137] width 454 height 16
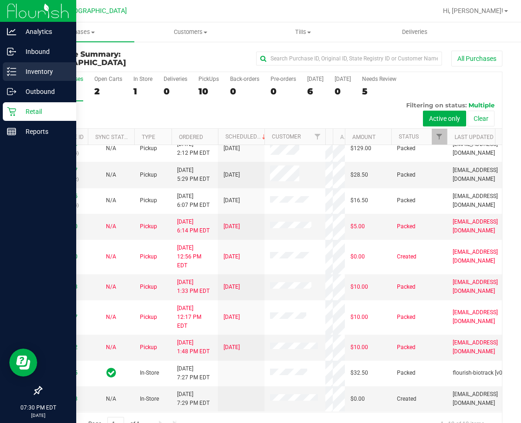
click at [17, 71] on p "Inventory" at bounding box center [44, 71] width 56 height 11
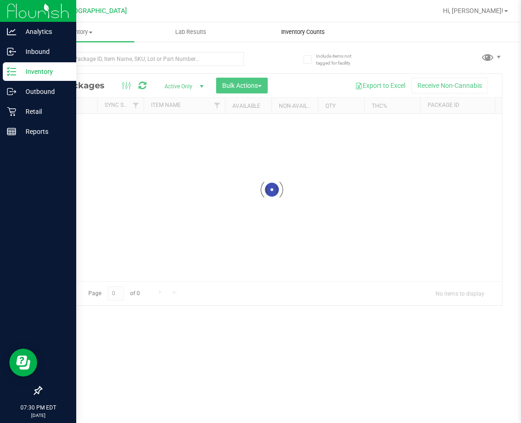
click at [295, 33] on span "Inventory Counts" at bounding box center [303, 32] width 69 height 8
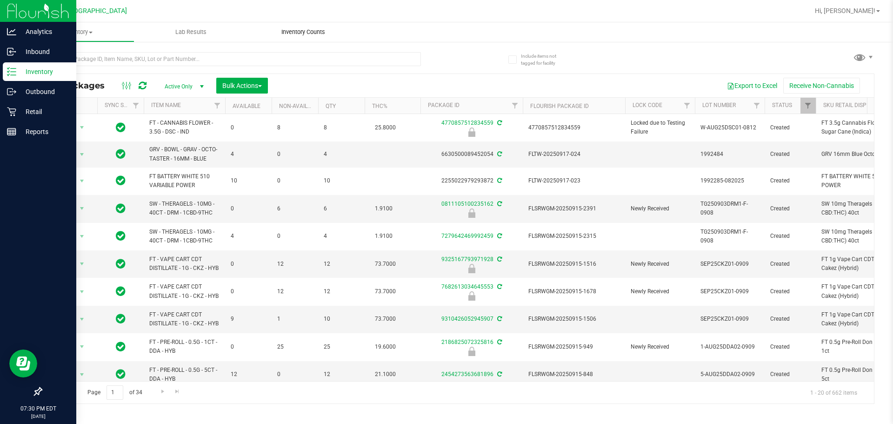
click at [309, 28] on span "Inventory Counts" at bounding box center [303, 32] width 69 height 8
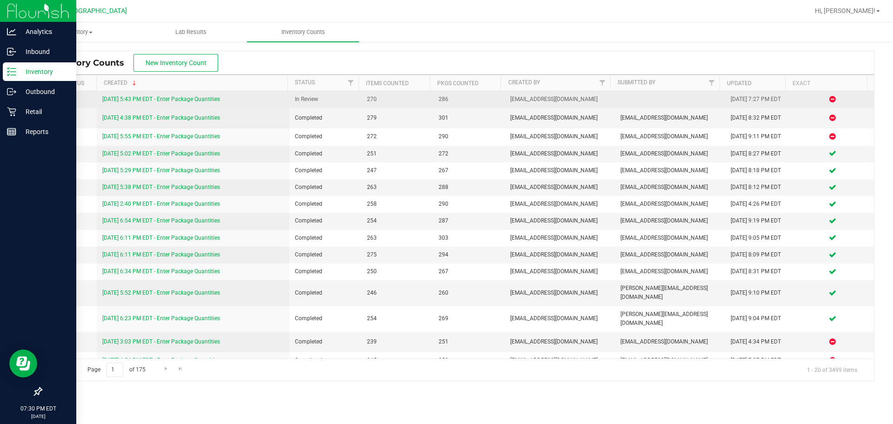
click at [185, 100] on link "[DATE] 5:43 PM EDT - Enter Package Quantities" at bounding box center [161, 99] width 118 height 7
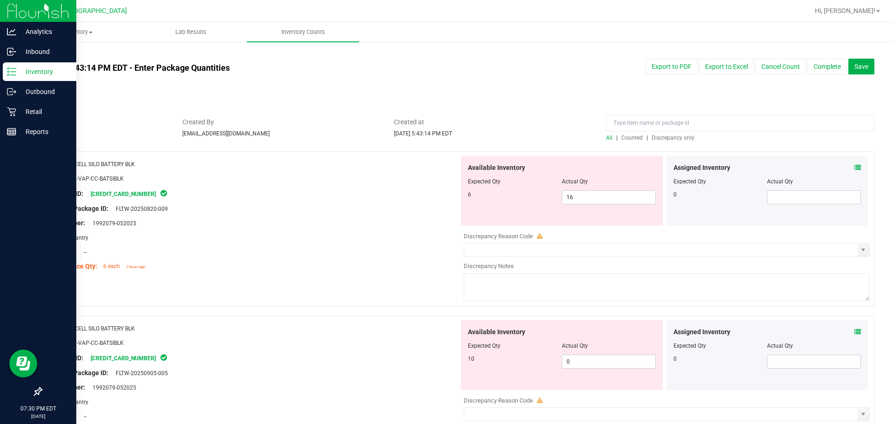
click at [521, 139] on span "Discrepancy only" at bounding box center [673, 137] width 43 height 7
click at [521, 196] on span "0 0" at bounding box center [609, 197] width 94 height 14
click at [521, 196] on input "0" at bounding box center [608, 197] width 93 height 13
type input "10"
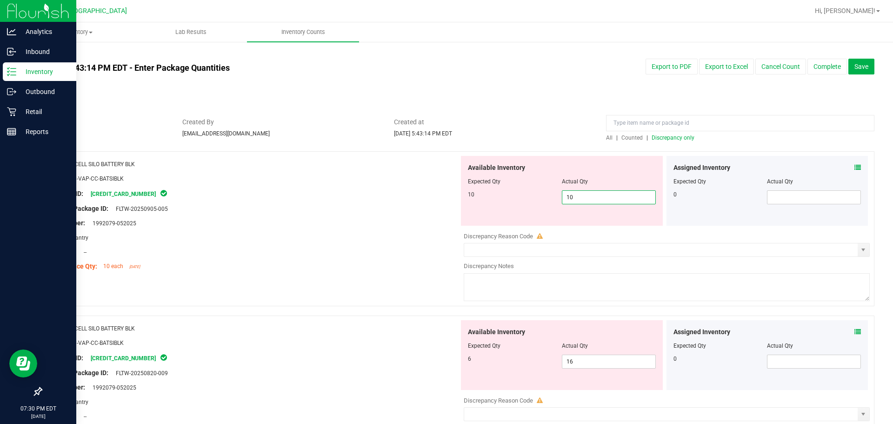
drag, startPoint x: 387, startPoint y: 256, endPoint x: 539, endPoint y: 333, distance: 171.2
click at [387, 256] on div "Name: CCELL SILO BATTERY BLK SKU: ACC-VAP-CC-BATSIBLK Package ID: [CREDIT_CARD_…" at bounding box center [253, 215] width 411 height 119
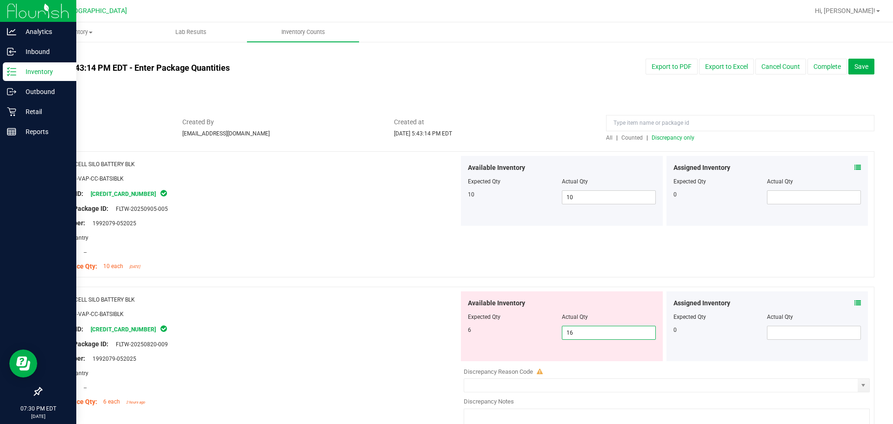
click at [521, 333] on span "16 16" at bounding box center [609, 333] width 94 height 14
click at [521, 333] on input "16" at bounding box center [608, 332] width 93 height 13
type input "6"
click at [401, 326] on div "Package ID: [CREDIT_CARD_NUMBER]" at bounding box center [253, 328] width 411 height 11
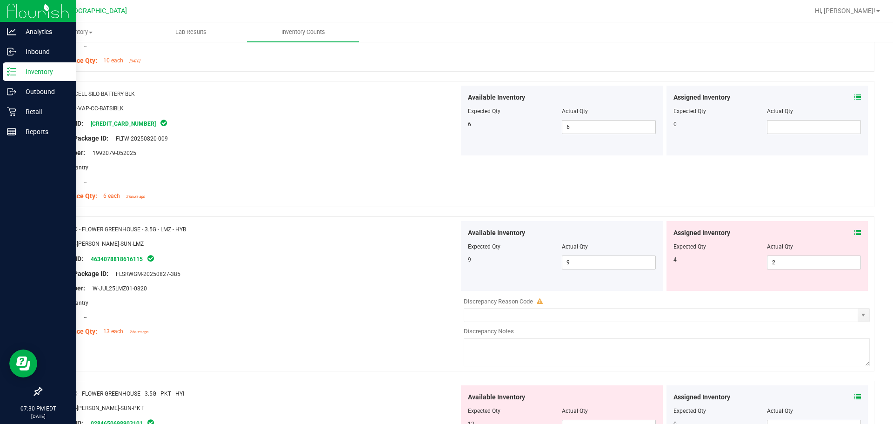
scroll to position [140, 0]
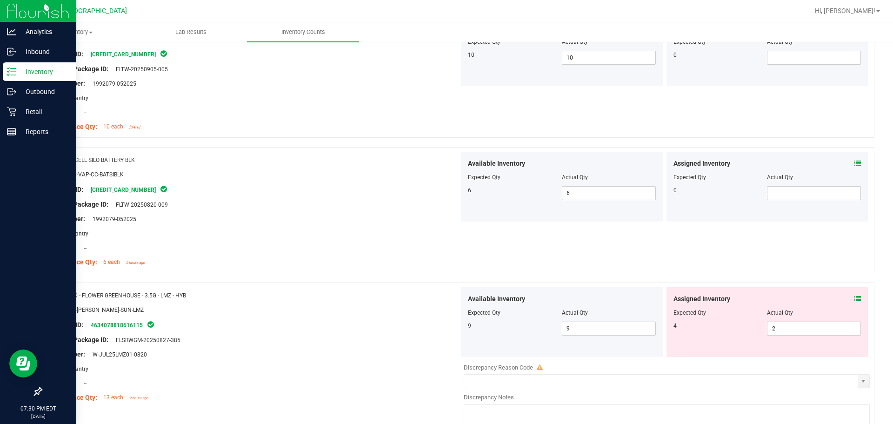
click at [521, 295] on icon at bounding box center [857, 298] width 7 height 7
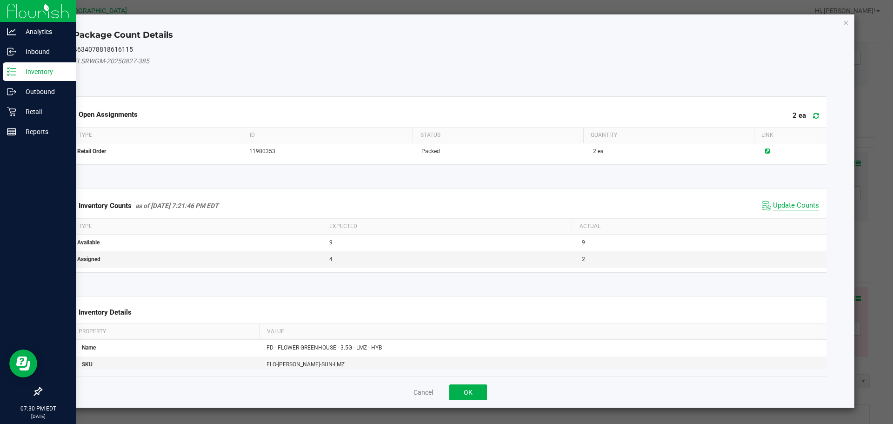
click at [521, 205] on span "Update Counts" at bounding box center [796, 205] width 46 height 9
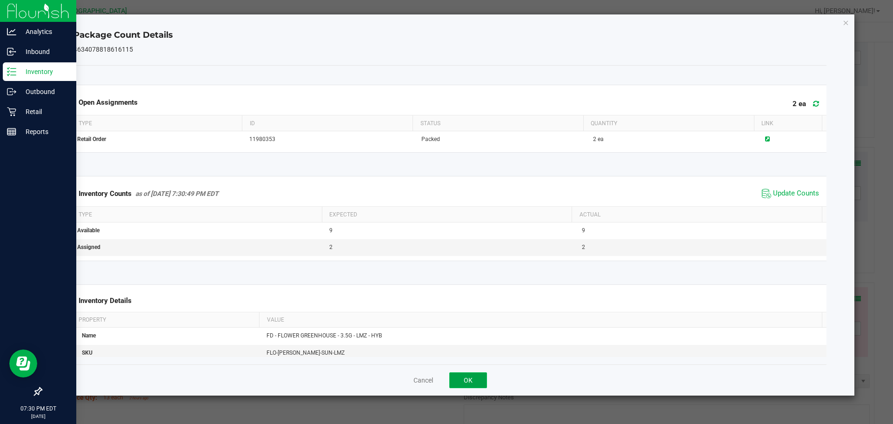
click at [478, 376] on button "OK" at bounding box center [468, 380] width 38 height 16
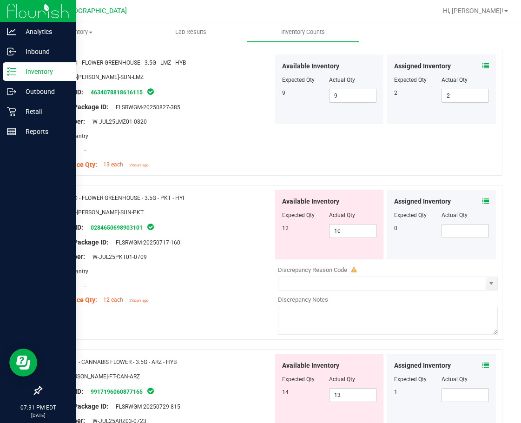
scroll to position [419, 0]
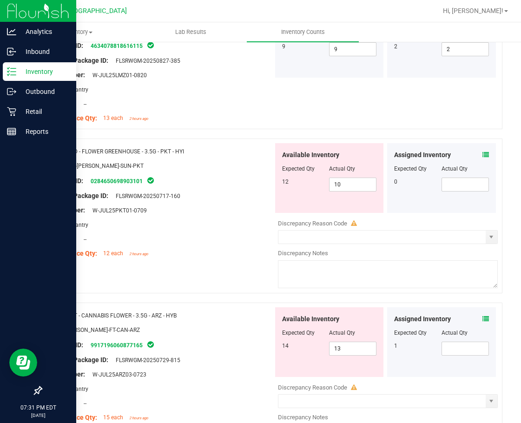
click at [483, 154] on icon at bounding box center [486, 155] width 7 height 7
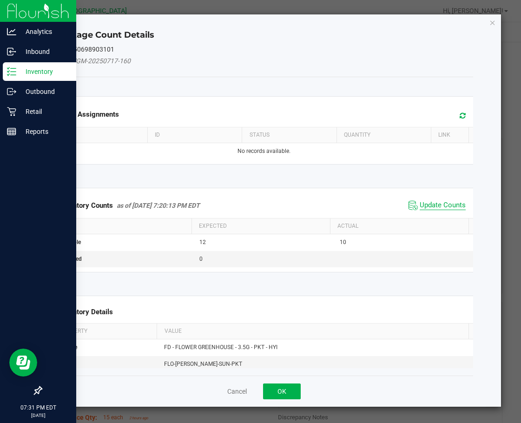
click at [440, 209] on span "Update Counts" at bounding box center [443, 205] width 46 height 9
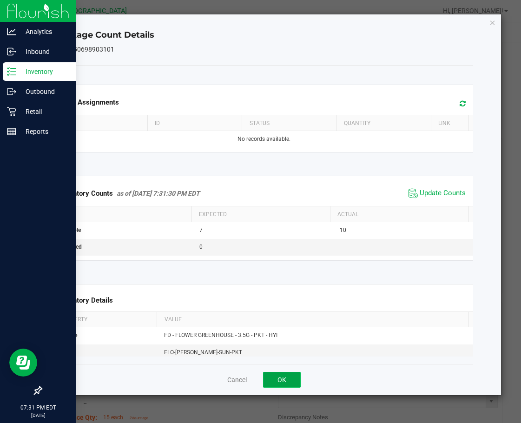
click at [298, 382] on button "OK" at bounding box center [282, 380] width 38 height 16
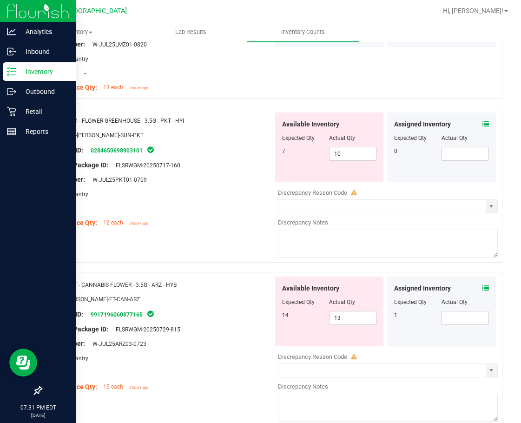
scroll to position [465, 0]
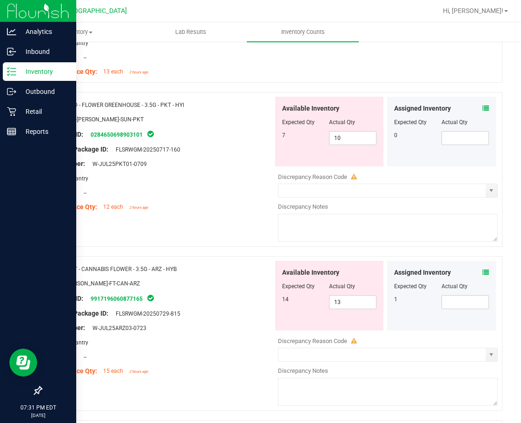
click at [483, 274] on icon at bounding box center [486, 272] width 7 height 7
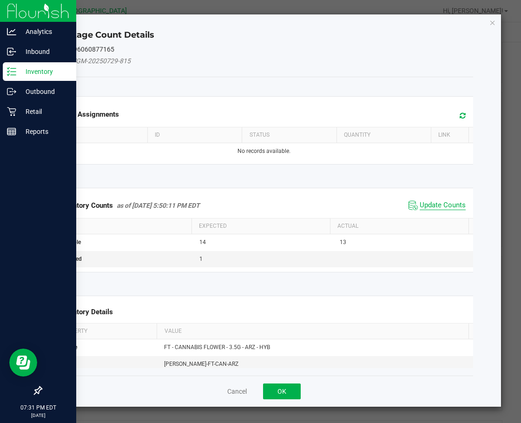
click at [445, 205] on span "Update Counts" at bounding box center [443, 205] width 46 height 9
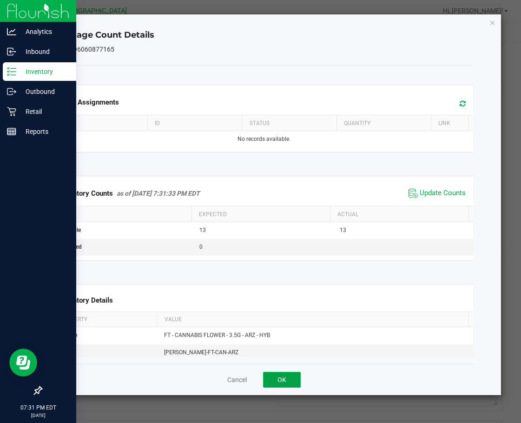
click at [294, 373] on button "OK" at bounding box center [282, 380] width 38 height 16
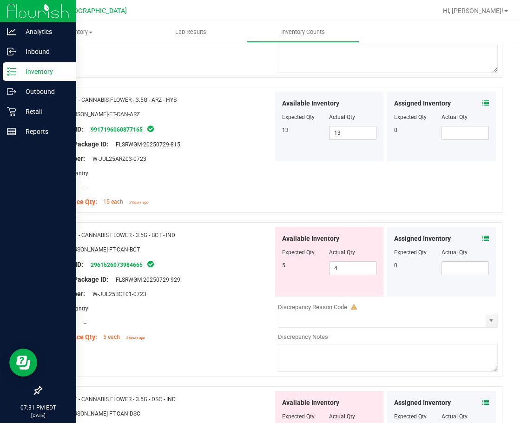
scroll to position [651, 0]
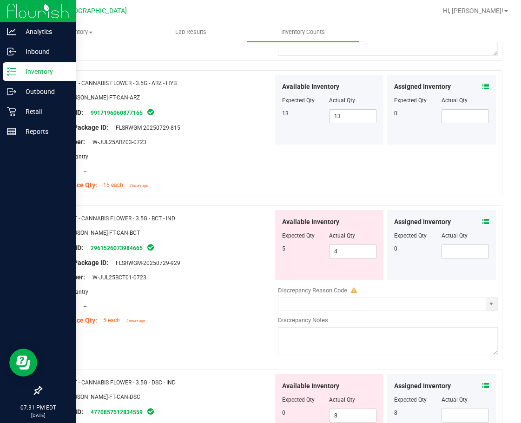
click at [483, 222] on icon at bounding box center [486, 222] width 7 height 7
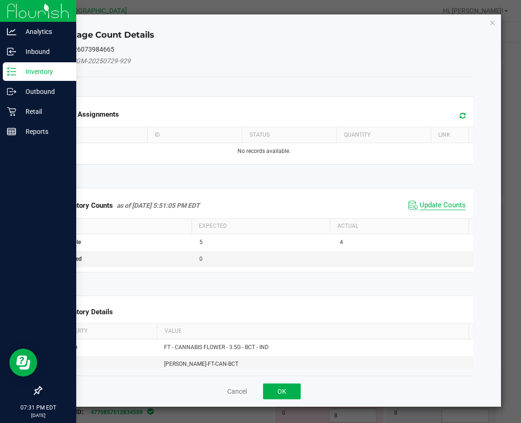
click at [434, 205] on span "Update Counts" at bounding box center [443, 205] width 46 height 9
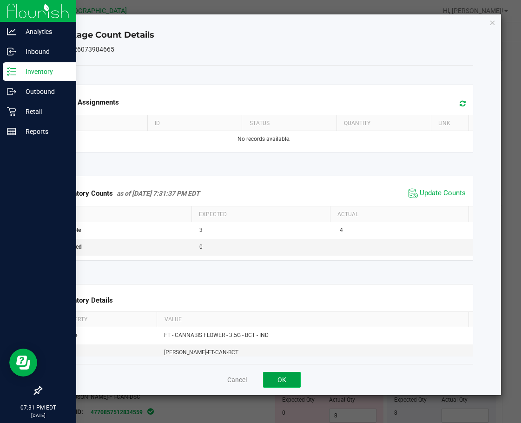
click at [286, 376] on button "OK" at bounding box center [282, 380] width 38 height 16
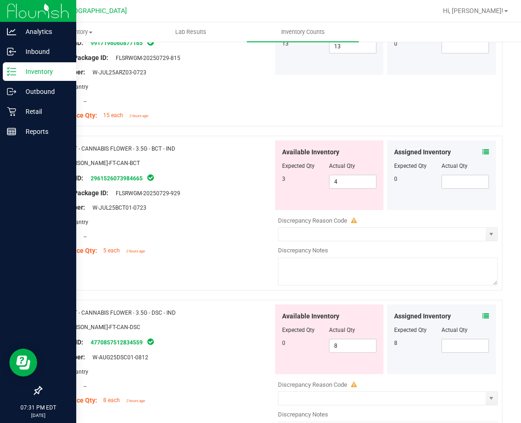
scroll to position [837, 0]
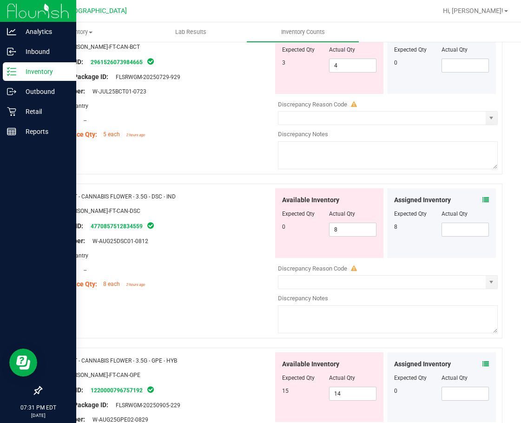
click at [483, 202] on icon at bounding box center [486, 200] width 7 height 7
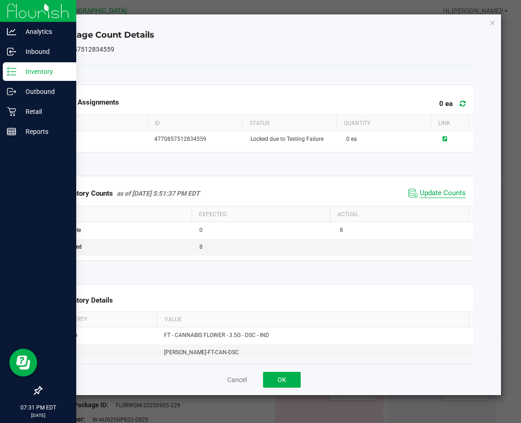
click at [434, 190] on span "Update Counts" at bounding box center [443, 193] width 46 height 9
drag, startPoint x: 284, startPoint y: 380, endPoint x: 280, endPoint y: 372, distance: 8.5
click at [284, 380] on button "OK" at bounding box center [282, 380] width 38 height 16
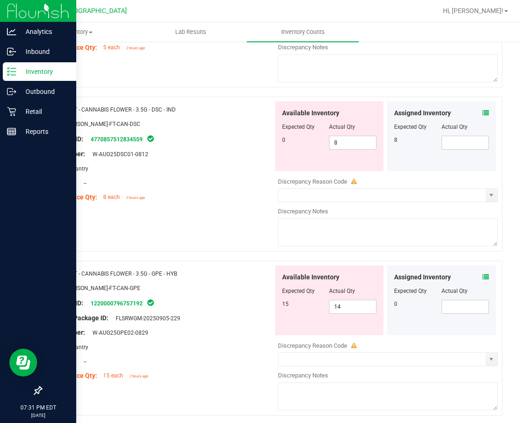
scroll to position [930, 0]
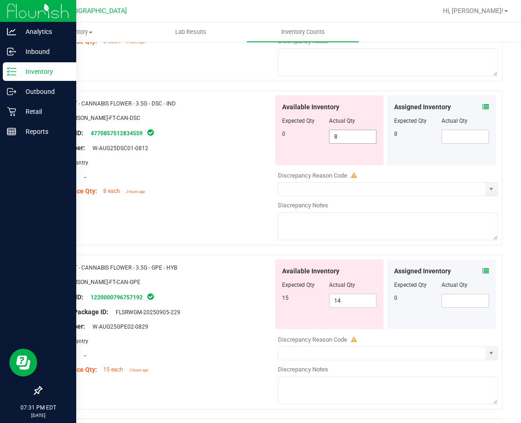
click at [345, 140] on span "8 8" at bounding box center [352, 137] width 47 height 14
click at [345, 140] on input "8" at bounding box center [353, 136] width 47 height 13
type input "0"
drag, startPoint x: 221, startPoint y: 149, endPoint x: 237, endPoint y: 154, distance: 16.5
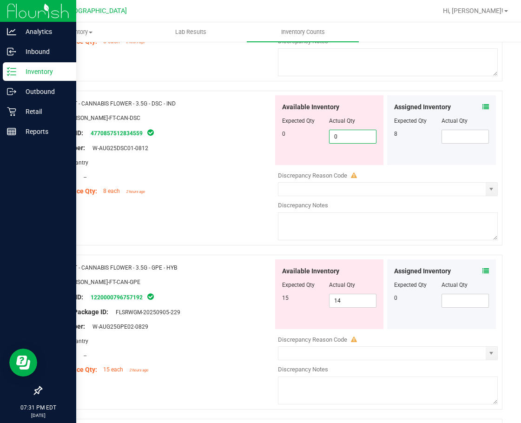
click at [223, 151] on div "Lot Number: W-AUG25DSC01-0812" at bounding box center [160, 148] width 225 height 10
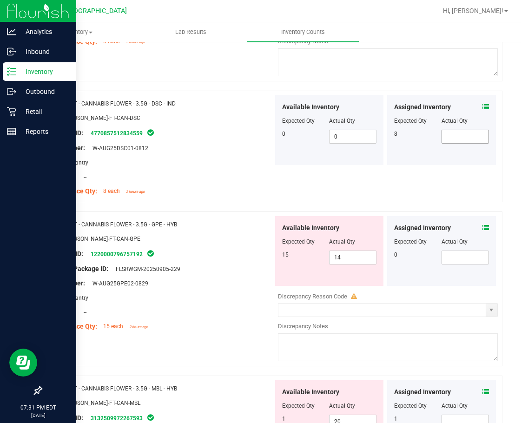
click at [456, 137] on span at bounding box center [465, 137] width 47 height 14
type input "8"
drag, startPoint x: 161, startPoint y: 168, endPoint x: 197, endPoint y: 188, distance: 41.0
click at [163, 172] on div "Name: FT - CANNABIS FLOWER - 3.5G - DSC - IND SKU: [PERSON_NAME]-FT-CAN-DSC Pac…" at bounding box center [160, 147] width 225 height 104
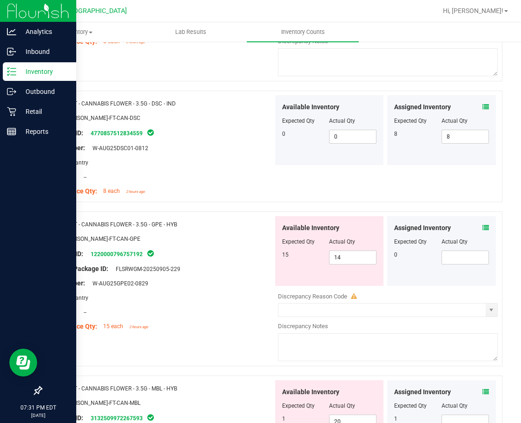
click at [234, 172] on div "Location: --" at bounding box center [160, 177] width 225 height 10
click at [483, 229] on icon at bounding box center [486, 228] width 7 height 7
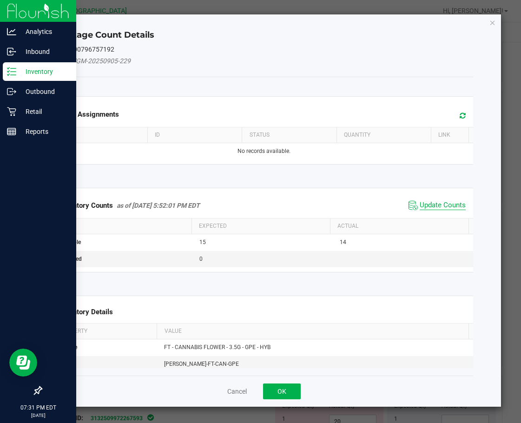
click at [444, 203] on span "Update Counts" at bounding box center [443, 205] width 46 height 9
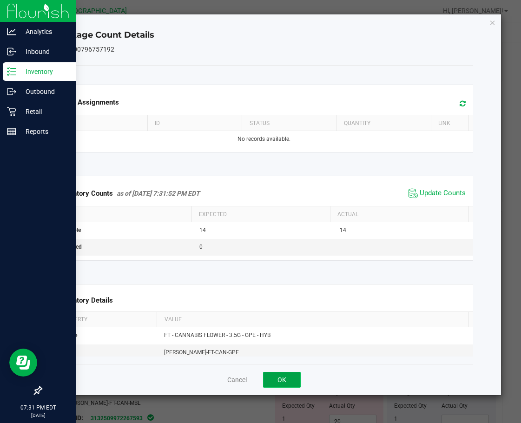
click at [286, 379] on button "OK" at bounding box center [282, 380] width 38 height 16
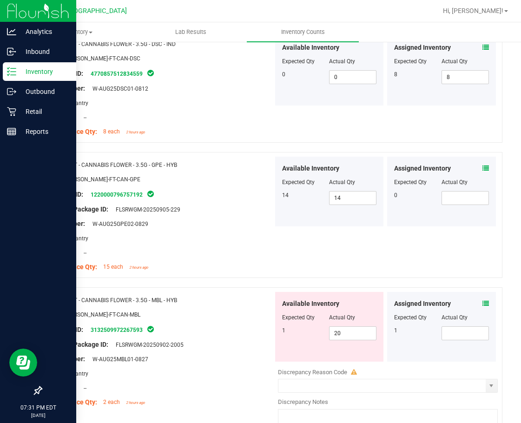
scroll to position [1116, 0]
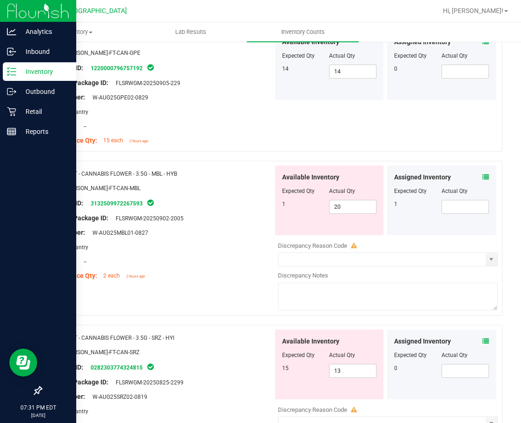
click at [483, 179] on icon at bounding box center [486, 177] width 7 height 7
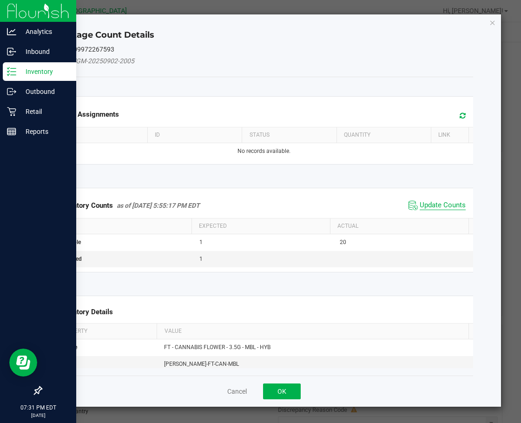
click at [434, 204] on span "Update Counts" at bounding box center [443, 205] width 46 height 9
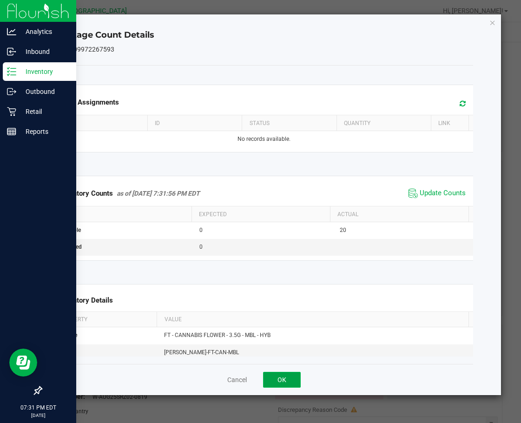
click at [280, 379] on button "OK" at bounding box center [282, 380] width 38 height 16
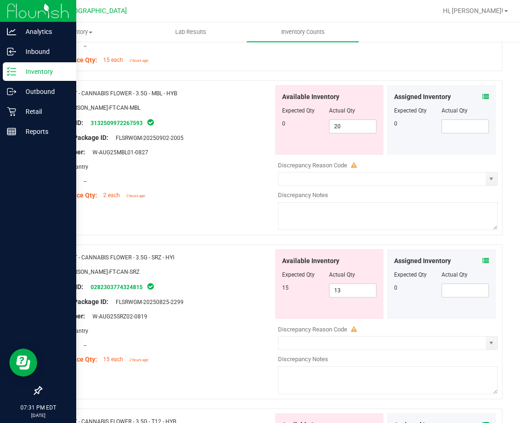
scroll to position [1209, 0]
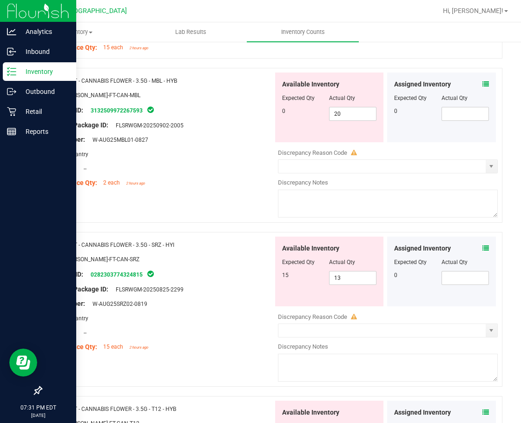
click at [483, 247] on icon at bounding box center [486, 248] width 7 height 7
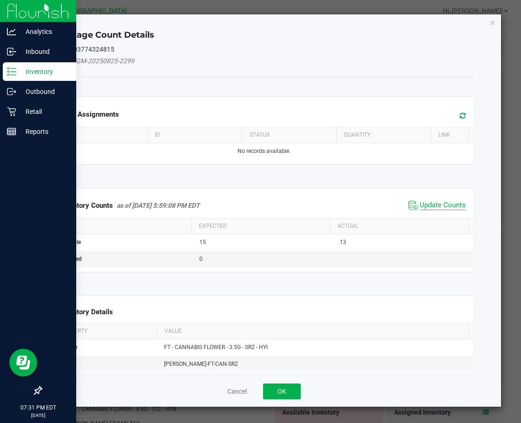
click at [441, 206] on span "Update Counts" at bounding box center [443, 205] width 46 height 9
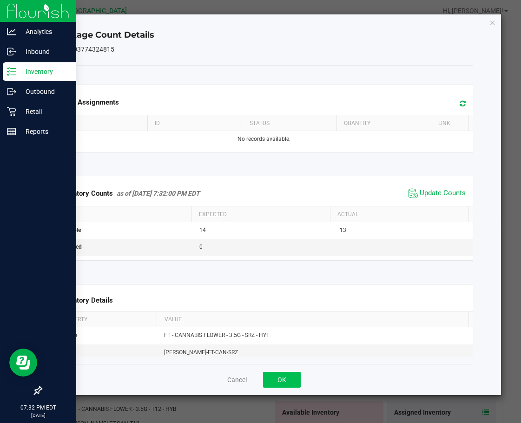
click at [293, 372] on div "Cancel OK" at bounding box center [264, 379] width 419 height 31
click at [294, 382] on button "OK" at bounding box center [282, 380] width 38 height 16
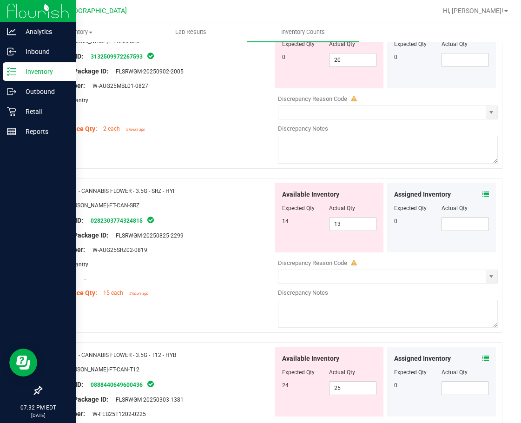
scroll to position [1349, 0]
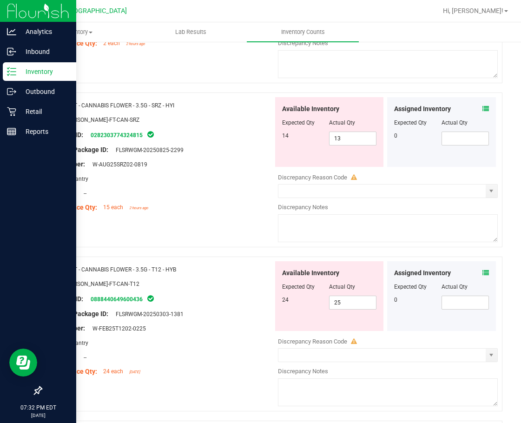
click at [483, 273] on icon at bounding box center [486, 273] width 7 height 7
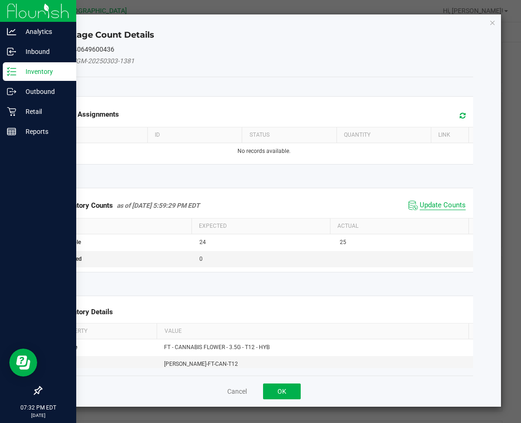
click at [425, 204] on span "Update Counts" at bounding box center [443, 205] width 46 height 9
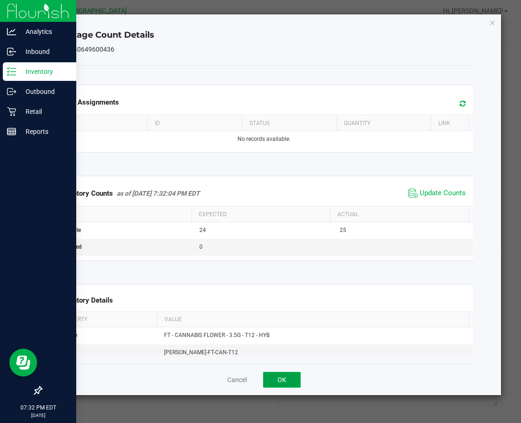
click at [288, 380] on button "OK" at bounding box center [282, 380] width 38 height 16
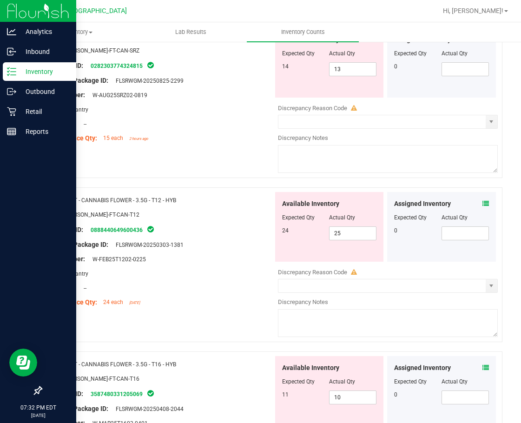
scroll to position [1488, 0]
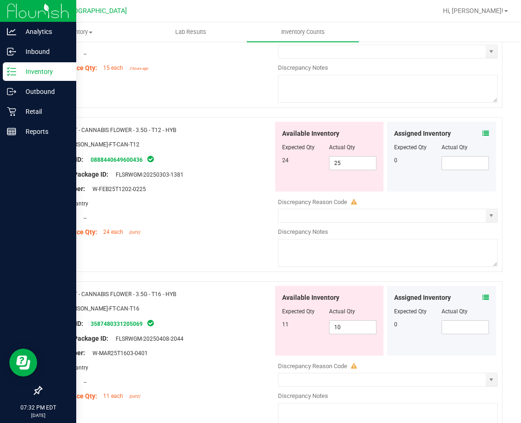
click at [483, 296] on icon at bounding box center [486, 297] width 7 height 7
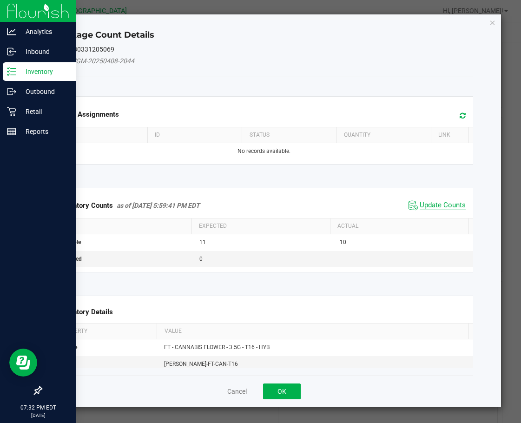
click at [440, 206] on span "Update Counts" at bounding box center [443, 205] width 46 height 9
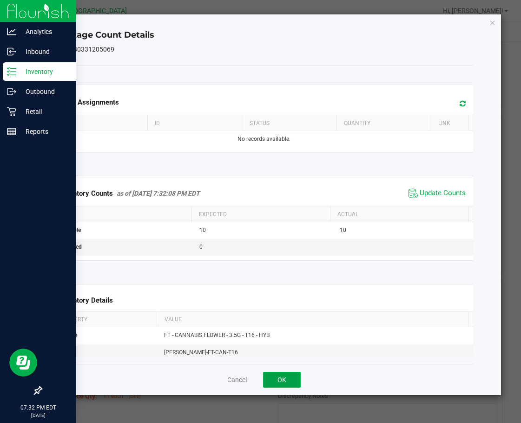
click at [299, 380] on button "OK" at bounding box center [282, 380] width 38 height 16
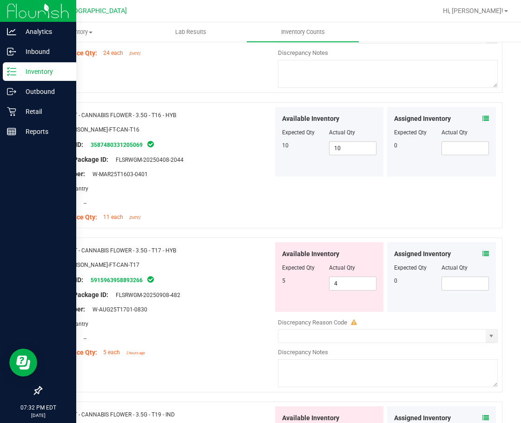
scroll to position [1674, 0]
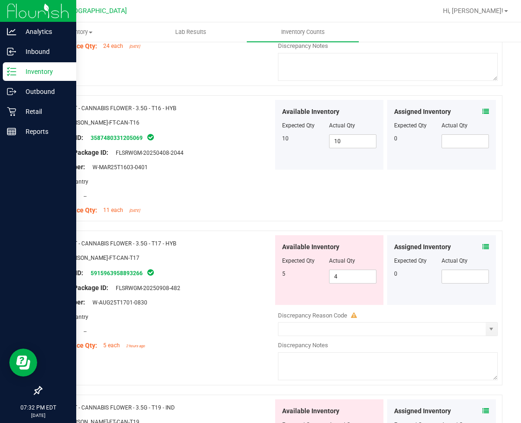
click at [483, 244] on icon at bounding box center [486, 247] width 7 height 7
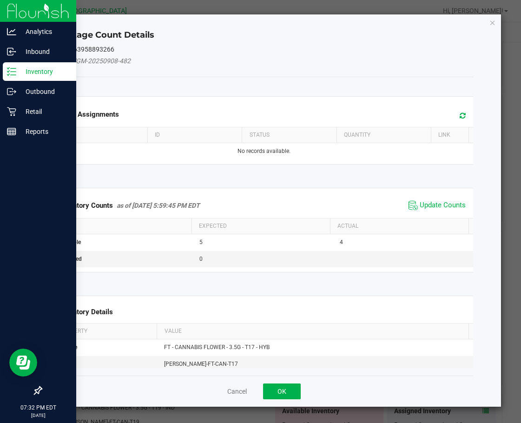
click at [434, 200] on span "Update Counts" at bounding box center [438, 206] width 62 height 14
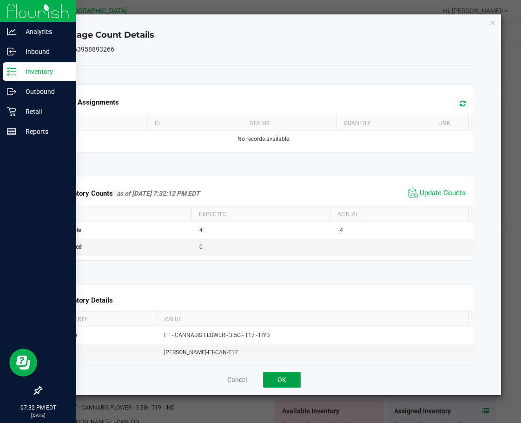
click at [285, 387] on button "OK" at bounding box center [282, 380] width 38 height 16
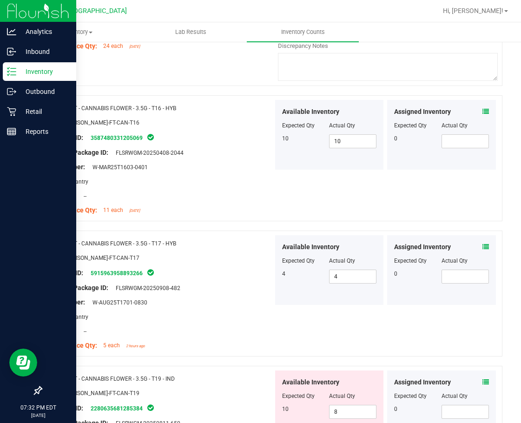
click at [235, 256] on div "SKU: [PERSON_NAME]-FT-CAN-T17" at bounding box center [160, 258] width 225 height 10
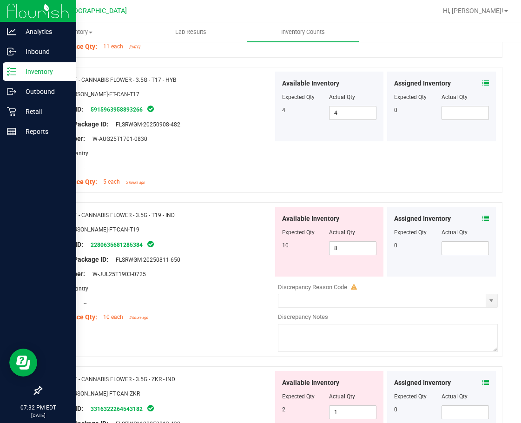
scroll to position [1861, 0]
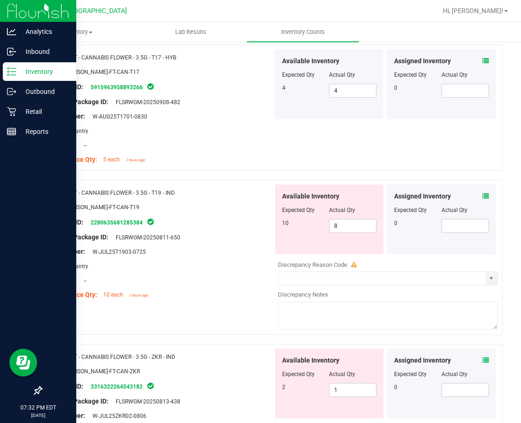
click at [483, 197] on icon at bounding box center [486, 196] width 7 height 7
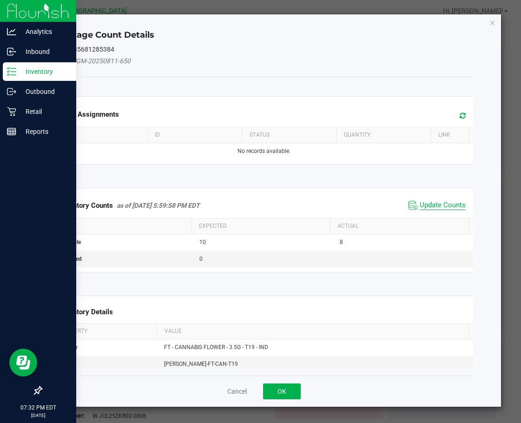
click at [443, 206] on span "Update Counts" at bounding box center [443, 205] width 46 height 9
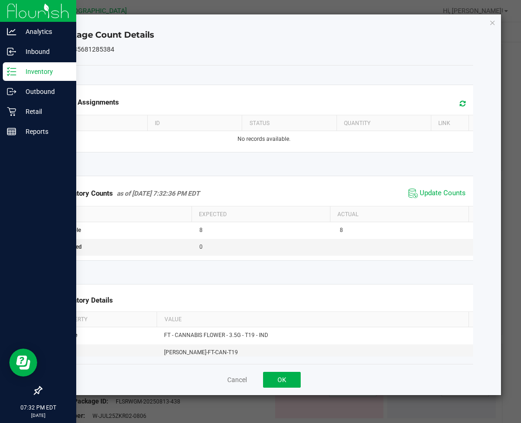
click at [299, 370] on div "Cancel OK" at bounding box center [264, 379] width 419 height 31
click at [296, 378] on button "OK" at bounding box center [282, 380] width 38 height 16
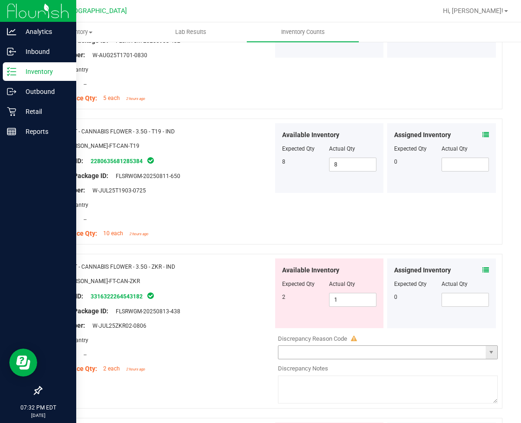
scroll to position [2000, 0]
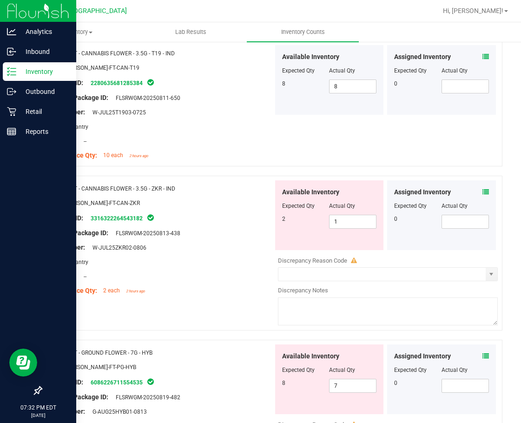
click at [483, 190] on icon at bounding box center [486, 192] width 7 height 7
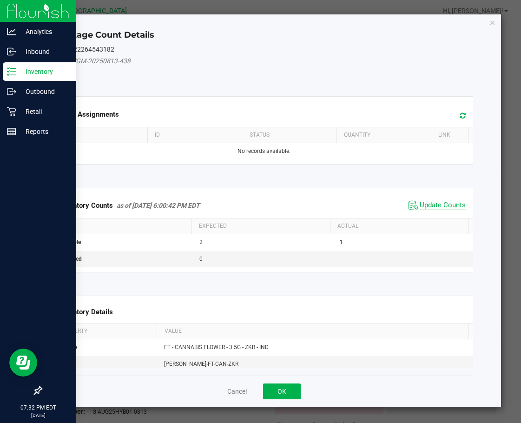
click at [430, 204] on span "Update Counts" at bounding box center [443, 205] width 46 height 9
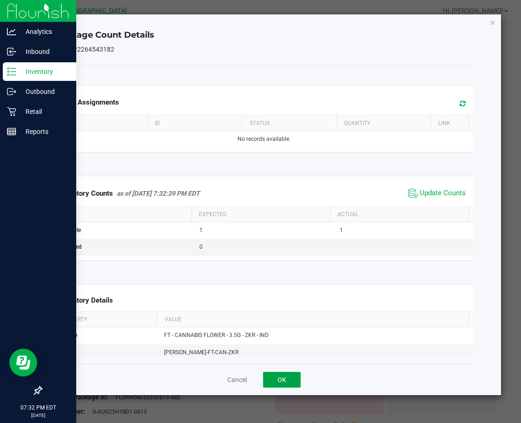
click at [287, 380] on button "OK" at bounding box center [282, 380] width 38 height 16
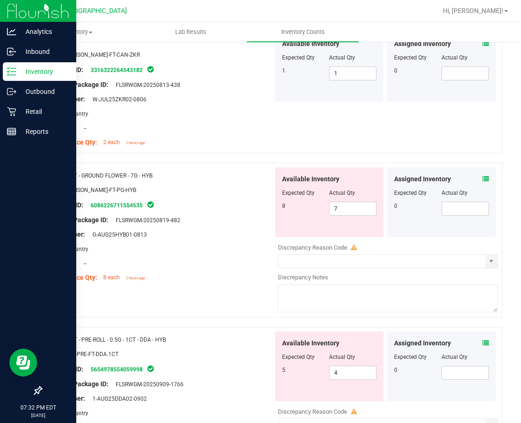
scroll to position [2186, 0]
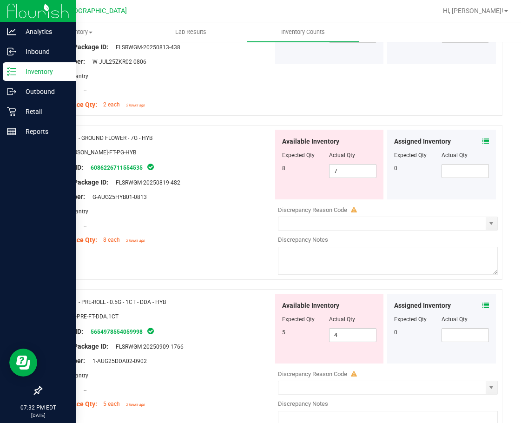
click at [483, 142] on icon at bounding box center [486, 141] width 7 height 7
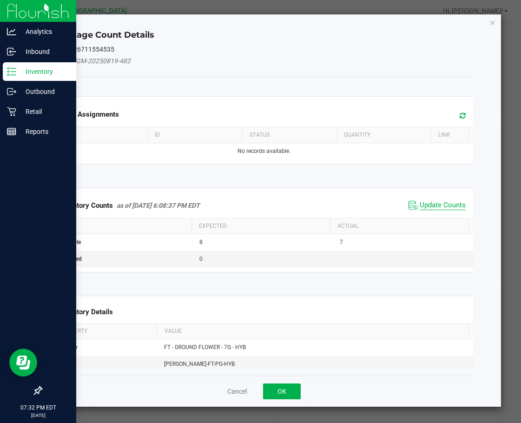
click at [434, 203] on span "Update Counts" at bounding box center [443, 205] width 46 height 9
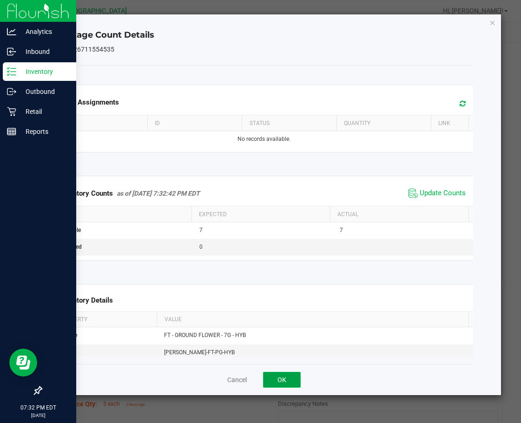
click at [282, 377] on button "OK" at bounding box center [282, 380] width 38 height 16
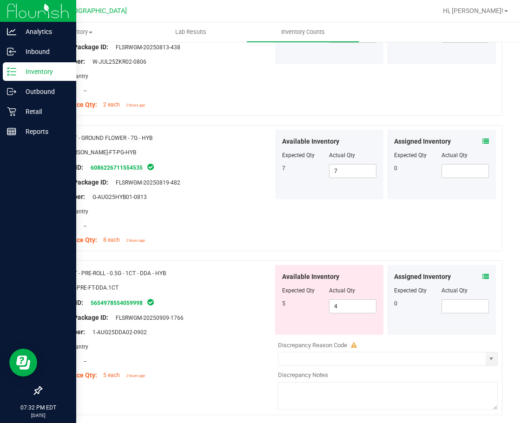
scroll to position [2326, 0]
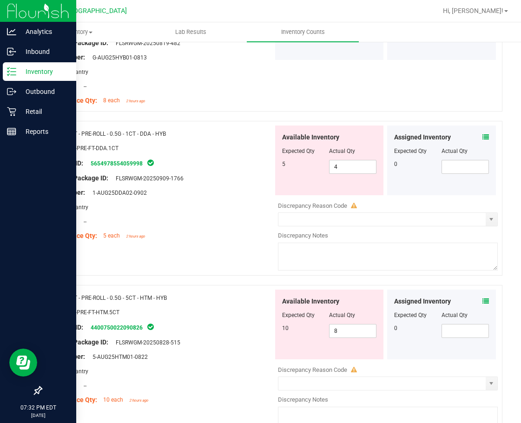
click at [483, 139] on icon at bounding box center [486, 137] width 7 height 7
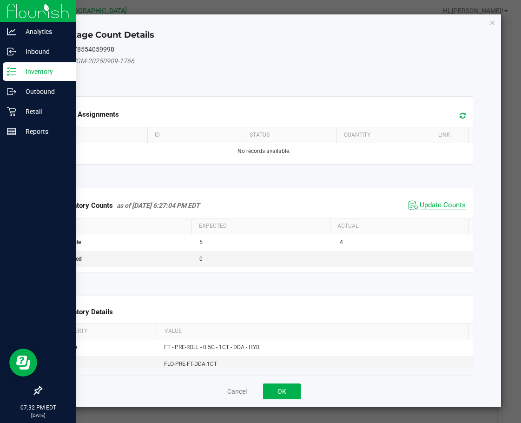
click at [440, 203] on span "Update Counts" at bounding box center [443, 205] width 46 height 9
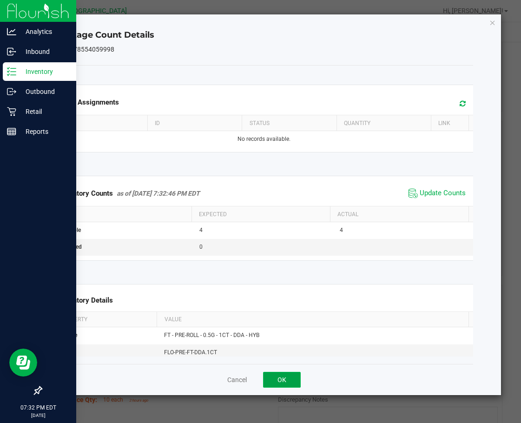
click at [296, 379] on button "OK" at bounding box center [282, 380] width 38 height 16
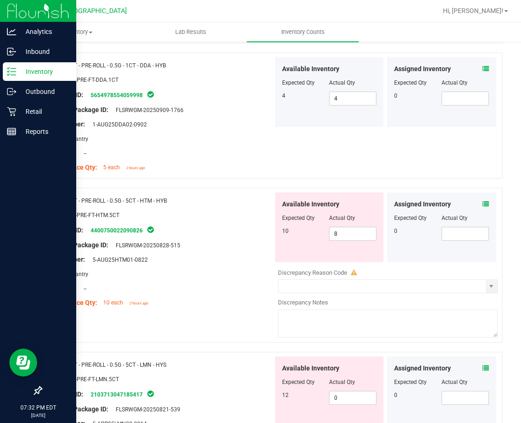
scroll to position [2465, 0]
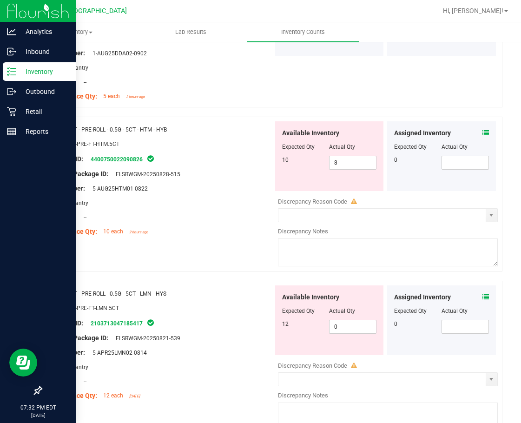
click at [483, 130] on icon at bounding box center [486, 133] width 7 height 7
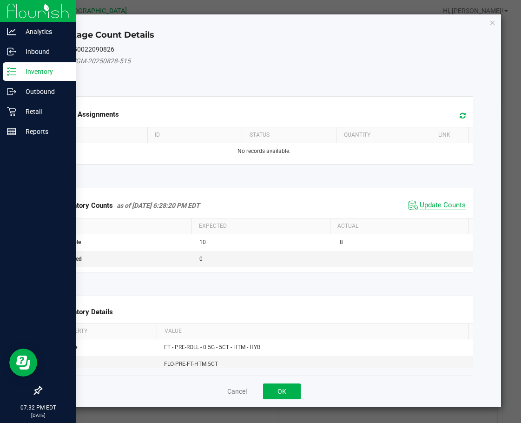
click at [420, 209] on span "Update Counts" at bounding box center [443, 205] width 46 height 9
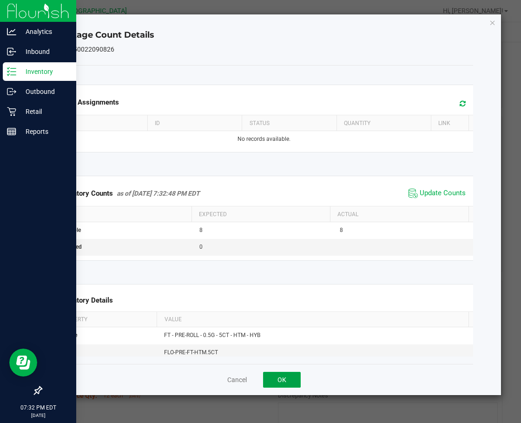
click at [290, 380] on button "OK" at bounding box center [282, 380] width 38 height 16
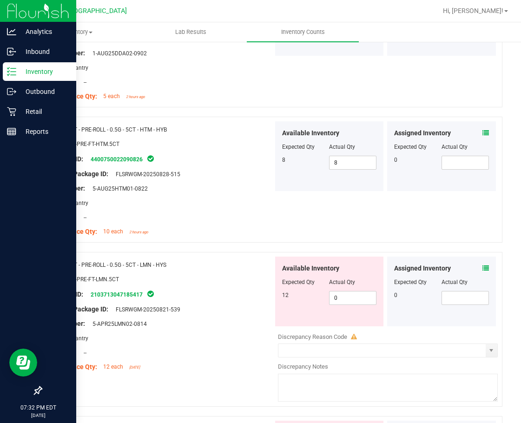
scroll to position [2558, 0]
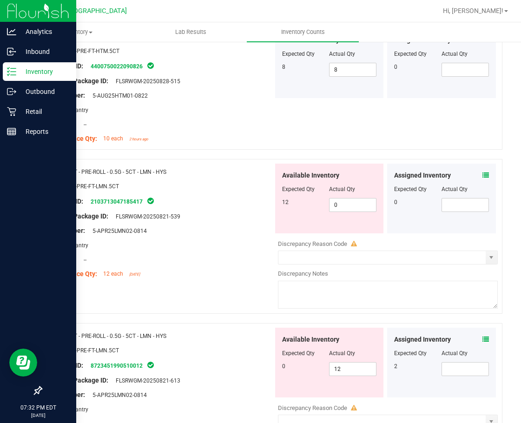
click at [483, 175] on icon at bounding box center [486, 175] width 7 height 7
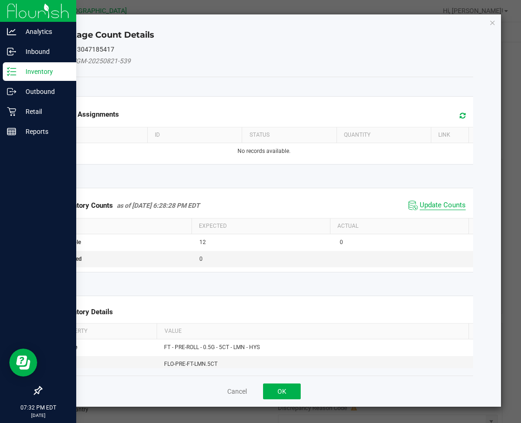
click at [421, 208] on span "Update Counts" at bounding box center [443, 205] width 46 height 9
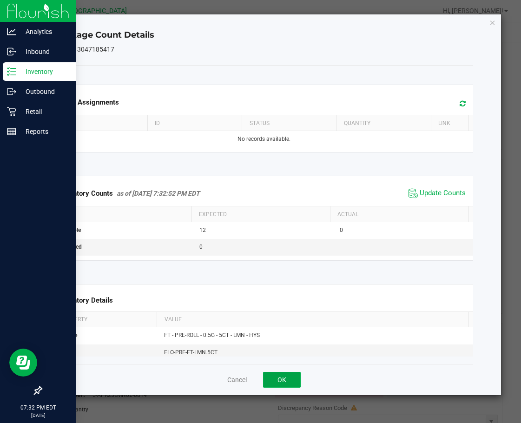
click at [292, 378] on button "OK" at bounding box center [282, 380] width 38 height 16
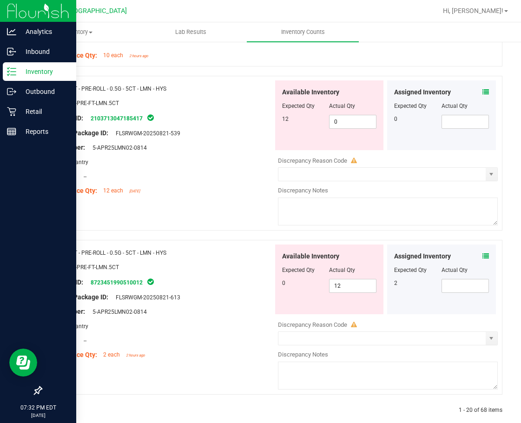
scroll to position [2651, 0]
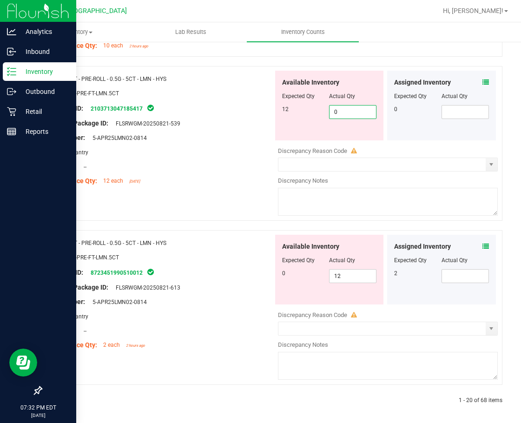
click at [350, 112] on span "0 0" at bounding box center [352, 112] width 47 height 14
click at [350, 112] on input "0" at bounding box center [353, 112] width 47 height 13
type input "12"
click at [231, 194] on div "Name: FT - PRE-ROLL - 0.5G - 5CT - LMN - HYS SKU: FLO-PRE-FT-LMN.5CT Package ID…" at bounding box center [272, 143] width 462 height 155
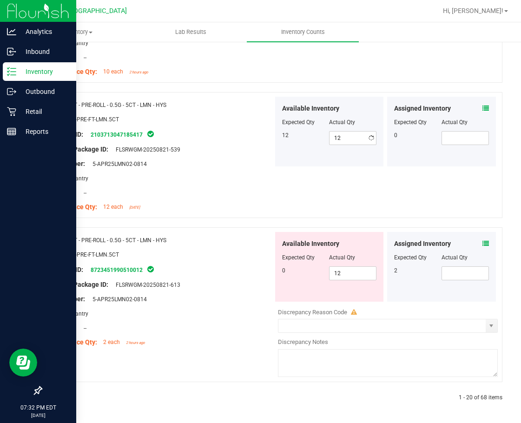
scroll to position [2625, 0]
click at [339, 272] on span "12 12" at bounding box center [352, 274] width 47 height 14
click at [339, 272] on input "12" at bounding box center [353, 273] width 47 height 13
type input "0"
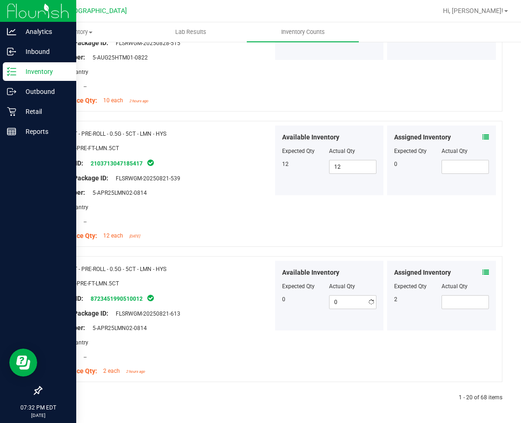
drag, startPoint x: 210, startPoint y: 264, endPoint x: 255, endPoint y: 267, distance: 45.2
click at [213, 266] on div "Name: FT - PRE-ROLL - 0.5G - 5CT - LMN - HYS SKU: FLO-PRE-FT-LMN.5CT Package ID…" at bounding box center [160, 320] width 225 height 119
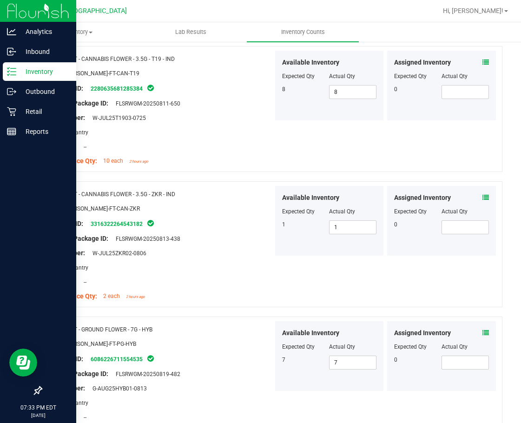
scroll to position [0, 0]
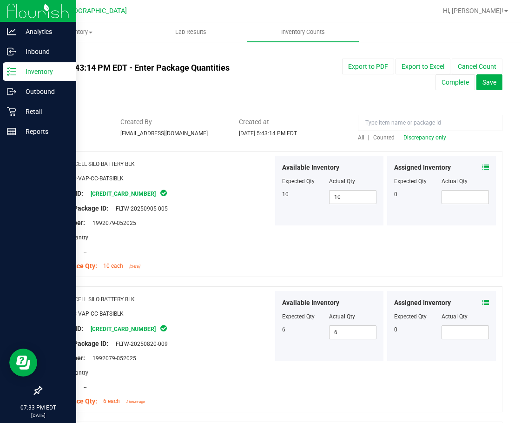
drag, startPoint x: 246, startPoint y: 294, endPoint x: 227, endPoint y: 88, distance: 207.4
click at [358, 136] on span "All" at bounding box center [361, 137] width 7 height 7
click at [414, 139] on span "Discrepancy only" at bounding box center [425, 137] width 43 height 7
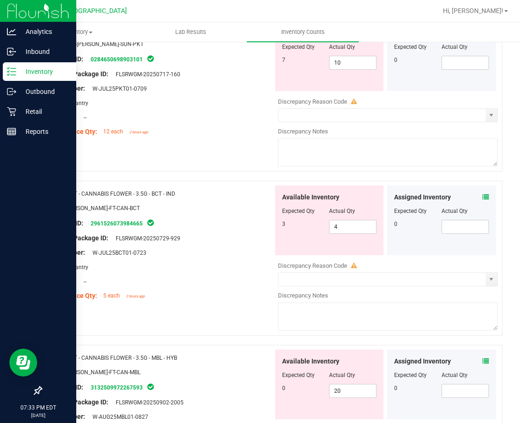
scroll to position [140, 0]
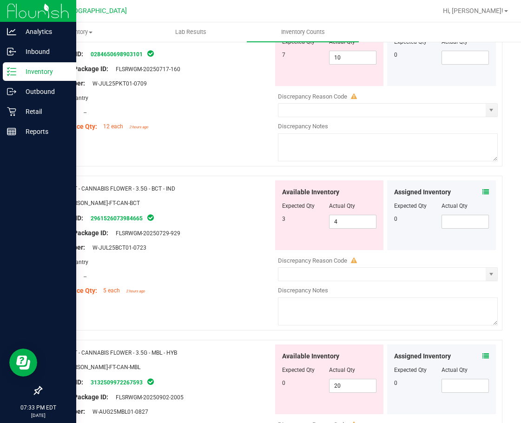
click at [483, 193] on icon at bounding box center [486, 192] width 7 height 7
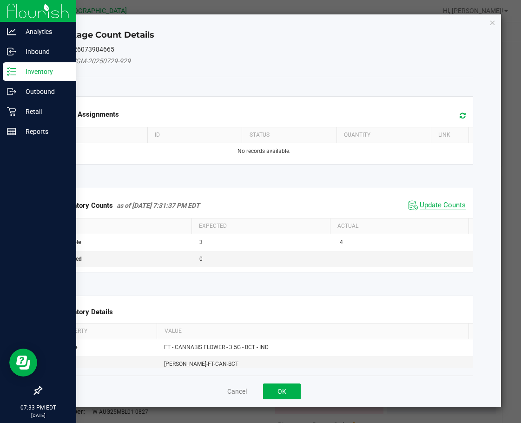
click at [447, 208] on span "Update Counts" at bounding box center [443, 205] width 46 height 9
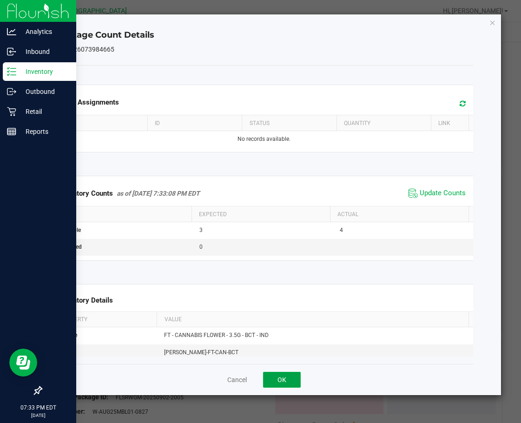
click at [299, 377] on button "OK" at bounding box center [282, 380] width 38 height 16
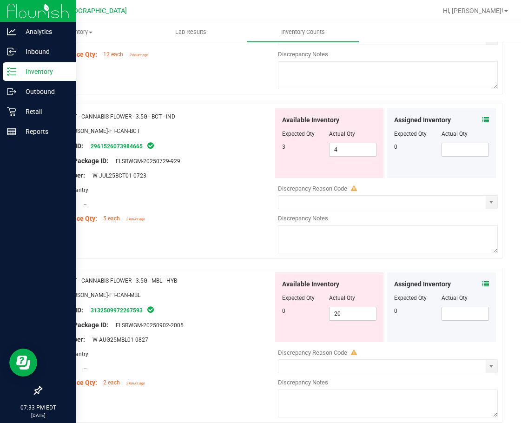
scroll to position [233, 0]
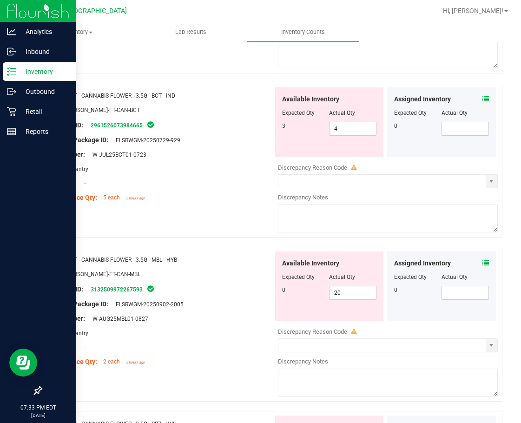
click at [483, 264] on icon at bounding box center [486, 263] width 7 height 7
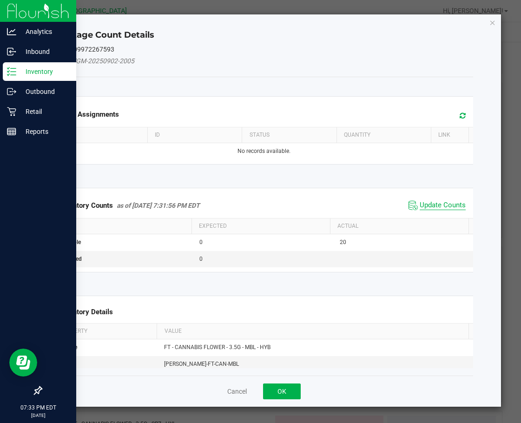
click at [439, 202] on span "Update Counts" at bounding box center [443, 205] width 46 height 9
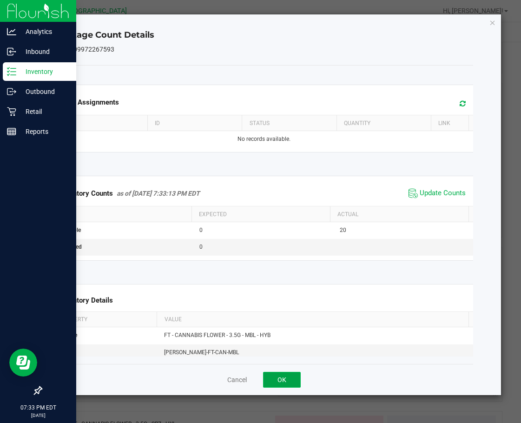
click at [288, 378] on button "OK" at bounding box center [282, 380] width 38 height 16
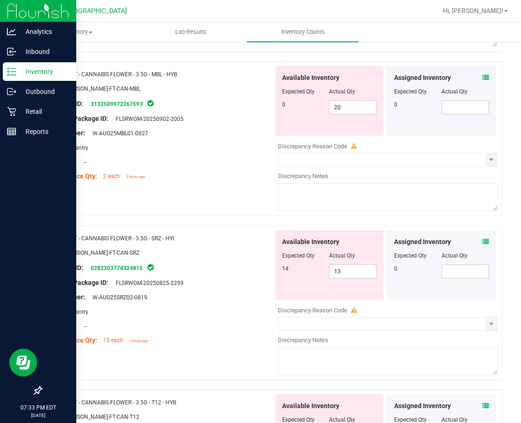
scroll to position [419, 0]
click at [483, 241] on icon at bounding box center [486, 241] width 7 height 7
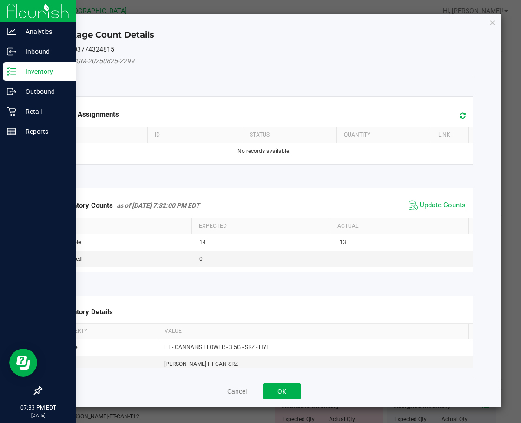
click at [435, 202] on span "Update Counts" at bounding box center [443, 205] width 46 height 9
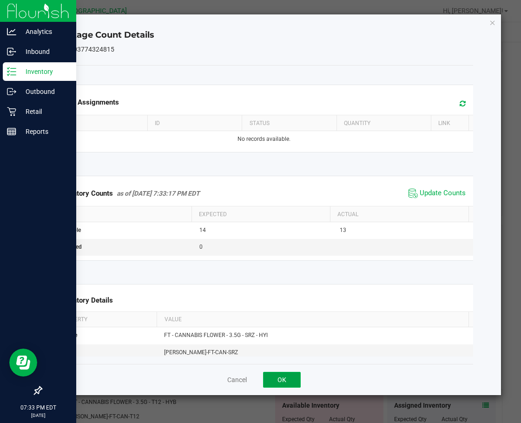
click at [293, 375] on button "OK" at bounding box center [282, 380] width 38 height 16
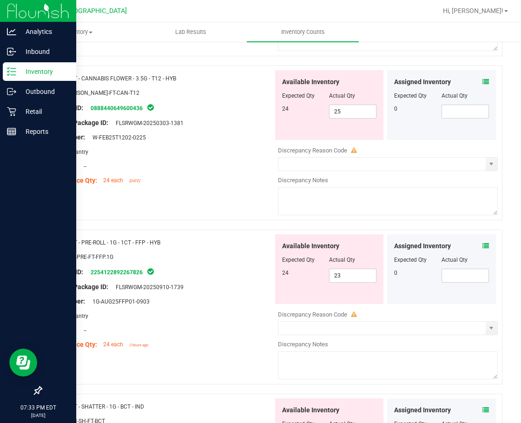
scroll to position [744, 0]
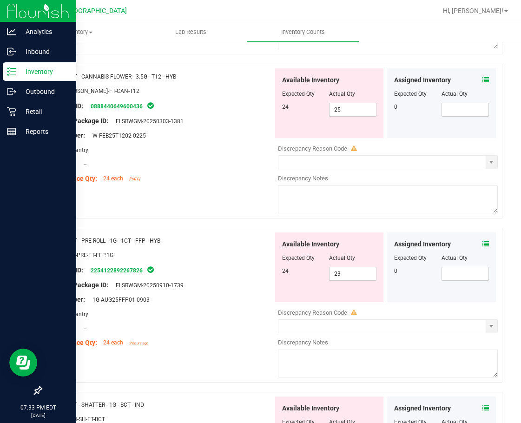
click at [482, 244] on div "Assigned Inventory Expected Qty Actual Qty 0" at bounding box center [441, 268] width 109 height 70
click at [483, 244] on icon at bounding box center [486, 244] width 7 height 7
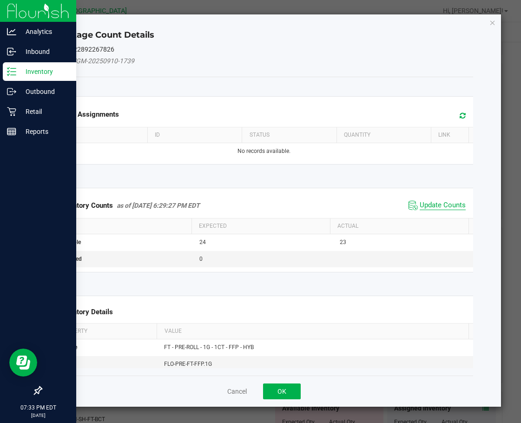
click at [434, 209] on span "Update Counts" at bounding box center [443, 205] width 46 height 9
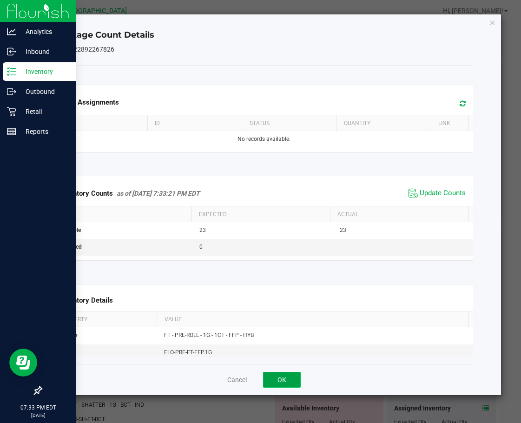
click at [282, 379] on button "OK" at bounding box center [282, 380] width 38 height 16
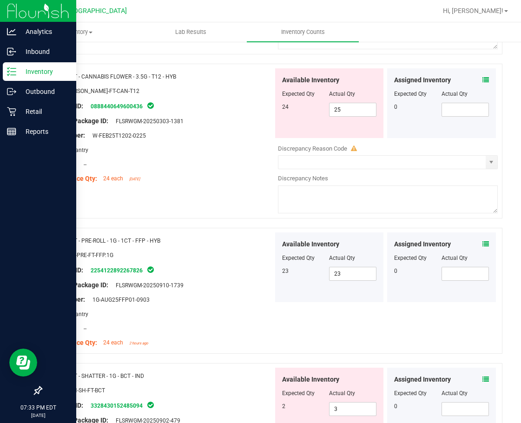
click at [483, 77] on icon at bounding box center [486, 80] width 7 height 7
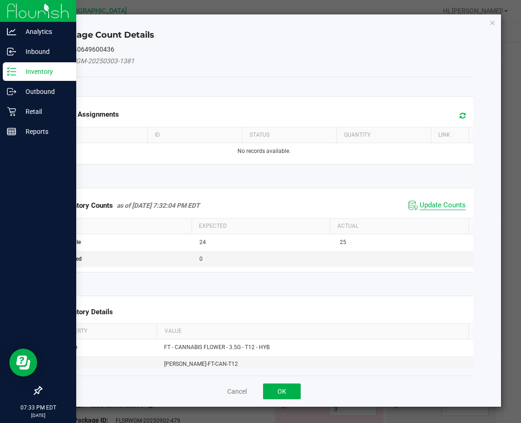
click at [442, 202] on span "Update Counts" at bounding box center [443, 205] width 46 height 9
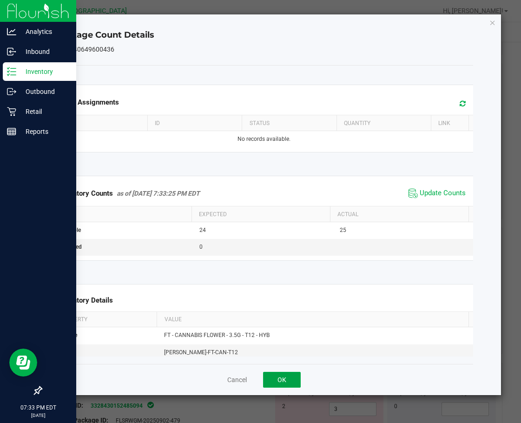
click at [282, 378] on button "OK" at bounding box center [282, 380] width 38 height 16
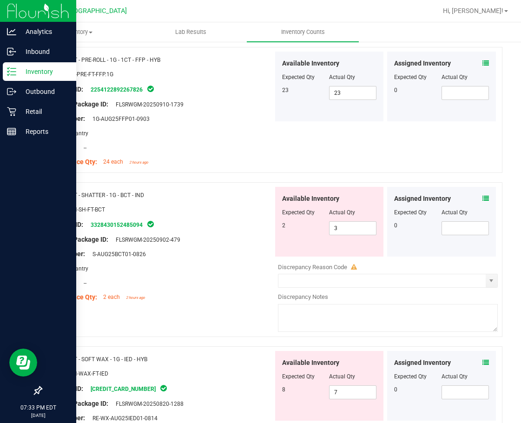
scroll to position [930, 0]
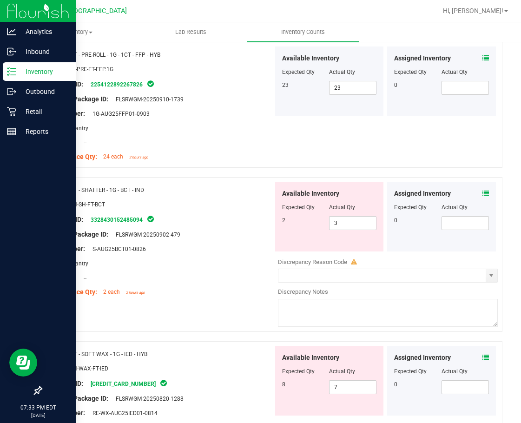
click at [483, 192] on icon at bounding box center [486, 193] width 7 height 7
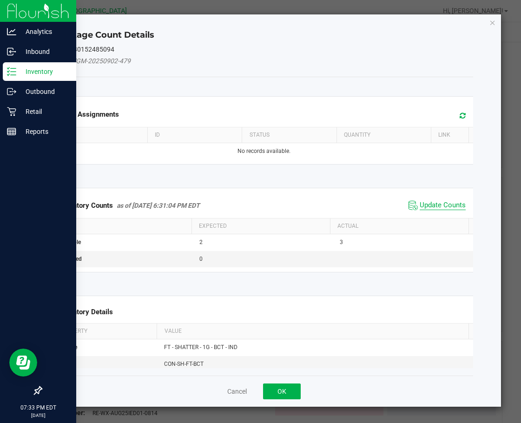
click at [420, 208] on span "Update Counts" at bounding box center [443, 205] width 46 height 9
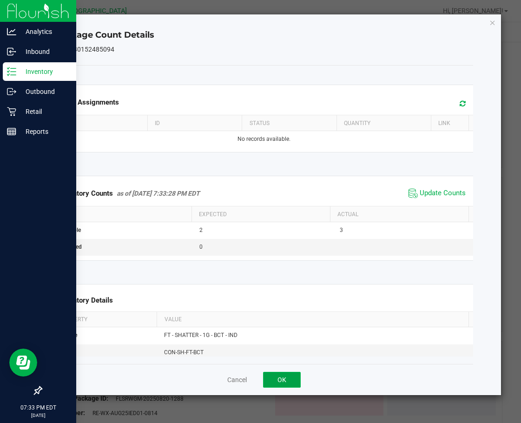
click at [292, 379] on button "OK" at bounding box center [282, 380] width 38 height 16
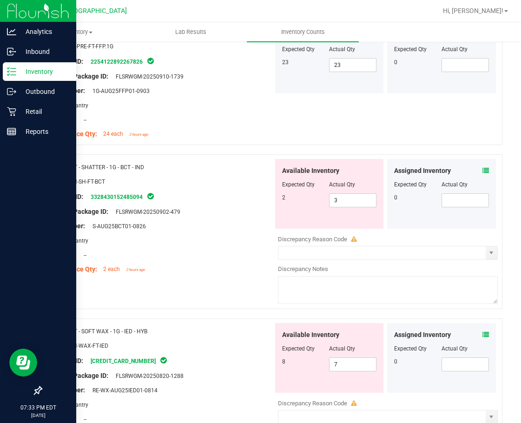
scroll to position [1070, 0]
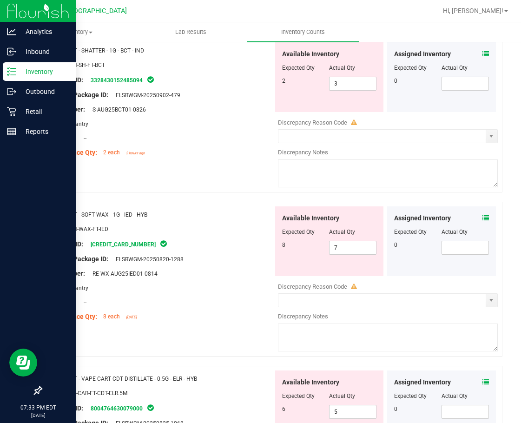
click at [483, 218] on icon at bounding box center [486, 218] width 7 height 7
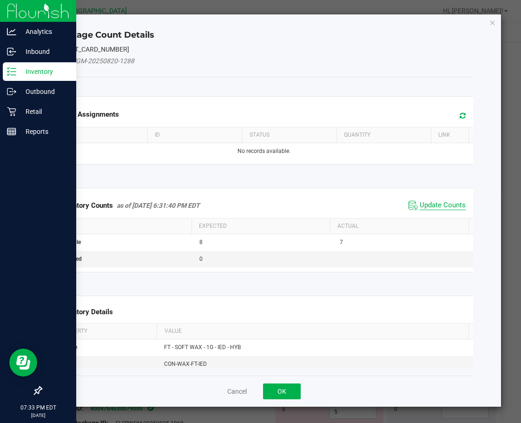
click at [430, 203] on span "Update Counts" at bounding box center [443, 205] width 46 height 9
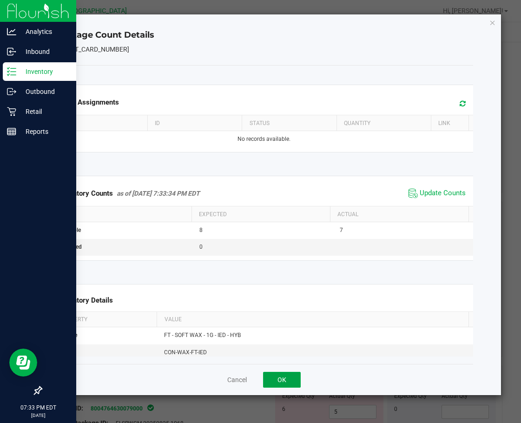
click at [288, 378] on button "OK" at bounding box center [282, 380] width 38 height 16
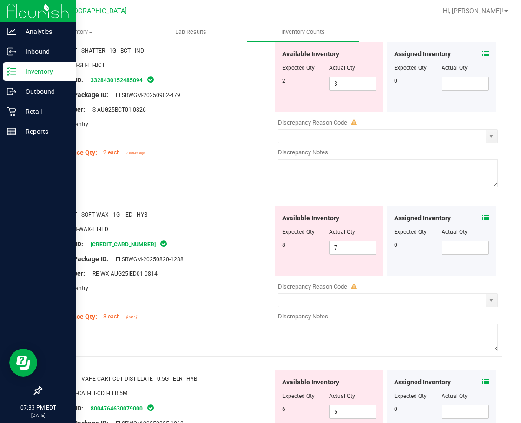
scroll to position [1209, 0]
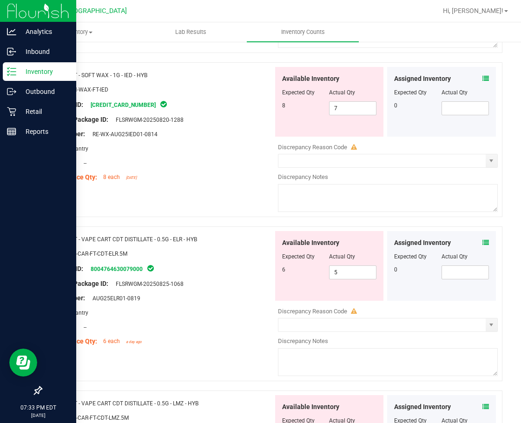
click at [483, 242] on icon at bounding box center [486, 243] width 7 height 7
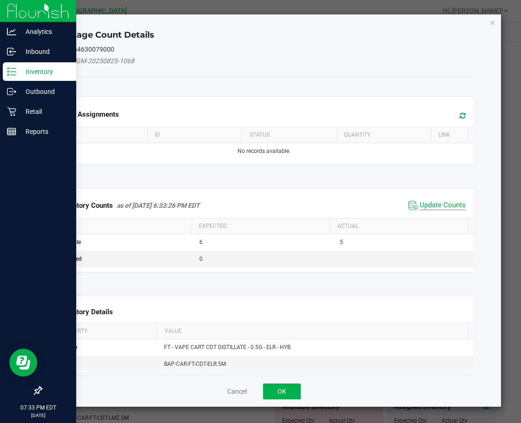
click at [427, 204] on span "Update Counts" at bounding box center [443, 205] width 46 height 9
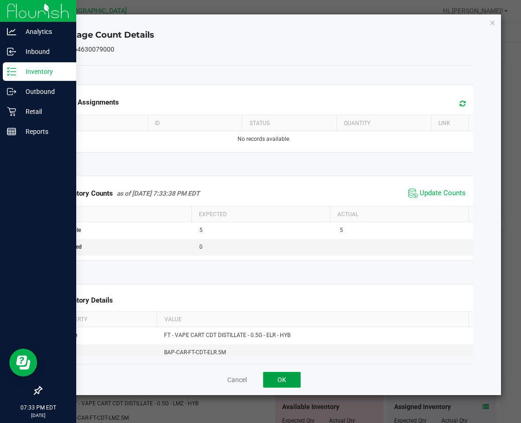
click at [296, 376] on button "OK" at bounding box center [282, 380] width 38 height 16
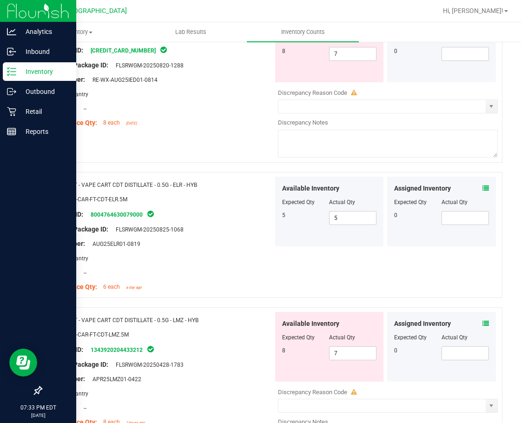
scroll to position [1395, 0]
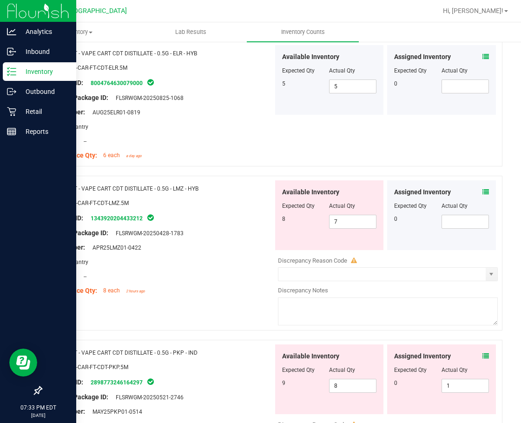
click at [483, 192] on icon at bounding box center [486, 192] width 7 height 7
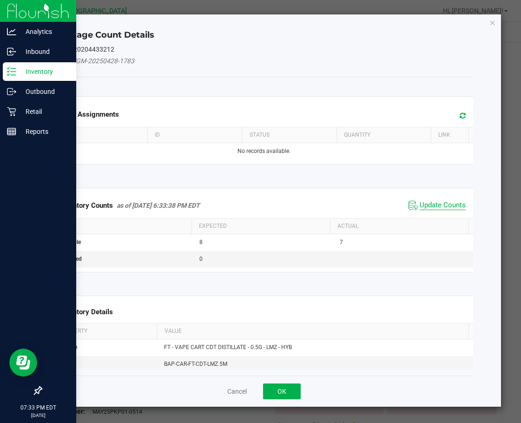
click at [432, 207] on span "Update Counts" at bounding box center [443, 205] width 46 height 9
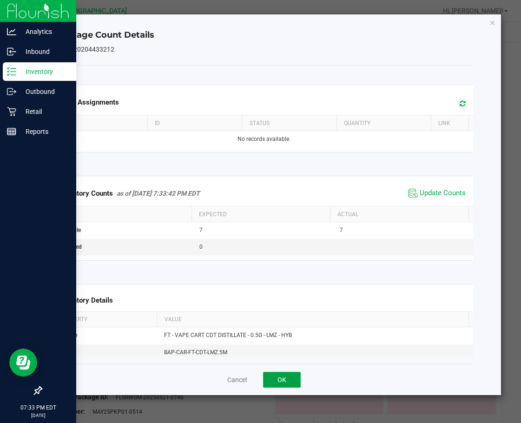
click at [281, 383] on button "OK" at bounding box center [282, 380] width 38 height 16
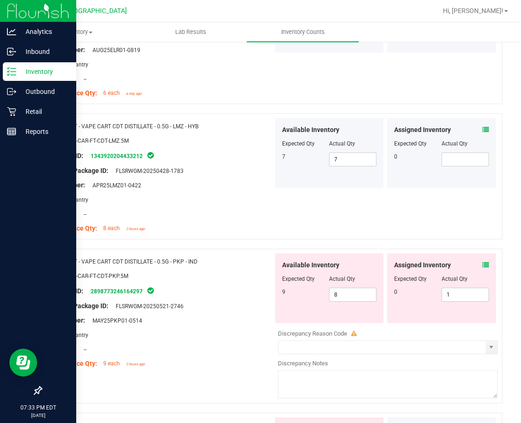
scroll to position [1535, 0]
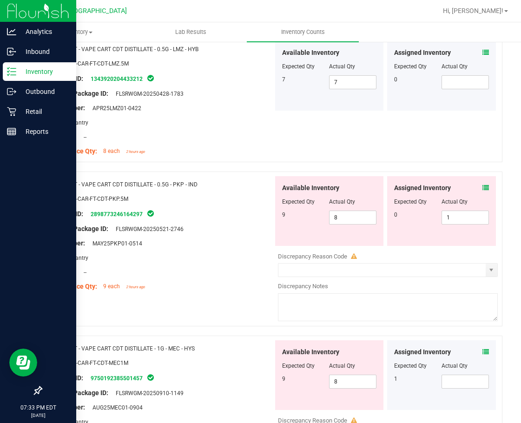
click at [483, 189] on icon at bounding box center [486, 188] width 7 height 7
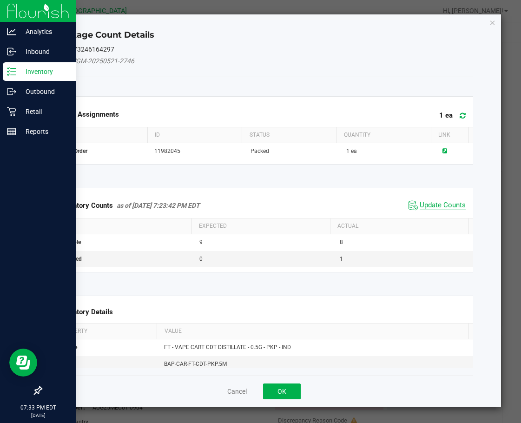
click at [441, 205] on span "Update Counts" at bounding box center [443, 205] width 46 height 9
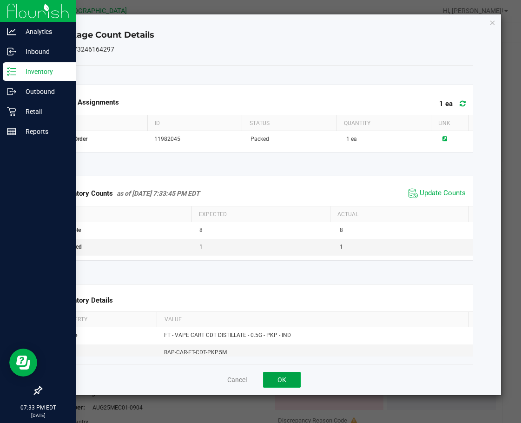
click at [292, 379] on button "OK" at bounding box center [282, 380] width 38 height 16
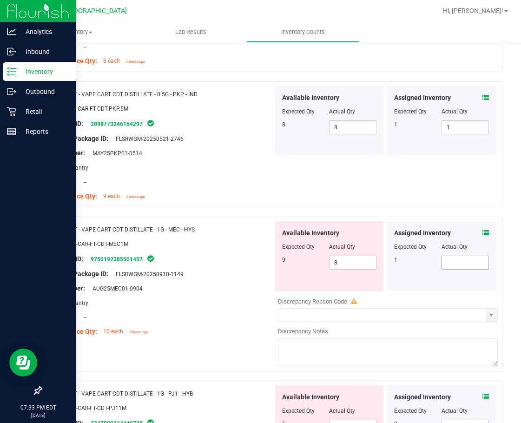
scroll to position [1628, 0]
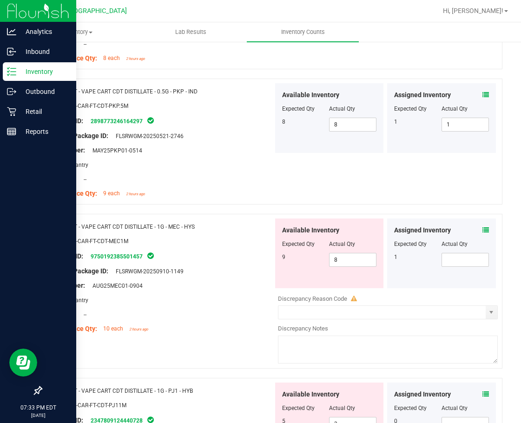
click at [483, 227] on icon at bounding box center [486, 230] width 7 height 7
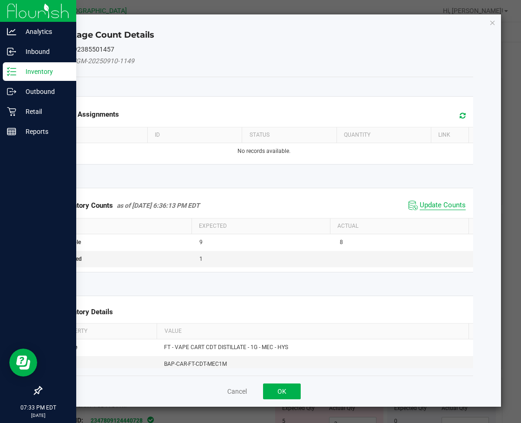
click at [447, 206] on span "Update Counts" at bounding box center [443, 205] width 46 height 9
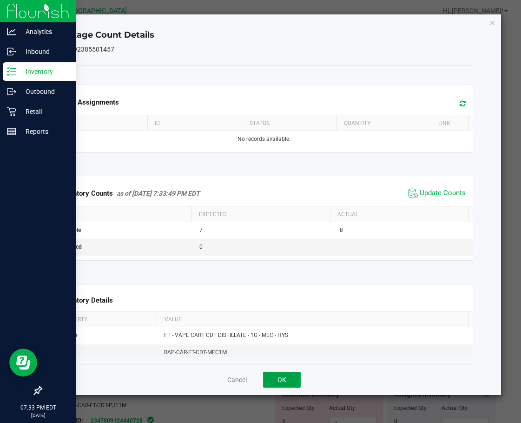
drag, startPoint x: 291, startPoint y: 378, endPoint x: 267, endPoint y: 350, distance: 36.7
click at [291, 379] on button "OK" at bounding box center [282, 380] width 38 height 16
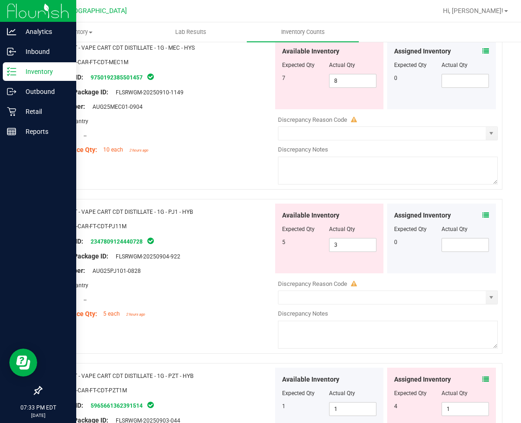
scroll to position [1814, 0]
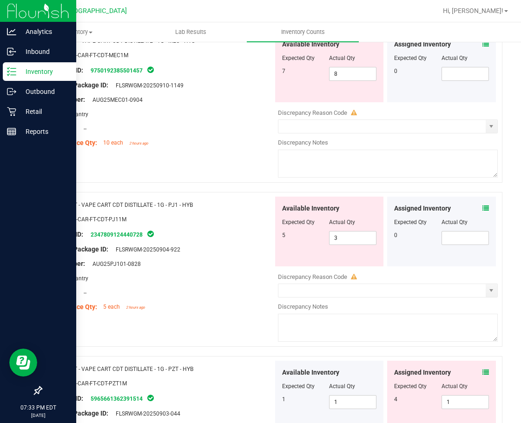
click at [483, 207] on icon at bounding box center [486, 208] width 7 height 7
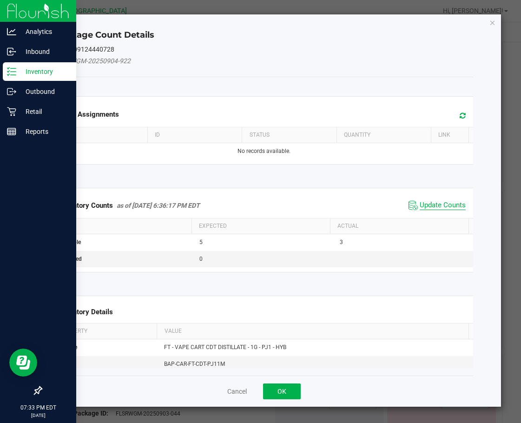
click at [439, 207] on span "Update Counts" at bounding box center [443, 205] width 46 height 9
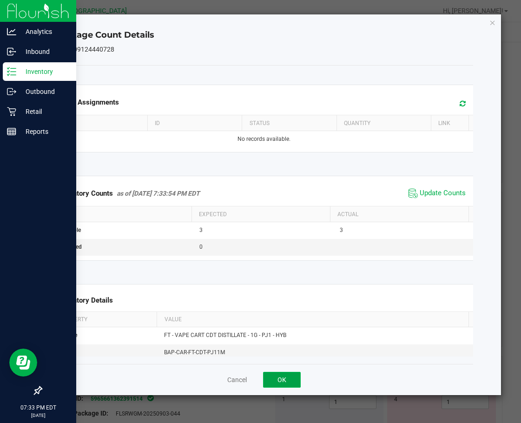
click at [286, 378] on button "OK" at bounding box center [282, 380] width 38 height 16
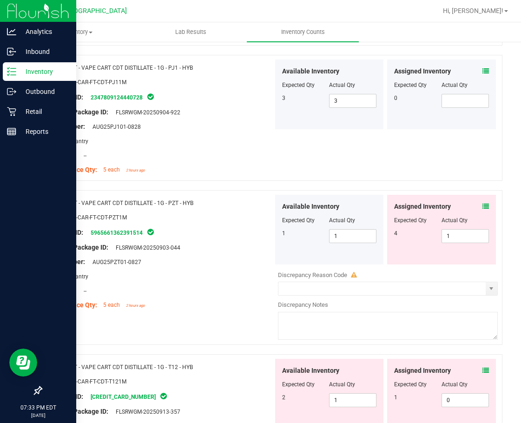
scroll to position [1954, 0]
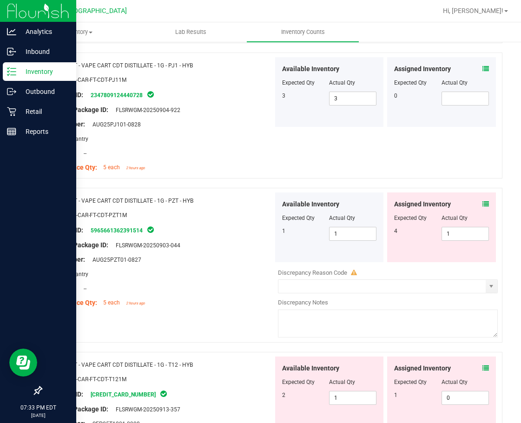
click at [483, 203] on icon at bounding box center [486, 204] width 7 height 7
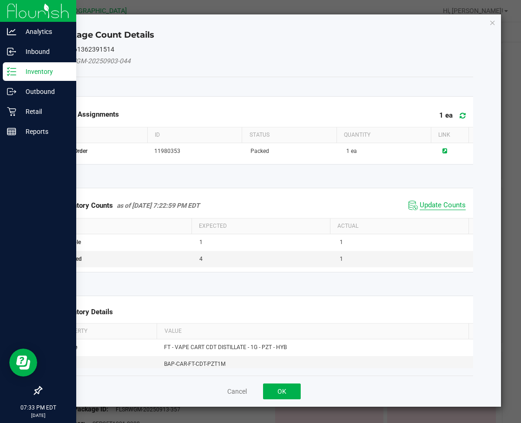
click at [443, 204] on span "Update Counts" at bounding box center [443, 205] width 46 height 9
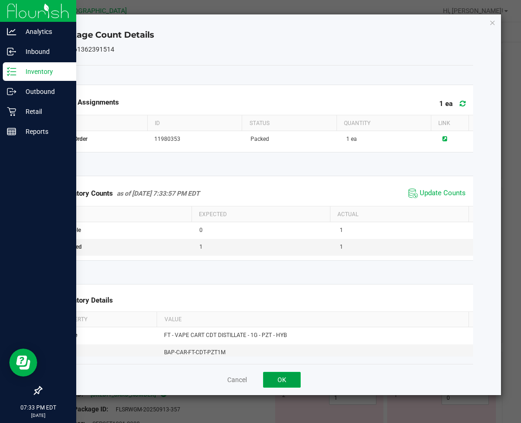
click at [288, 377] on button "OK" at bounding box center [282, 380] width 38 height 16
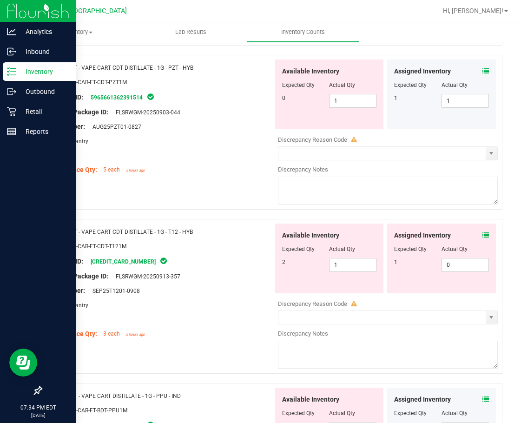
scroll to position [2093, 0]
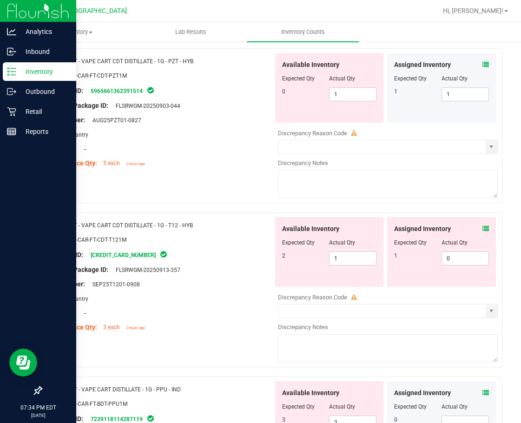
click at [483, 230] on icon at bounding box center [486, 229] width 7 height 7
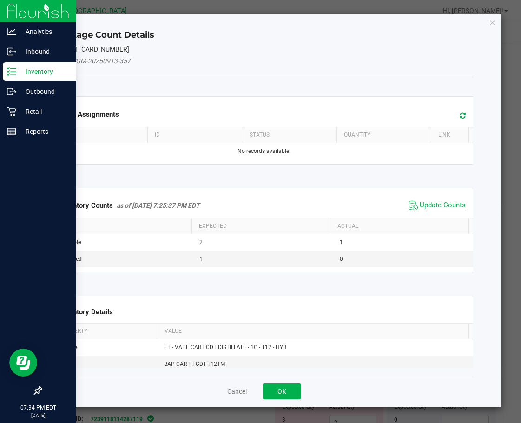
click at [438, 204] on span "Update Counts" at bounding box center [443, 205] width 46 height 9
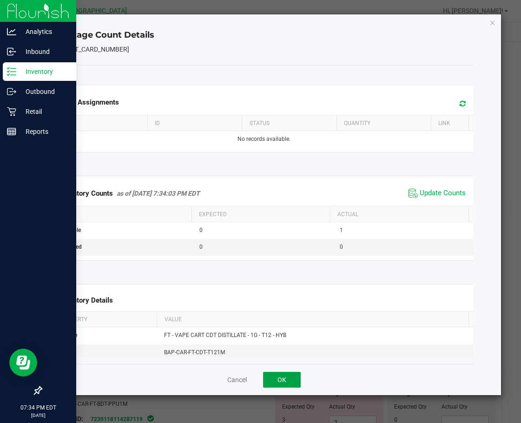
drag, startPoint x: 287, startPoint y: 376, endPoint x: 286, endPoint y: 370, distance: 5.7
click at [287, 376] on button "OK" at bounding box center [282, 380] width 38 height 16
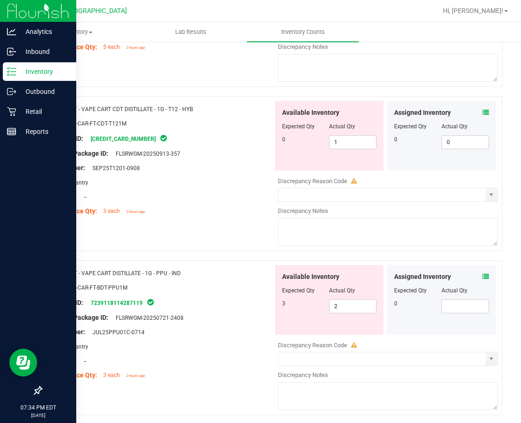
scroll to position [2233, 0]
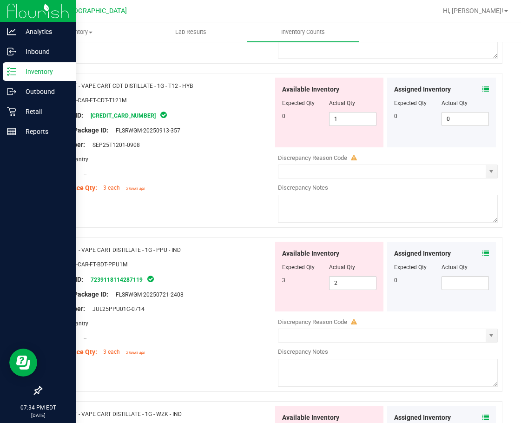
click at [483, 253] on icon at bounding box center [486, 253] width 7 height 7
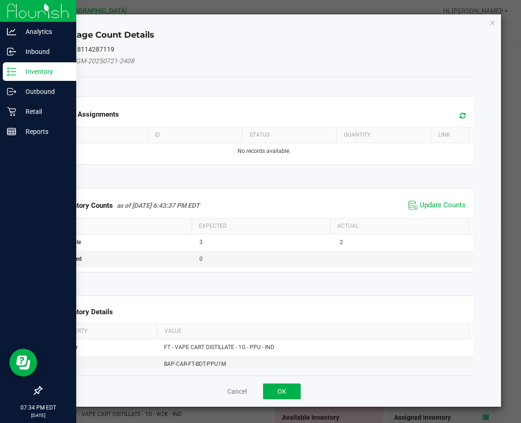
click at [417, 198] on div "Inventory Counts as of [DATE] 6:43:37 PM EDT Update Counts" at bounding box center [264, 205] width 422 height 25
click at [423, 201] on span "Update Counts" at bounding box center [443, 205] width 46 height 9
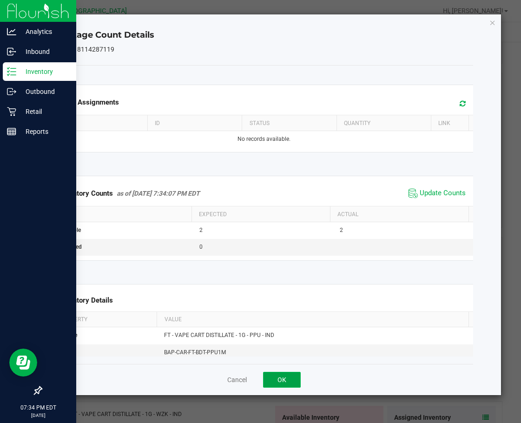
click at [291, 380] on button "OK" at bounding box center [282, 380] width 38 height 16
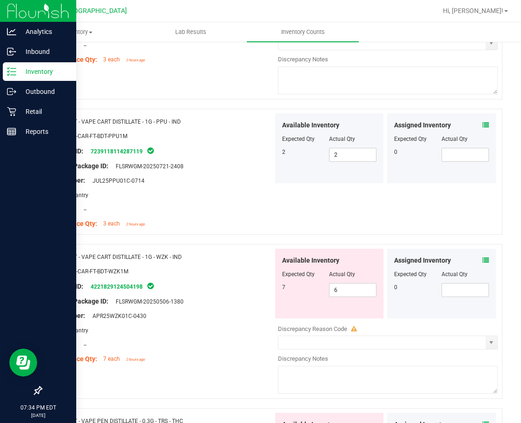
scroll to position [2372, 0]
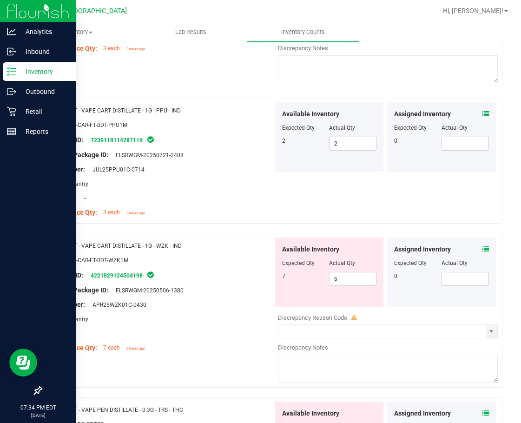
click at [483, 249] on icon at bounding box center [486, 249] width 7 height 7
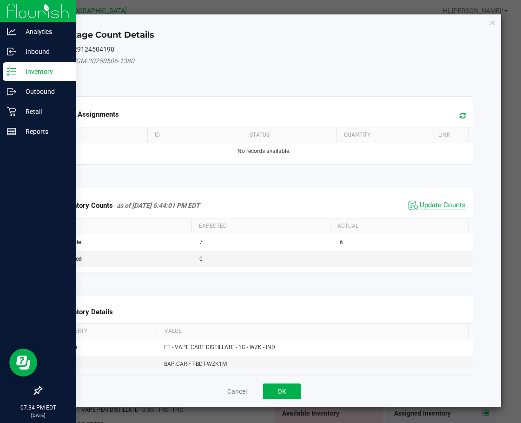
click at [427, 209] on span "Update Counts" at bounding box center [443, 205] width 46 height 9
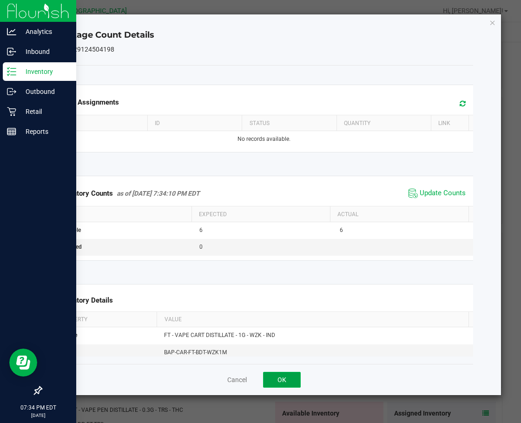
click at [282, 377] on button "OK" at bounding box center [282, 380] width 38 height 16
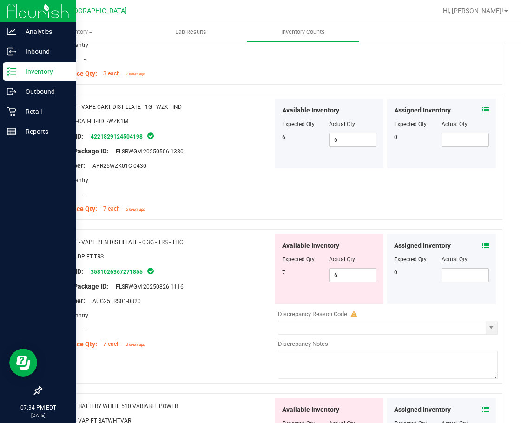
scroll to position [2512, 0]
click at [483, 246] on icon at bounding box center [486, 245] width 7 height 7
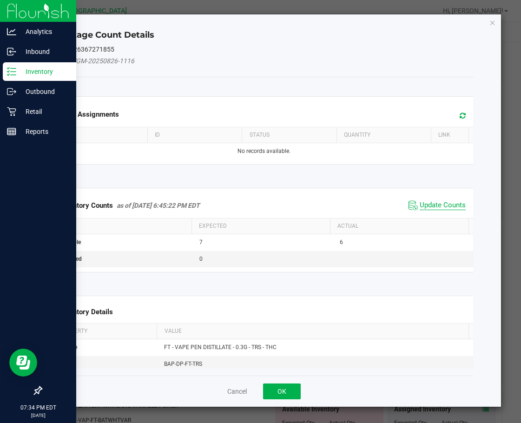
click at [424, 203] on span "Update Counts" at bounding box center [443, 205] width 46 height 9
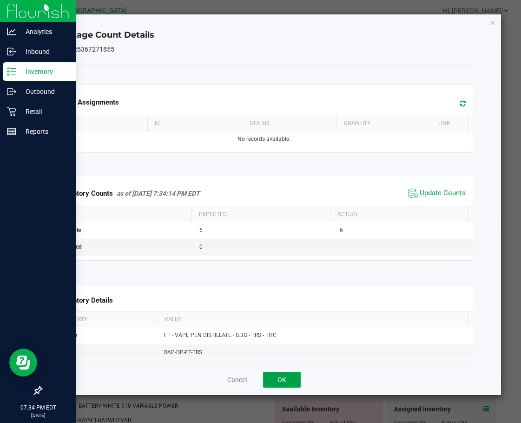
click at [295, 376] on button "OK" at bounding box center [282, 380] width 38 height 16
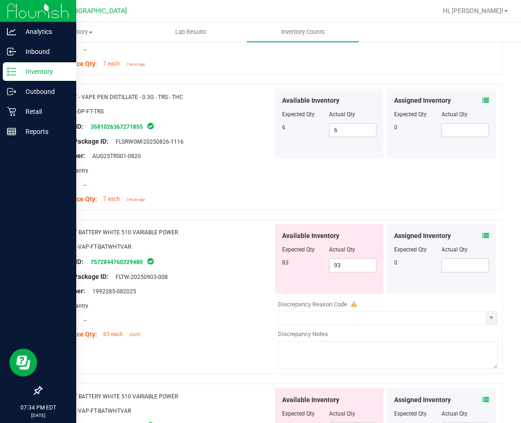
scroll to position [2698, 0]
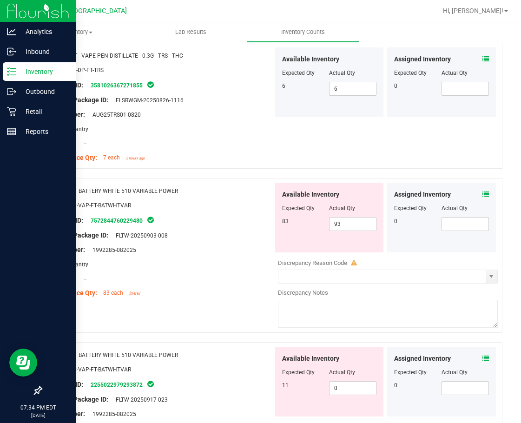
click at [483, 193] on icon at bounding box center [486, 194] width 7 height 7
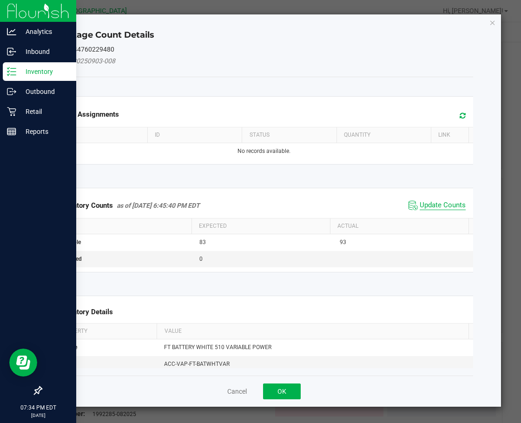
click at [438, 207] on span "Update Counts" at bounding box center [443, 205] width 46 height 9
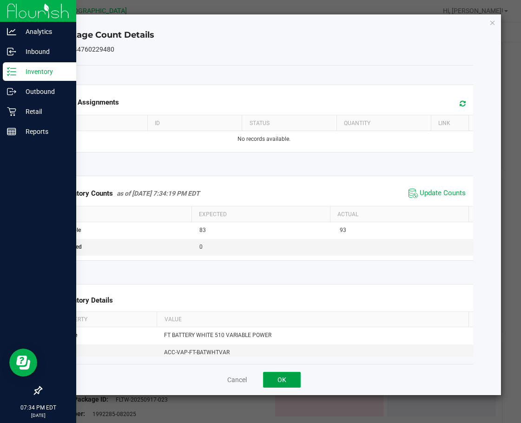
click at [278, 380] on button "OK" at bounding box center [282, 380] width 38 height 16
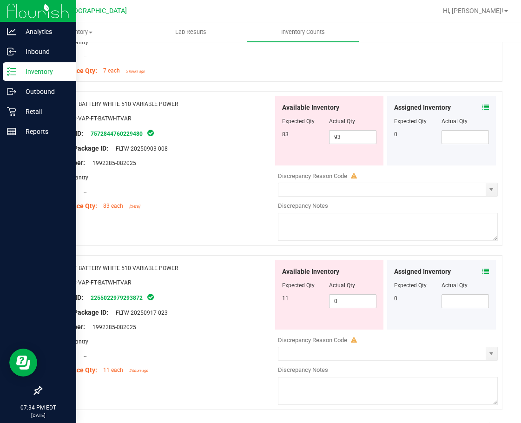
scroll to position [2791, 0]
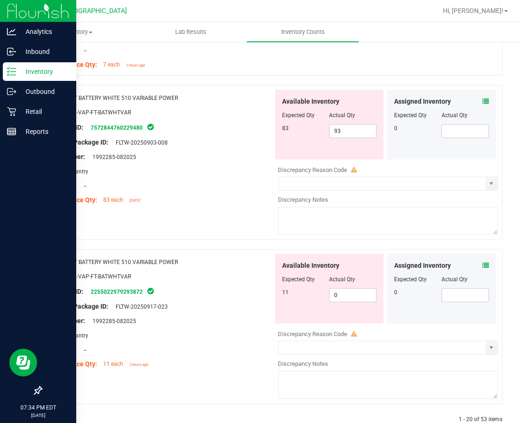
click at [483, 261] on span at bounding box center [486, 266] width 7 height 10
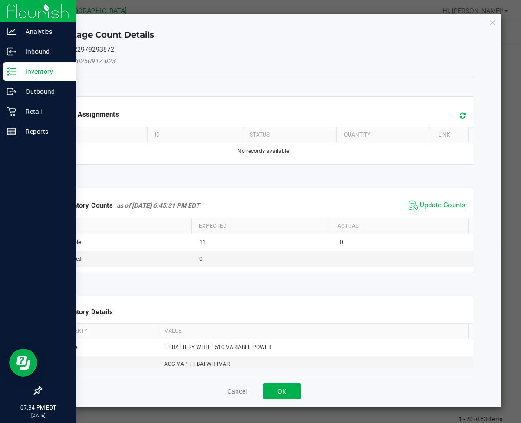
click at [443, 206] on span "Update Counts" at bounding box center [443, 205] width 46 height 9
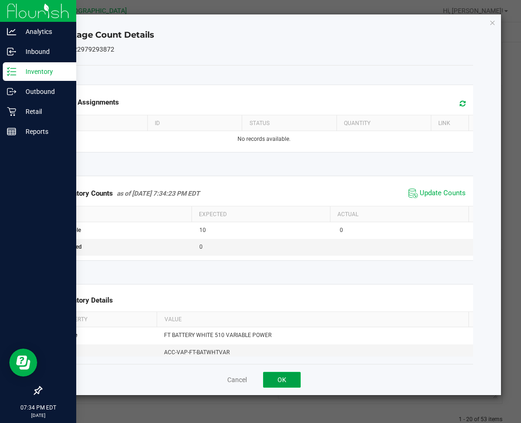
click at [290, 380] on button "OK" at bounding box center [282, 380] width 38 height 16
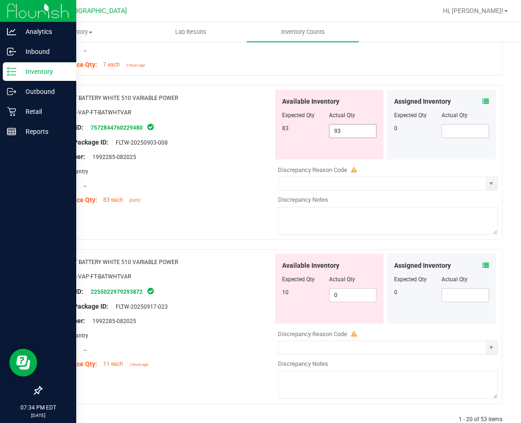
click at [350, 133] on span "93 93" at bounding box center [352, 131] width 47 height 14
click at [350, 133] on input "93" at bounding box center [353, 131] width 47 height 13
type input "83"
click at [229, 176] on div "Area: Pantry" at bounding box center [160, 172] width 225 height 10
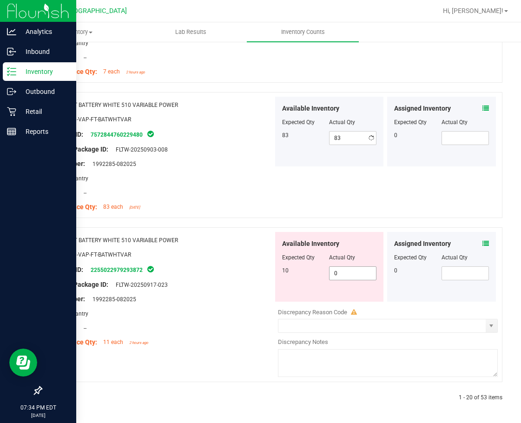
scroll to position [2784, 0]
click at [350, 273] on span "0 0" at bounding box center [352, 274] width 47 height 14
click at [350, 273] on input "0" at bounding box center [353, 273] width 47 height 13
type input "10"
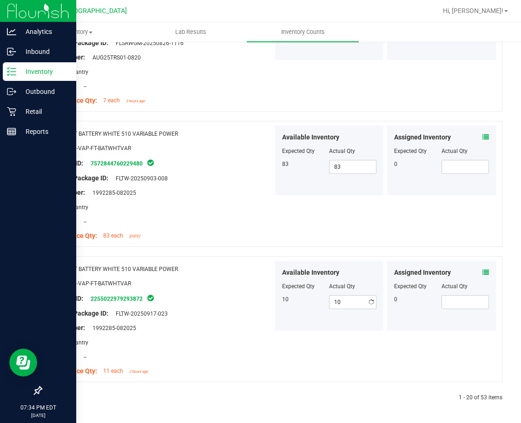
click at [207, 258] on div "Name: FT BATTERY WHITE 510 VARIABLE POWER SKU: ACC-VAP-FT-BATWHTVAR Package ID:…" at bounding box center [272, 319] width 462 height 126
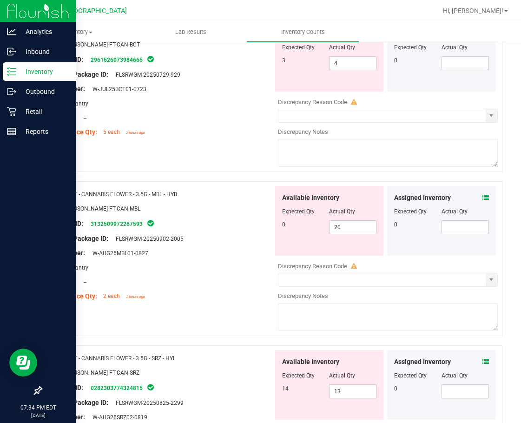
scroll to position [0, 0]
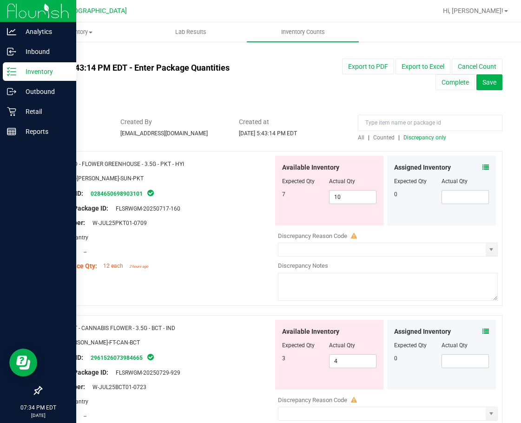
drag, startPoint x: 244, startPoint y: 327, endPoint x: 247, endPoint y: 210, distance: 116.3
click at [358, 137] on span "All" at bounding box center [361, 137] width 7 height 7
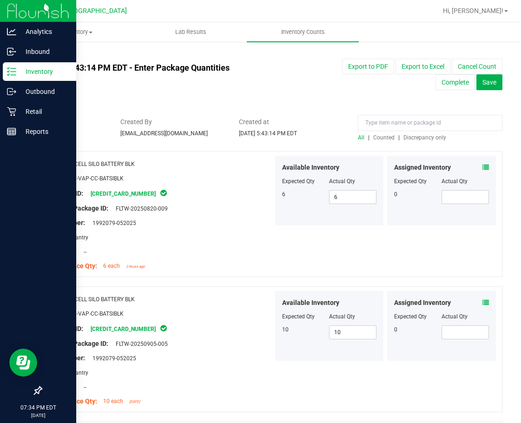
click at [421, 139] on span "Discrepancy only" at bounding box center [425, 137] width 43 height 7
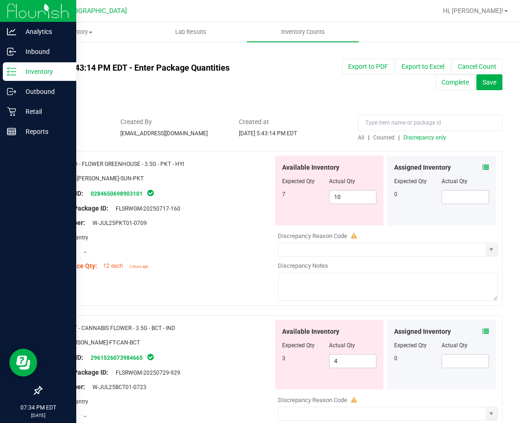
click at [483, 166] on icon at bounding box center [486, 167] width 7 height 7
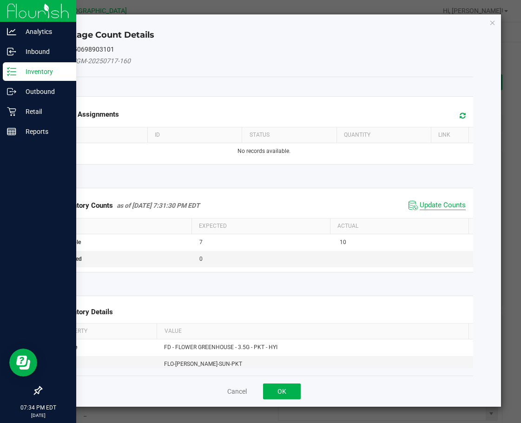
click at [439, 207] on span "Update Counts" at bounding box center [443, 205] width 46 height 9
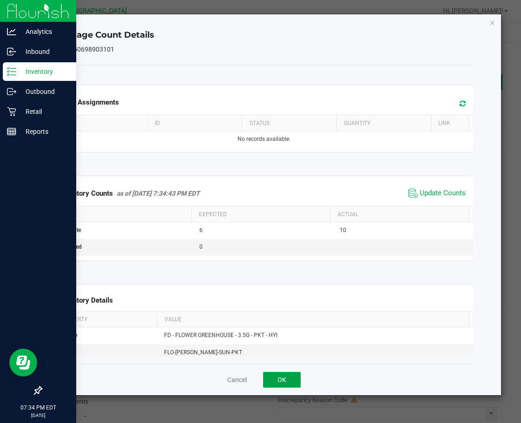
click at [291, 380] on button "OK" at bounding box center [282, 380] width 38 height 16
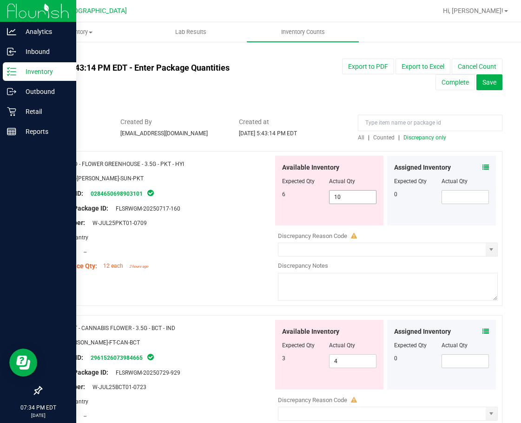
click at [356, 198] on span "10 10" at bounding box center [352, 197] width 47 height 14
click at [356, 198] on input "10" at bounding box center [353, 197] width 47 height 13
type input "6"
click at [246, 212] on div "Original Package ID: FLSRWGM-20250717-160" at bounding box center [160, 209] width 225 height 10
type input "6"
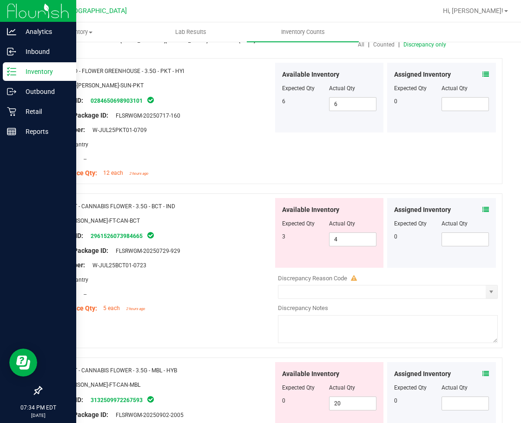
scroll to position [186, 0]
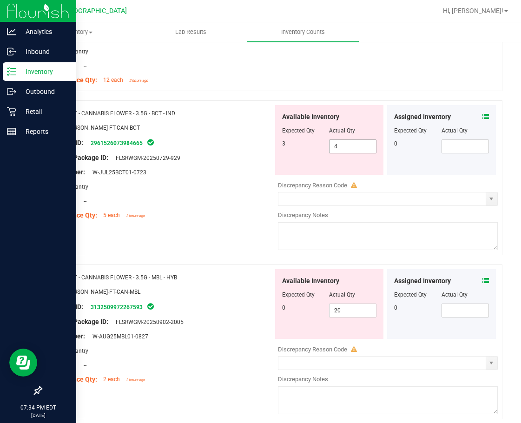
click at [343, 149] on span "4 4" at bounding box center [352, 147] width 47 height 14
click at [0, 0] on input "4" at bounding box center [0, 0] width 0 height 0
type input "3"
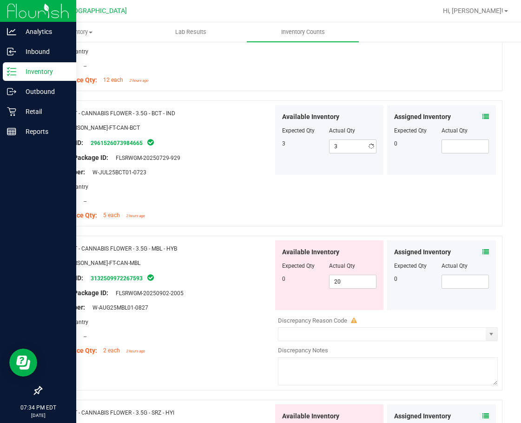
click at [245, 157] on div "Original Package ID: FLSRWGM-20250729-929" at bounding box center [160, 158] width 225 height 10
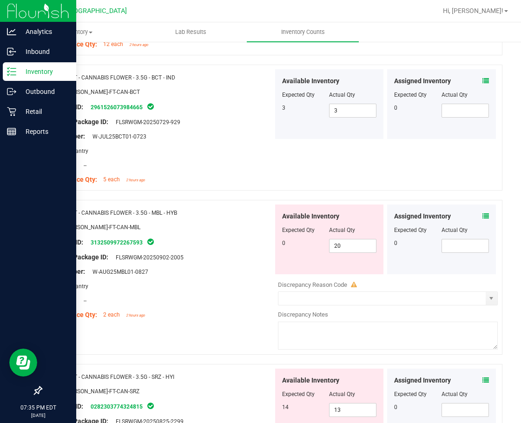
scroll to position [279, 0]
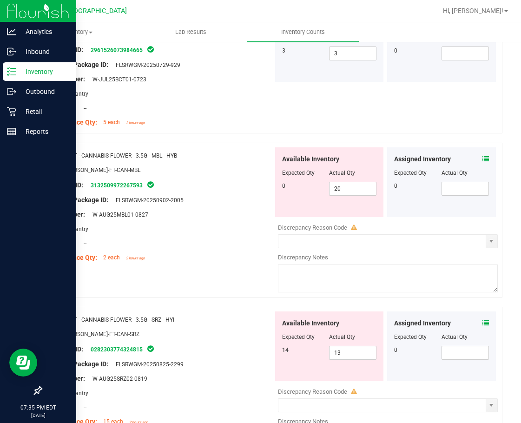
click at [483, 160] on icon at bounding box center [486, 159] width 7 height 7
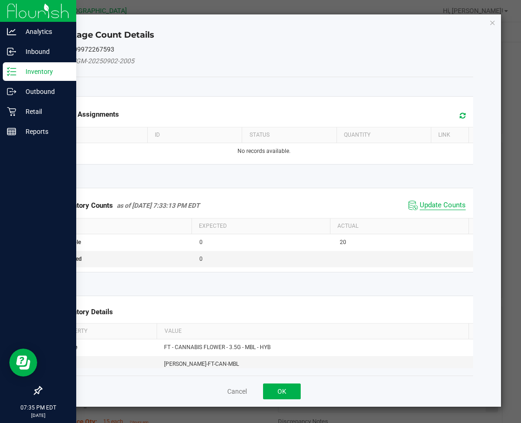
click at [426, 201] on span "Update Counts" at bounding box center [443, 205] width 46 height 9
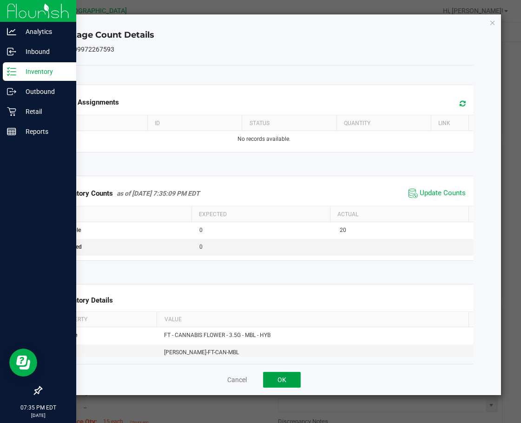
click at [289, 377] on button "OK" at bounding box center [282, 380] width 38 height 16
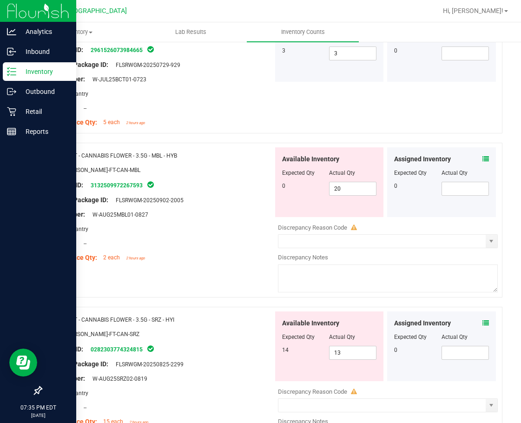
click at [249, 253] on div "Compliance Qty: 2 each 2 hours ago" at bounding box center [160, 258] width 225 height 10
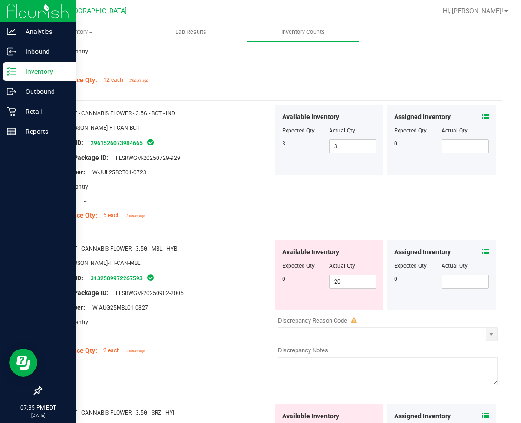
scroll to position [0, 0]
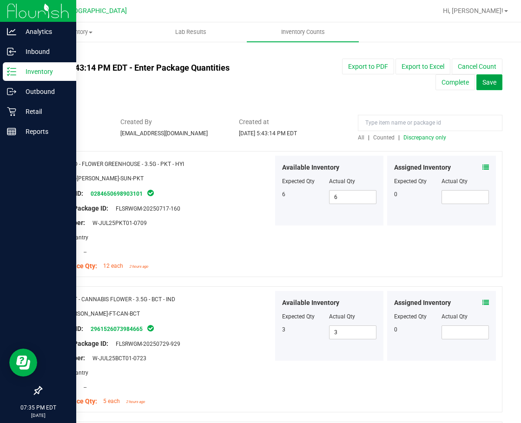
click at [483, 82] on span "Save" at bounding box center [490, 82] width 14 height 7
